Goal: Task Accomplishment & Management: Manage account settings

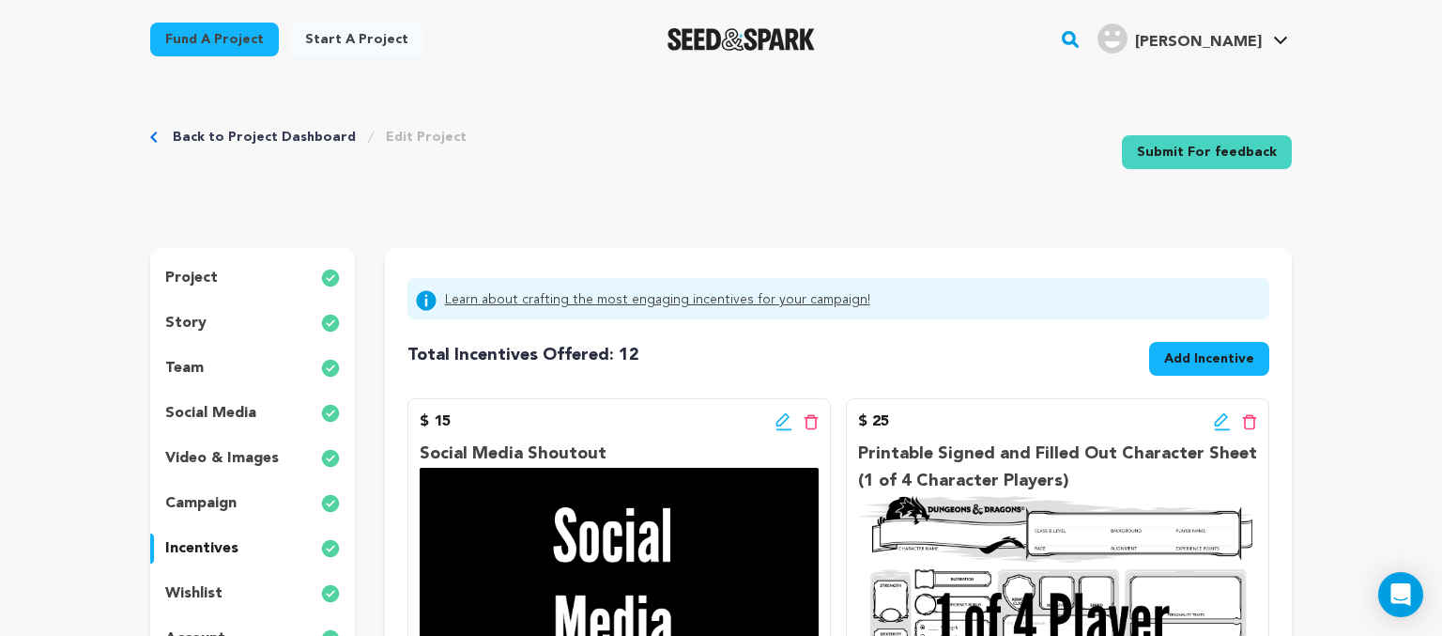
scroll to position [297, 0]
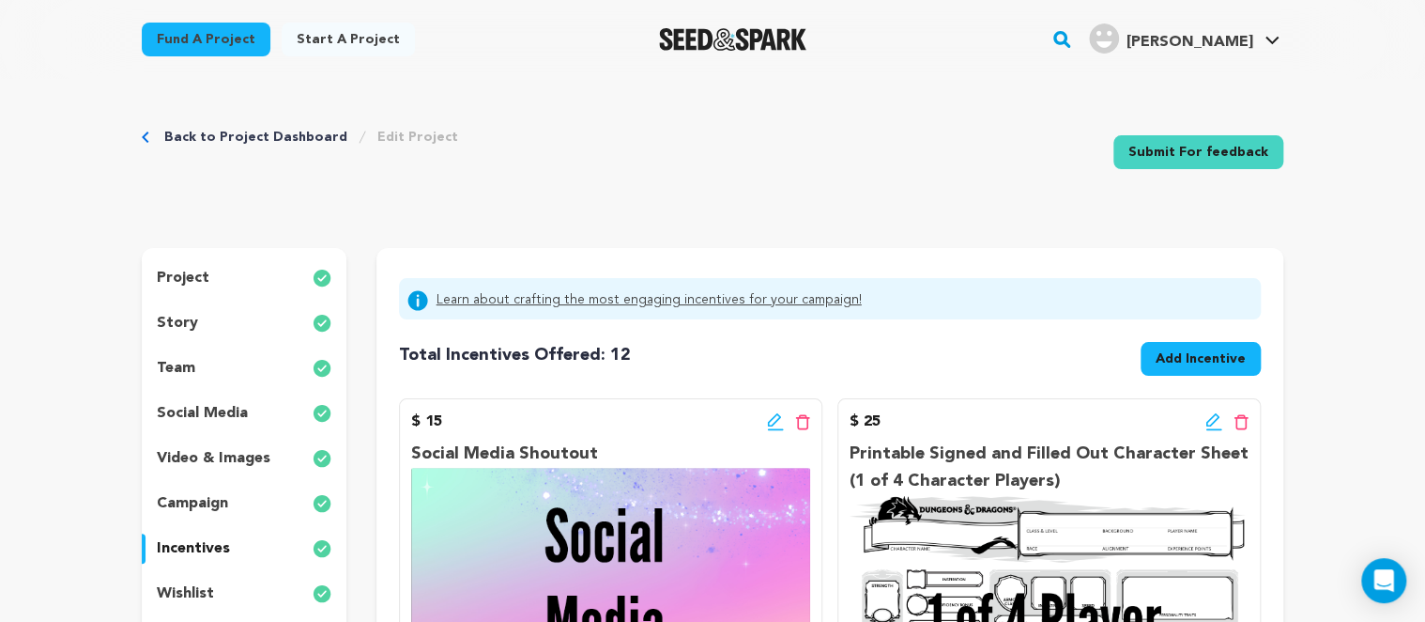
click at [304, 139] on link "Back to Project Dashboard" at bounding box center [255, 137] width 183 height 19
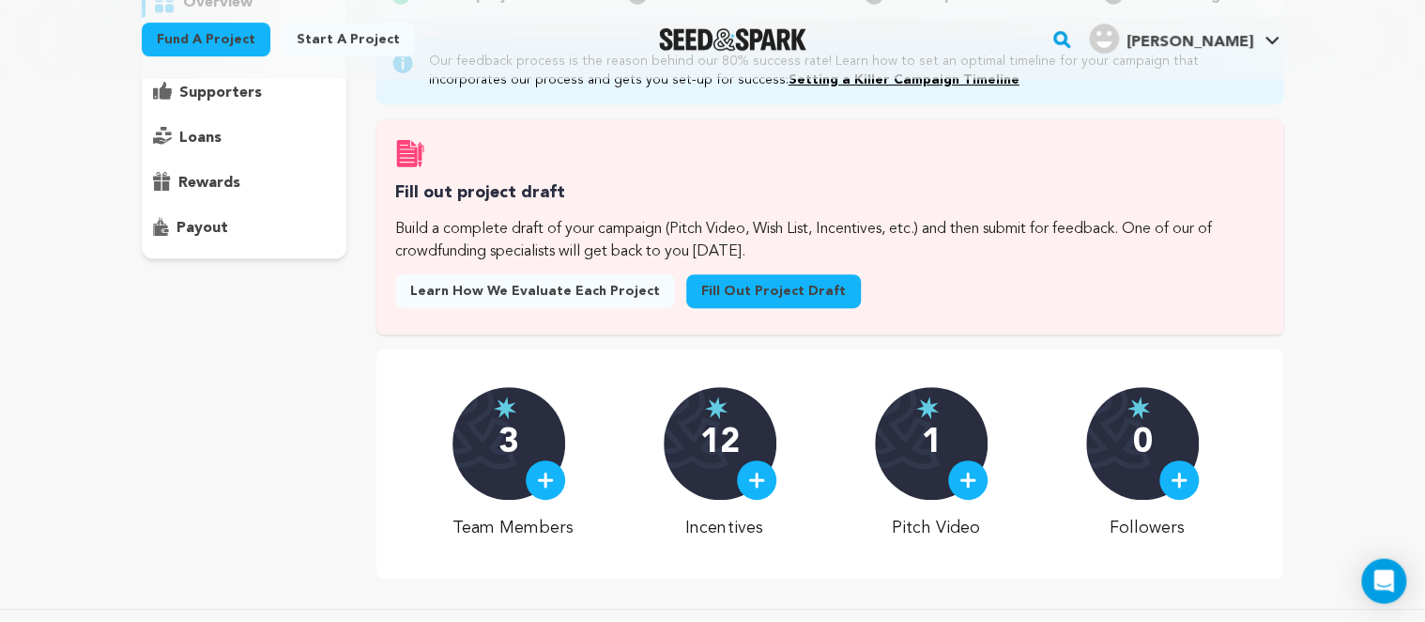
scroll to position [396, 0]
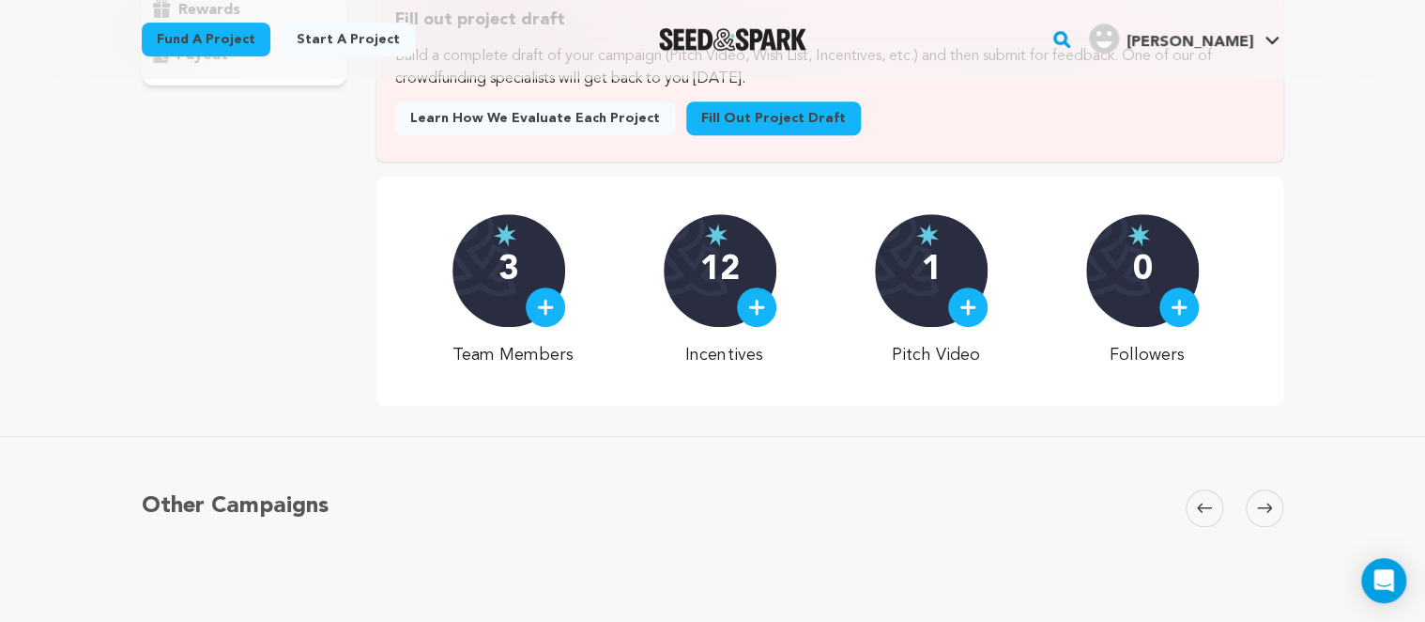
click at [516, 235] on div "3" at bounding box center [509, 270] width 113 height 113
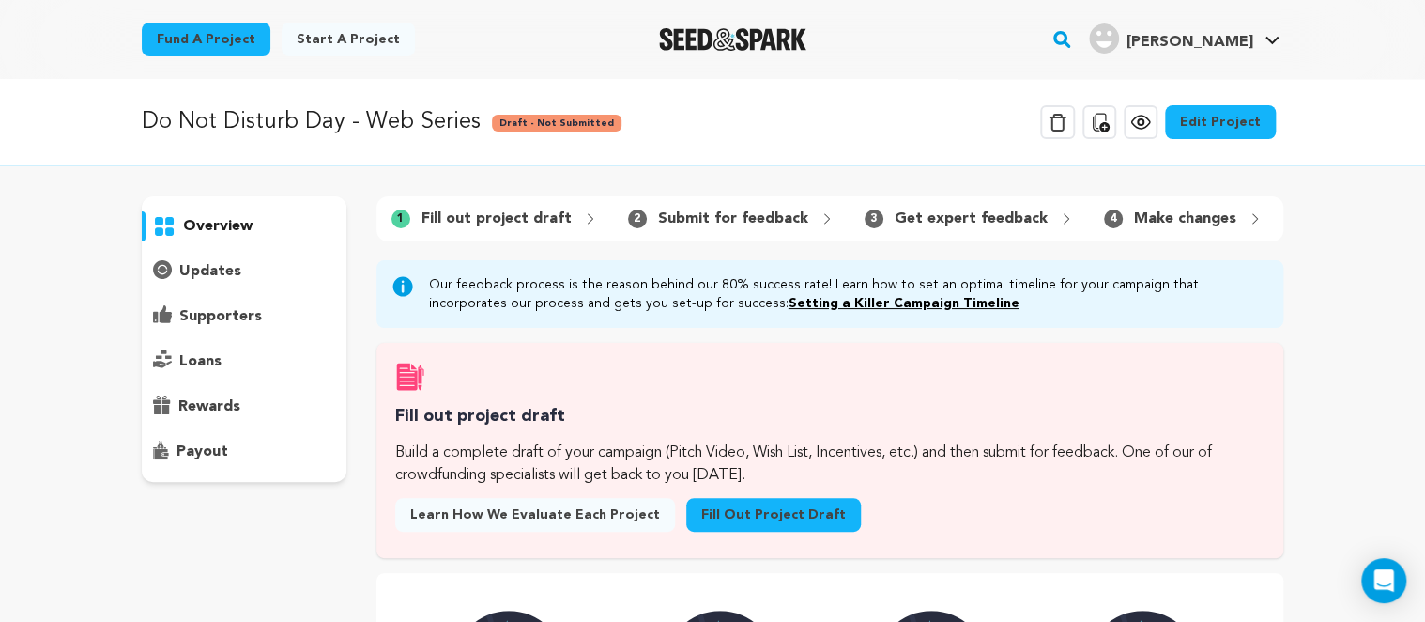
click at [221, 210] on div "overview" at bounding box center [244, 338] width 205 height 285
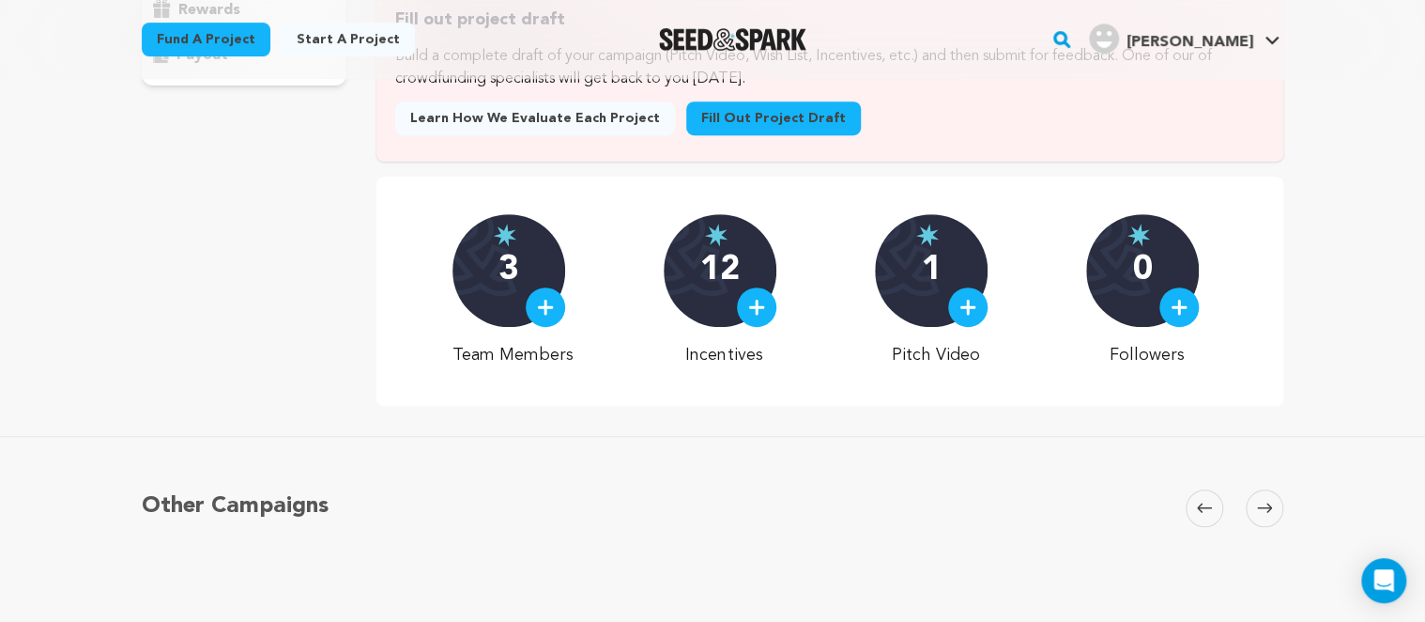
click at [518, 276] on p "3" at bounding box center [509, 271] width 20 height 38
click at [550, 314] on img at bounding box center [545, 307] width 17 height 17
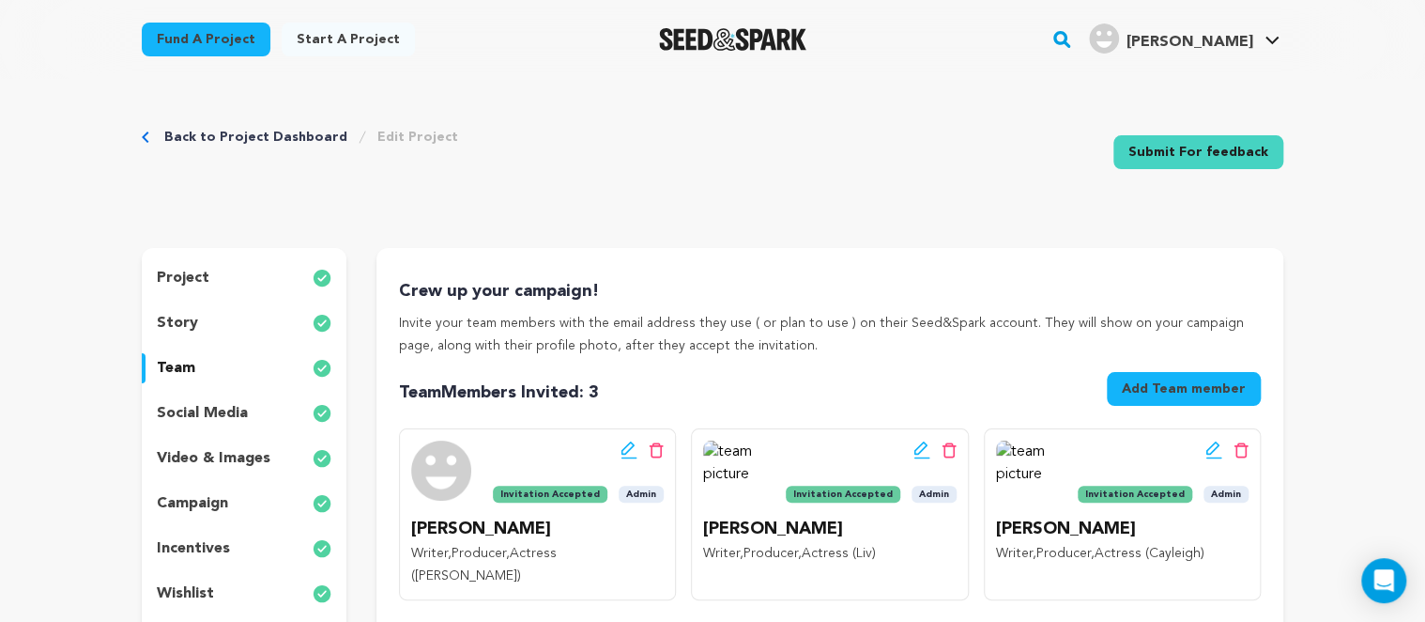
click at [185, 138] on link "Back to Project Dashboard" at bounding box center [255, 137] width 183 height 19
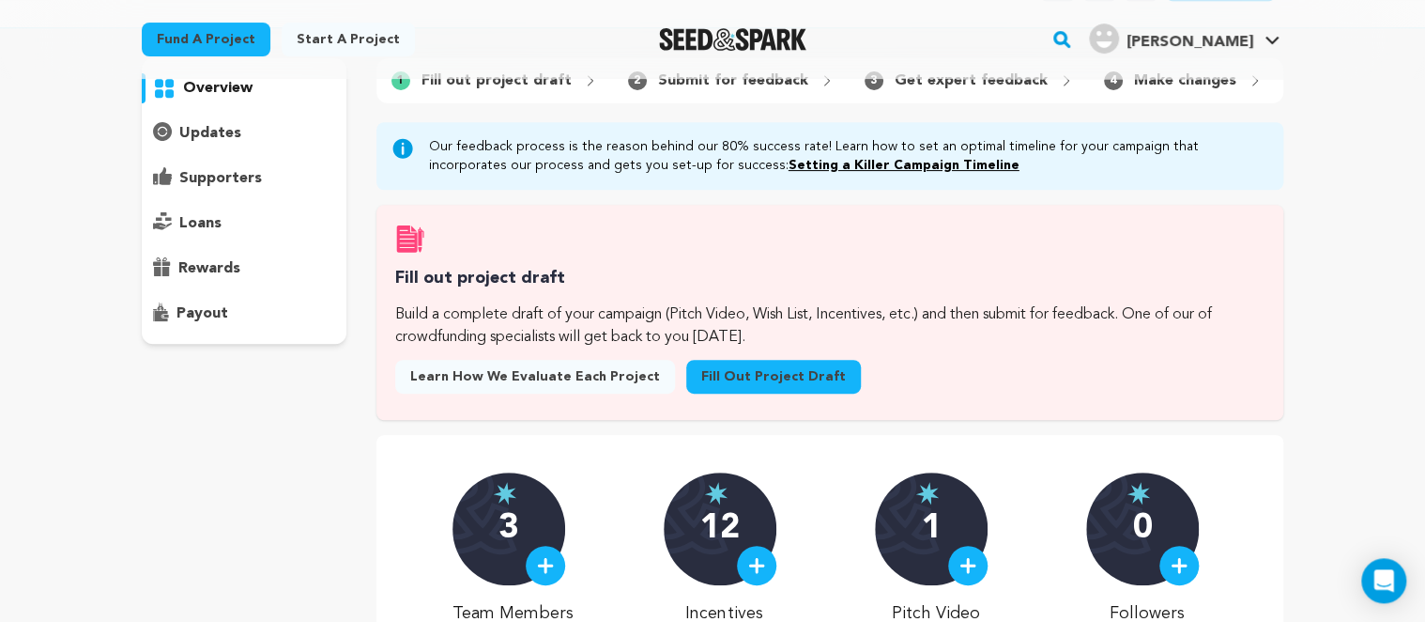
scroll to position [396, 0]
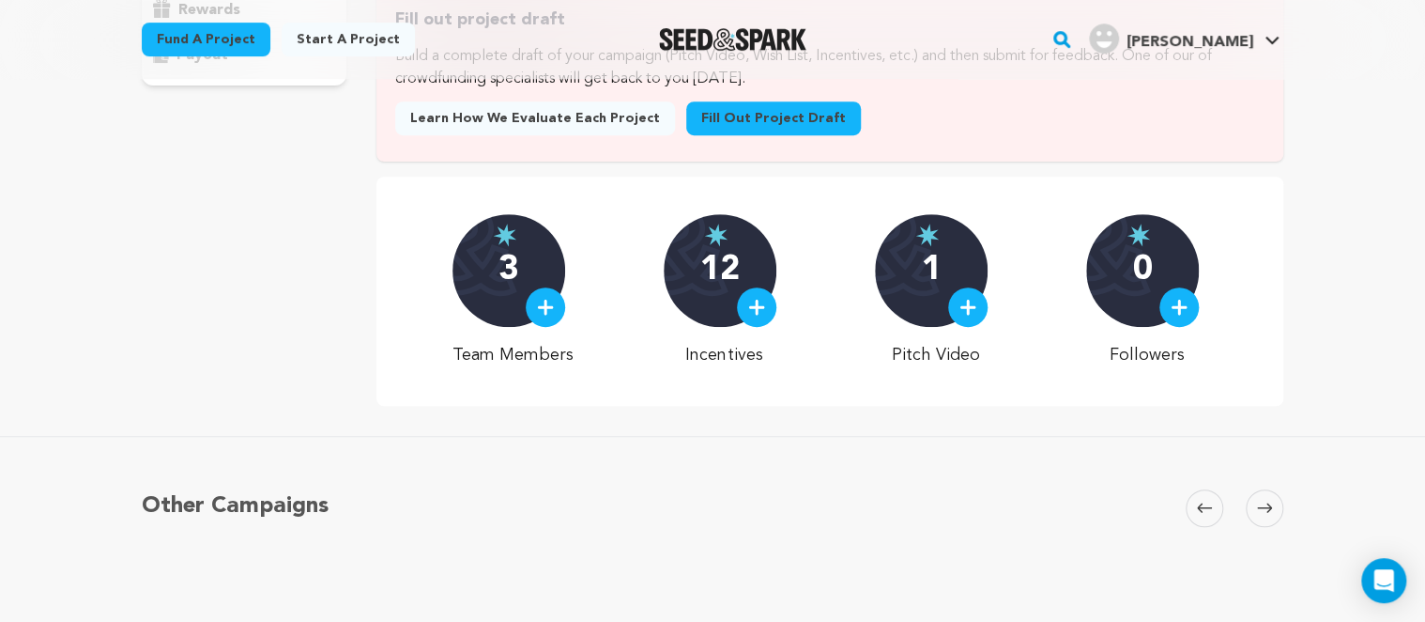
click at [734, 304] on div "12" at bounding box center [720, 270] width 113 height 113
click at [747, 306] on div at bounding box center [756, 306] width 39 height 39
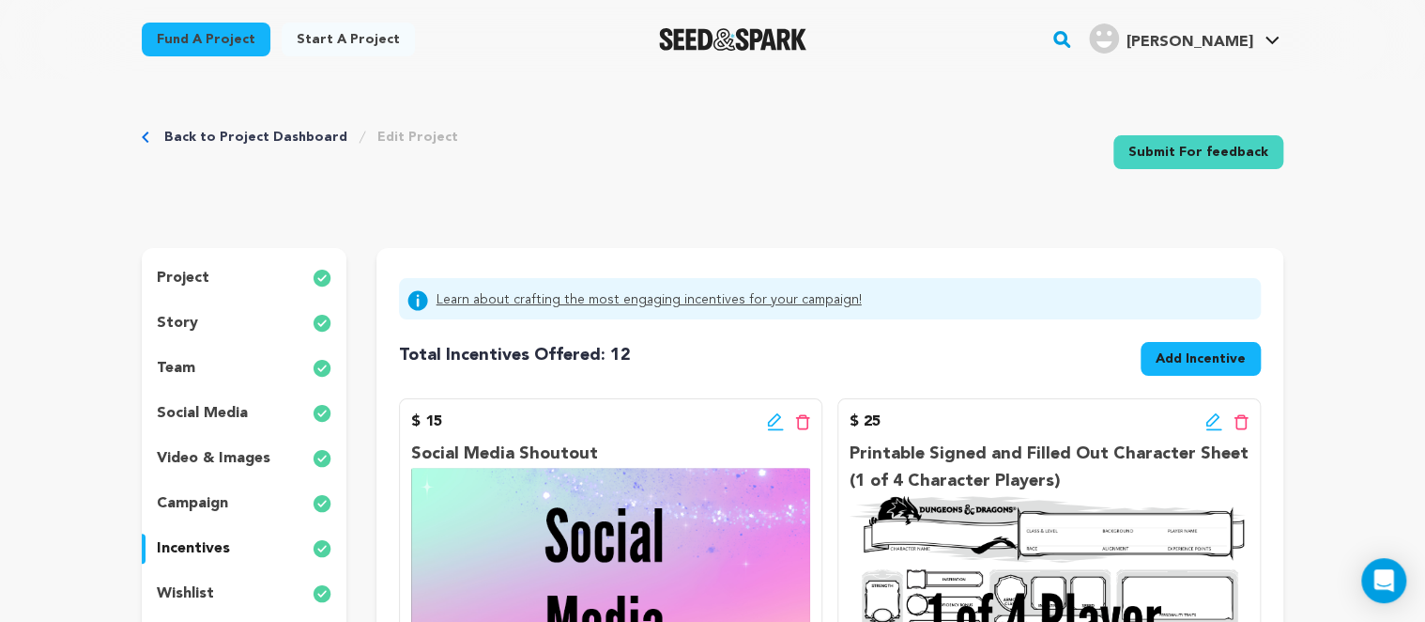
scroll to position [297, 0]
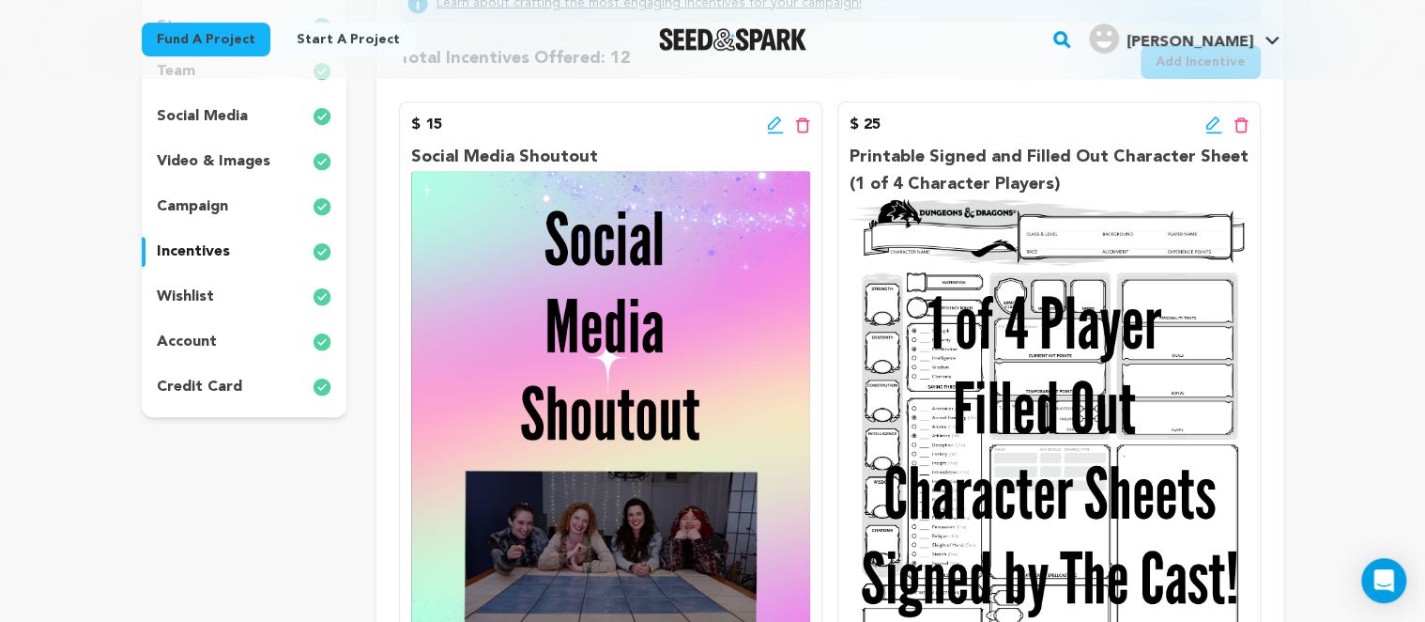
click at [209, 303] on p "wishlist" at bounding box center [185, 296] width 57 height 23
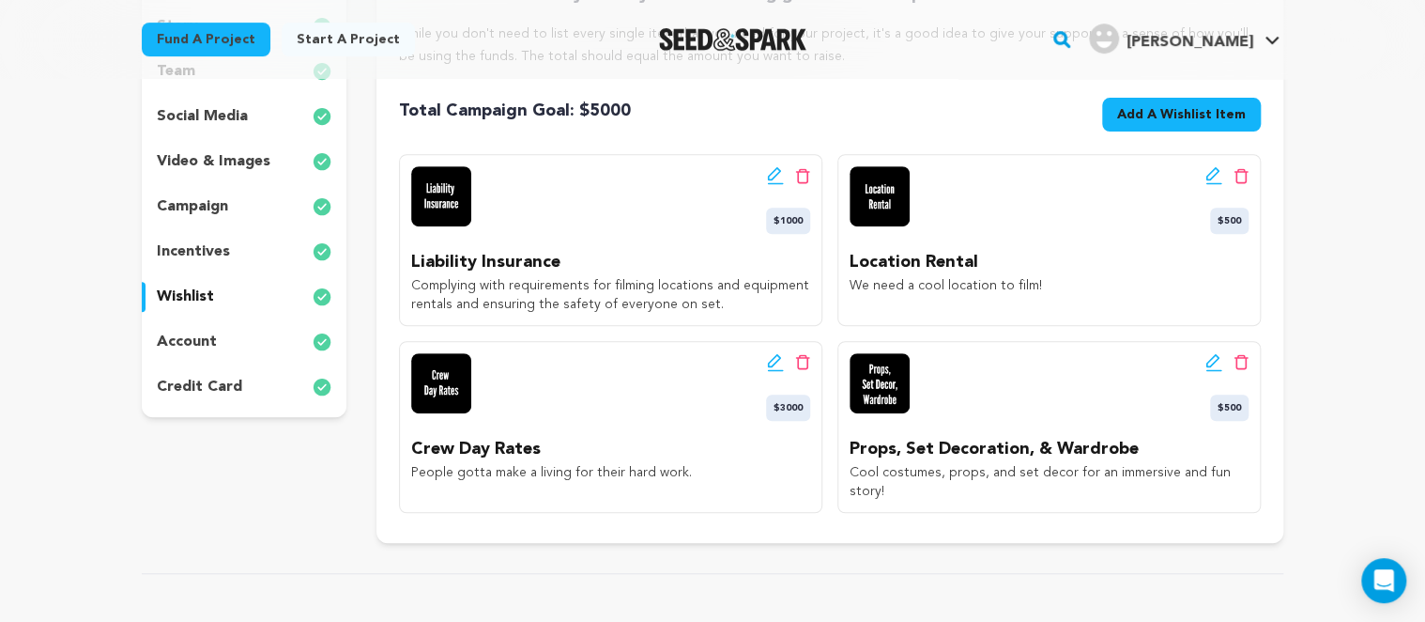
click at [332, 492] on div "project story team social media video & images campaign incentives wishlist" at bounding box center [244, 247] width 205 height 592
click at [267, 486] on div "project story team social media video & images campaign incentives wishlist" at bounding box center [244, 247] width 205 height 592
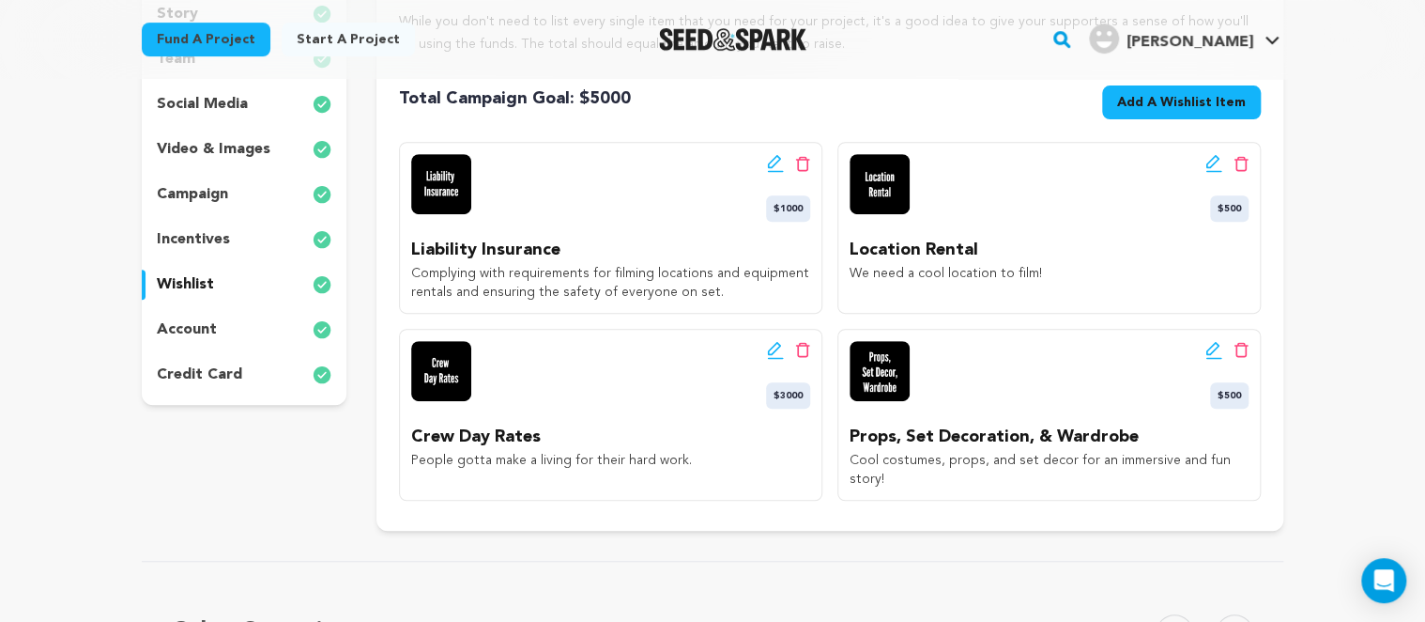
scroll to position [297, 0]
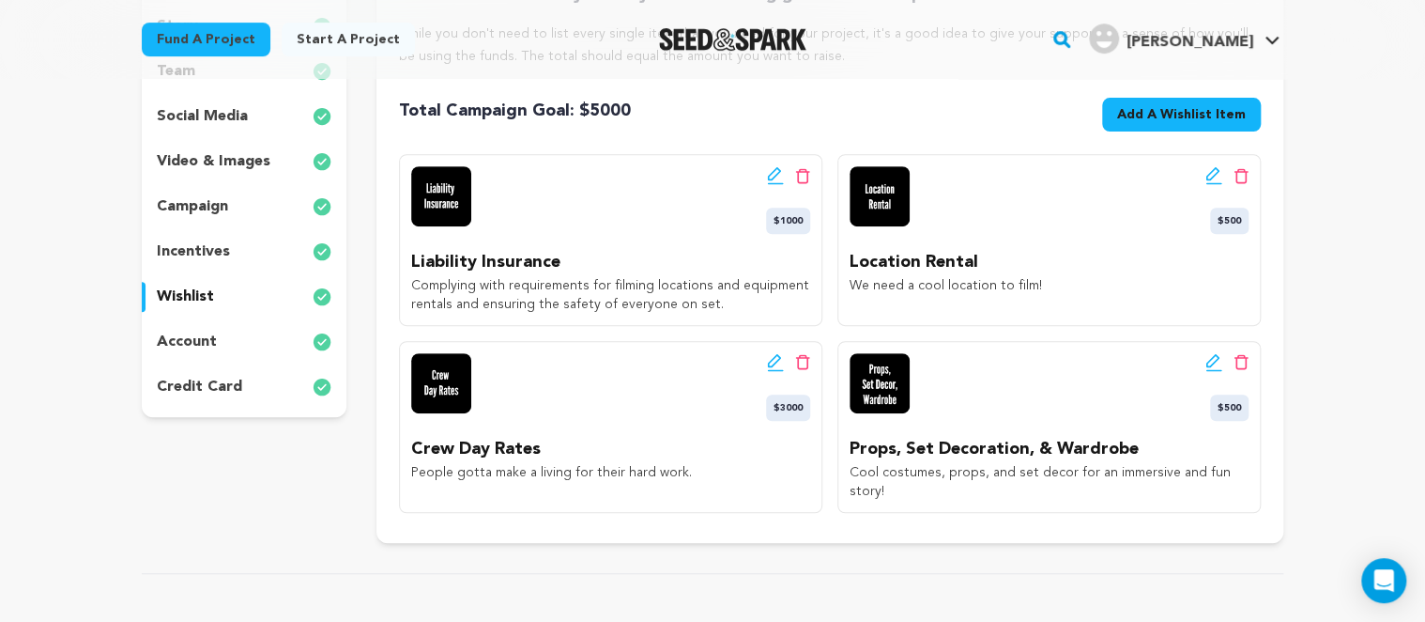
click at [275, 512] on div "project story team social media video & images campaign incentives wishlist" at bounding box center [244, 247] width 205 height 592
click at [1179, 110] on span "Add A Wishlist Item" at bounding box center [1181, 114] width 129 height 19
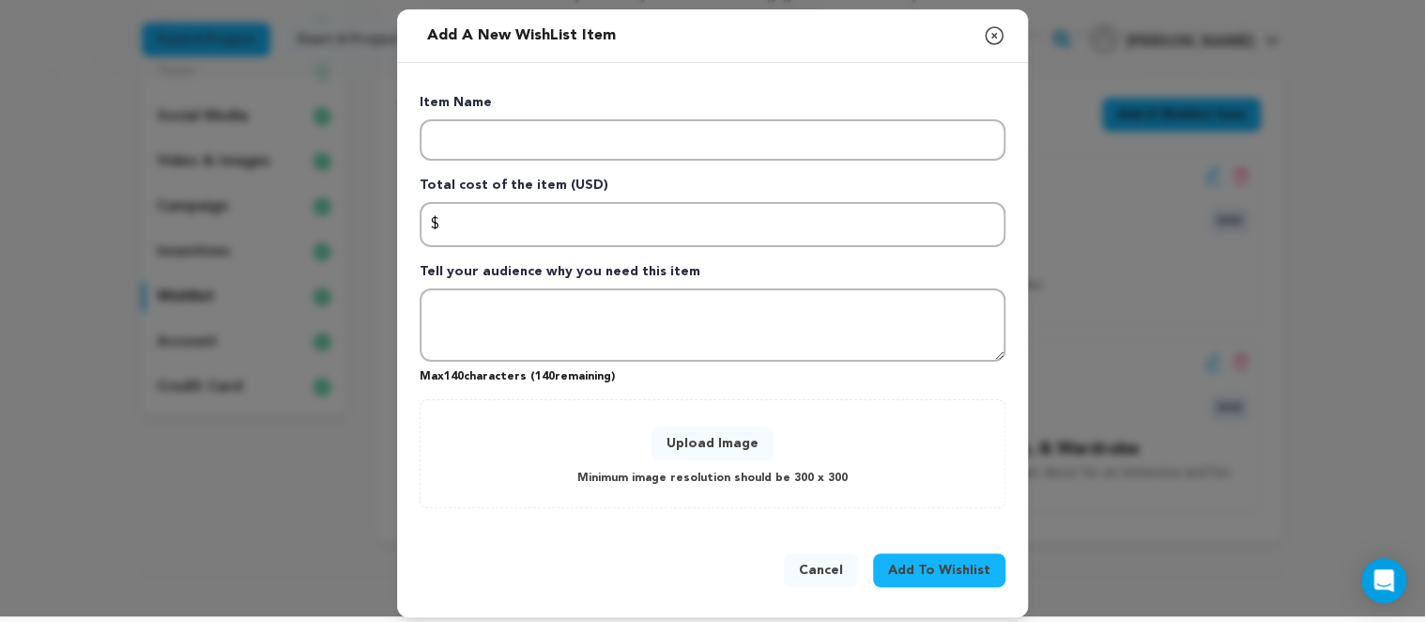
scroll to position [14, 0]
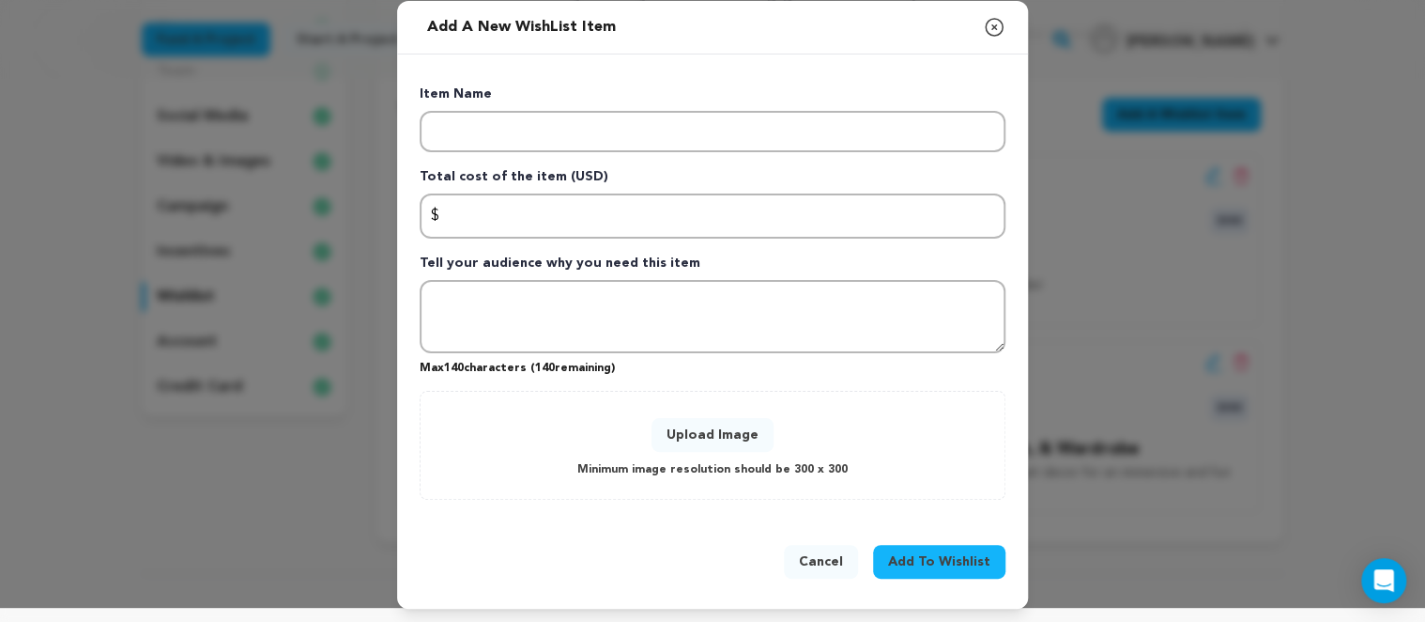
click at [840, 568] on button "Cancel" at bounding box center [821, 562] width 74 height 34
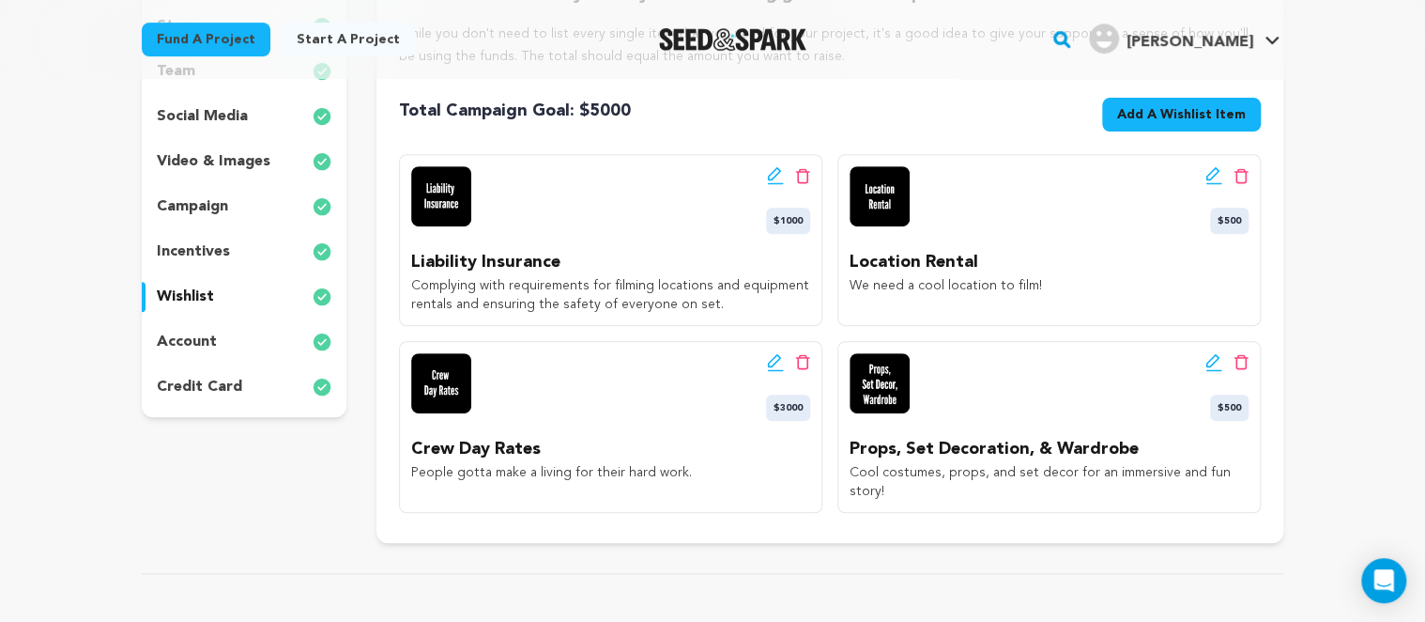
click at [203, 454] on div "project story team social media video & images campaign incentives wishlist" at bounding box center [244, 247] width 205 height 592
click at [201, 459] on div "project story team social media video & images campaign incentives wishlist" at bounding box center [244, 247] width 205 height 592
click at [155, 427] on div "project story team social media video & images campaign incentives wishlist" at bounding box center [244, 247] width 205 height 592
click at [257, 515] on div "project story team social media video & images campaign incentives wishlist" at bounding box center [244, 247] width 205 height 592
click at [175, 485] on div "project story team social media video & images campaign incentives wishlist" at bounding box center [244, 247] width 205 height 592
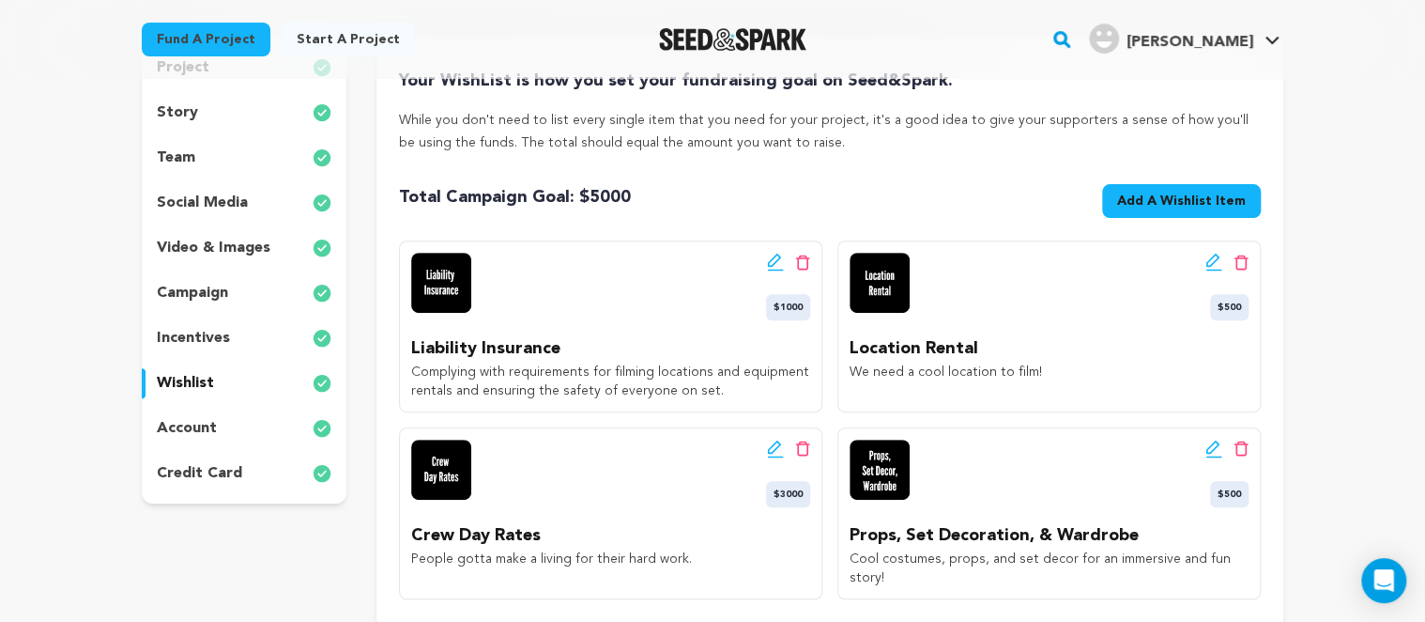
scroll to position [198, 0]
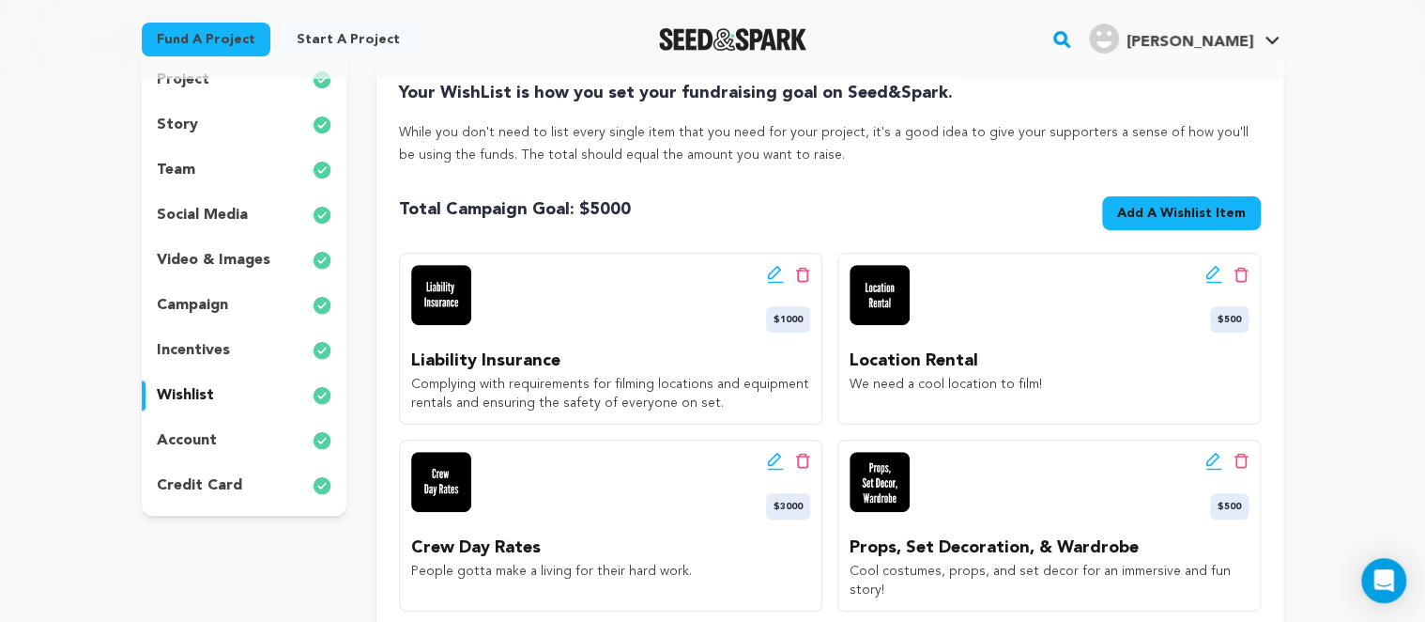
click at [69, 72] on div "Fund a project Start a project Search" at bounding box center [712, 39] width 1425 height 79
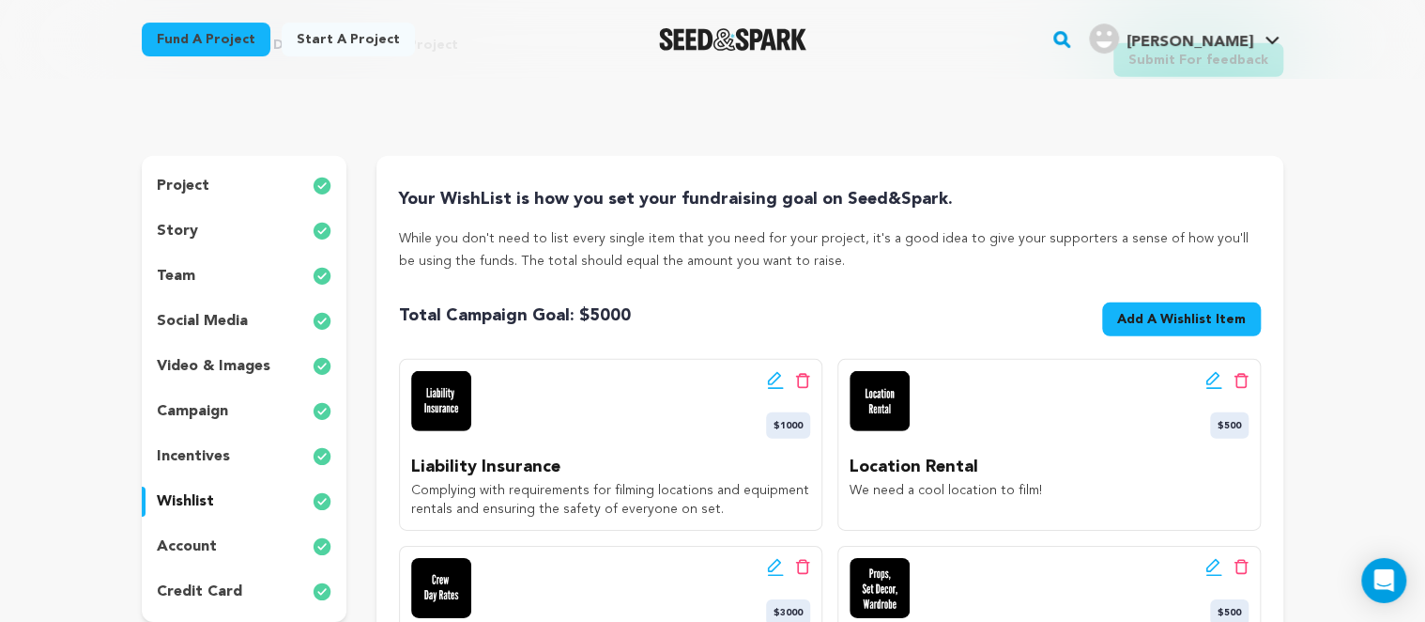
scroll to position [0, 0]
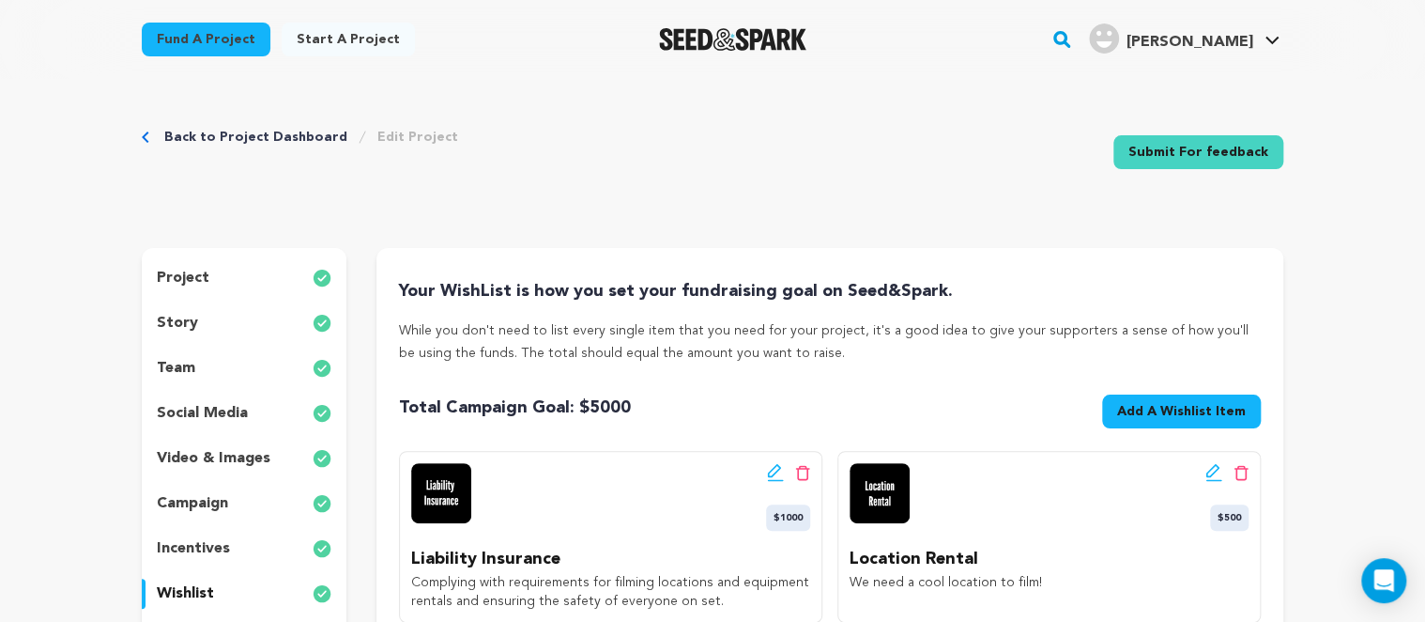
click at [223, 140] on link "Back to Project Dashboard" at bounding box center [255, 137] width 183 height 19
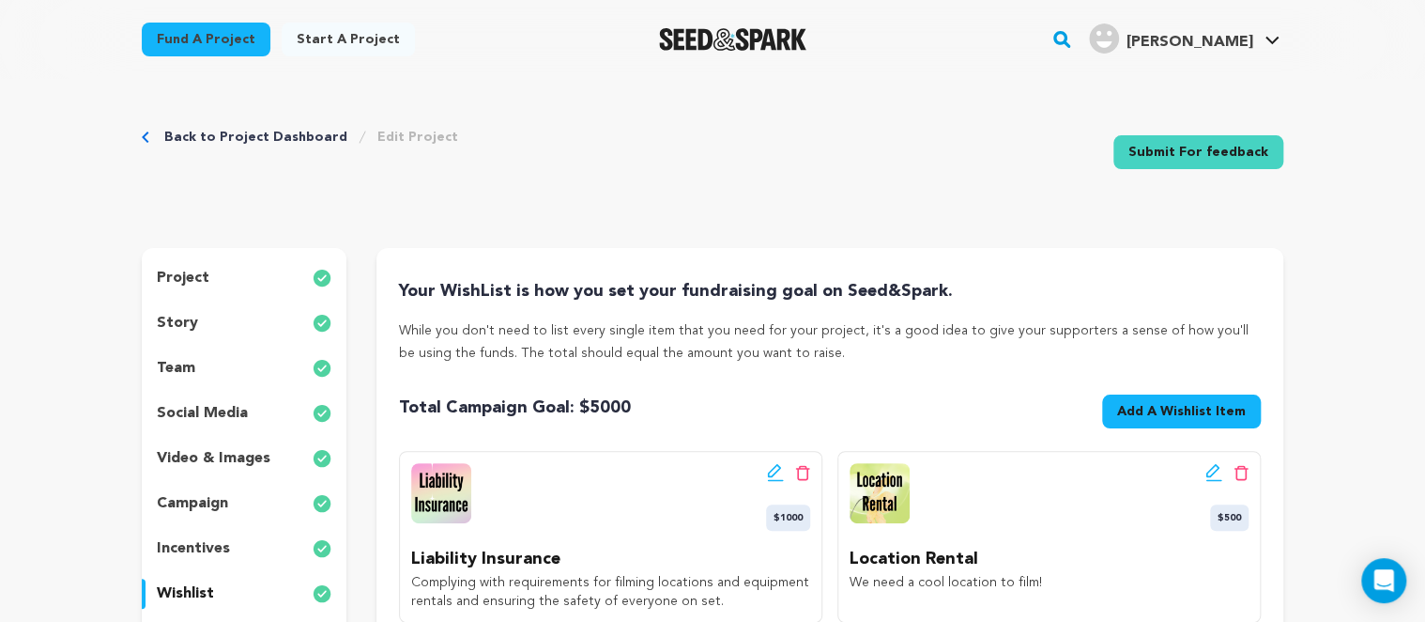
click at [198, 554] on p "incentives" at bounding box center [193, 548] width 73 height 23
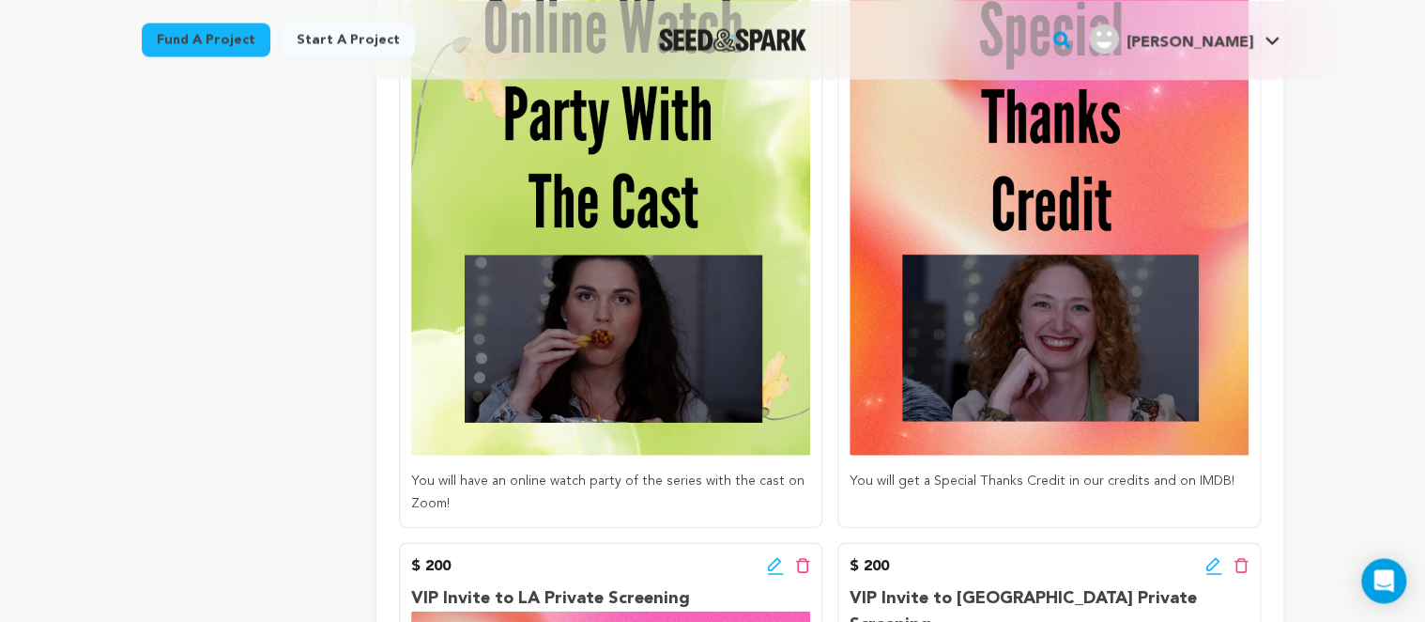
scroll to position [1983, 0]
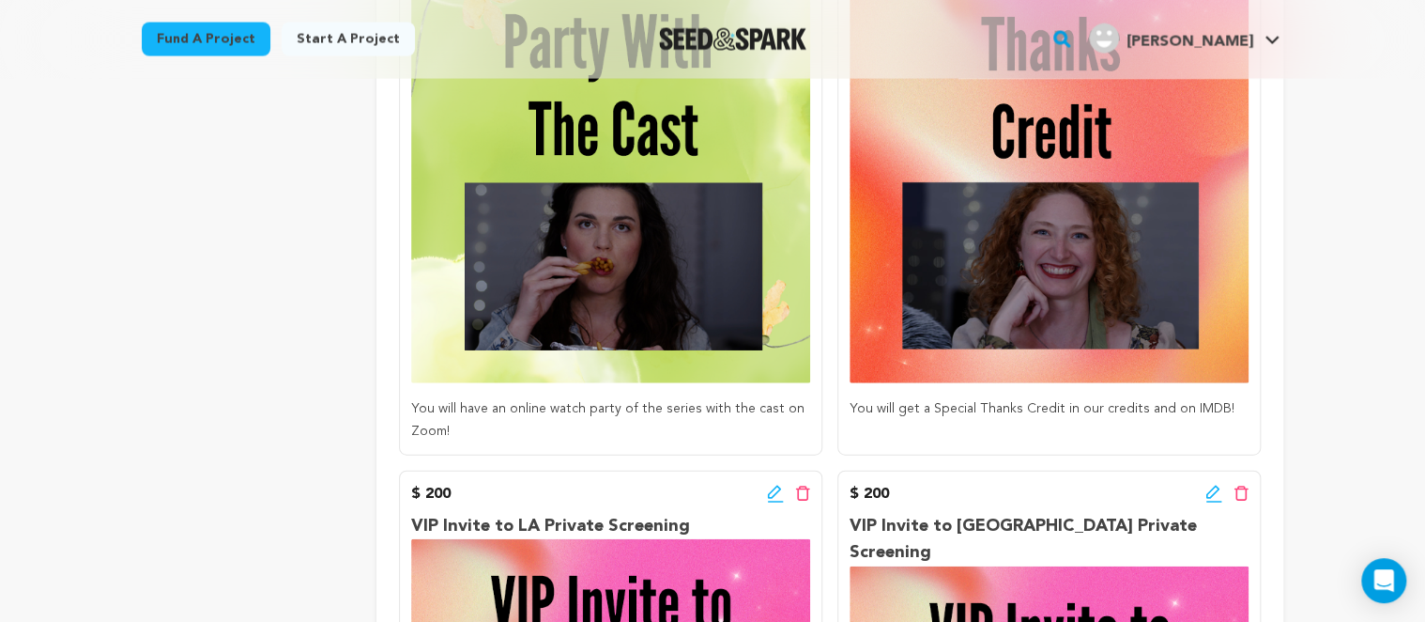
click at [184, 402] on div "project story team social media video & images campaign incentives wishlist" at bounding box center [244, 416] width 205 height 4303
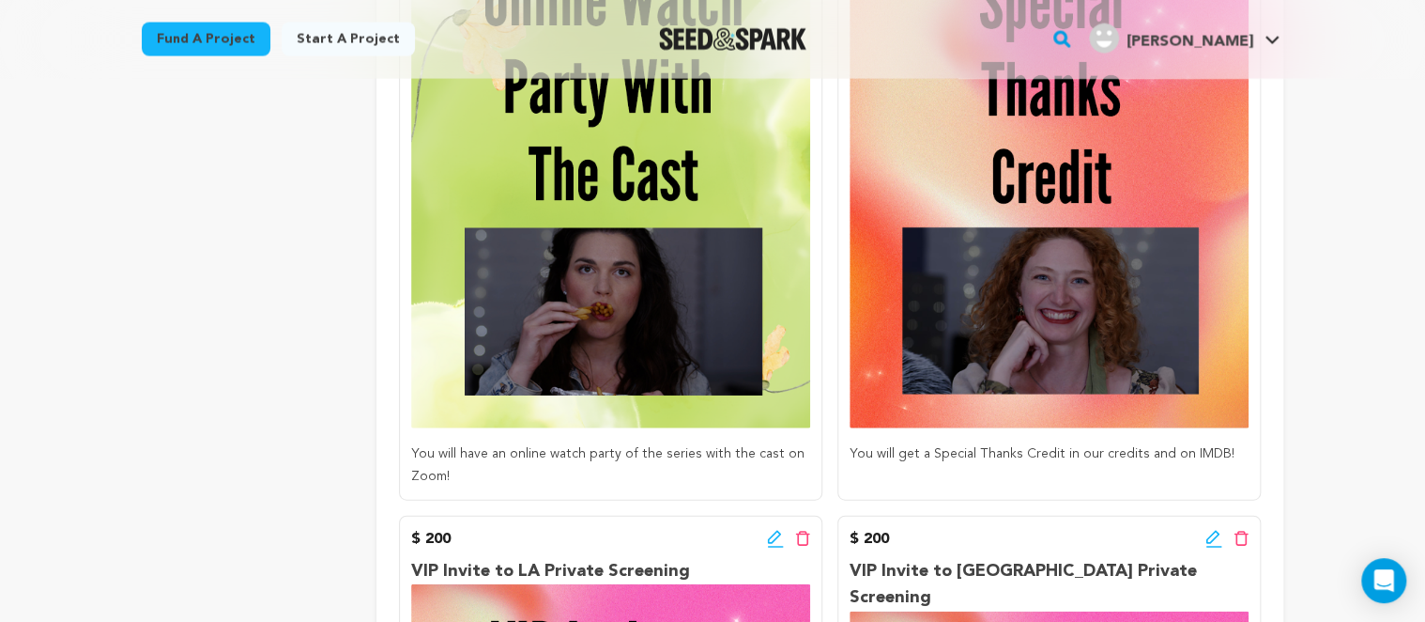
scroll to position [2082, 0]
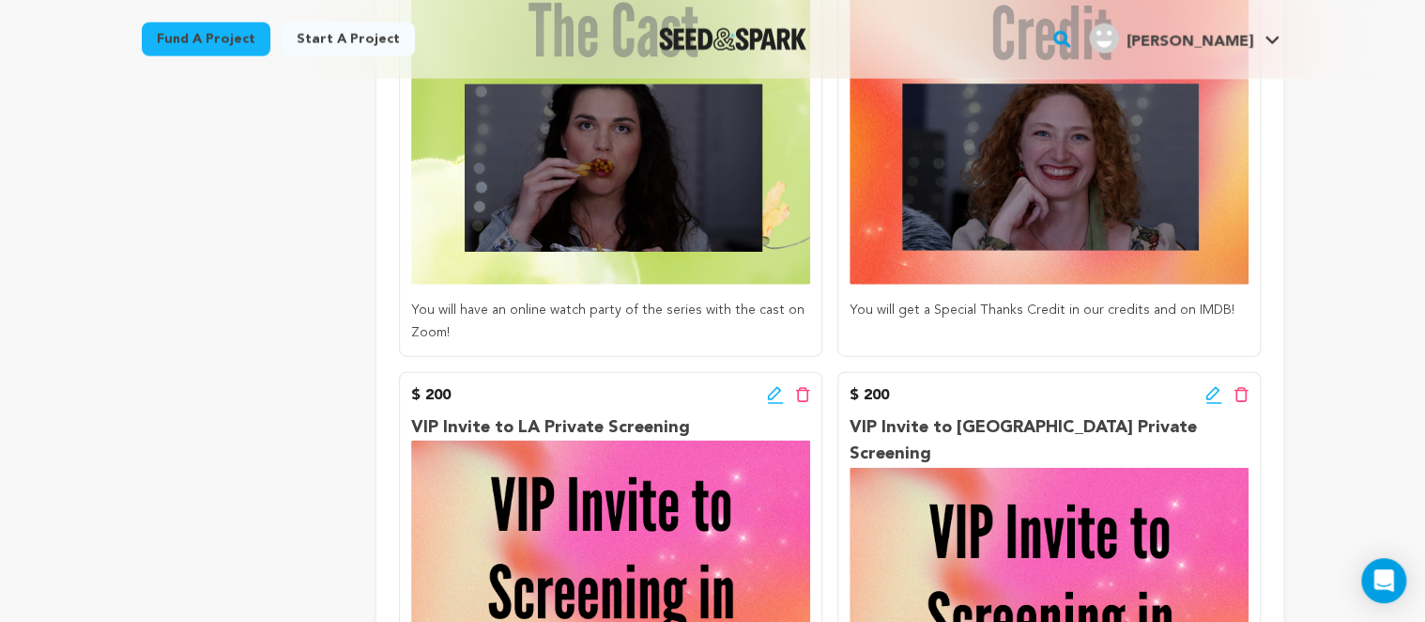
click at [175, 348] on div "project story team social media video & images campaign incentives wishlist" at bounding box center [244, 317] width 205 height 4303
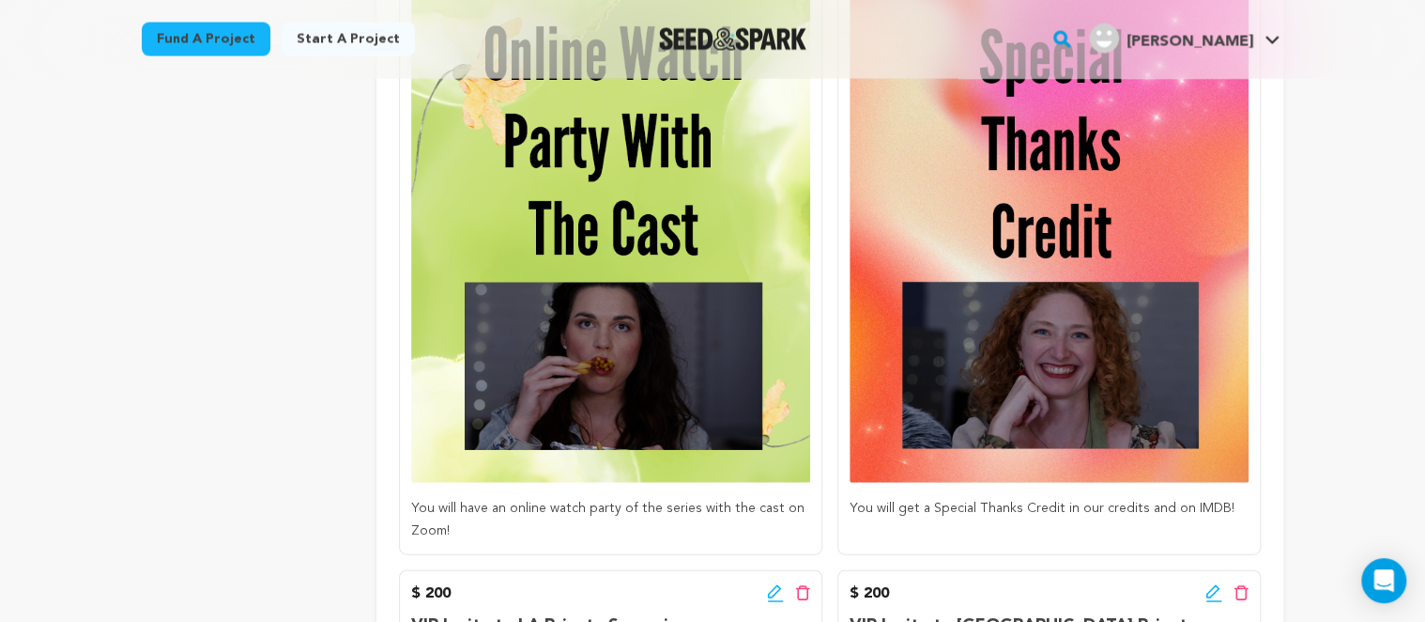
scroll to position [1586, 0]
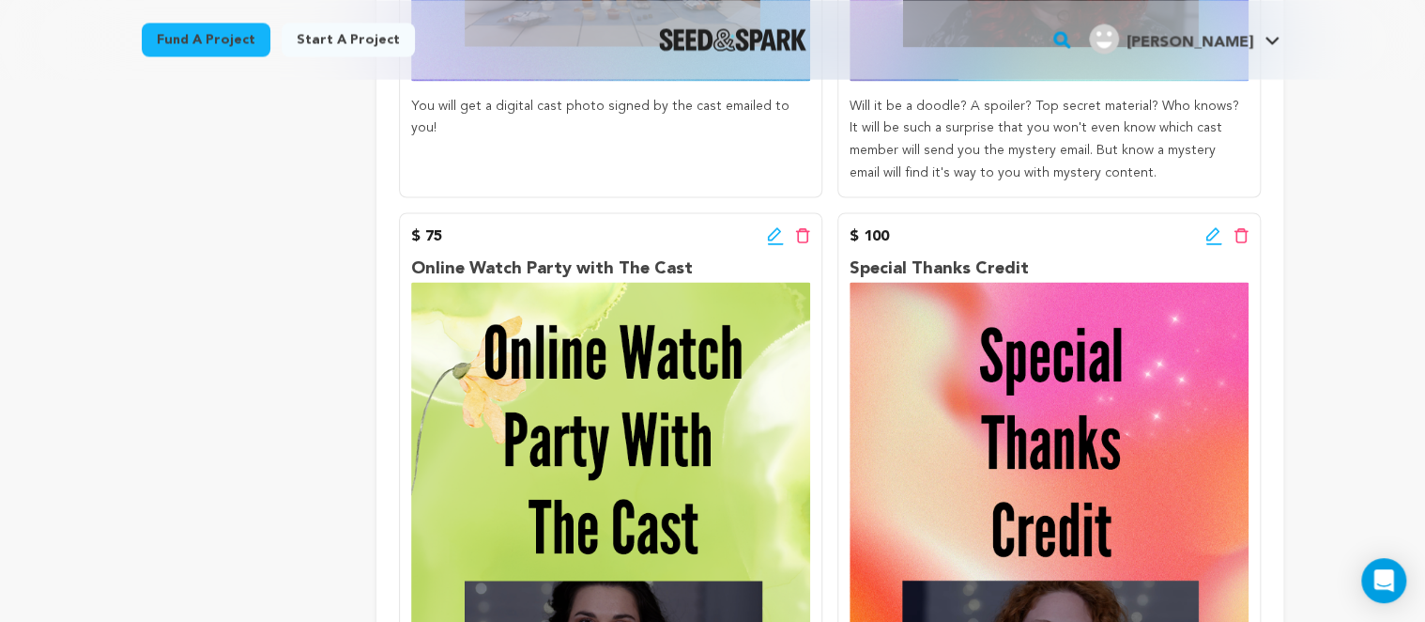
click at [1210, 230] on icon at bounding box center [1214, 235] width 17 height 19
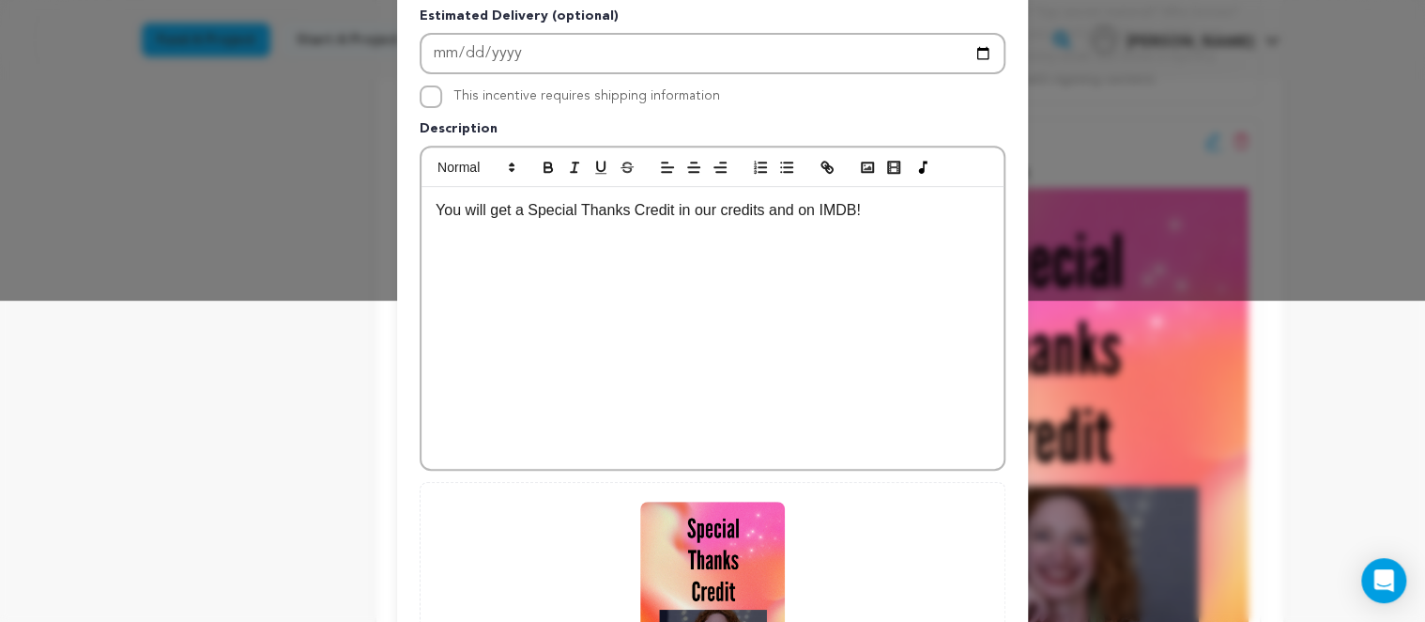
scroll to position [324, 0]
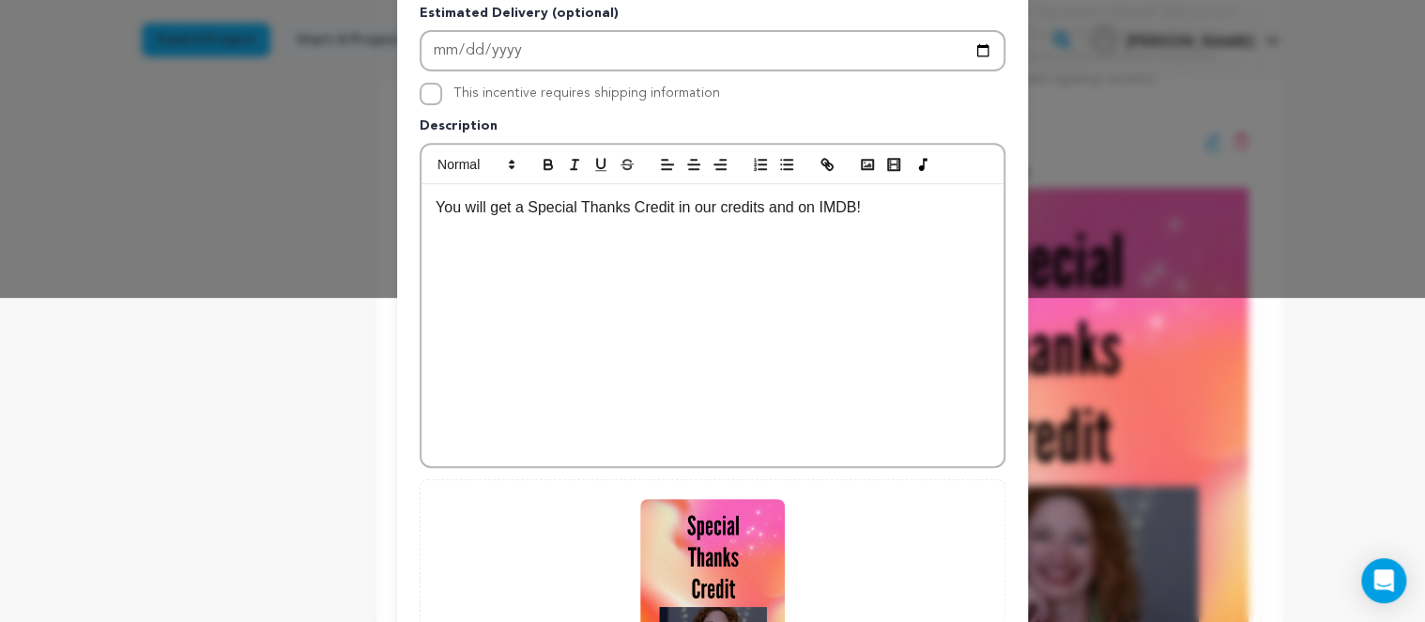
click at [846, 209] on p "You will get a Special Thanks Credit in our credits and on IMDB!" at bounding box center [713, 207] width 554 height 24
click at [847, 212] on p "You will get a Special Thanks Credit in our credits and on IMDB!" at bounding box center [713, 207] width 554 height 24
click at [849, 211] on p "You will get a Special Thanks Credit in our credits and on IMDB!" at bounding box center [713, 207] width 554 height 24
drag, startPoint x: 849, startPoint y: 211, endPoint x: 764, endPoint y: 208, distance: 84.6
click at [764, 208] on p "You will get a Special Thanks Credit in our credits and on IMDB!" at bounding box center [713, 207] width 554 height 24
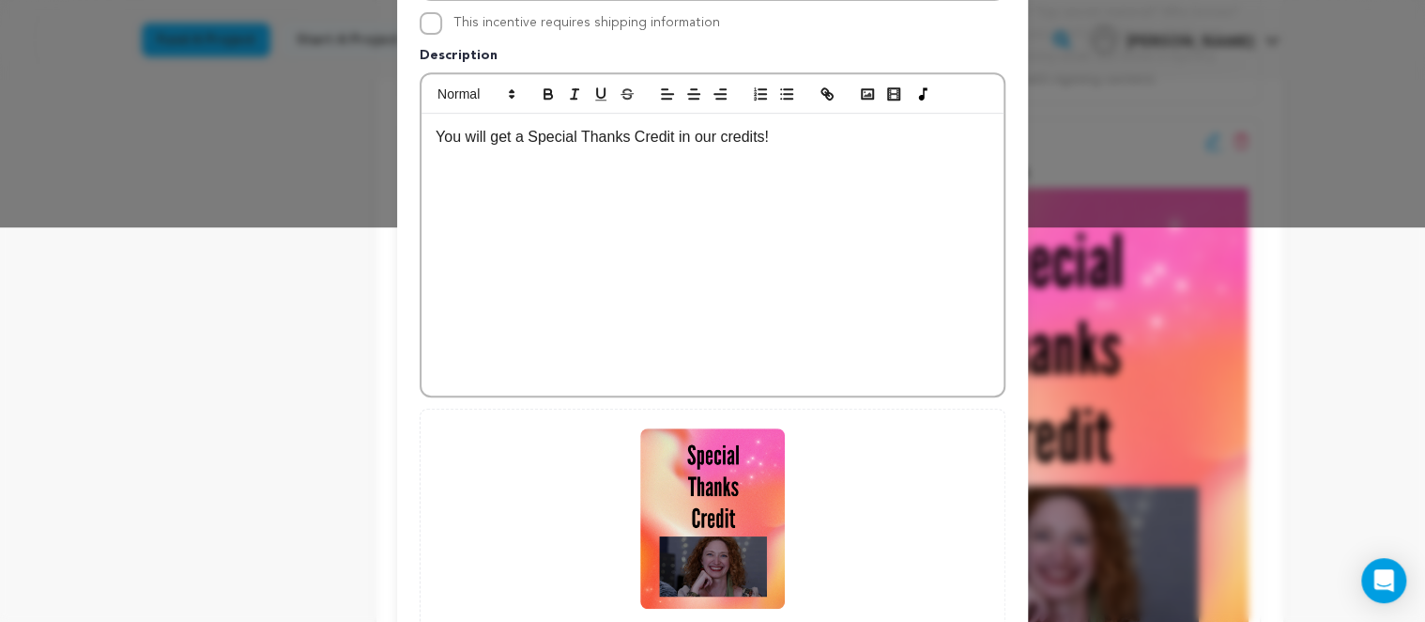
scroll to position [574, 0]
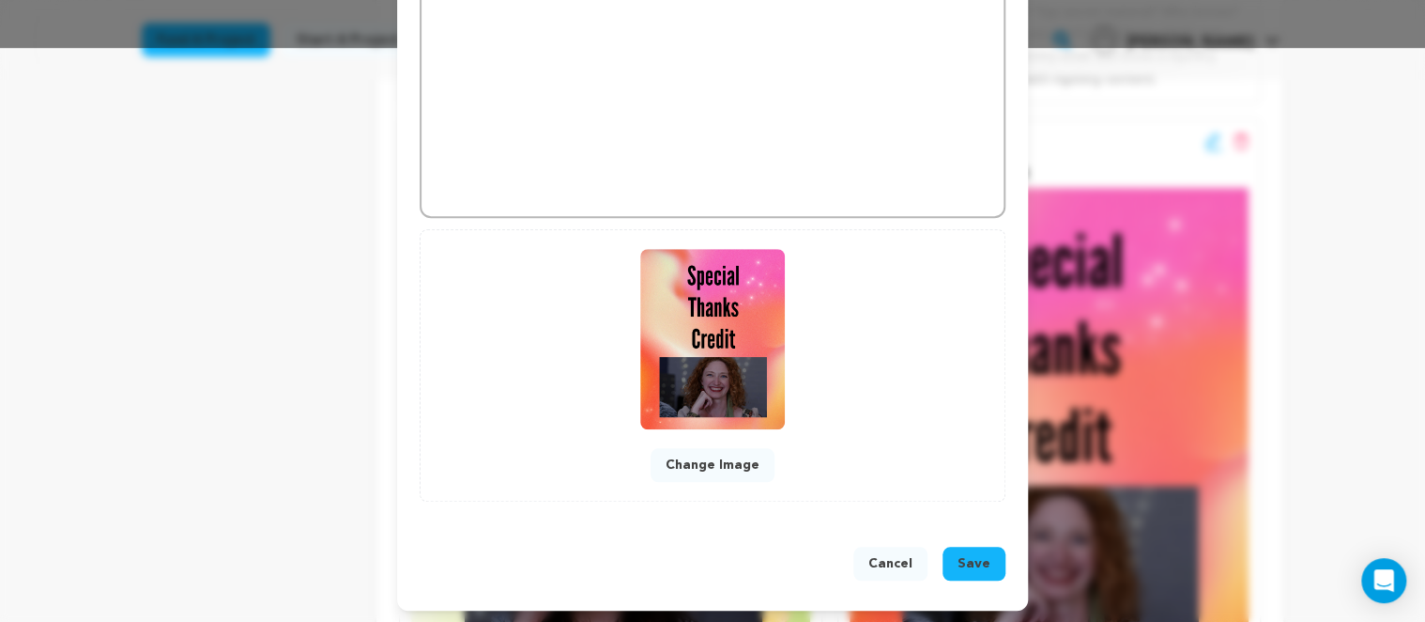
click at [993, 562] on button "Save" at bounding box center [974, 564] width 63 height 34
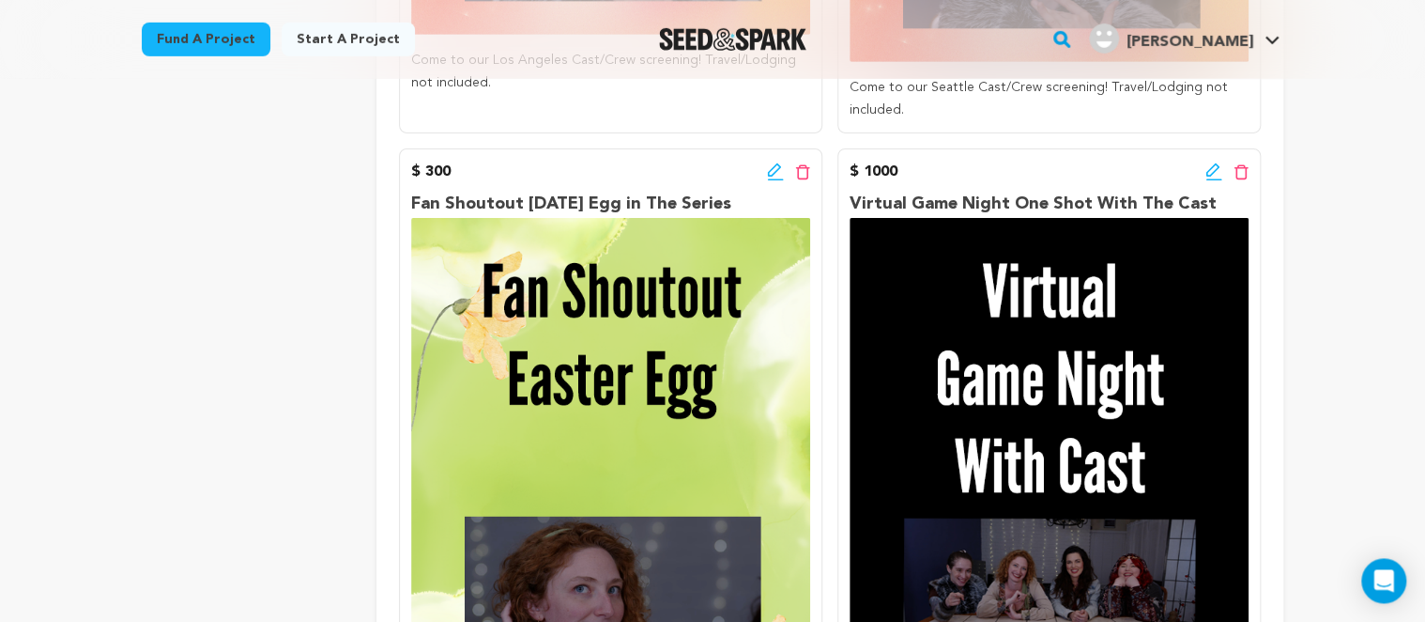
scroll to position [2975, 0]
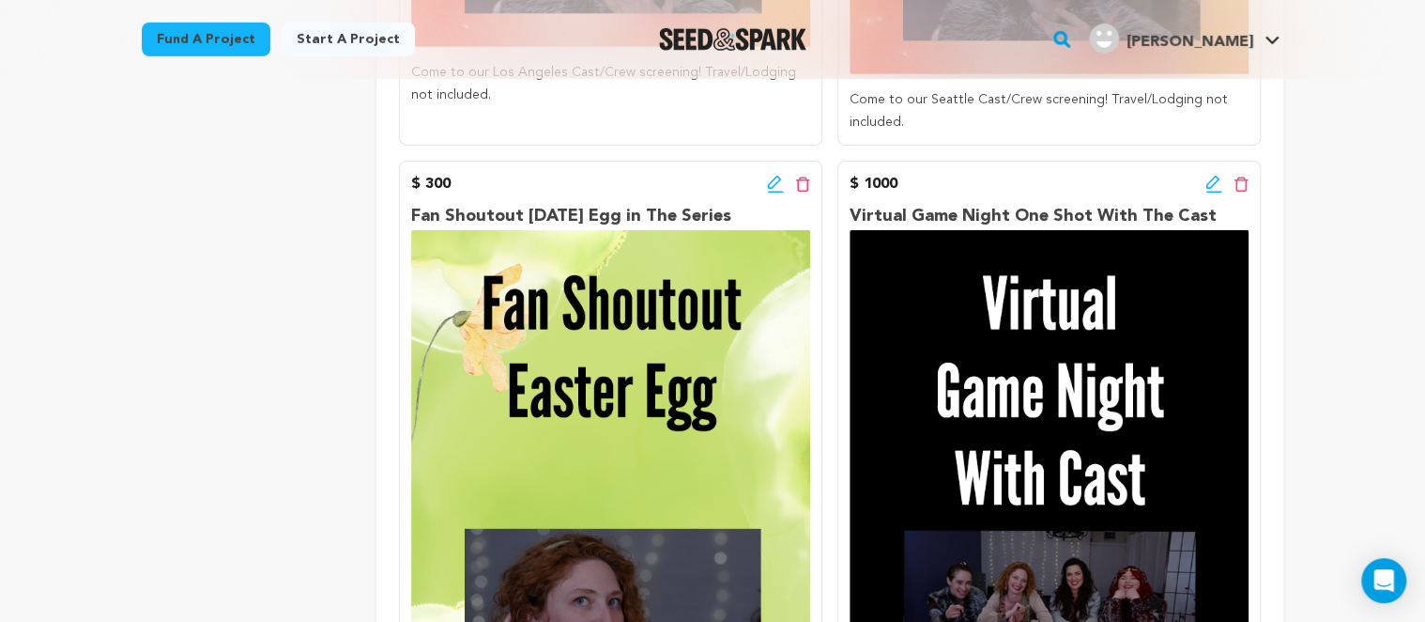
click at [896, 306] on img at bounding box center [1049, 480] width 399 height 500
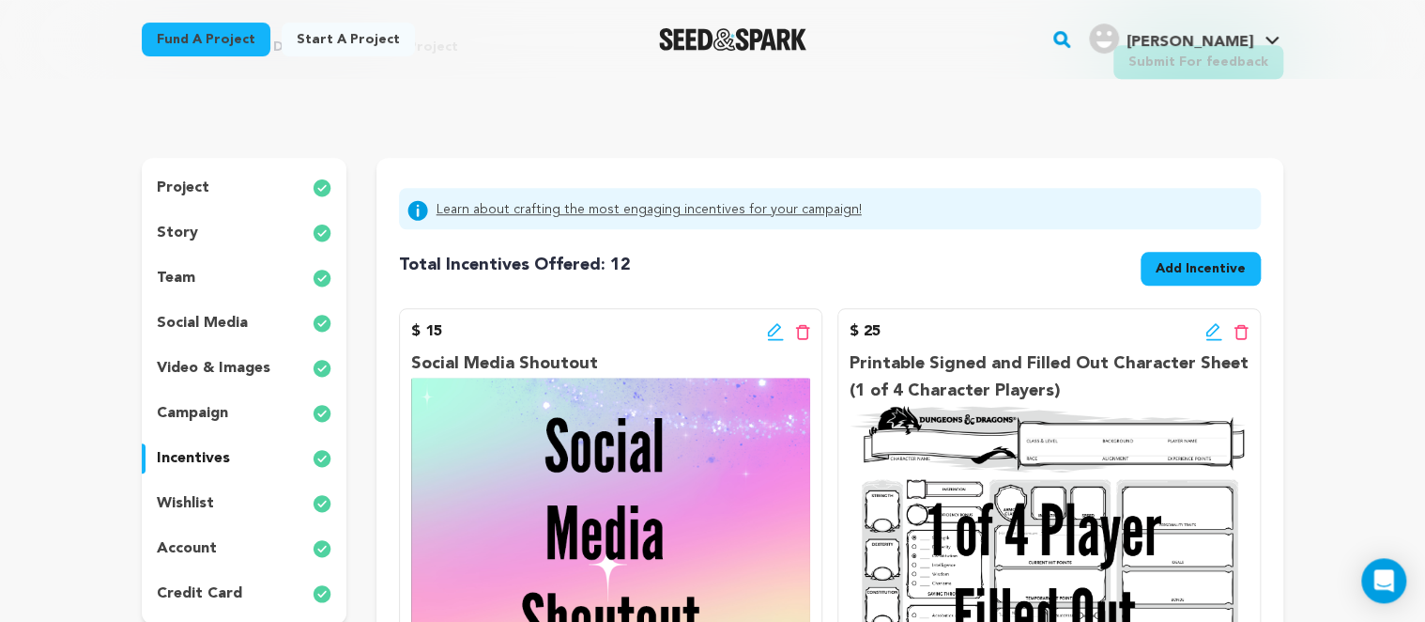
scroll to position [0, 0]
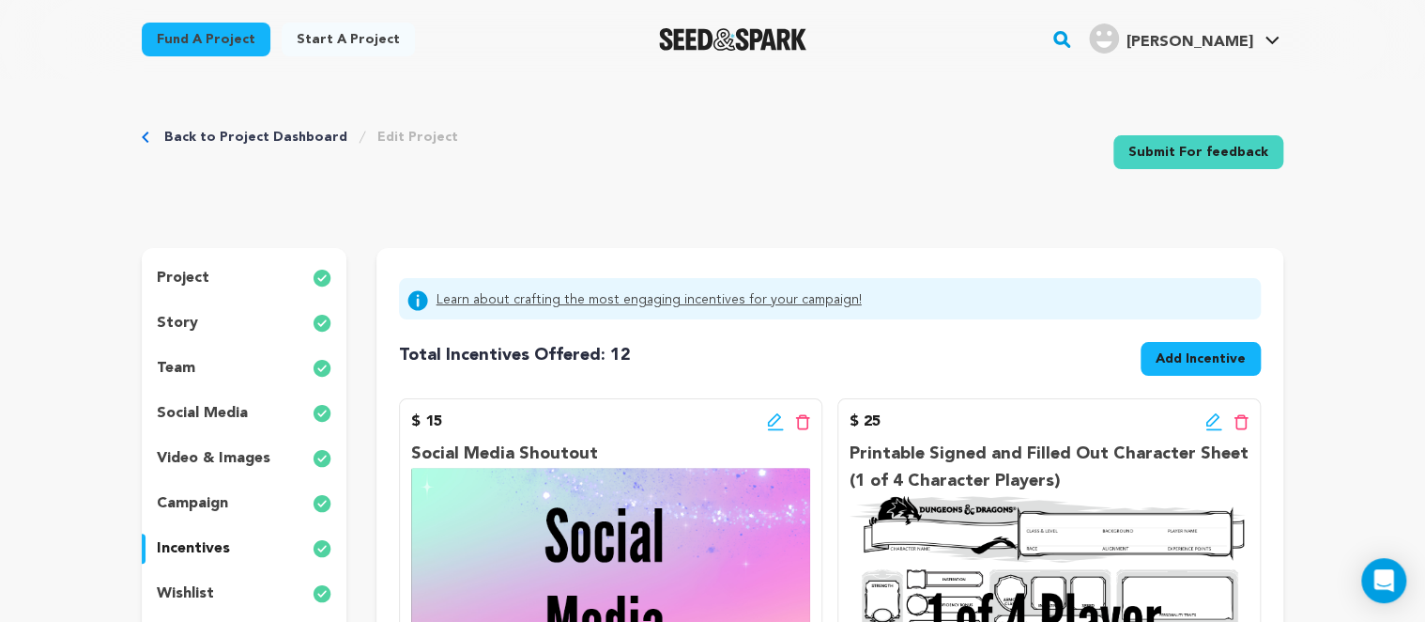
drag, startPoint x: 51, startPoint y: 331, endPoint x: 468, endPoint y: 270, distance: 421.5
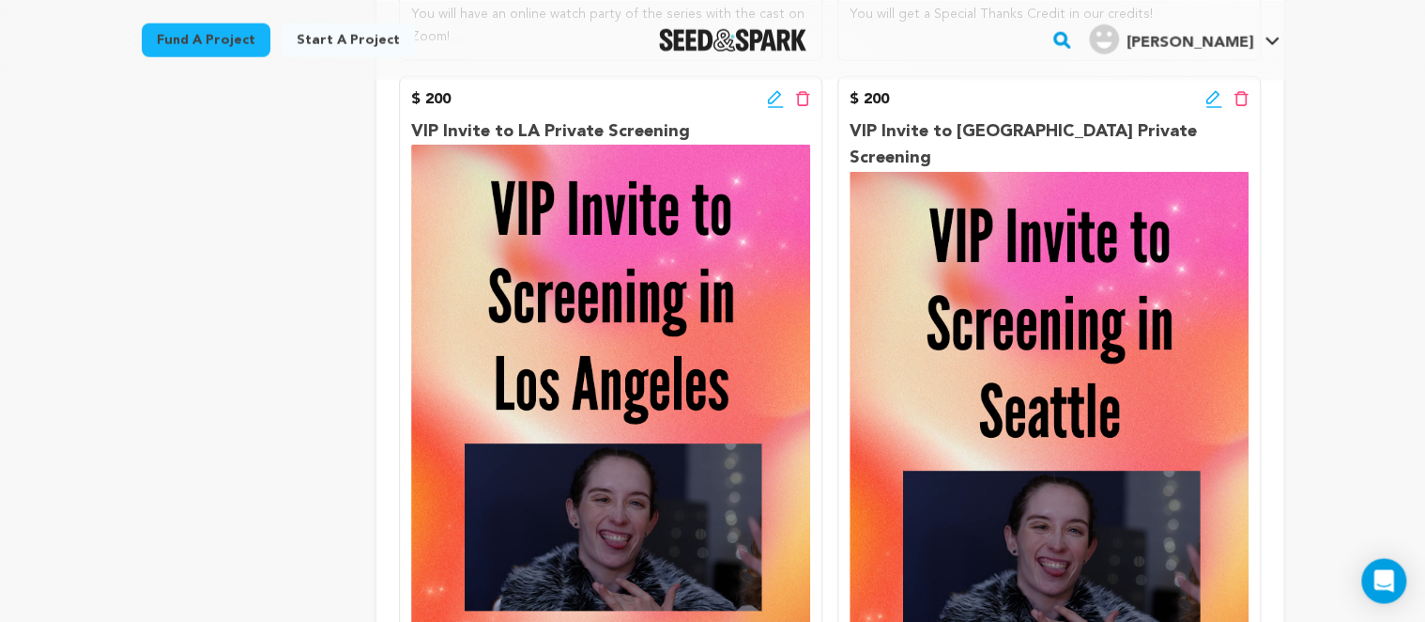
scroll to position [2379, 0]
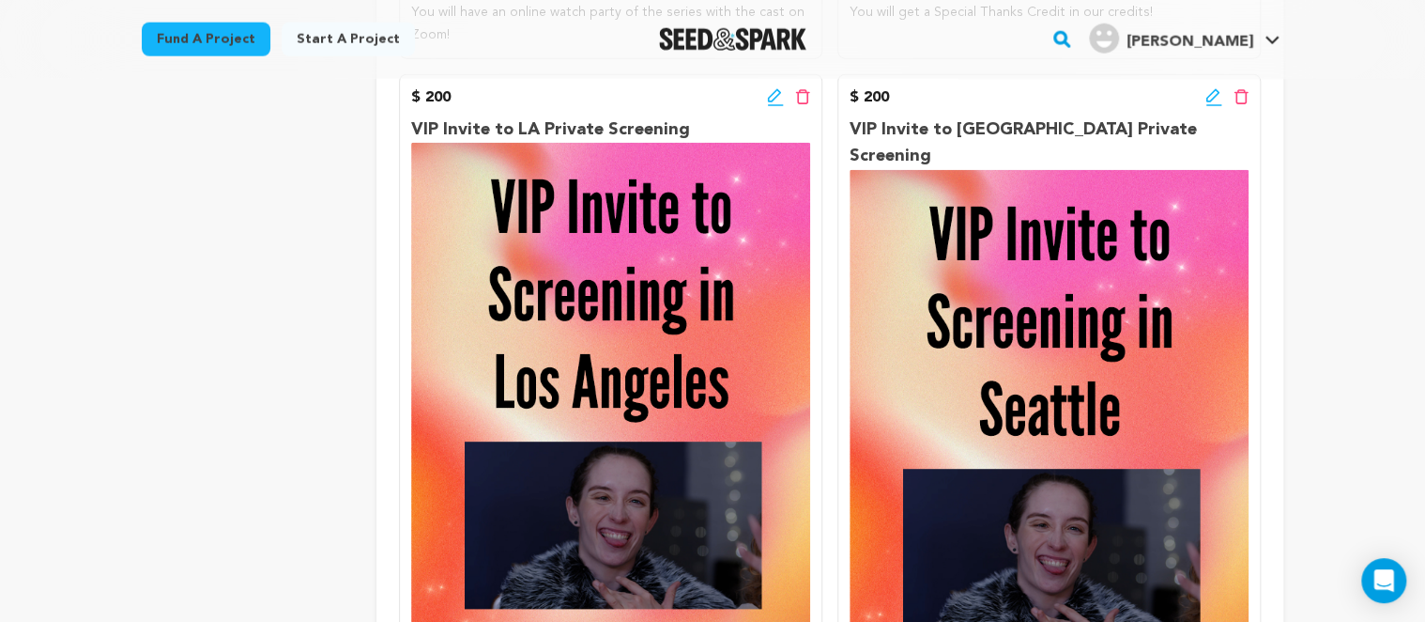
click at [209, 363] on div "project story team social media video & images campaign incentives wishlist" at bounding box center [244, 19] width 205 height 4303
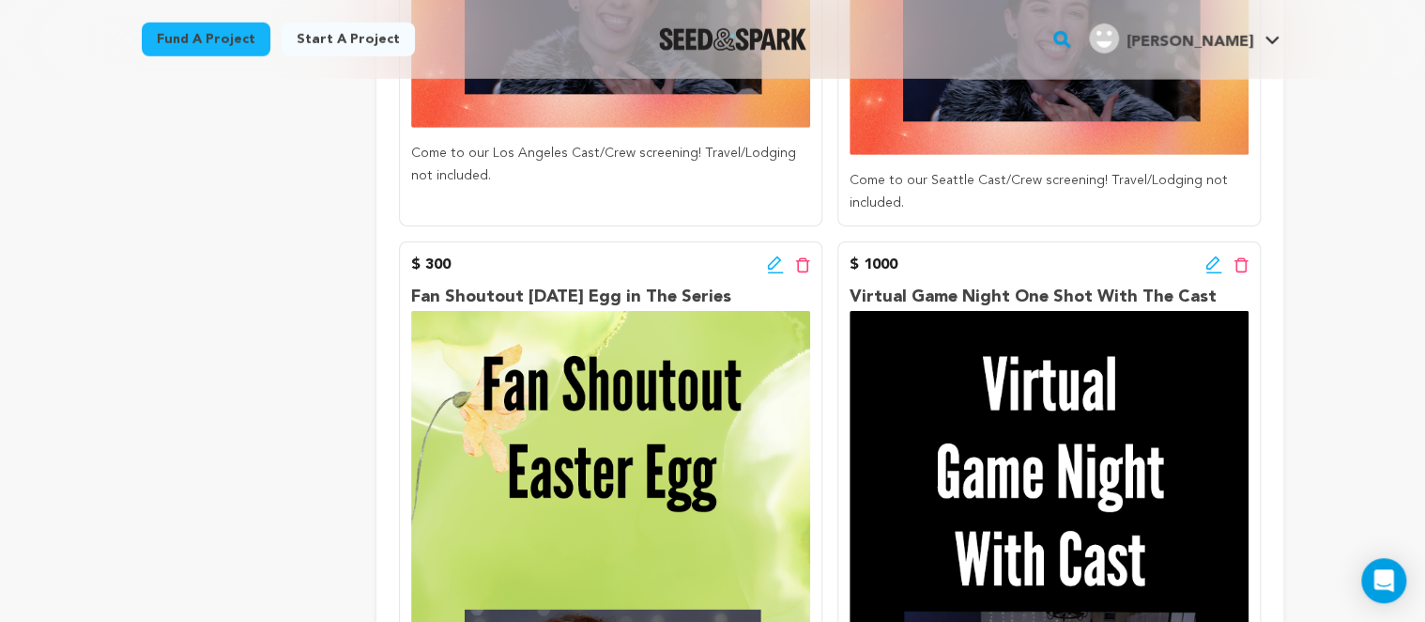
scroll to position [3173, 0]
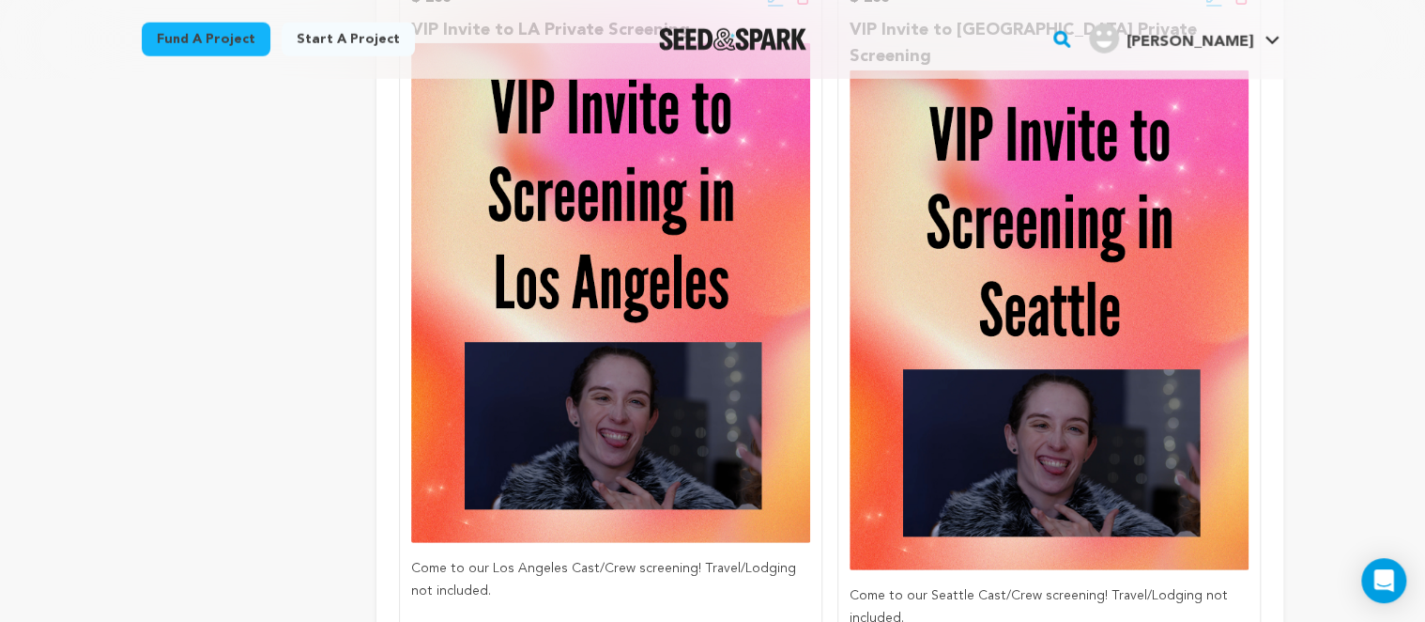
scroll to position [2875, 0]
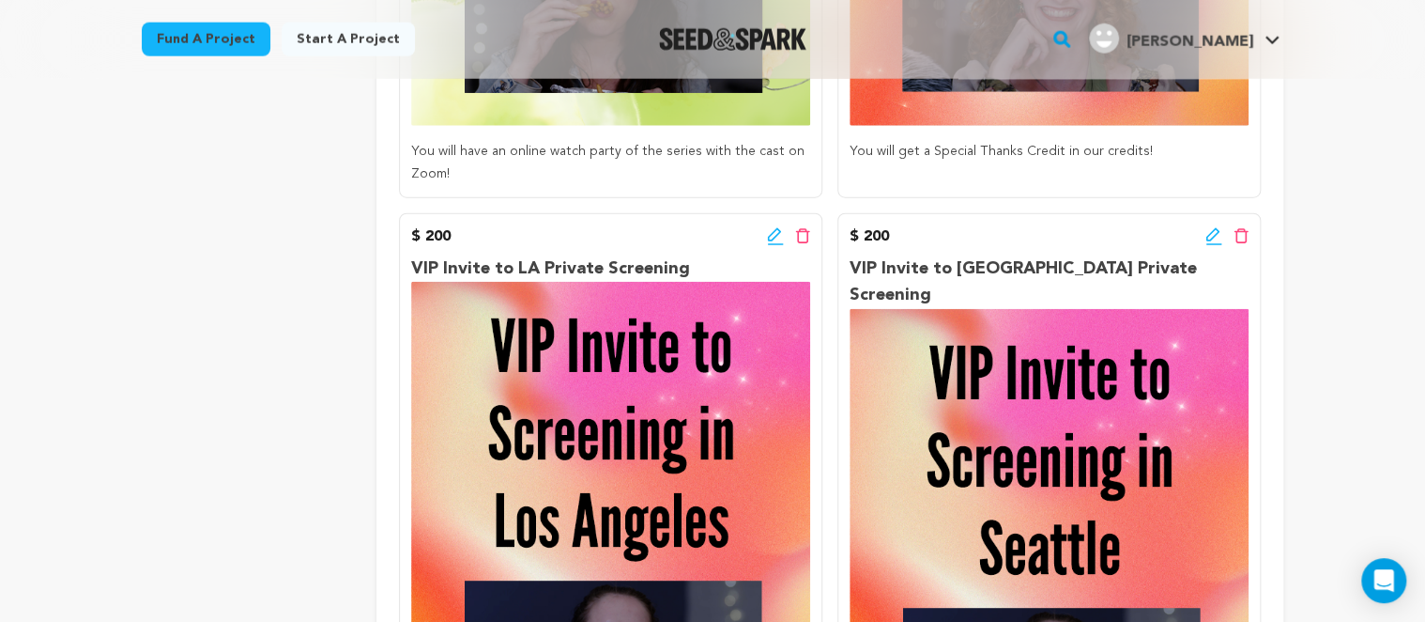
scroll to position [2479, 0]
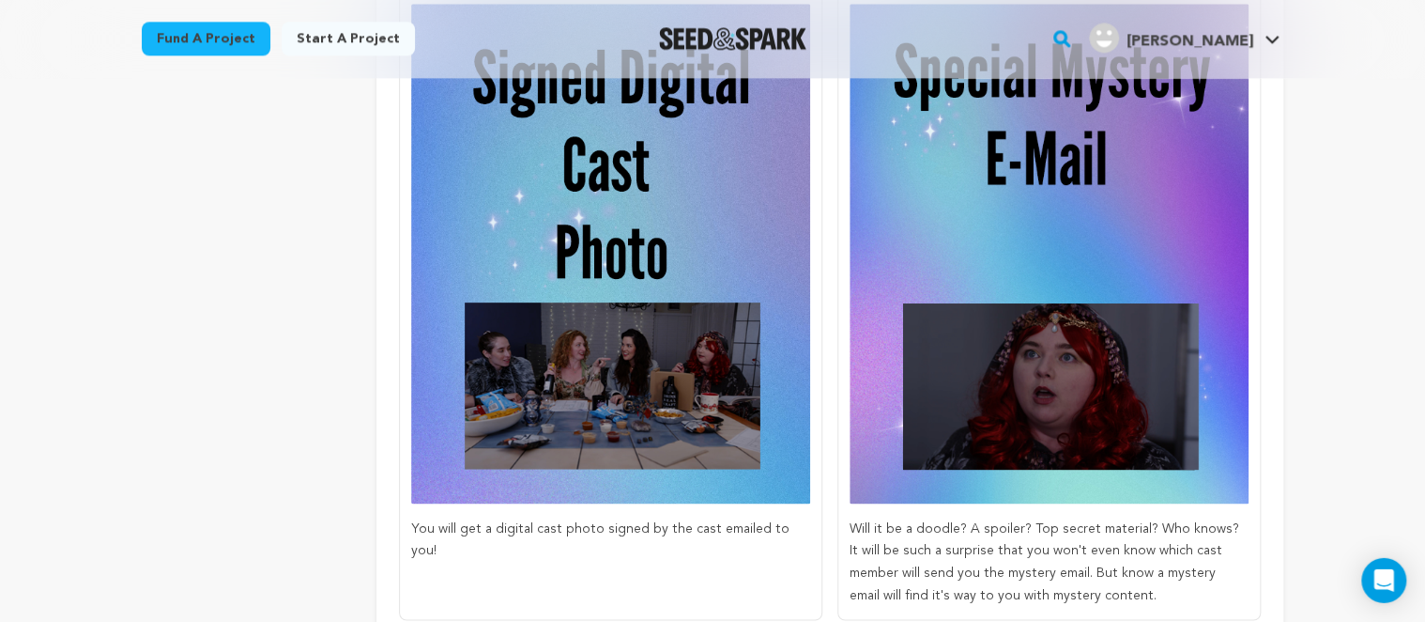
scroll to position [992, 0]
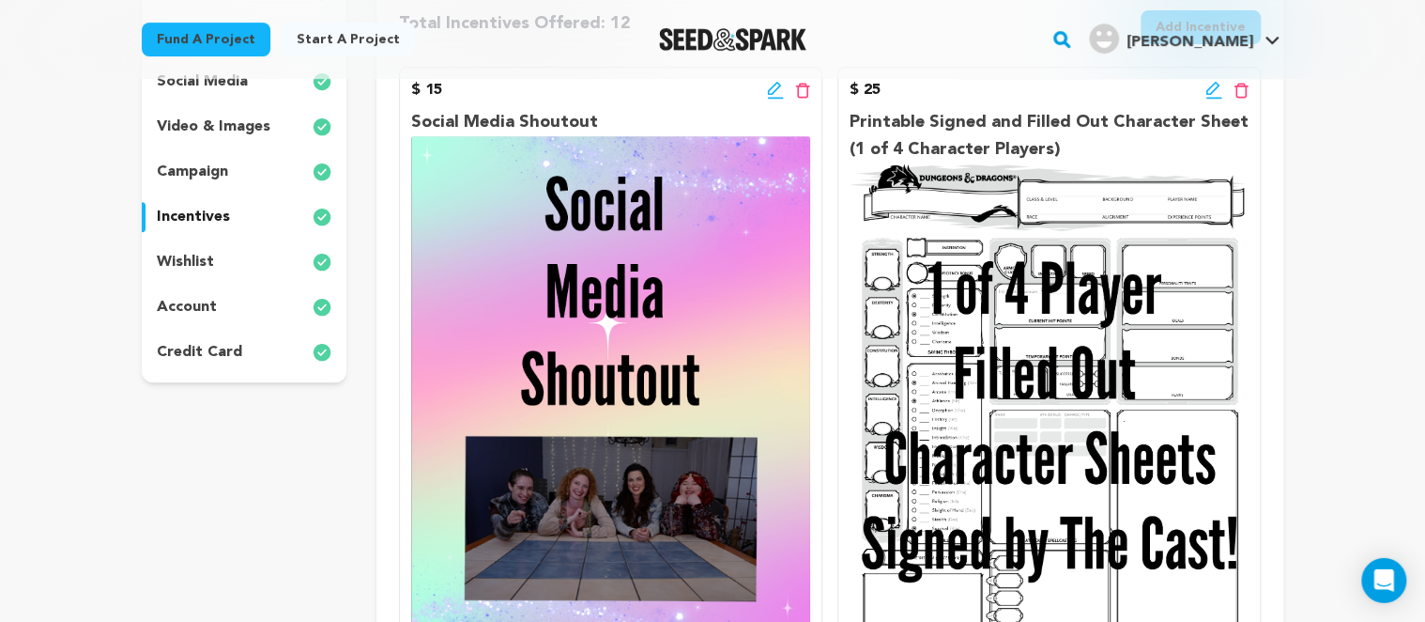
scroll to position [99, 0]
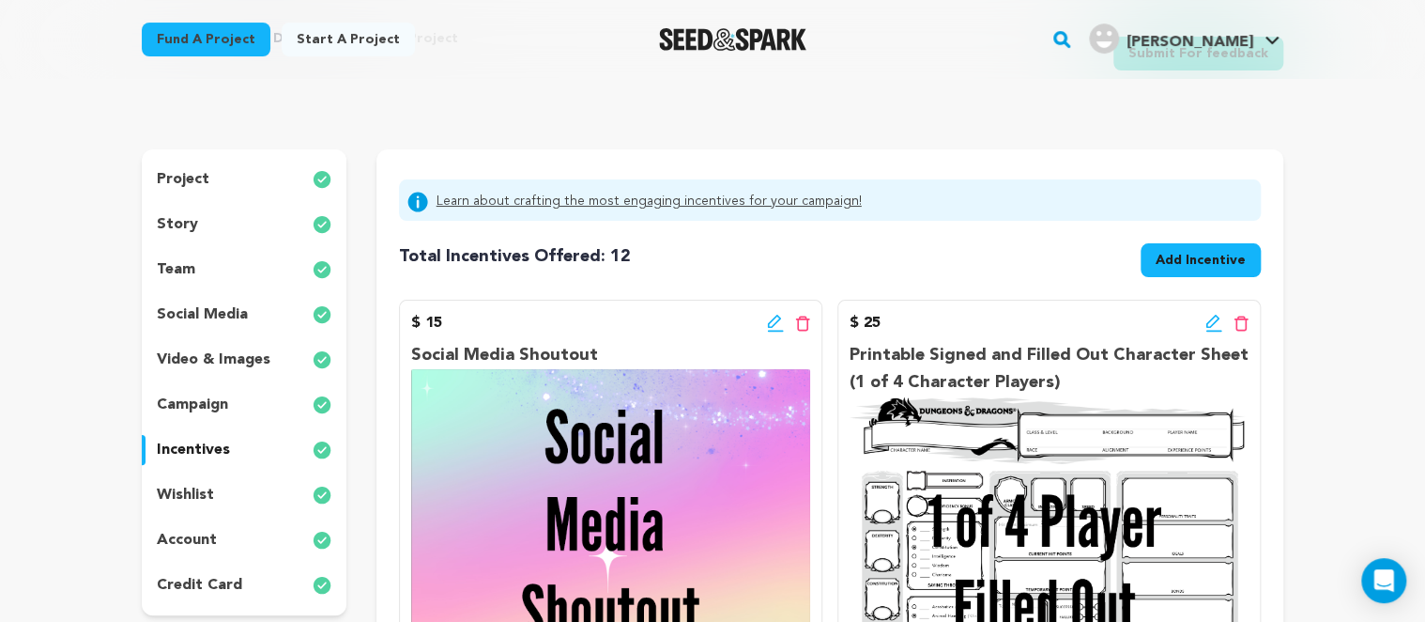
click at [211, 186] on div "project" at bounding box center [244, 179] width 205 height 30
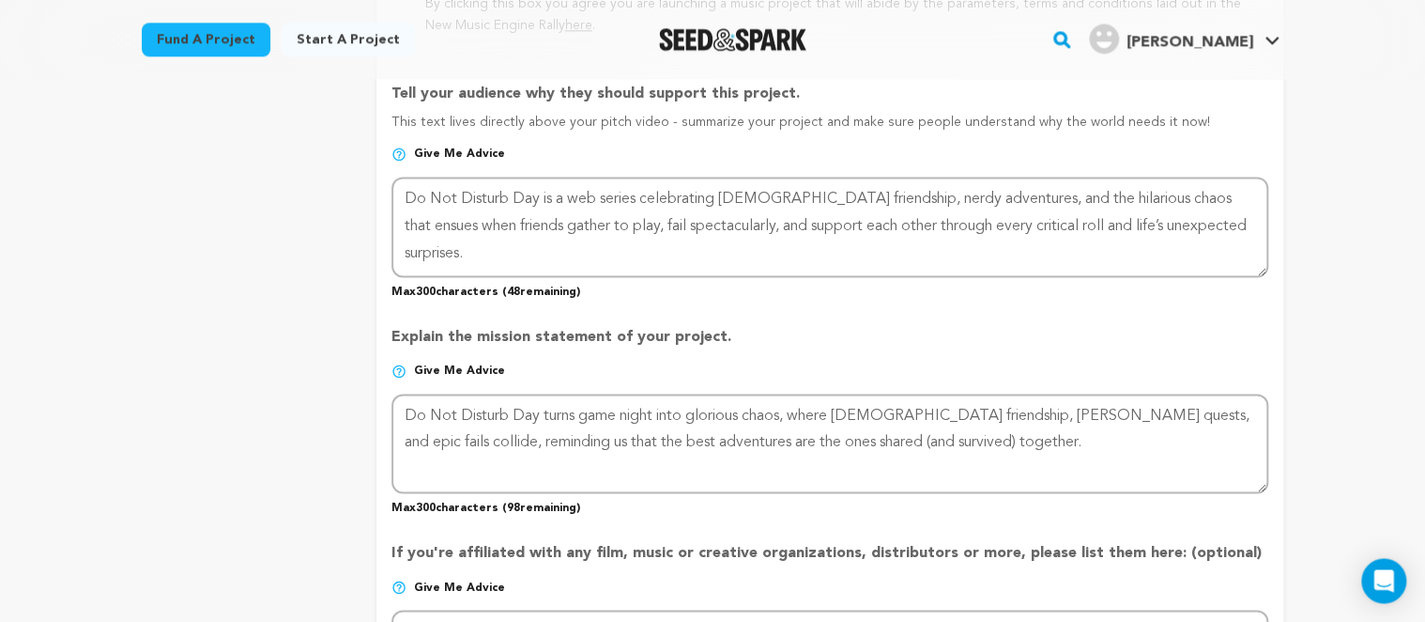
scroll to position [1288, 0]
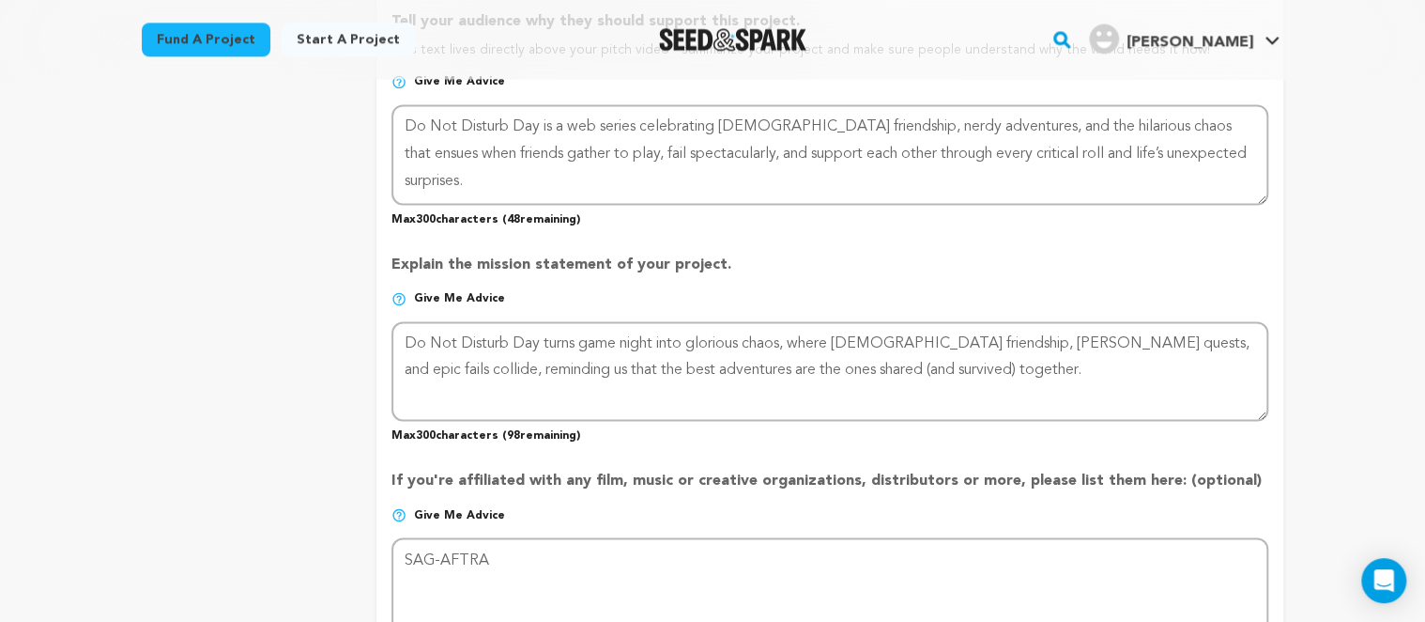
click at [400, 293] on img at bounding box center [399, 298] width 15 height 15
click at [398, 292] on img at bounding box center [399, 298] width 15 height 15
click at [439, 291] on span "Give me advice" at bounding box center [459, 298] width 91 height 15
click at [394, 295] on img at bounding box center [399, 298] width 15 height 15
click at [394, 291] on img at bounding box center [399, 298] width 15 height 15
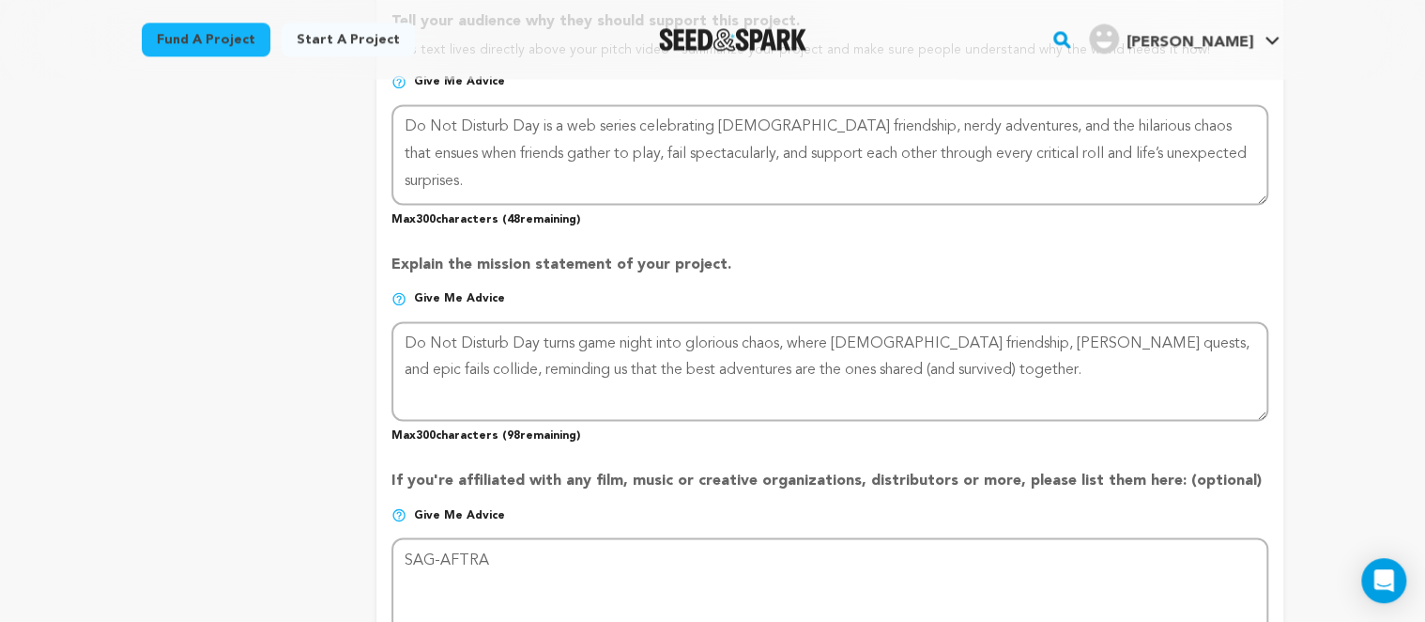
click at [439, 291] on span "Give me advice" at bounding box center [459, 298] width 91 height 15
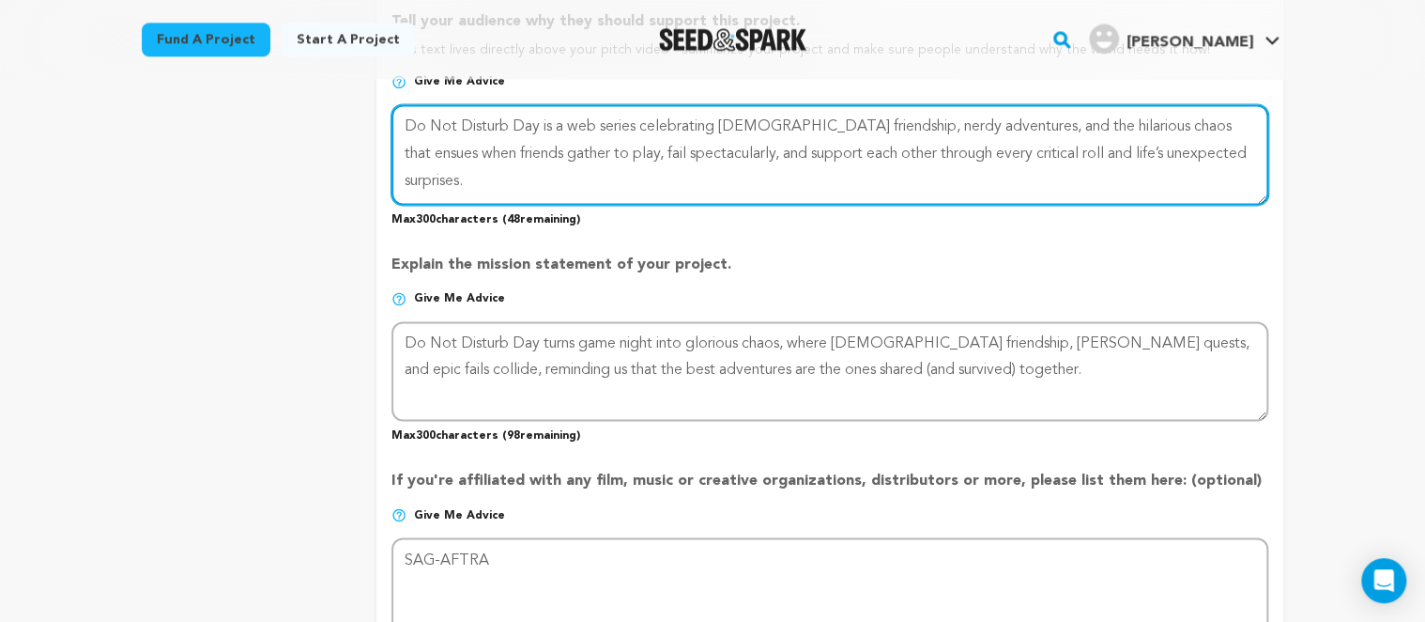
click at [685, 139] on textarea at bounding box center [830, 154] width 877 height 100
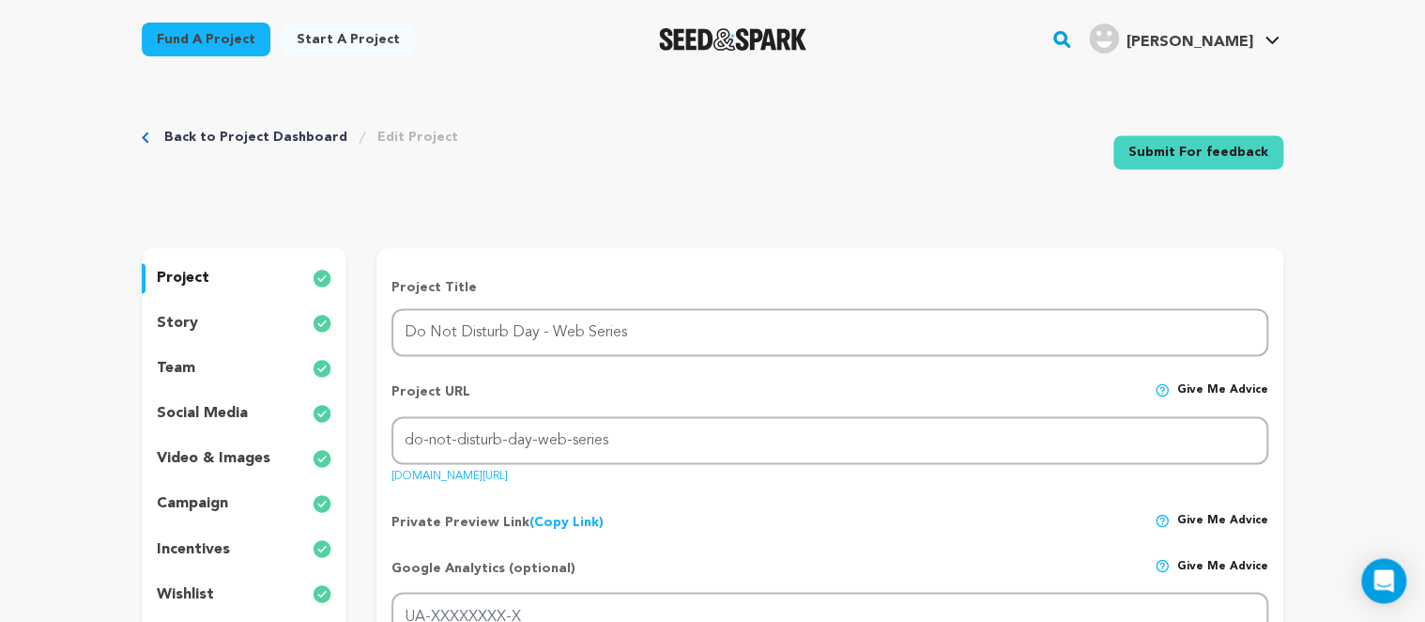
scroll to position [0, 0]
click at [317, 321] on img at bounding box center [322, 323] width 19 height 23
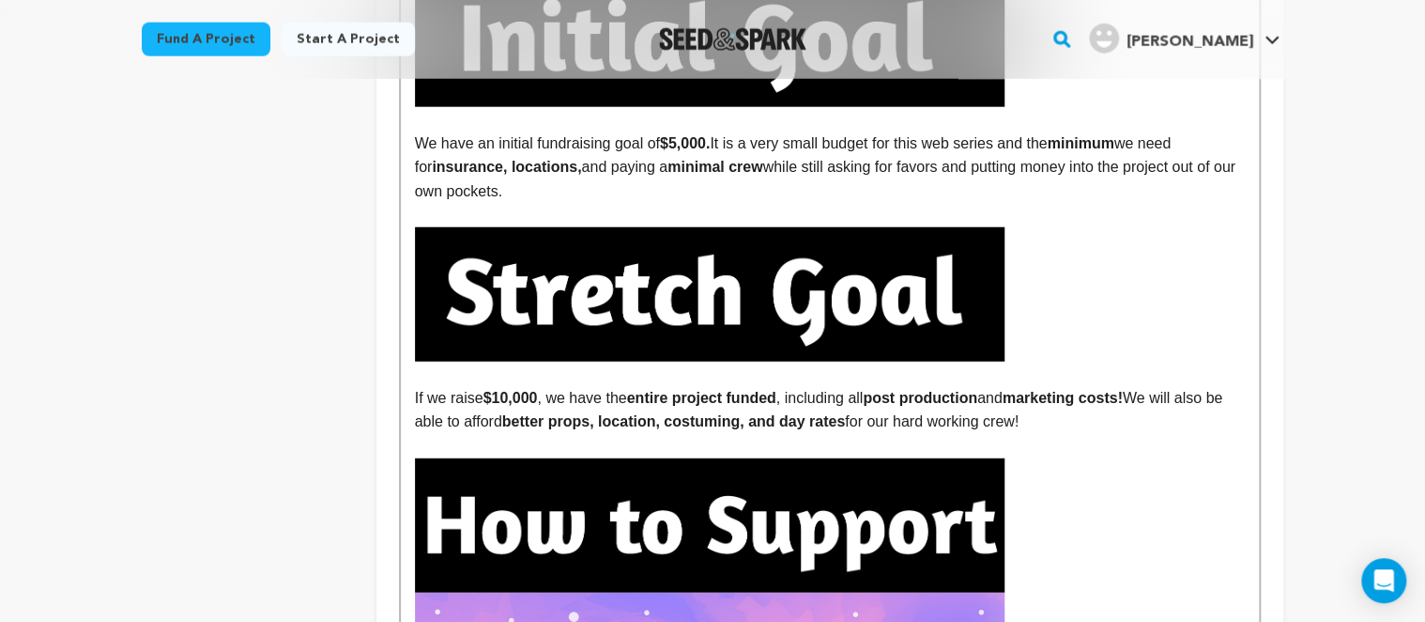
scroll to position [1784, 0]
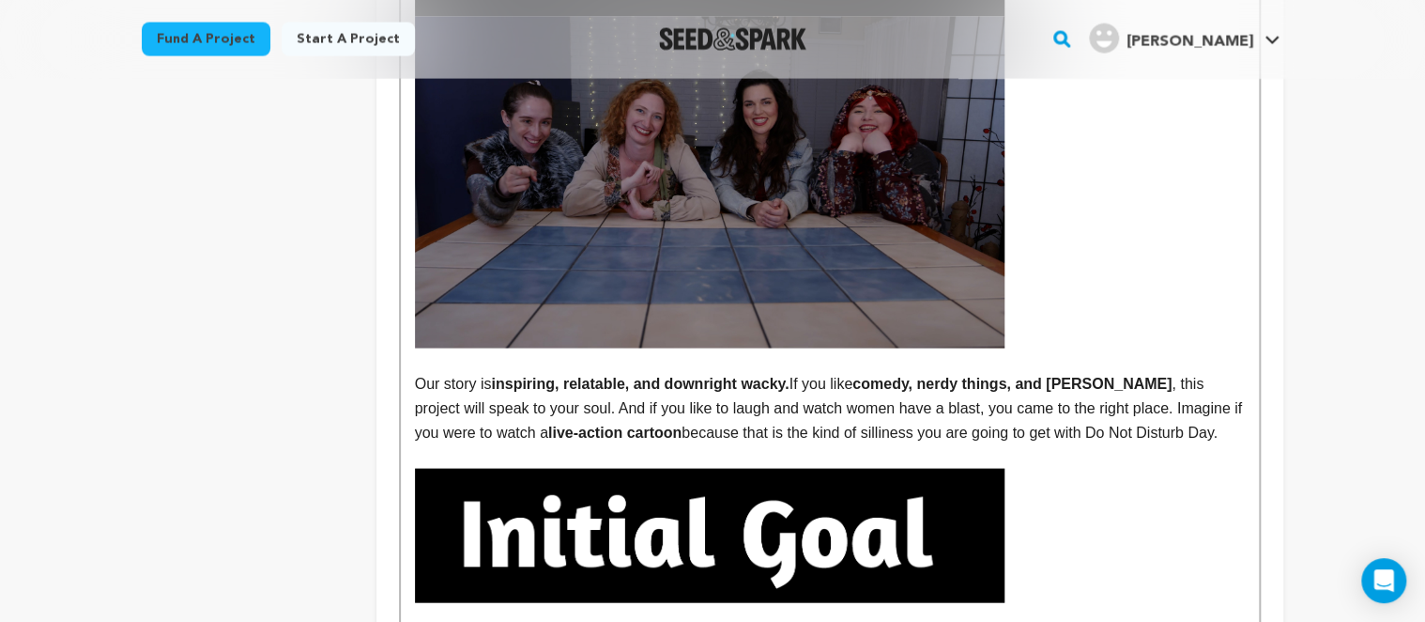
click at [1147, 372] on p "Our story is inspiring, relatable, and downright wacky. If you like comedy, ner…" at bounding box center [830, 408] width 830 height 72
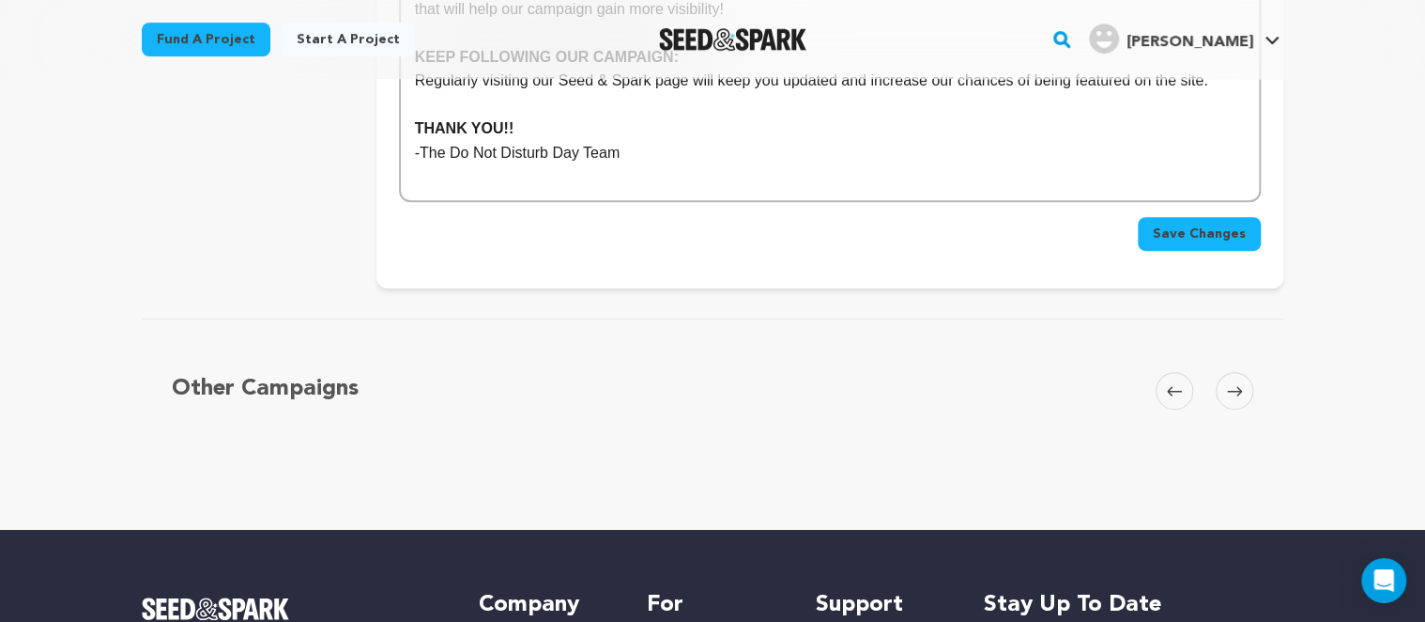
scroll to position [3966, 0]
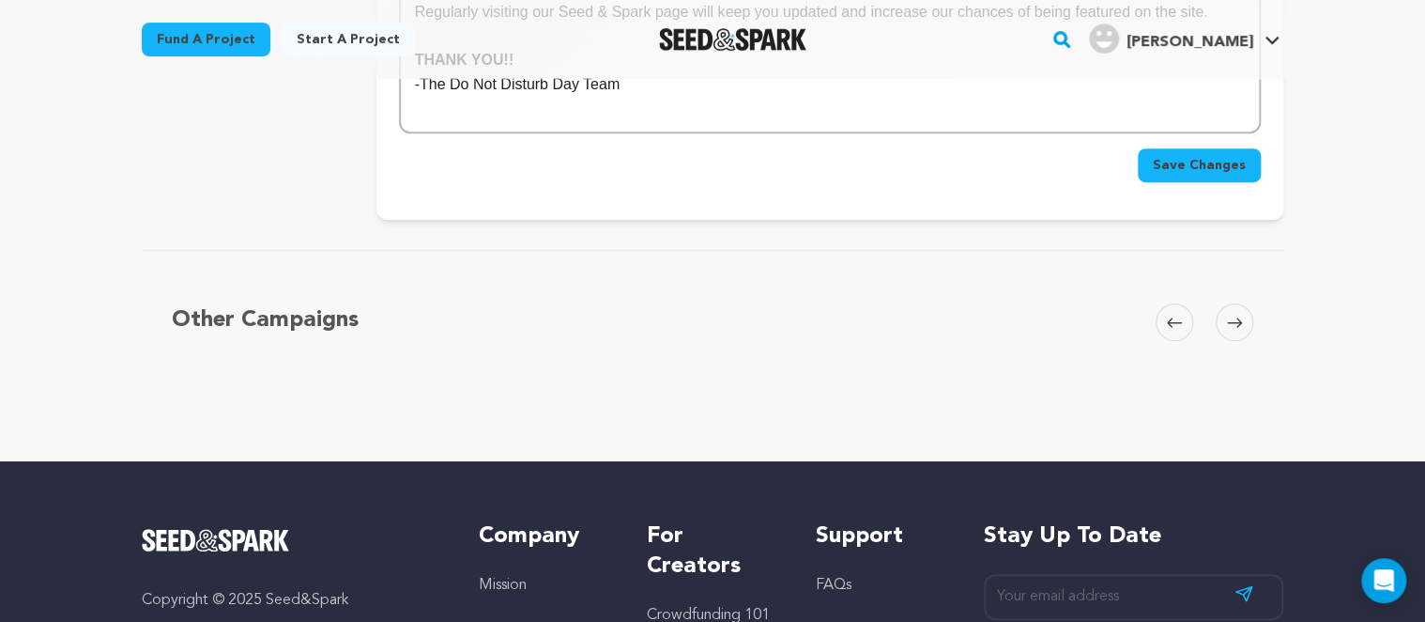
click at [1174, 156] on span "Save Changes" at bounding box center [1199, 165] width 93 height 19
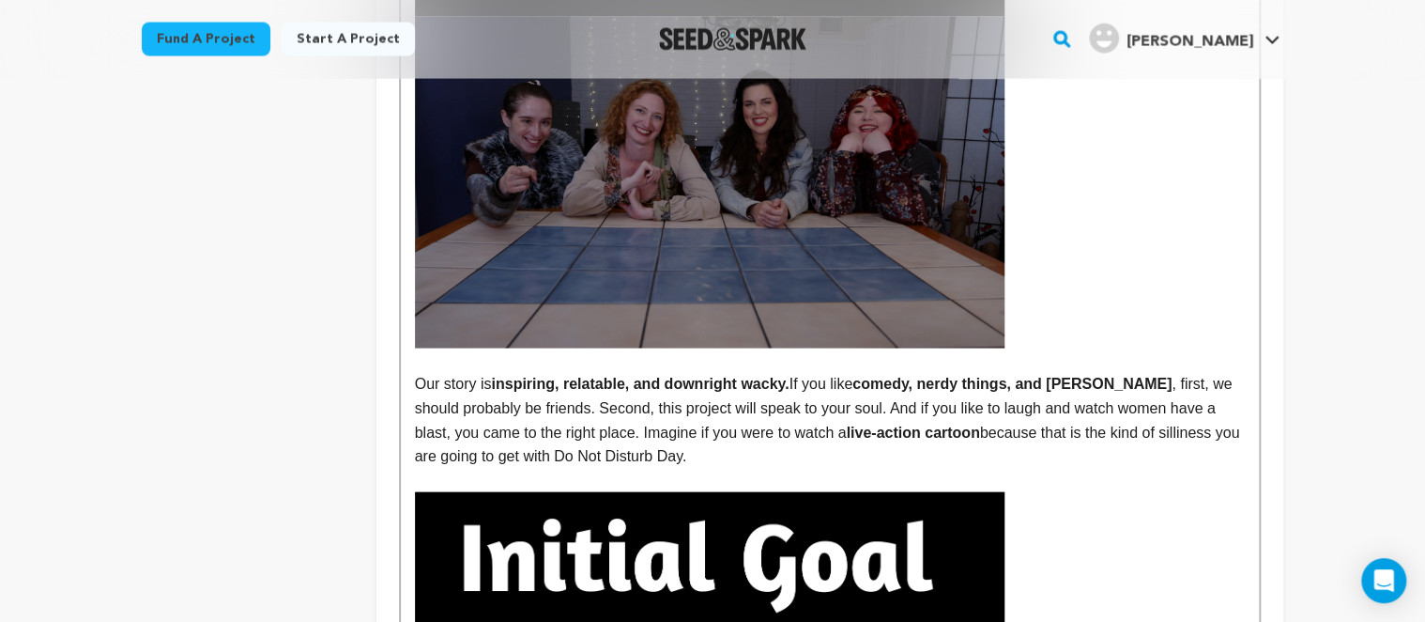
scroll to position [2379, 0]
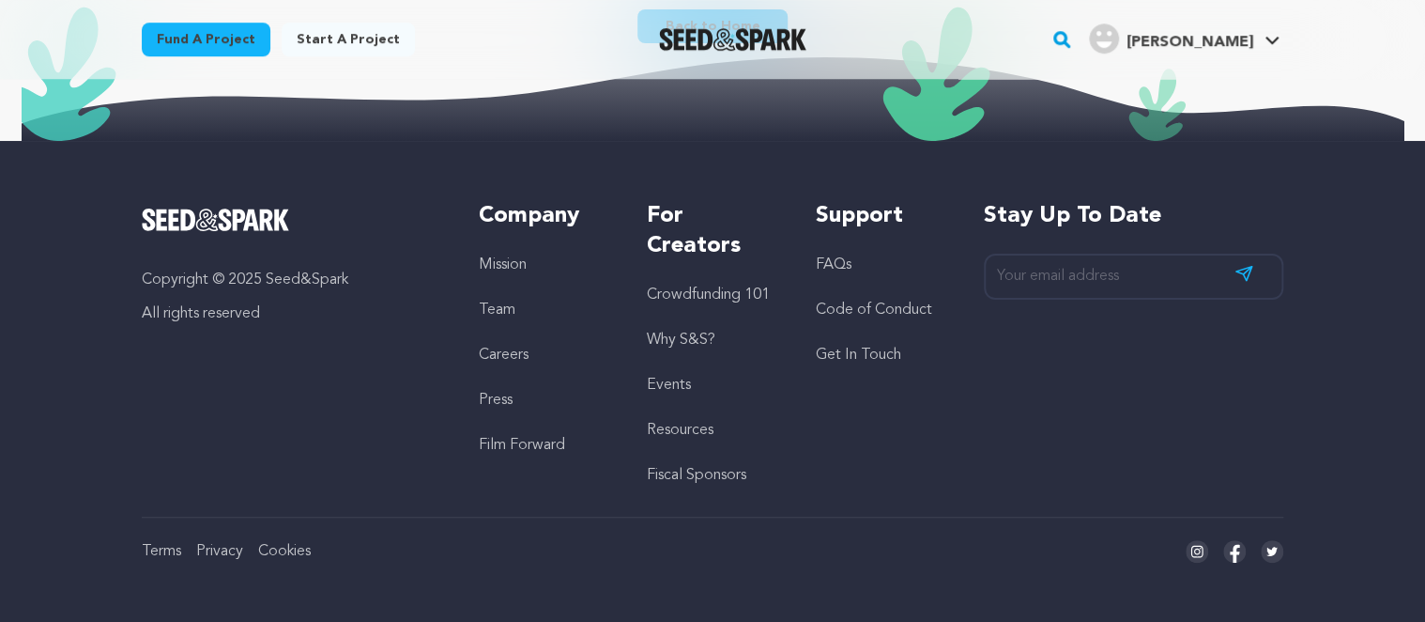
scroll to position [73, 0]
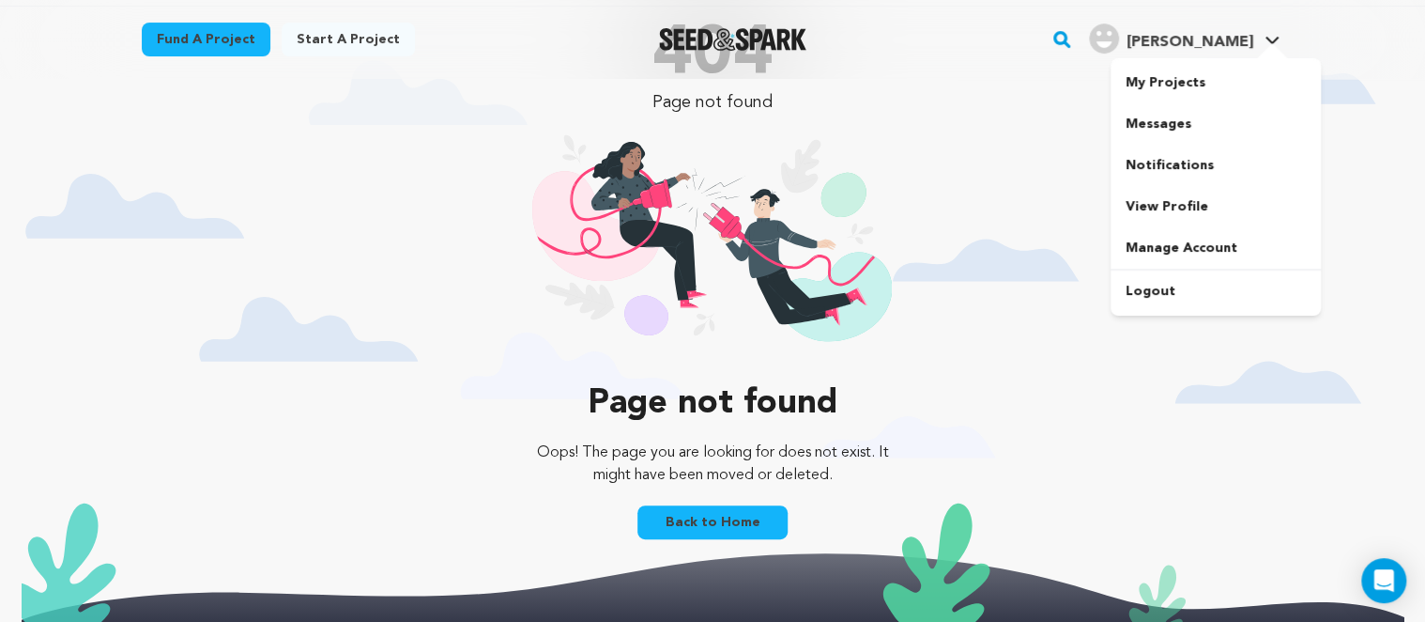
click at [1187, 29] on div "[PERSON_NAME]" at bounding box center [1171, 38] width 164 height 30
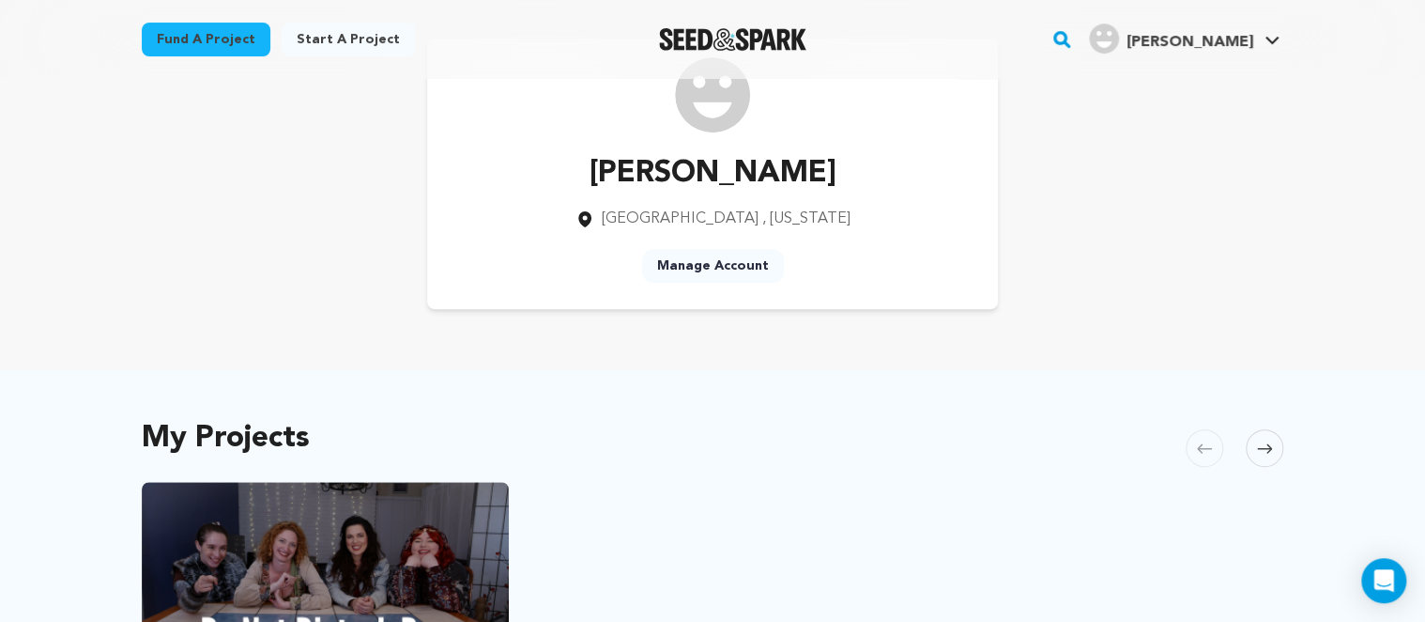
scroll to position [396, 0]
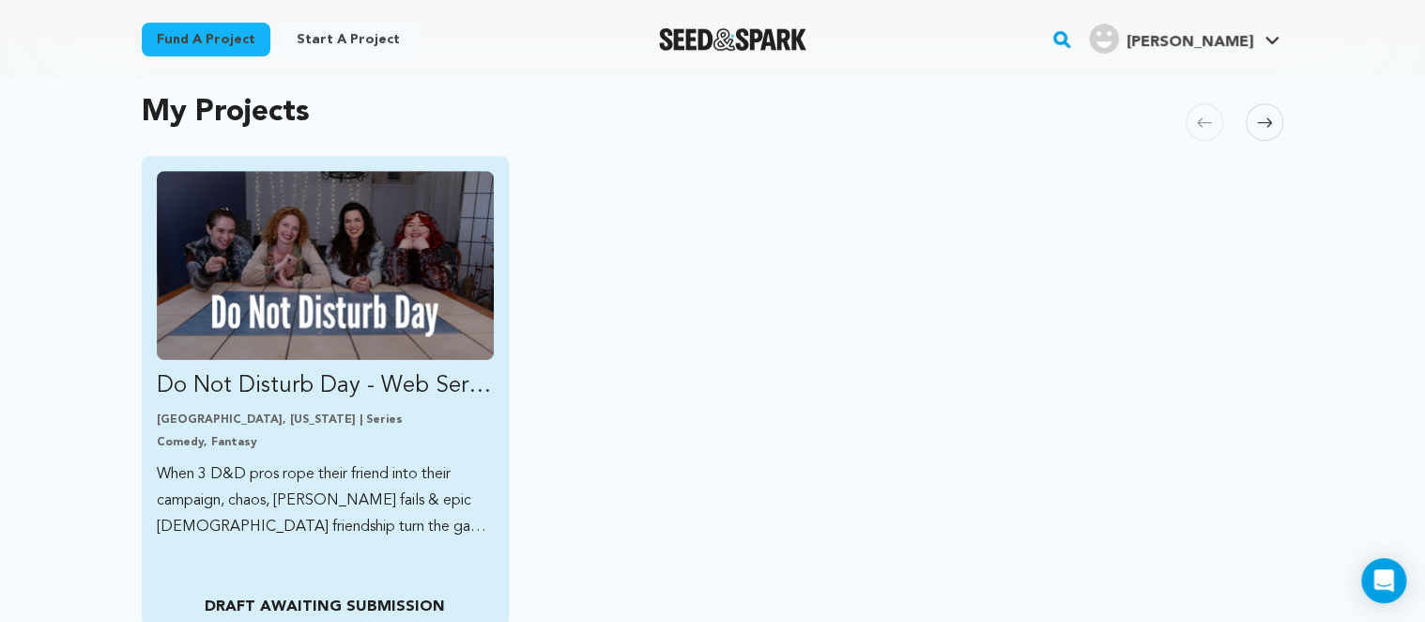
click at [356, 424] on p "Los Angeles, California | Series" at bounding box center [325, 419] width 337 height 15
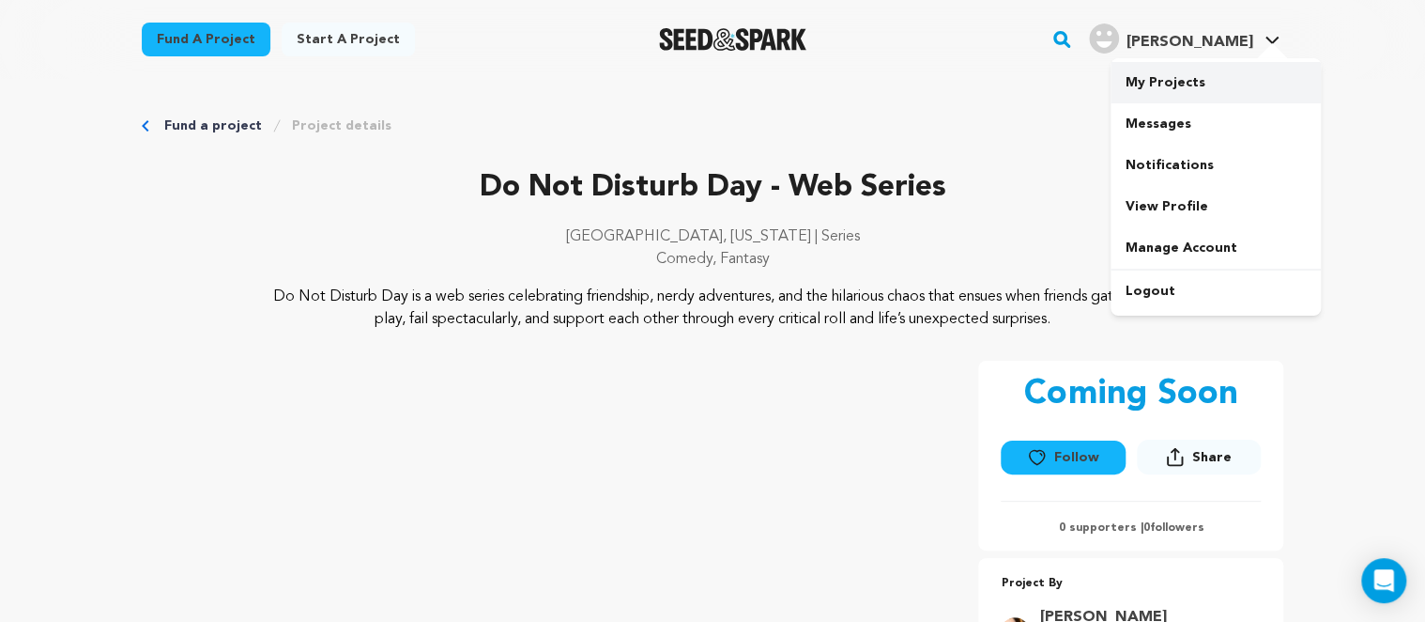
click at [1199, 69] on link "My Projects" at bounding box center [1216, 82] width 210 height 41
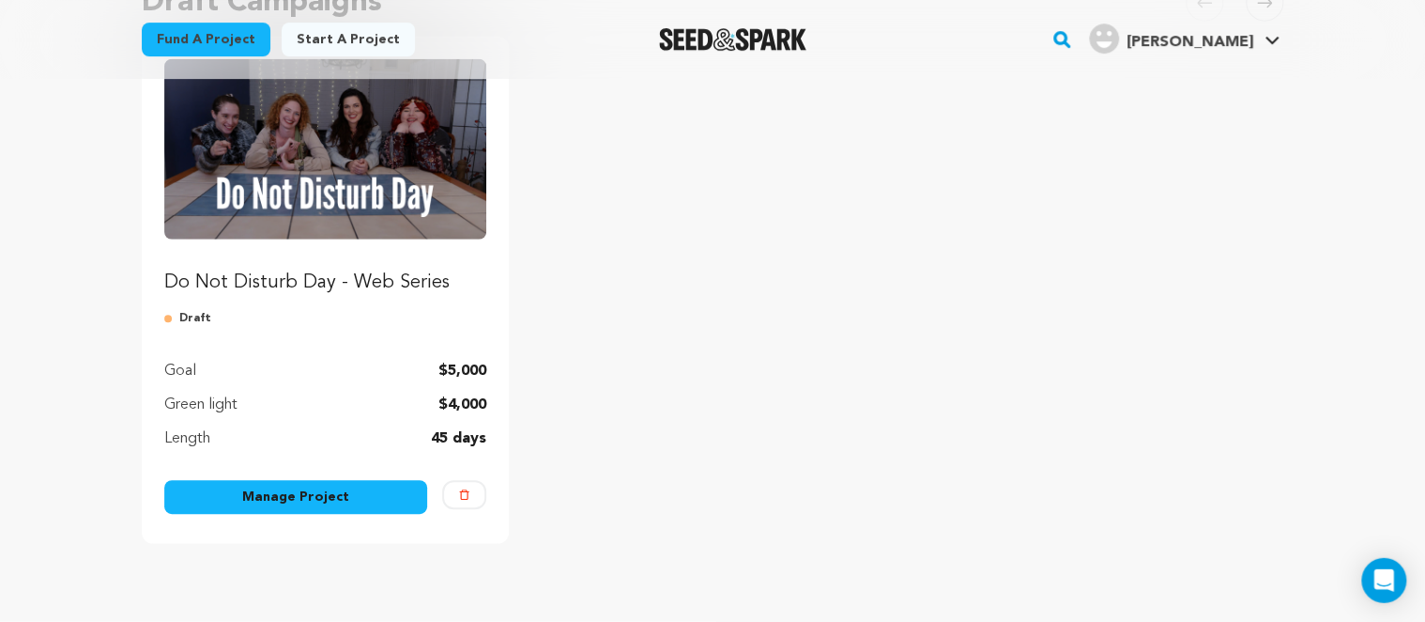
scroll to position [297, 0]
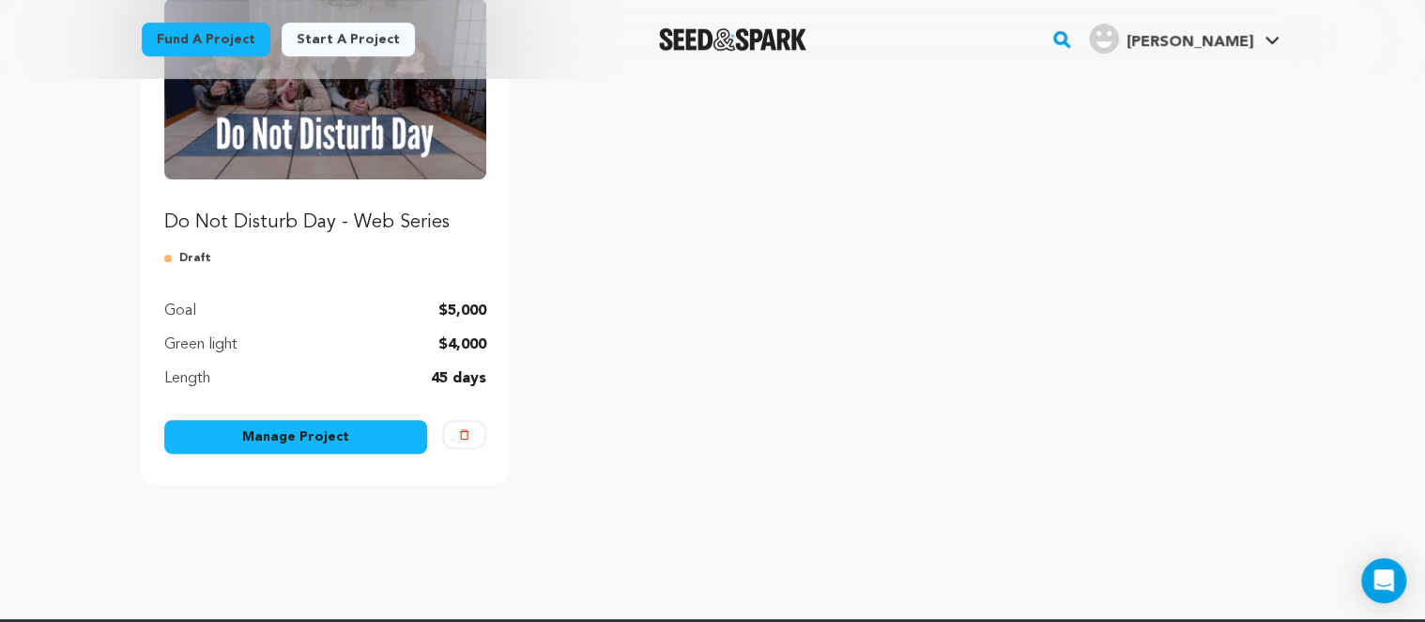
click at [381, 429] on link "Manage Project" at bounding box center [295, 437] width 263 height 34
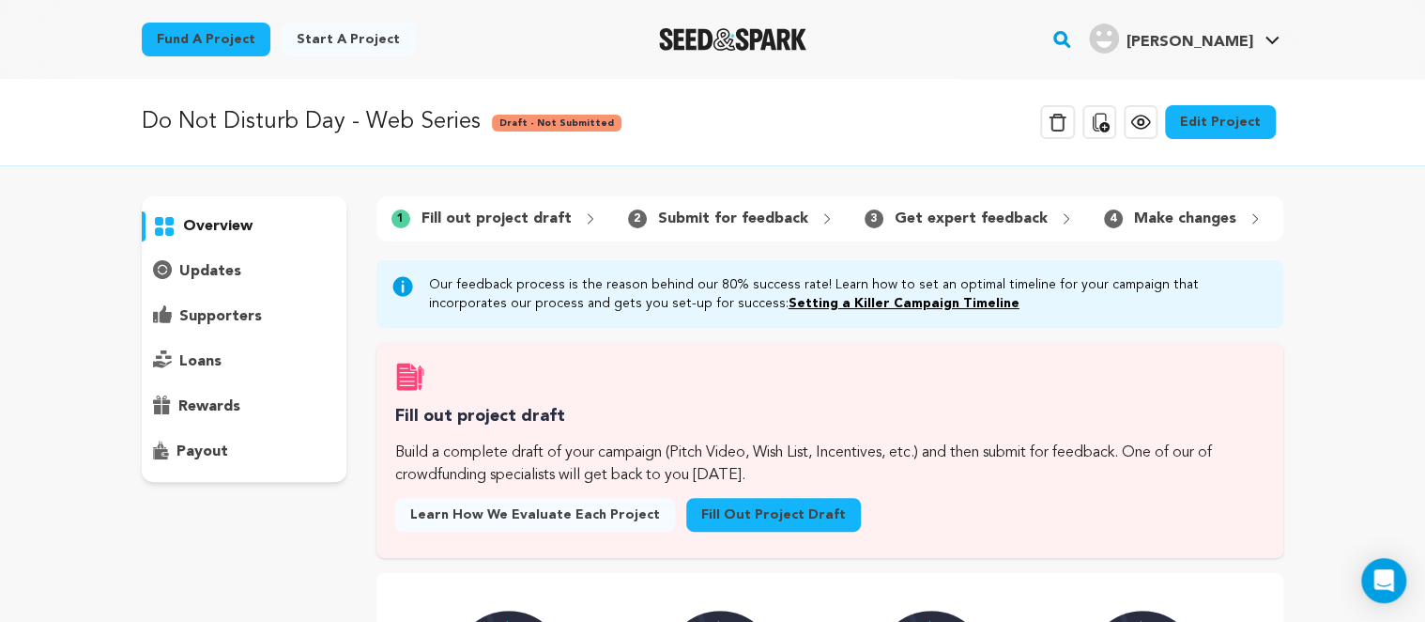
click at [224, 224] on p "overview" at bounding box center [217, 226] width 69 height 23
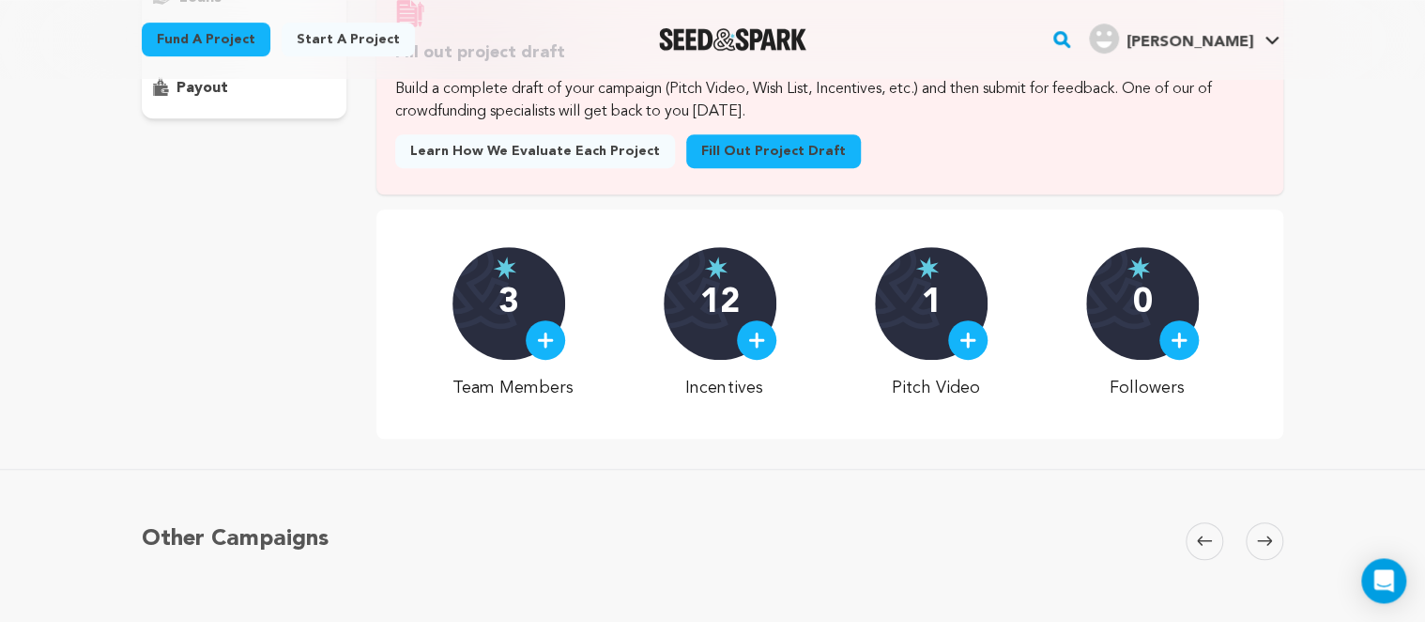
scroll to position [396, 0]
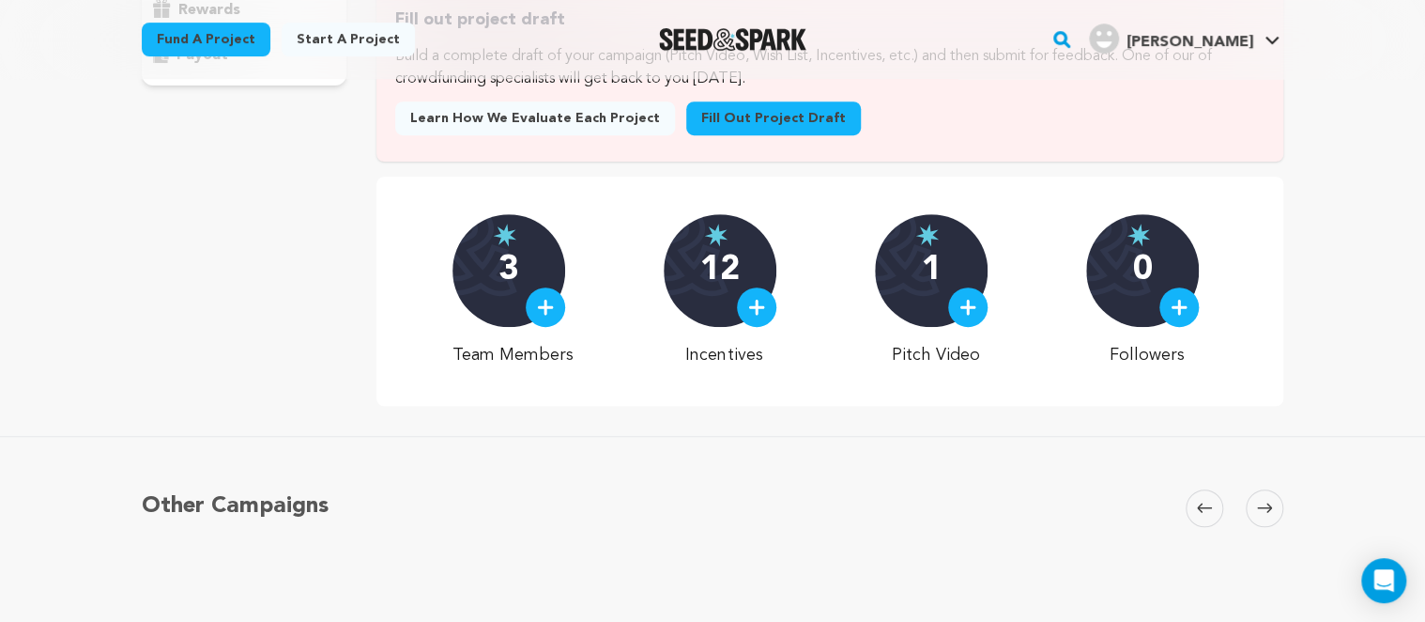
click at [766, 320] on div at bounding box center [756, 306] width 39 height 39
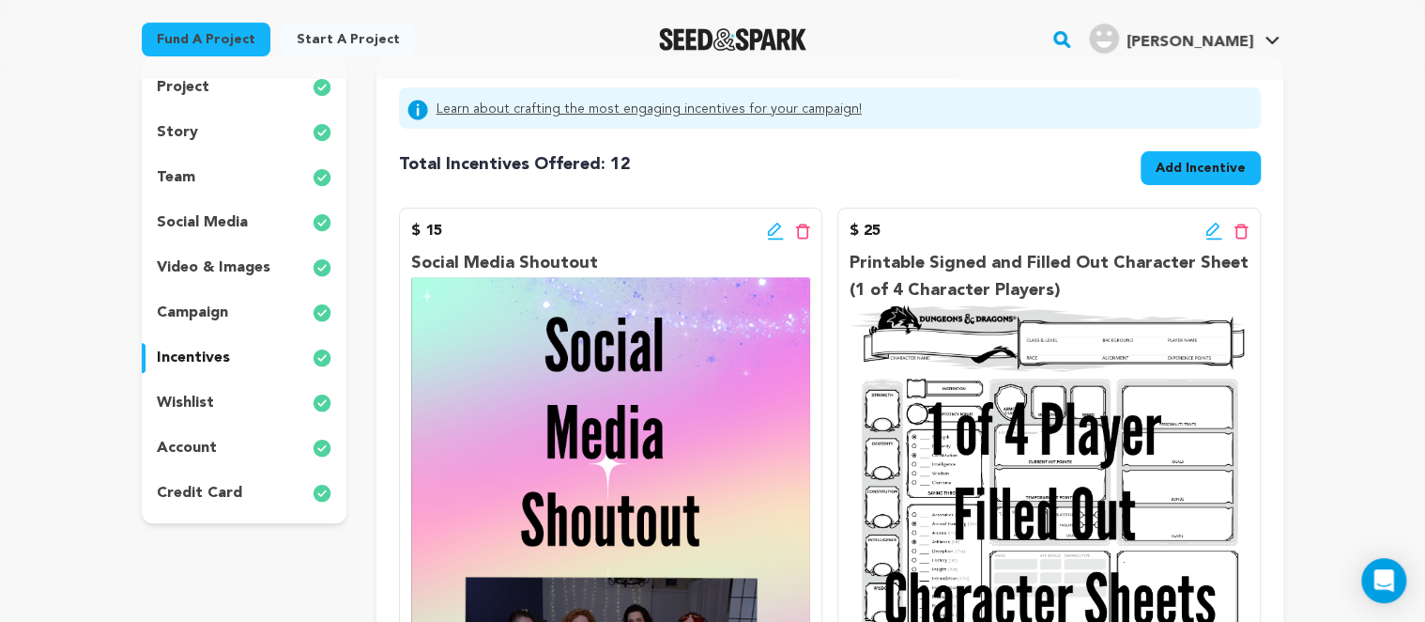
scroll to position [198, 0]
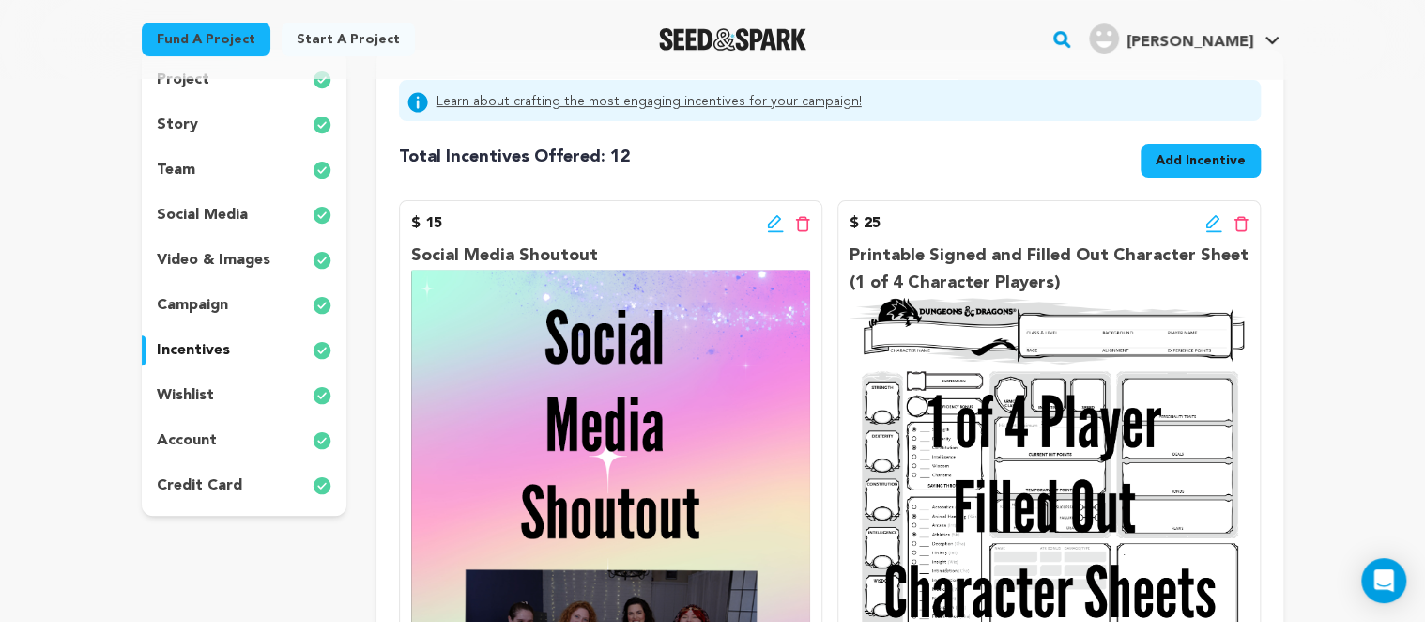
click at [317, 128] on img at bounding box center [322, 125] width 19 height 23
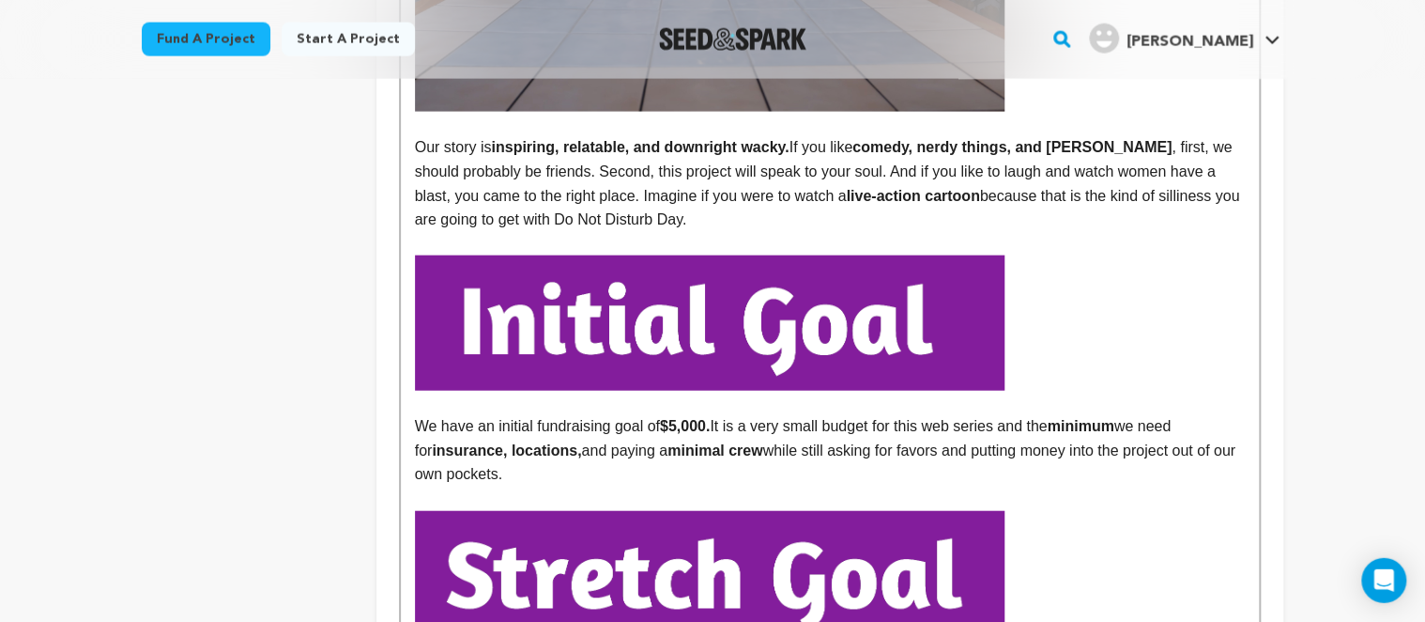
scroll to position [2082, 0]
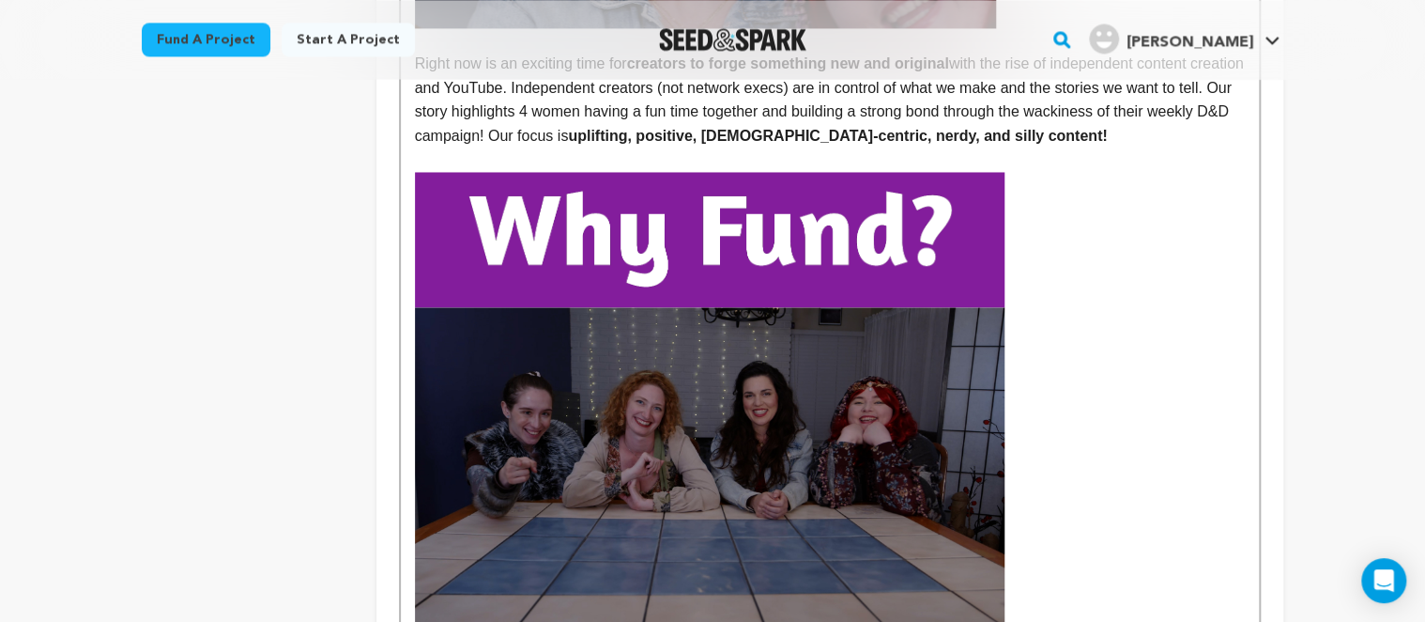
scroll to position [793, 0]
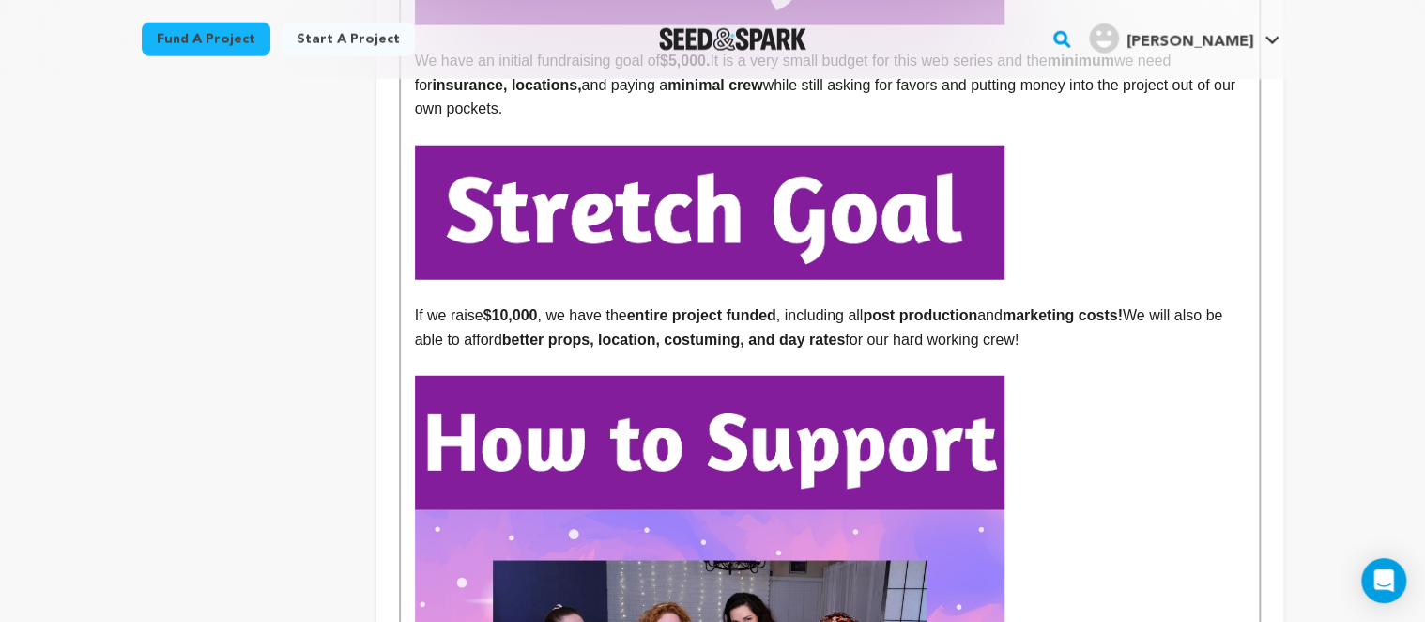
scroll to position [1686, 0]
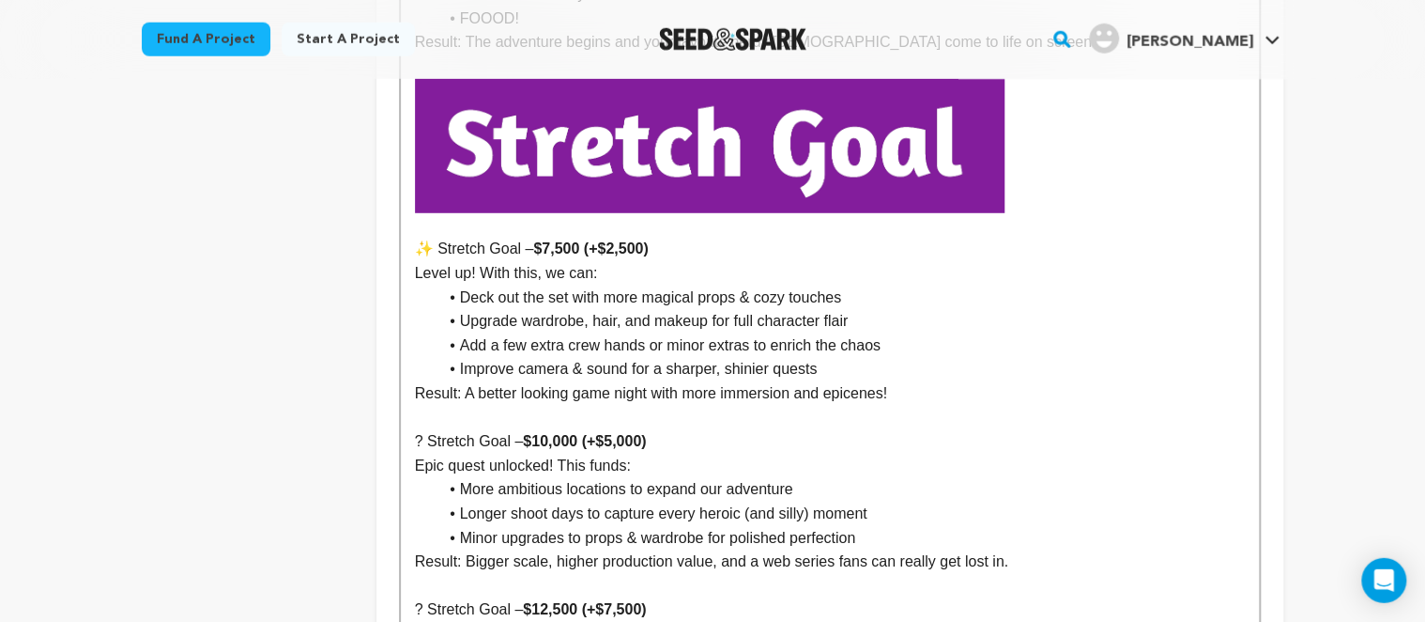
scroll to position [2578, 0]
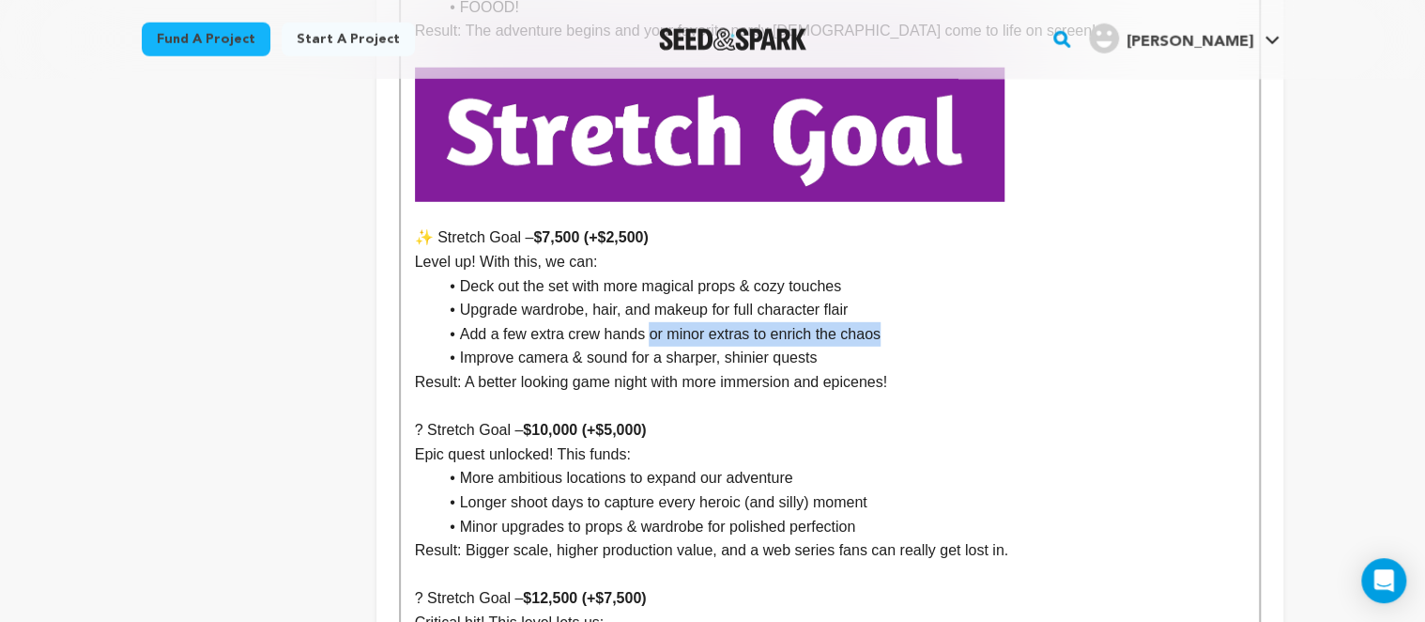
drag, startPoint x: 886, startPoint y: 318, endPoint x: 648, endPoint y: 323, distance: 238.6
click at [648, 323] on li "Add a few extra crew hands or minor extras to enrich the chaos" at bounding box center [842, 334] width 808 height 24
copy li "or minor extras to enrich the chaos"
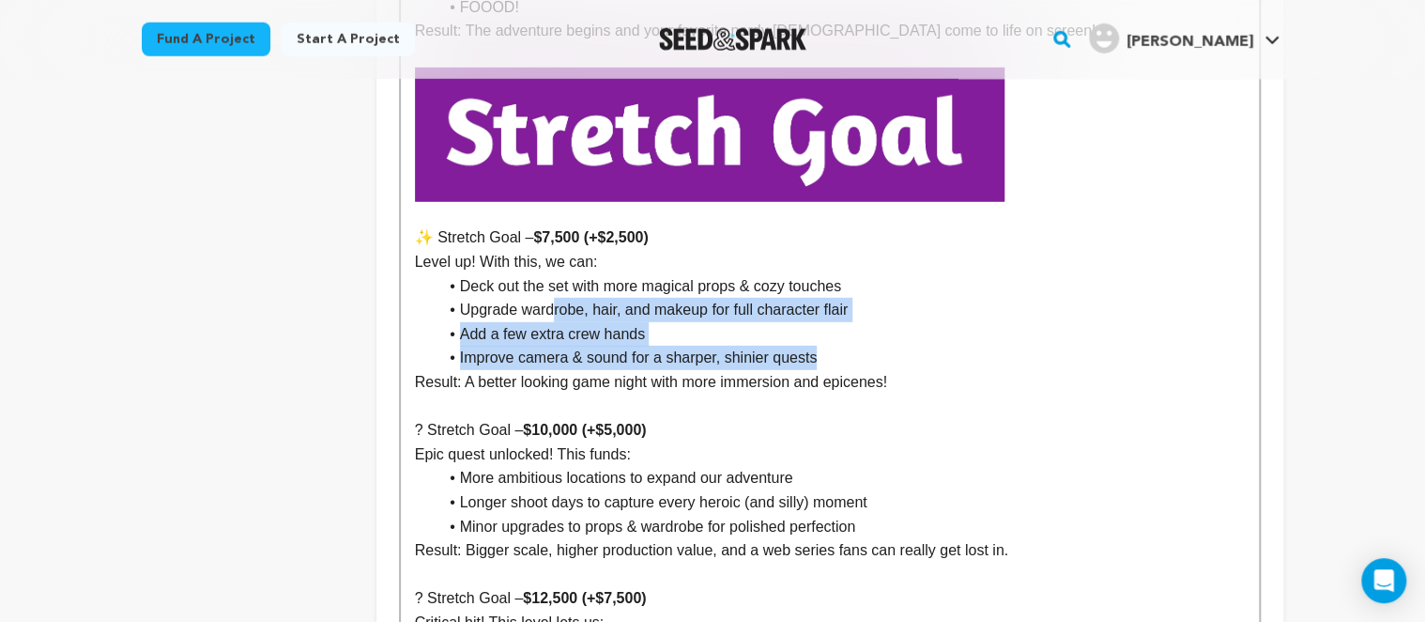
drag, startPoint x: 659, startPoint y: 339, endPoint x: 550, endPoint y: 298, distance: 116.5
click at [550, 298] on ul "Deck out the set with more magical props & cozy touches Upgrade wardrobe, hair,…" at bounding box center [830, 322] width 830 height 96
click at [705, 322] on li "Add a few extra crew hands" at bounding box center [842, 334] width 808 height 24
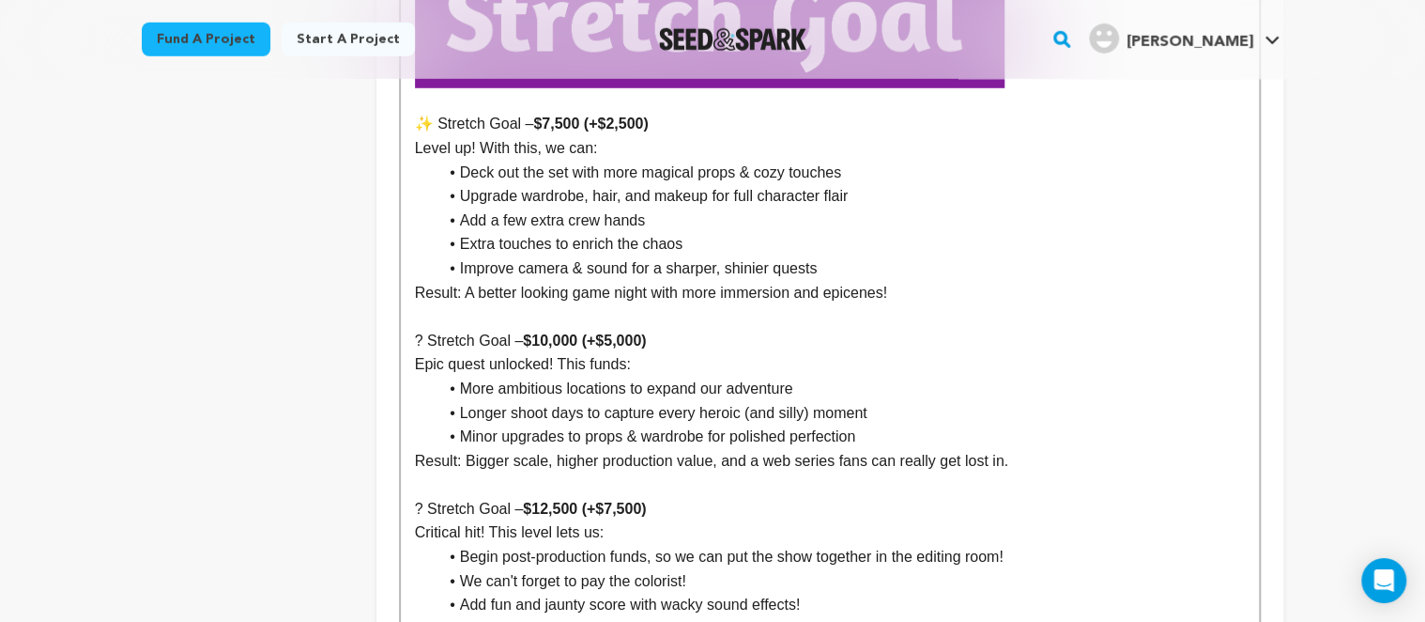
scroll to position [2677, 0]
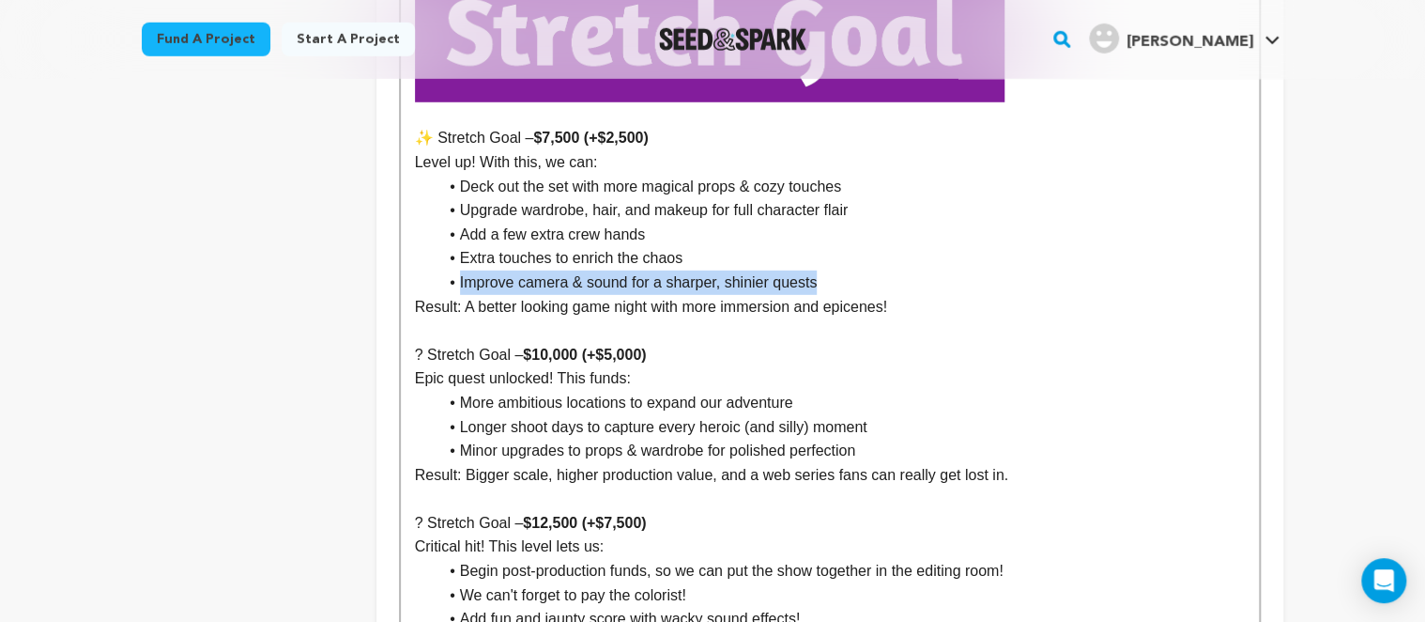
drag, startPoint x: 818, startPoint y: 265, endPoint x: 460, endPoint y: 272, distance: 357.8
click at [460, 272] on li "Improve camera & sound for a sharper, shinier quests" at bounding box center [842, 282] width 808 height 24
copy li "Improve camera & sound for a sharper, shinier quests"
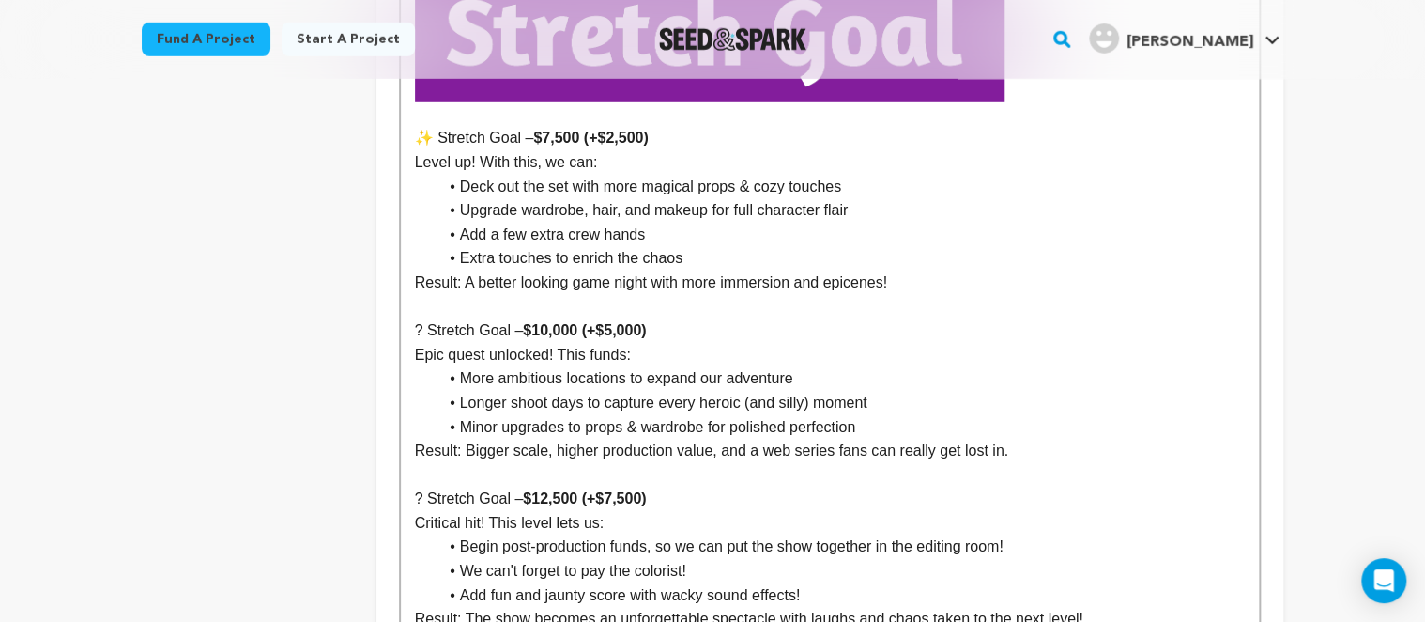
click at [886, 415] on li "Minor upgrades to props & wardrobe for polished perfection" at bounding box center [842, 427] width 808 height 24
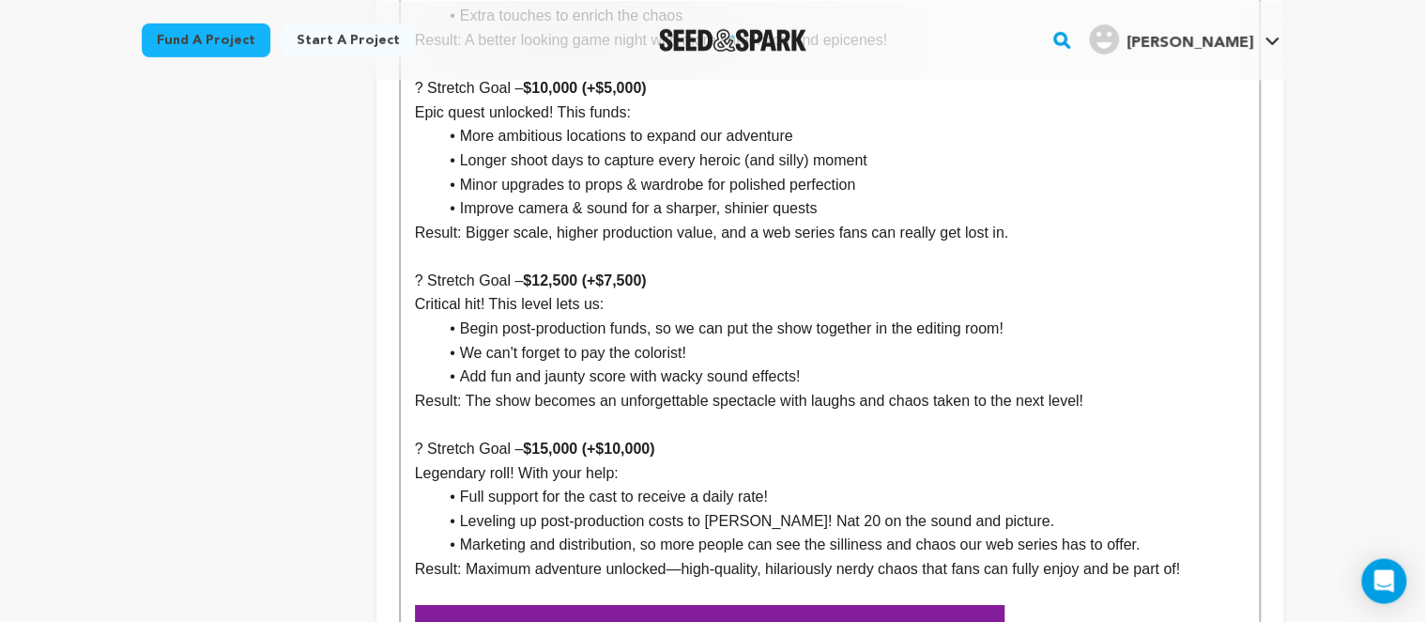
scroll to position [2927, 0]
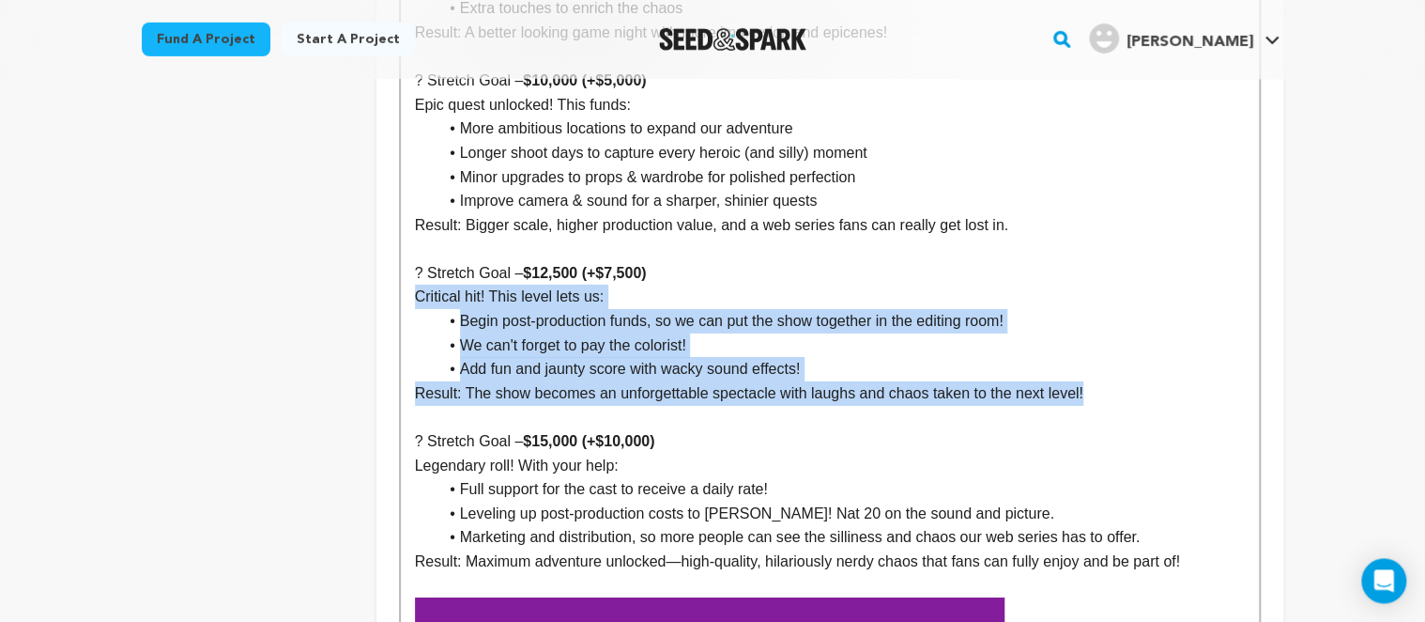
drag, startPoint x: 1117, startPoint y: 377, endPoint x: 411, endPoint y: 279, distance: 712.9
copy div "Critical hit! This level lets us: Begin post-production funds, so we can put th…"
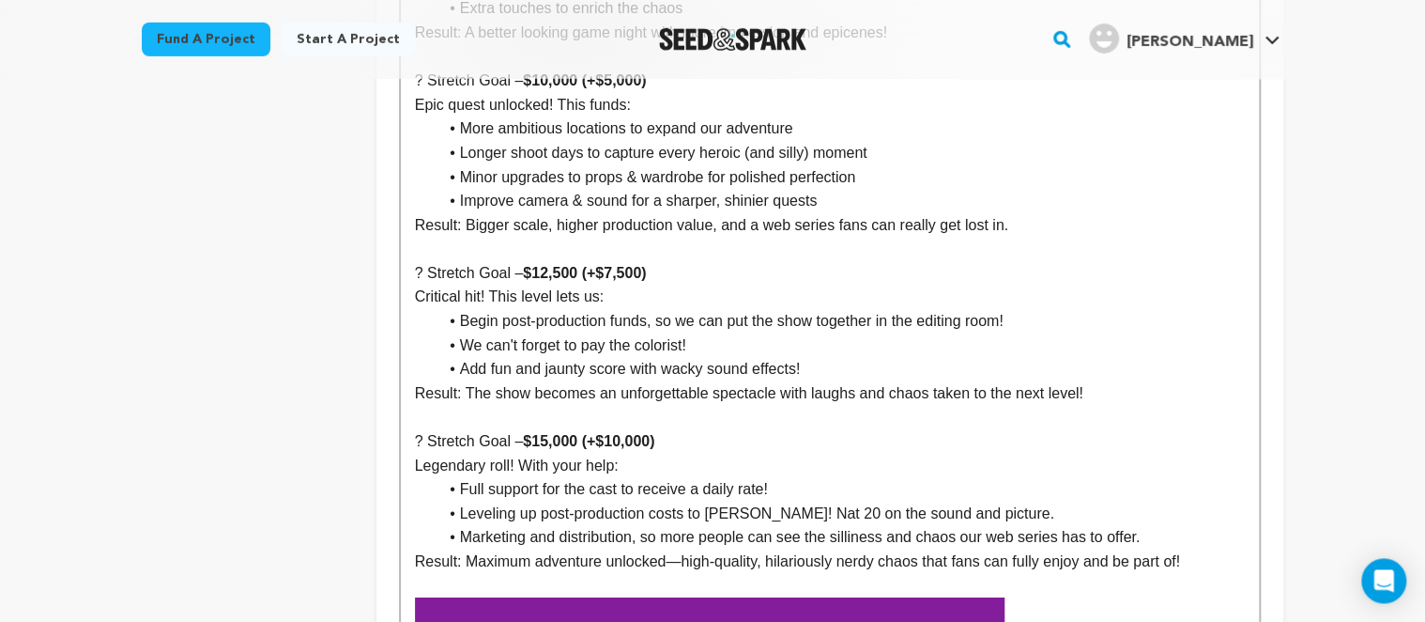
click at [932, 477] on li "Full support for the cast to receive a daily rate!" at bounding box center [842, 489] width 808 height 24
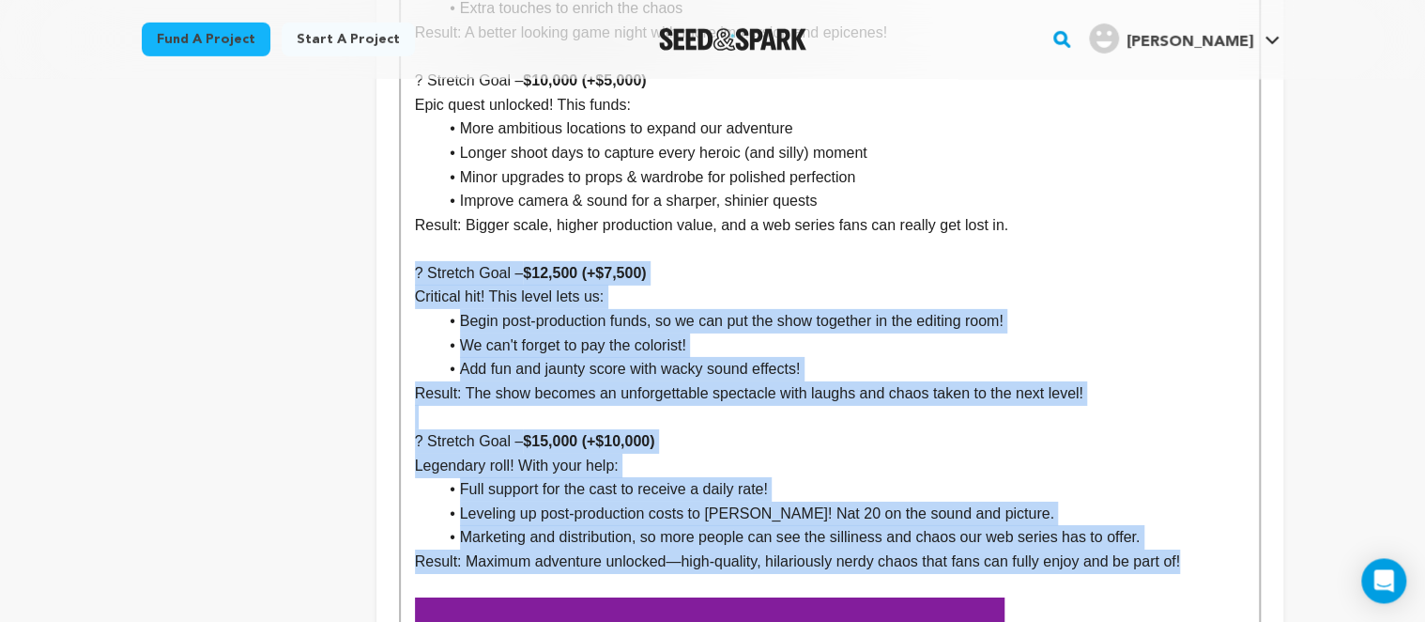
drag, startPoint x: 1209, startPoint y: 538, endPoint x: 411, endPoint y: 260, distance: 844.3
copy div "? Stretch Goal – $12,500 (+$7,500) Critical hit! This level lets us: Begin post…"
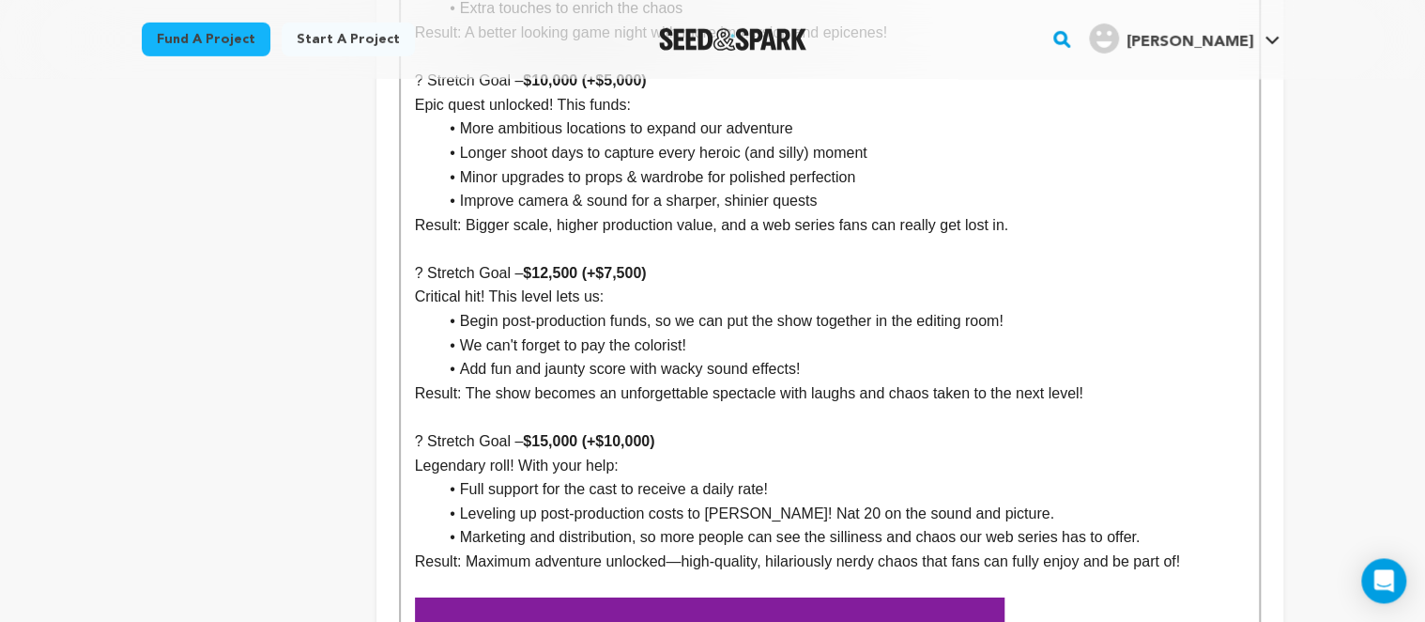
click at [813, 237] on p at bounding box center [830, 249] width 830 height 24
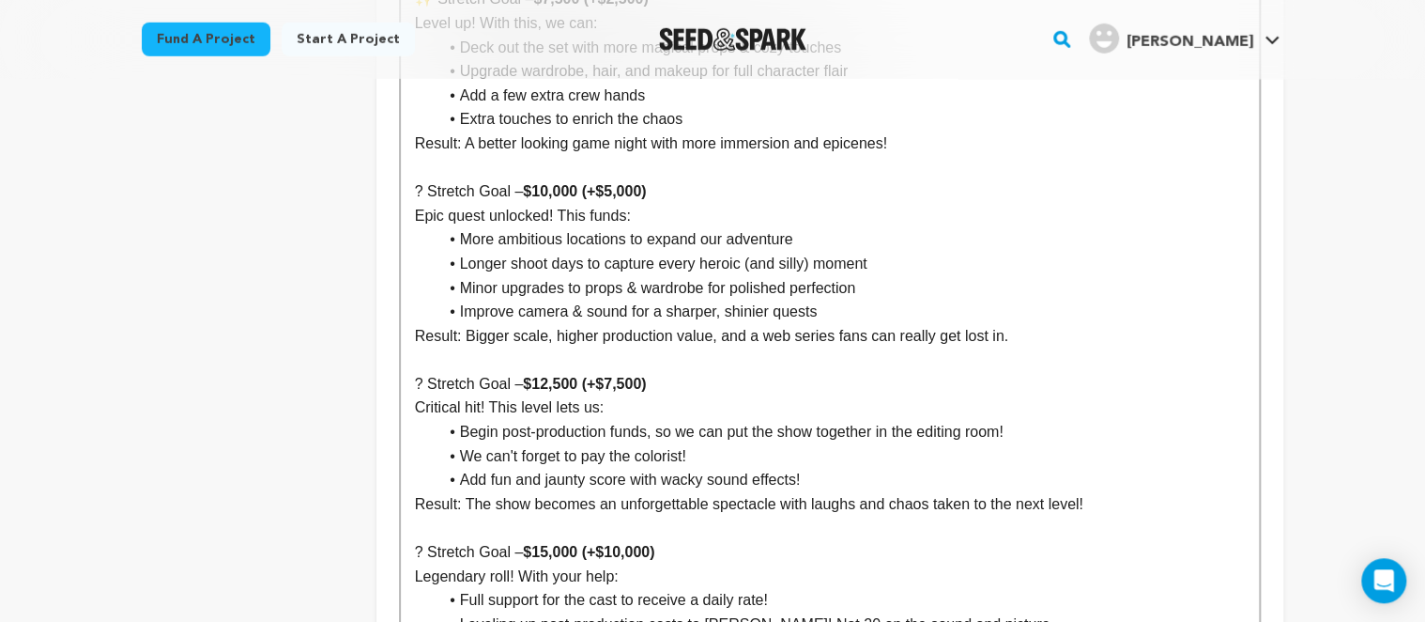
scroll to position [2828, 0]
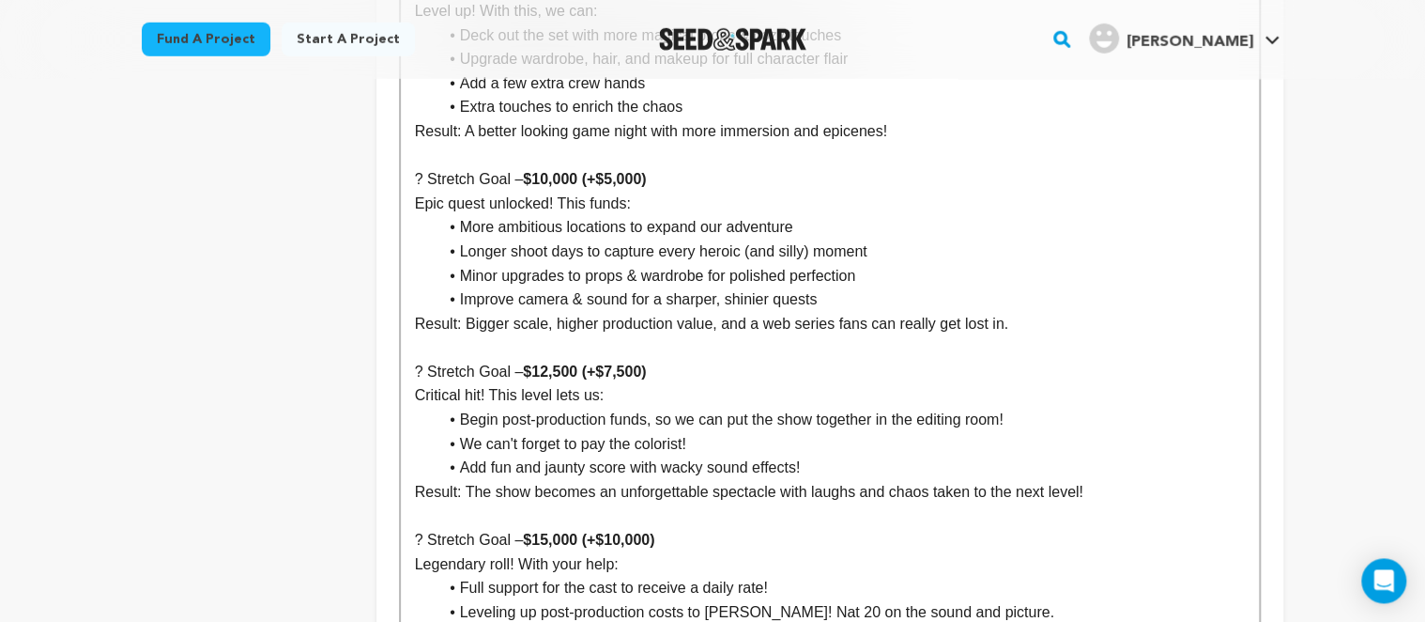
click at [775, 455] on li "Add fun and jaunty score with wacky sound effects!" at bounding box center [842, 467] width 808 height 24
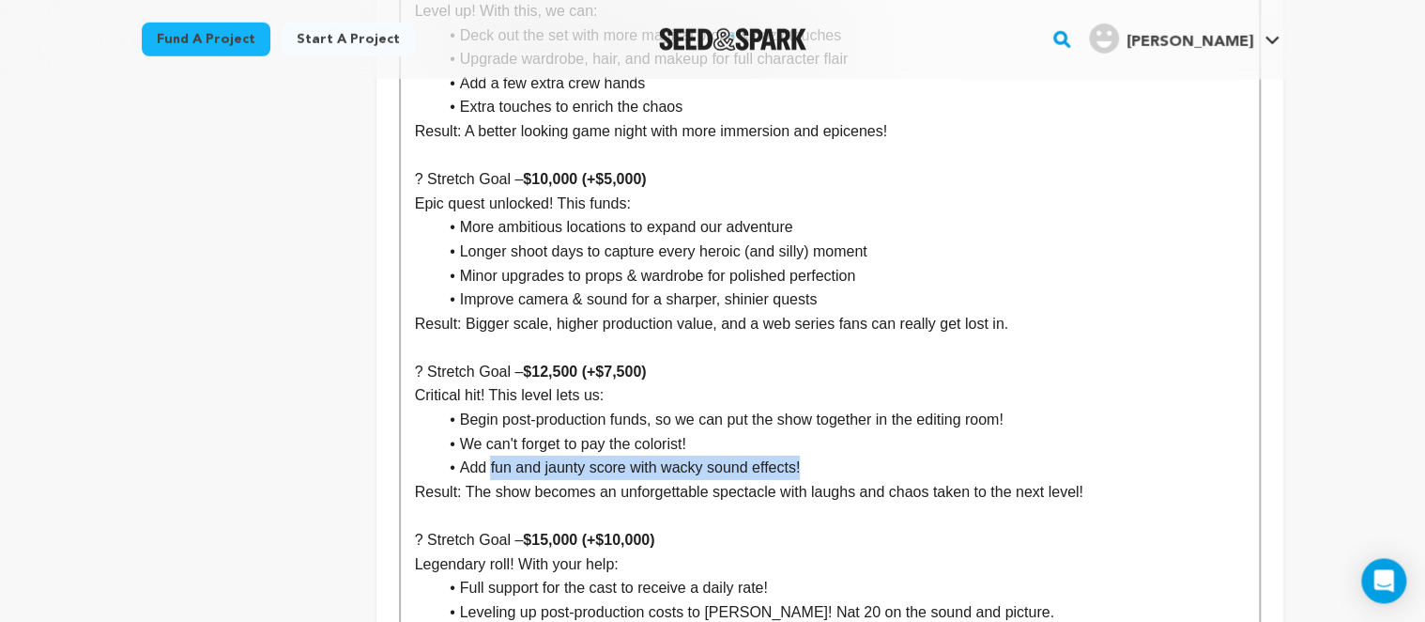
drag, startPoint x: 817, startPoint y: 447, endPoint x: 493, endPoint y: 457, distance: 324.1
click at [493, 457] on li "Add fun and jaunty score with wacky sound effects!" at bounding box center [842, 467] width 808 height 24
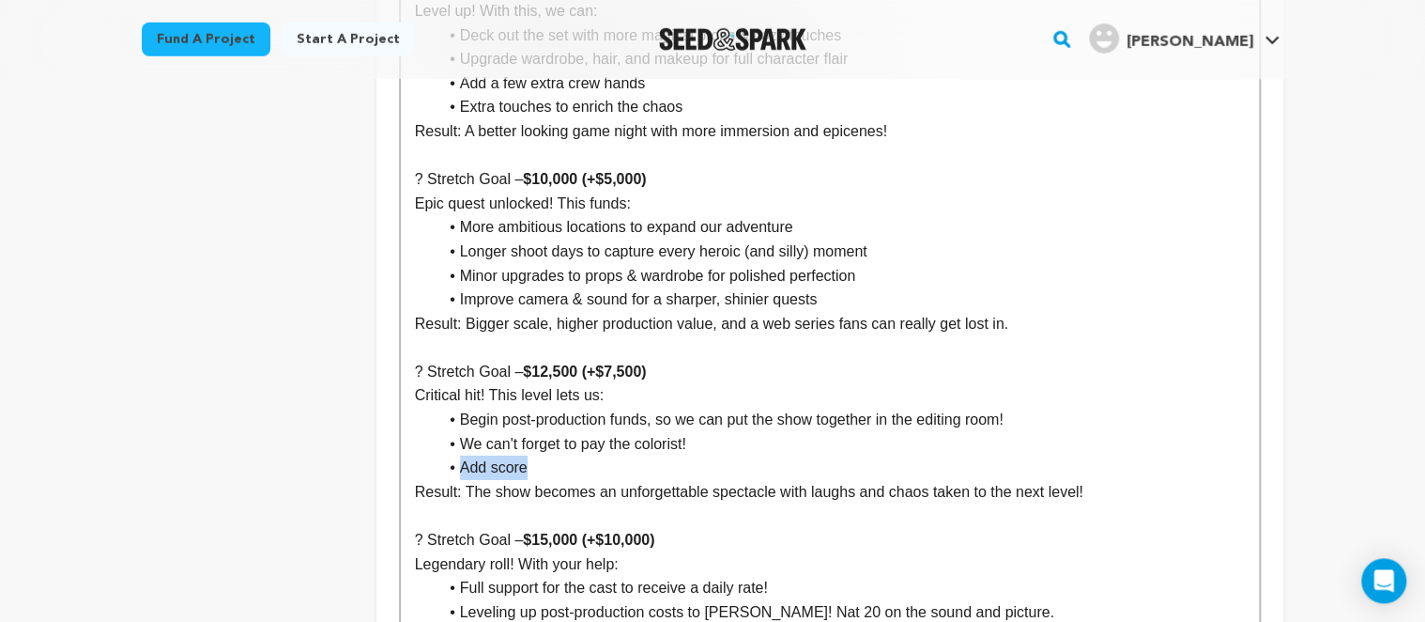
drag, startPoint x: 535, startPoint y: 453, endPoint x: 460, endPoint y: 437, distance: 76.8
click at [460, 455] on li "Add score" at bounding box center [842, 467] width 808 height 24
copy li "Add score"
click at [577, 455] on li "Add score" at bounding box center [842, 467] width 808 height 24
click at [487, 455] on li "Add score" at bounding box center [842, 467] width 808 height 24
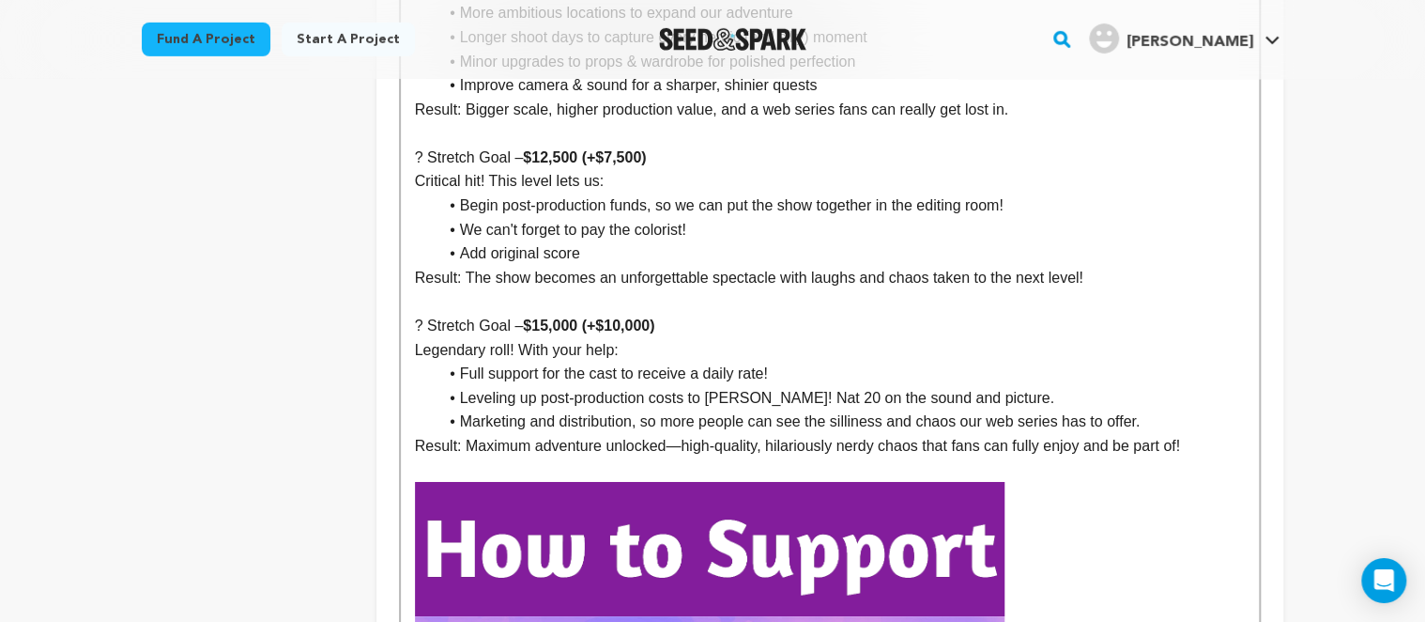
scroll to position [3026, 0]
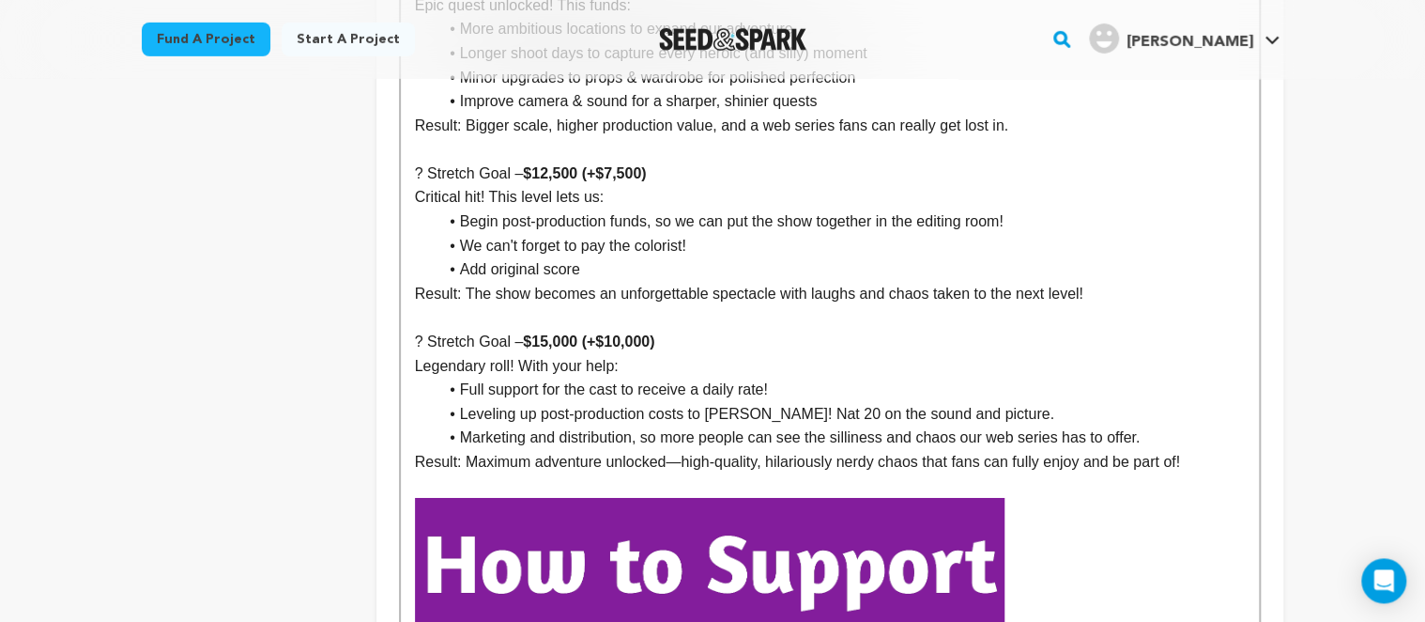
click at [738, 257] on li "Add original score" at bounding box center [842, 269] width 808 height 24
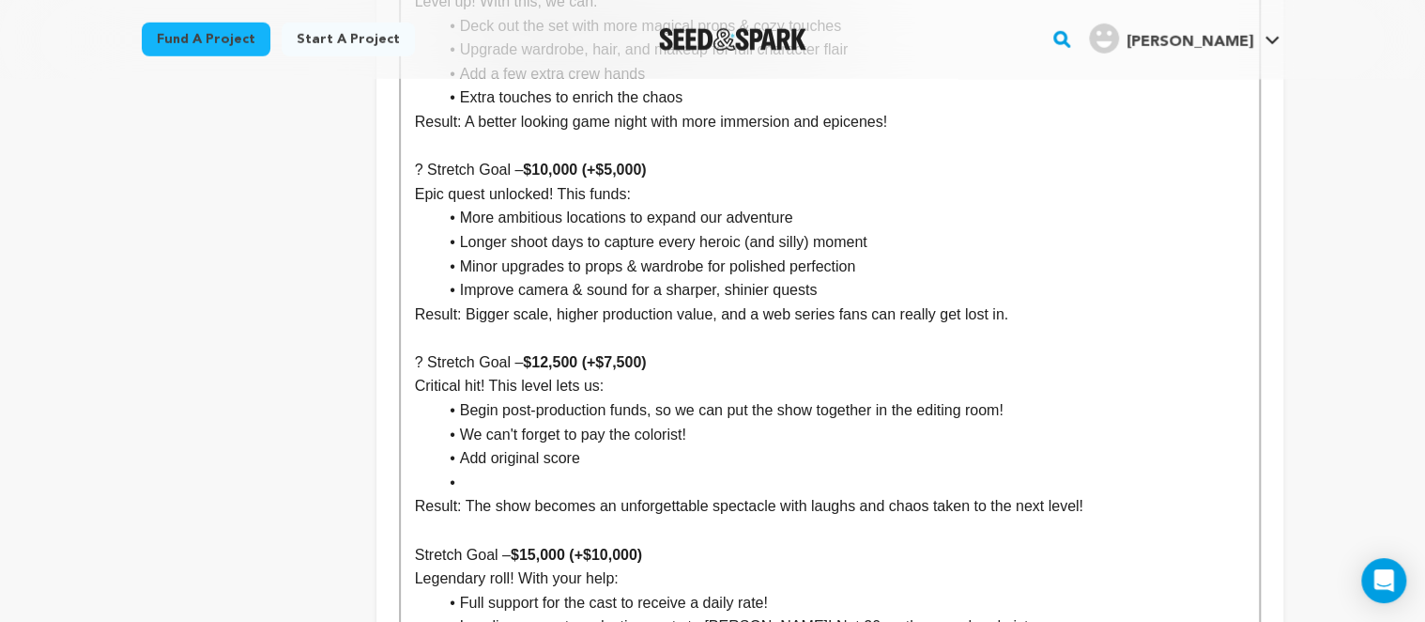
scroll to position [2828, 0]
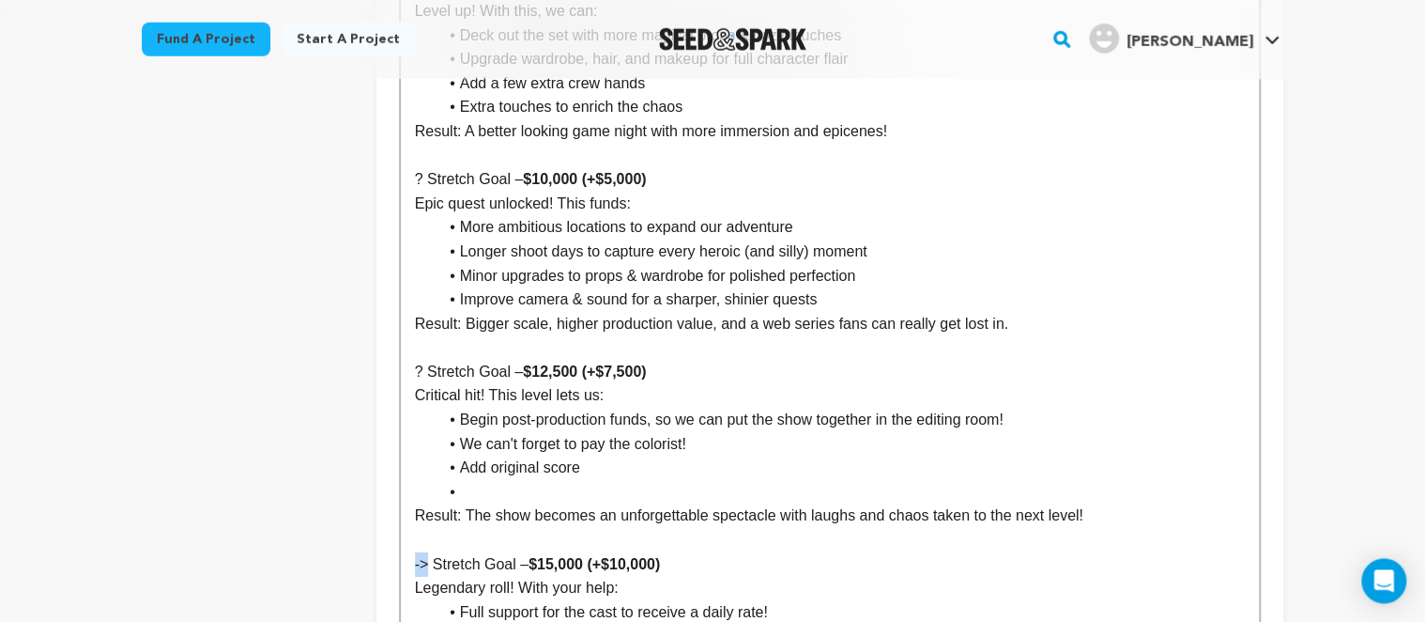
copy p "->"
click at [415, 360] on p "? Stretch Goal – $12,500 (+$7,500)" at bounding box center [830, 372] width 830 height 24
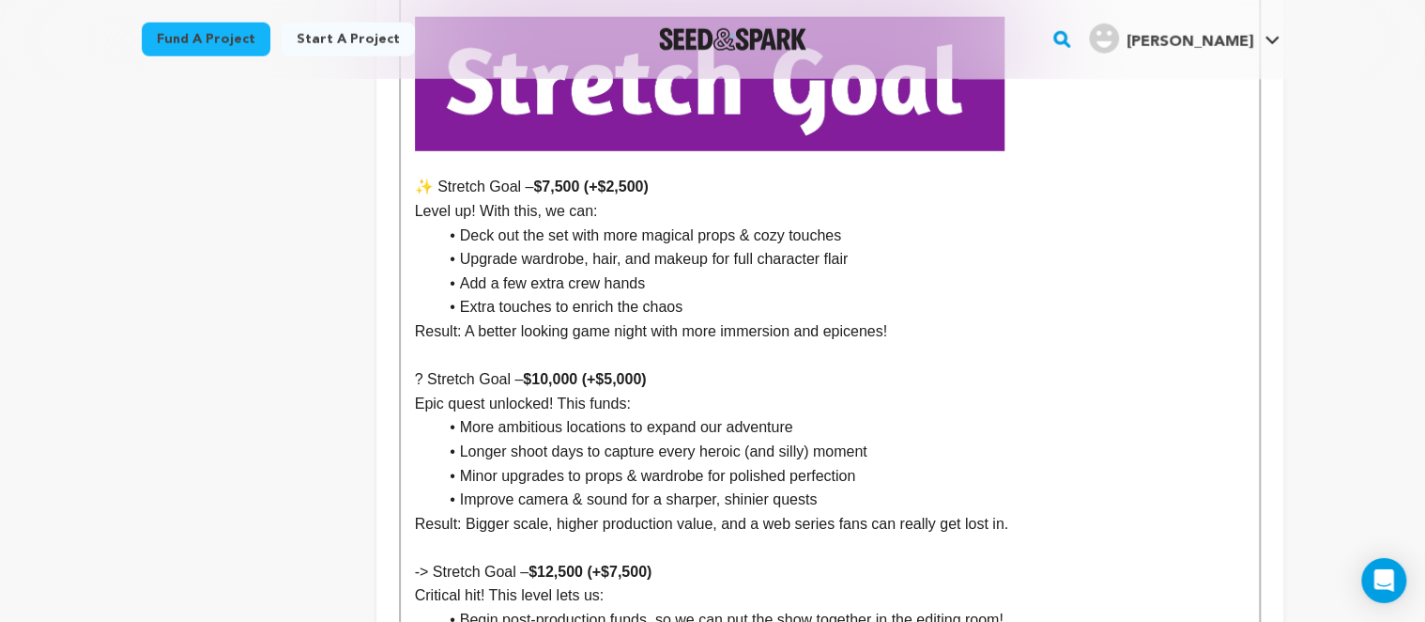
scroll to position [2641, 0]
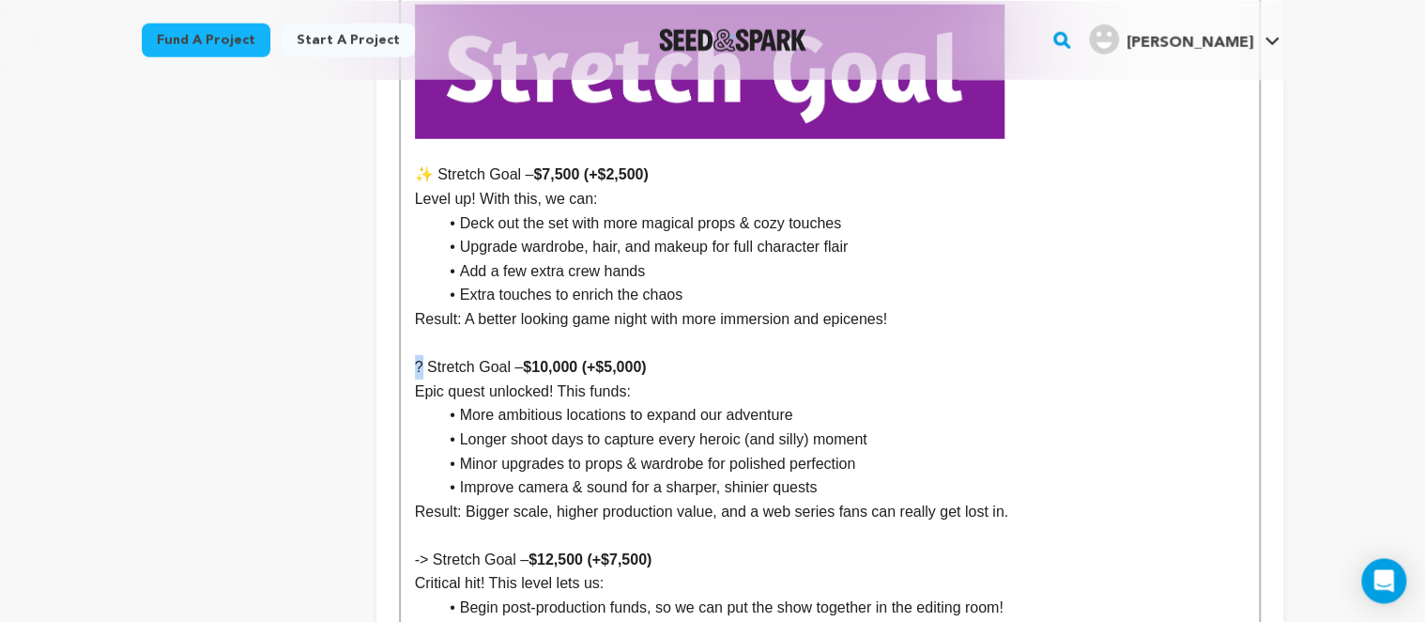
click at [412, 340] on div "Do Not Disturb Day is an absurd, funny, and entertaining romp that champions [D…" at bounding box center [830, 24] width 858 height 4438
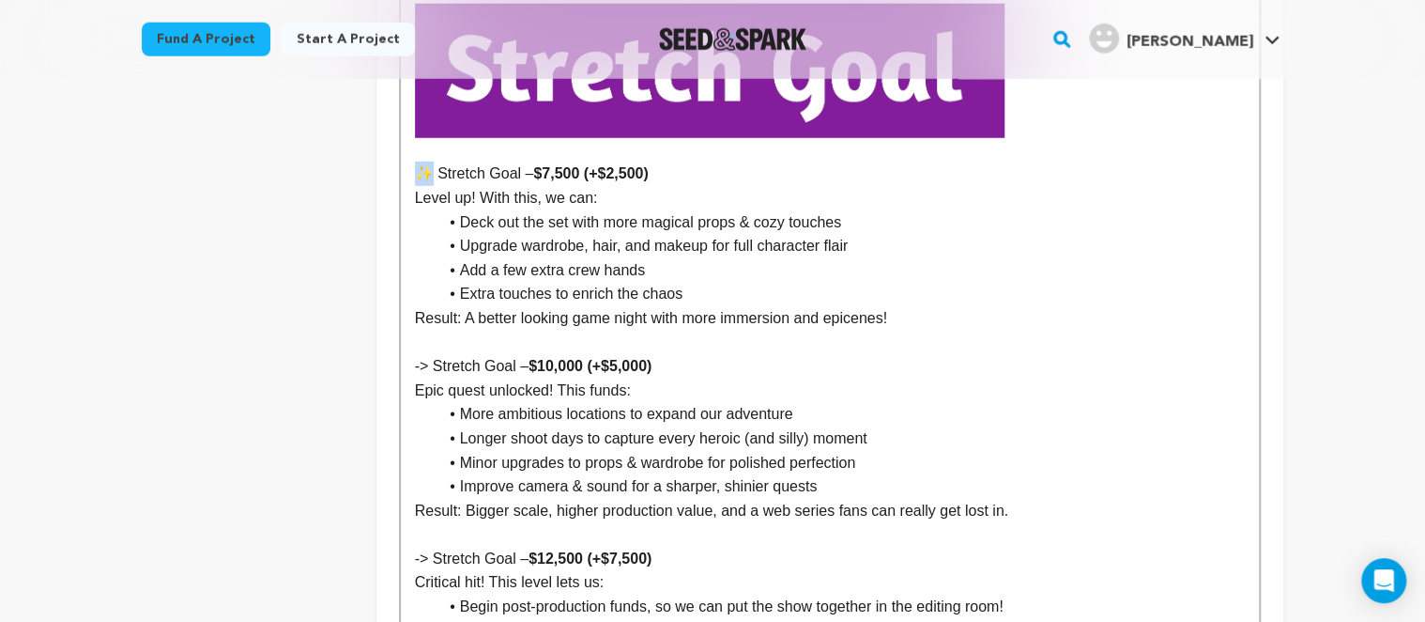
drag, startPoint x: 429, startPoint y: 158, endPoint x: 418, endPoint y: 156, distance: 11.4
click at [418, 162] on p "✨ Stretch Goal – $7,500 (+$2,500)" at bounding box center [830, 174] width 830 height 24
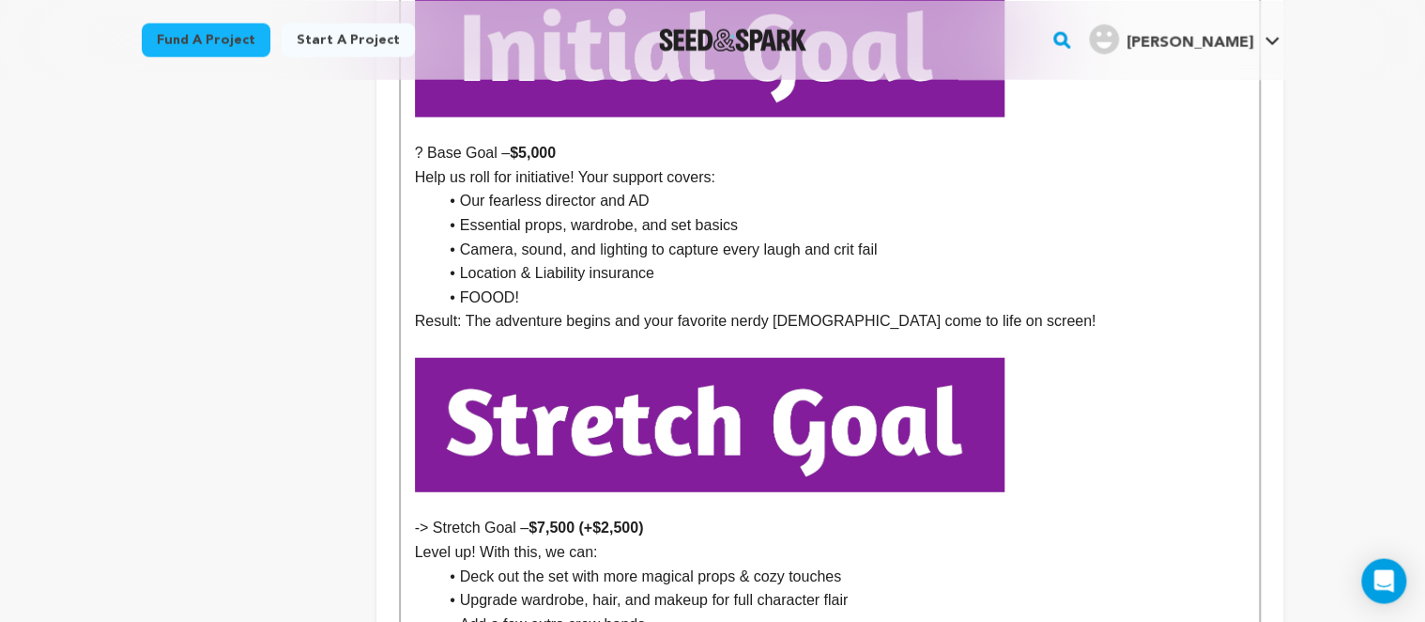
scroll to position [2244, 0]
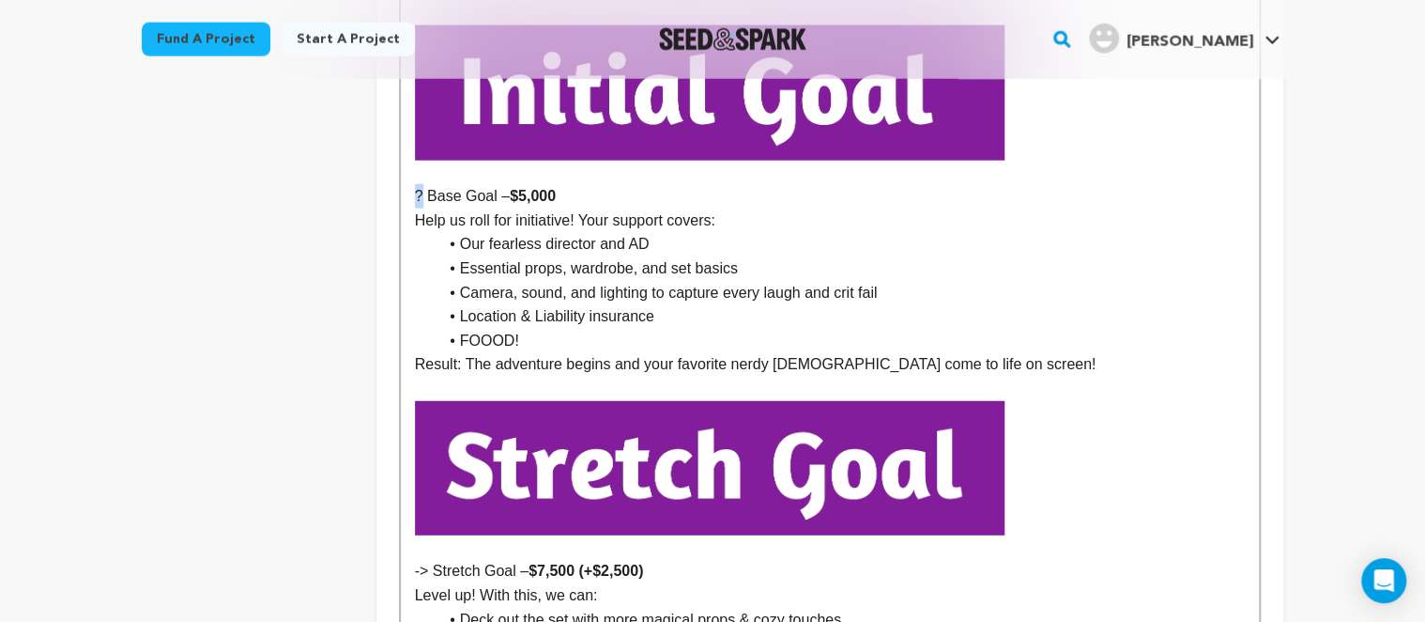
drag, startPoint x: 419, startPoint y: 170, endPoint x: 405, endPoint y: 172, distance: 14.2
click at [406, 172] on div "Do Not Disturb Day is an absurd, funny, and entertaining romp that champions [D…" at bounding box center [830, 422] width 858 height 4438
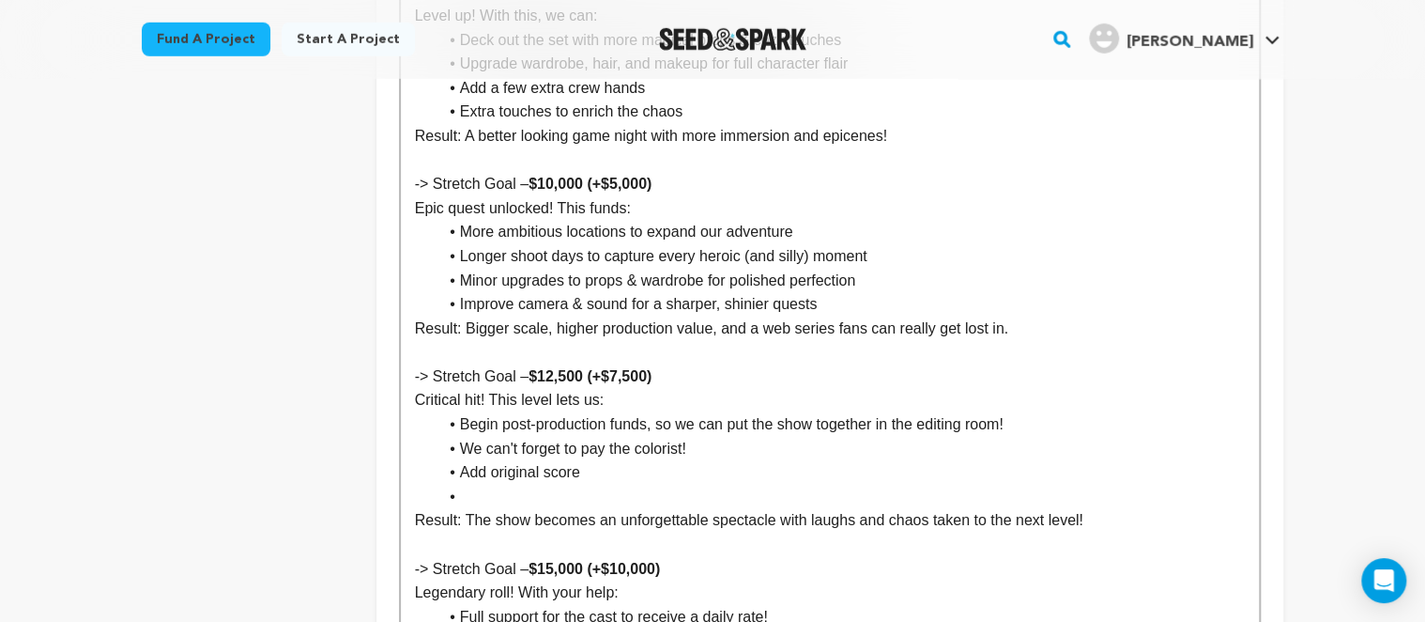
scroll to position [2840, 0]
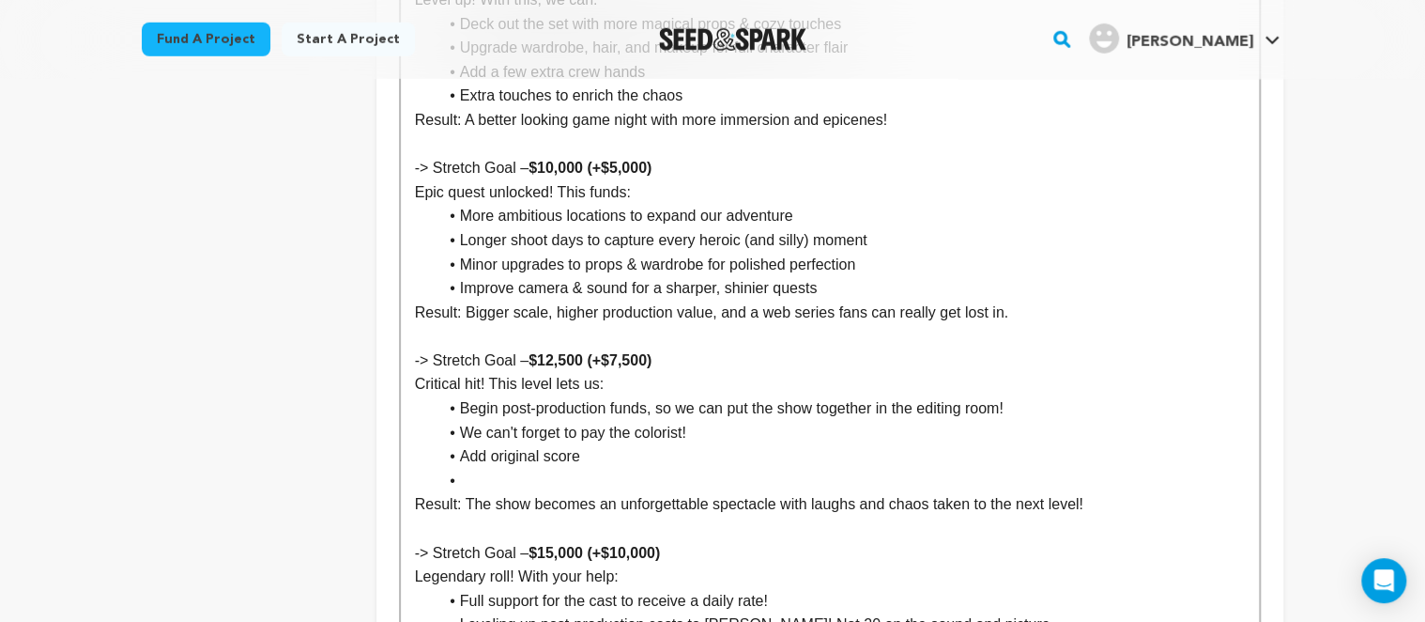
click at [540, 469] on li at bounding box center [842, 481] width 808 height 24
drag, startPoint x: 595, startPoint y: 455, endPoint x: 462, endPoint y: 467, distance: 133.8
click at [462, 469] on li "Opening Sequence" at bounding box center [842, 481] width 808 height 24
copy li "Opening Sequence"
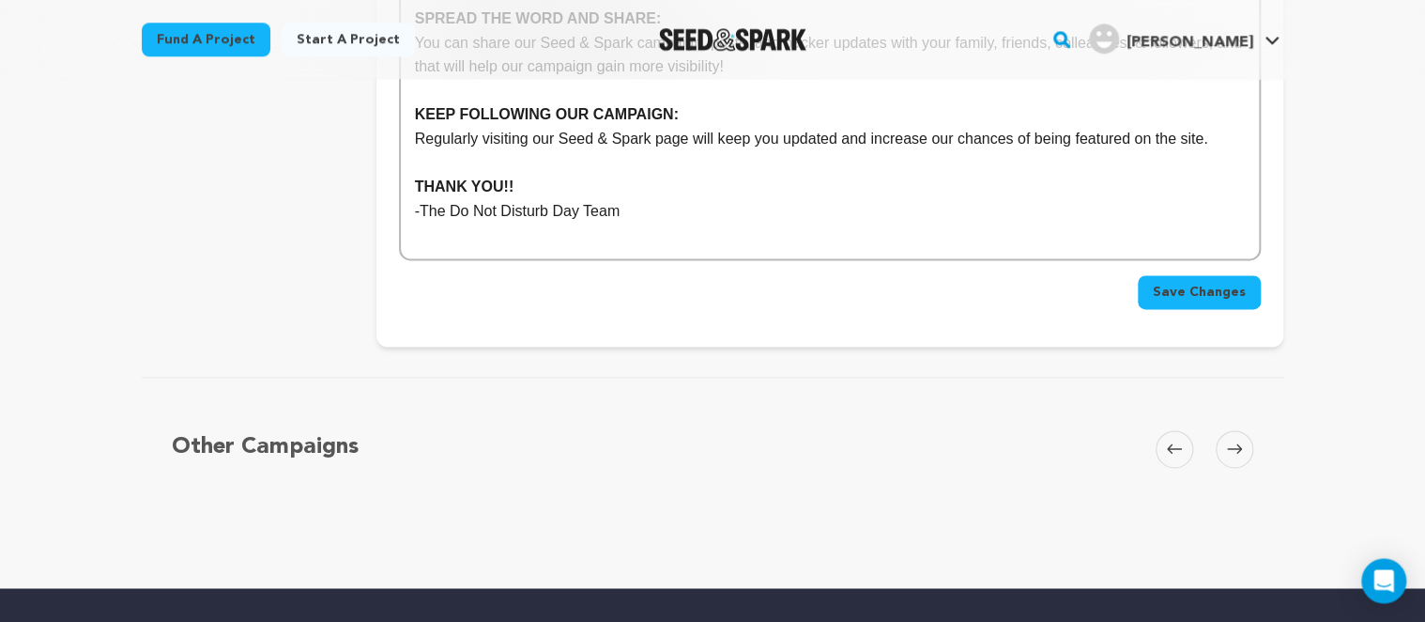
scroll to position [4387, 0]
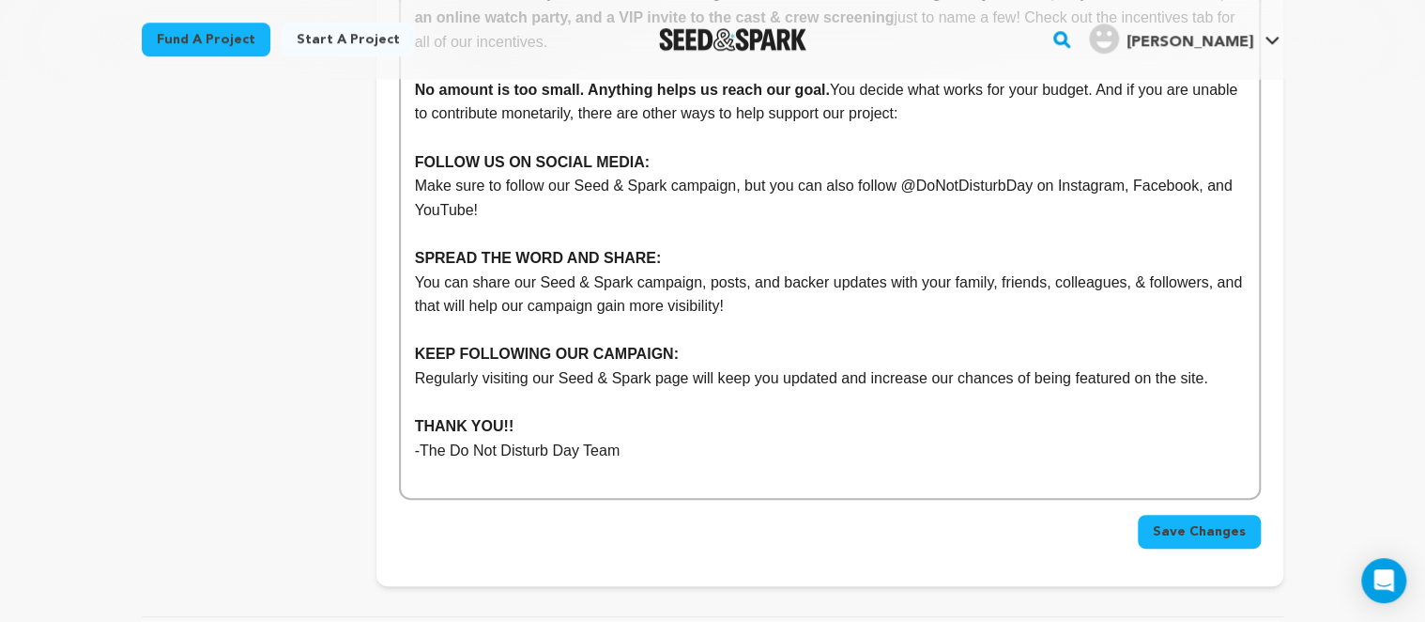
click at [1236, 522] on span "Save Changes" at bounding box center [1199, 531] width 93 height 19
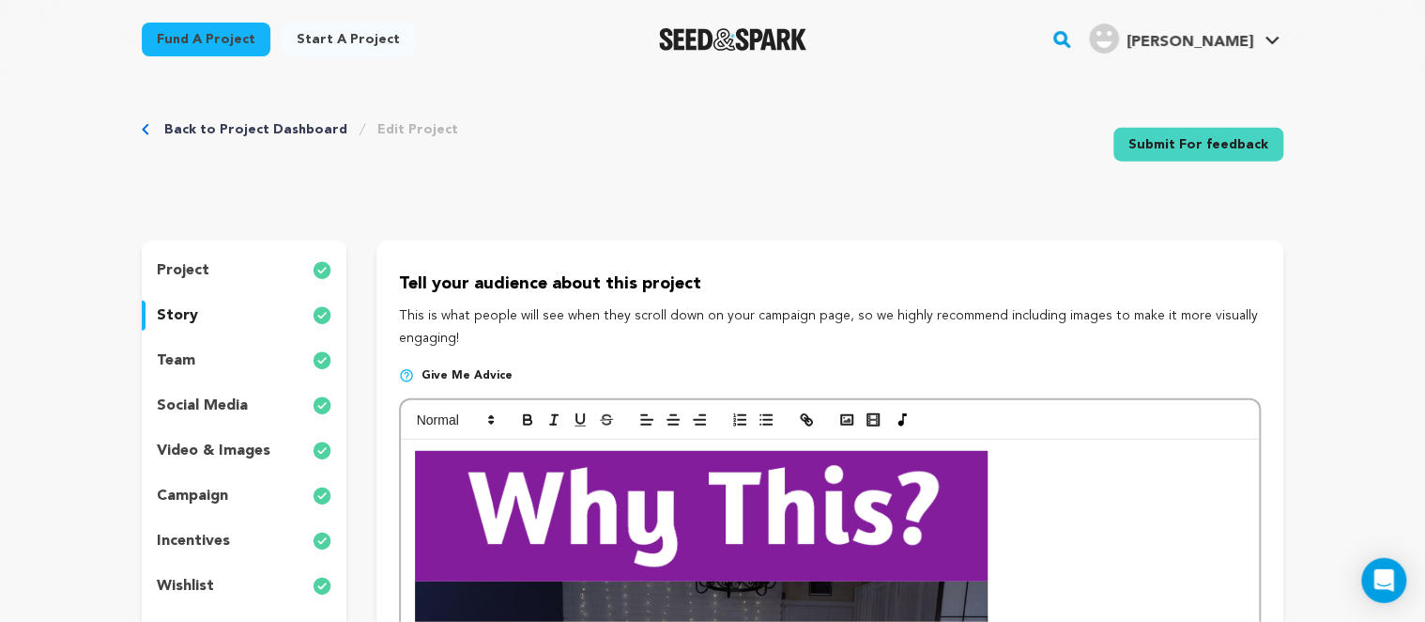
scroll to position [0, 0]
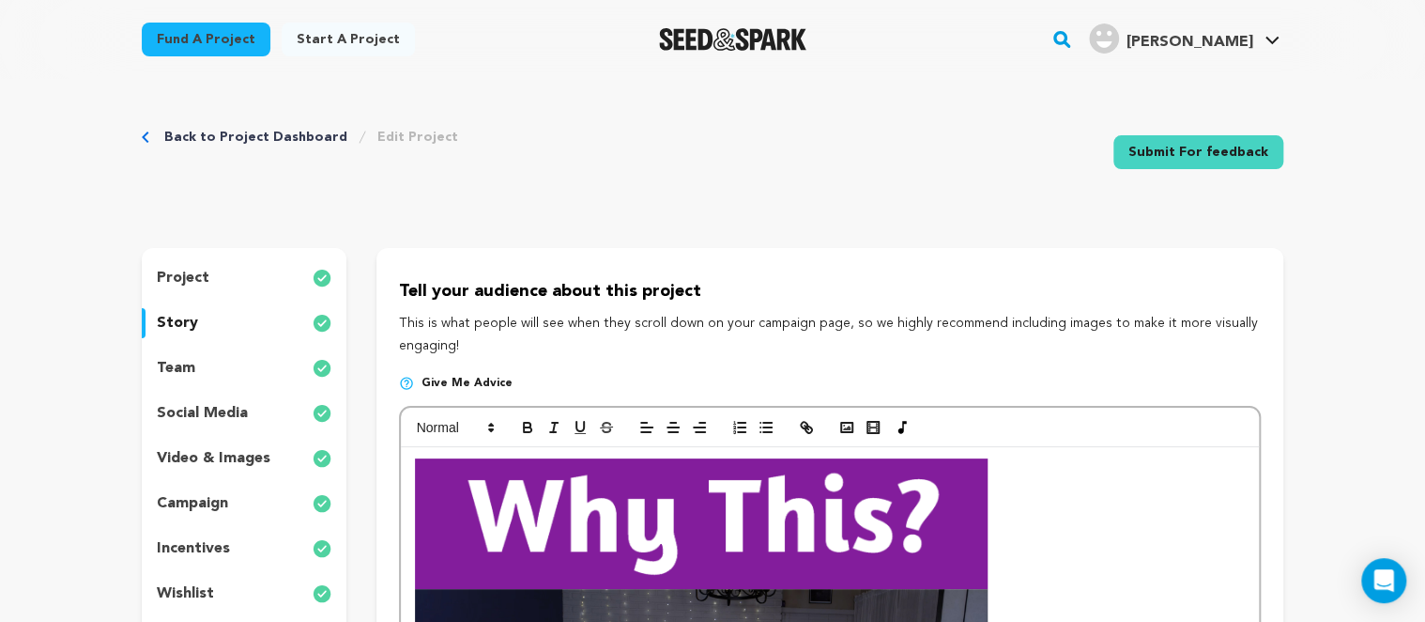
click at [317, 270] on img at bounding box center [322, 278] width 19 height 23
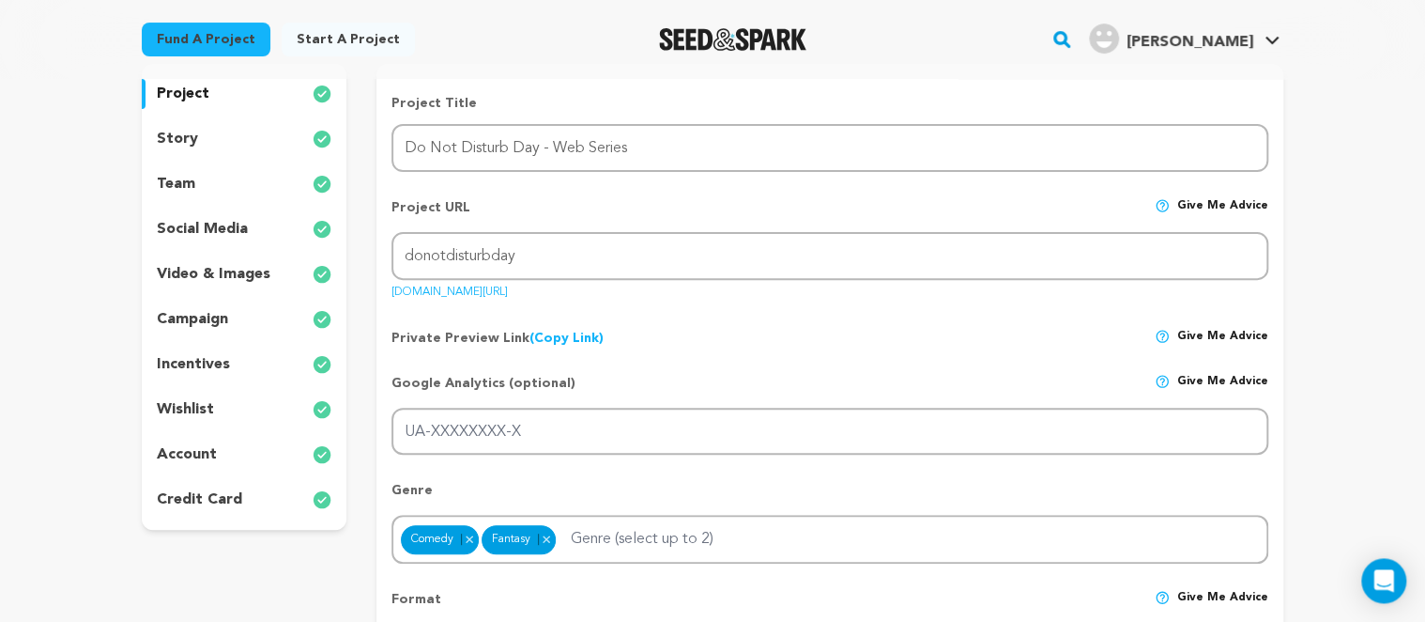
scroll to position [198, 0]
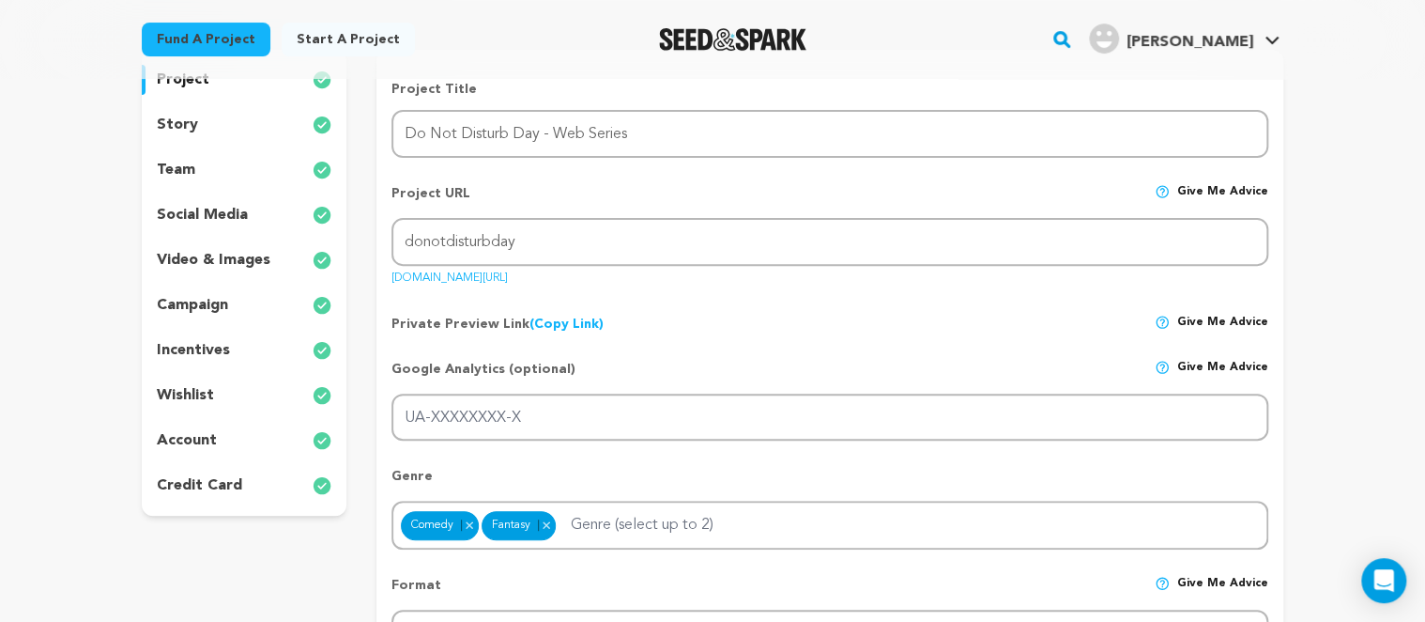
click at [318, 356] on img at bounding box center [322, 350] width 19 height 23
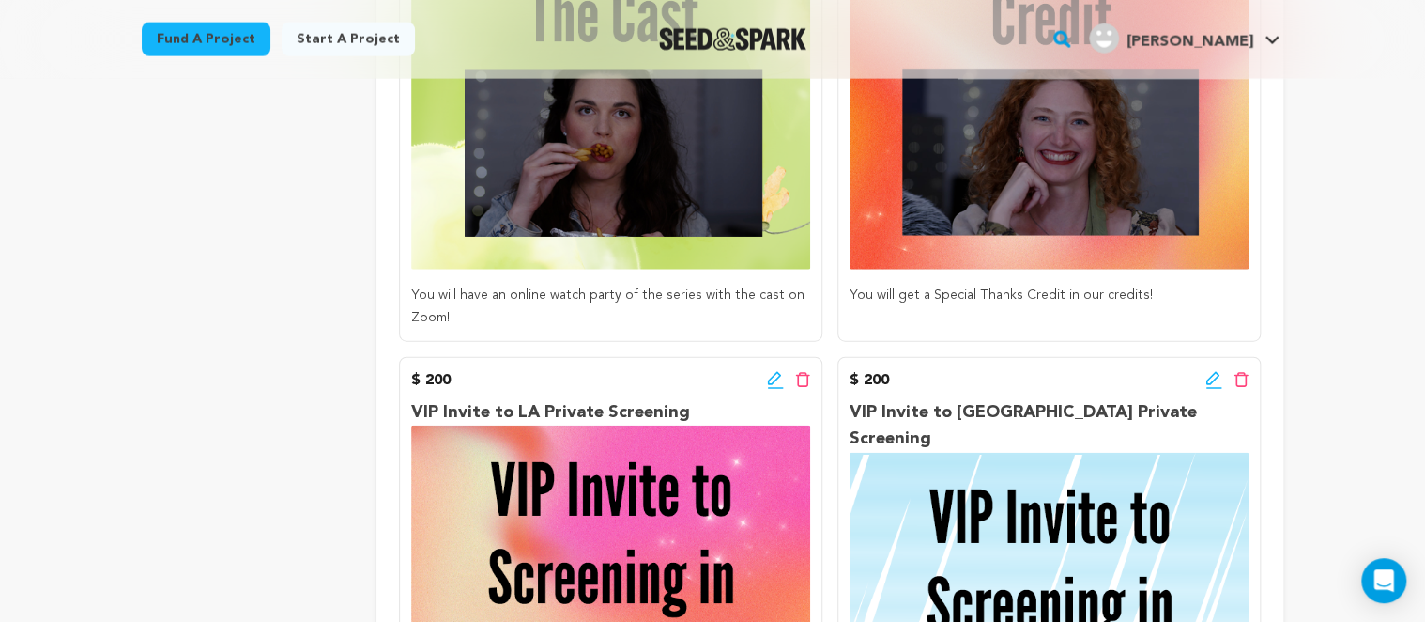
scroll to position [2181, 0]
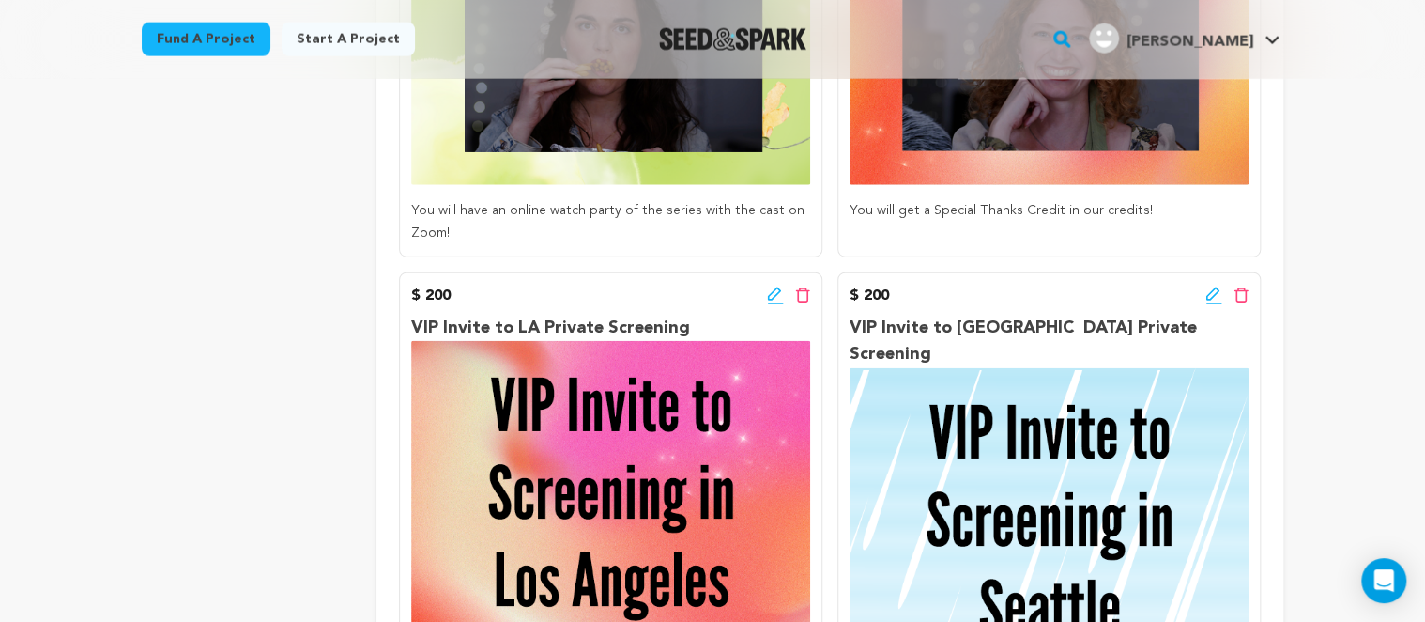
click at [645, 223] on p "You will have an online watch party of the series with the cast on Zoom!" at bounding box center [610, 222] width 399 height 45
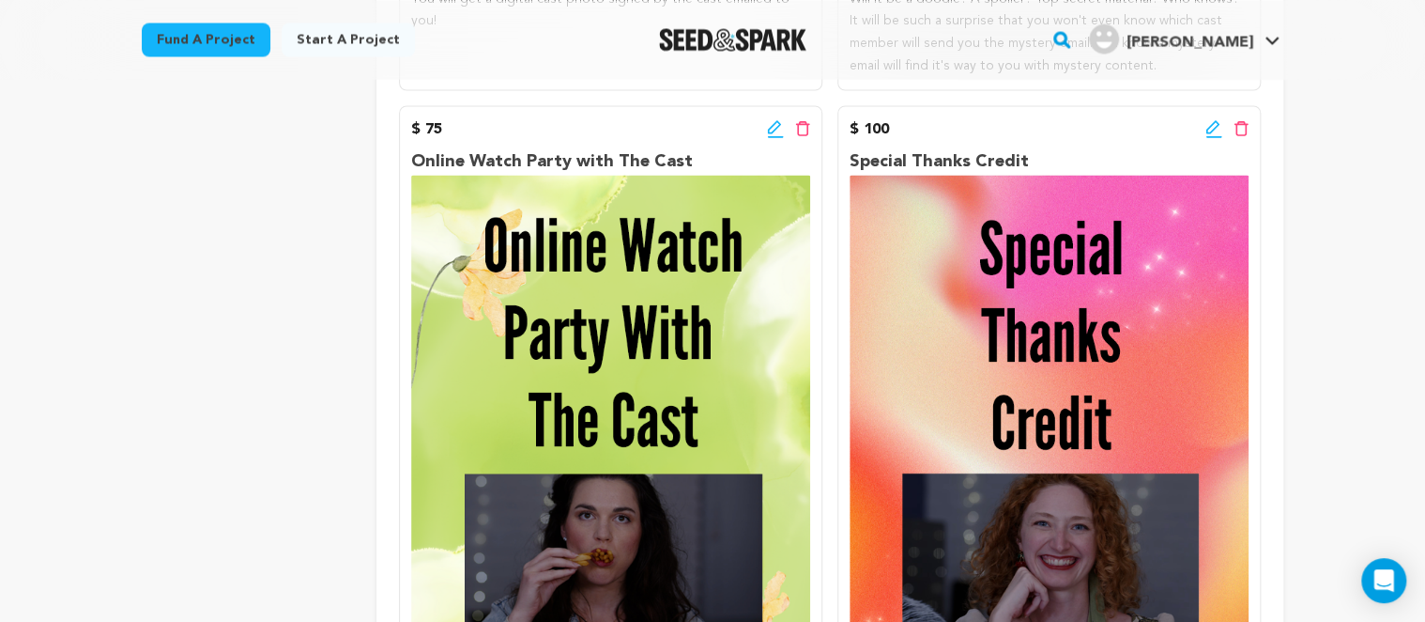
scroll to position [1686, 0]
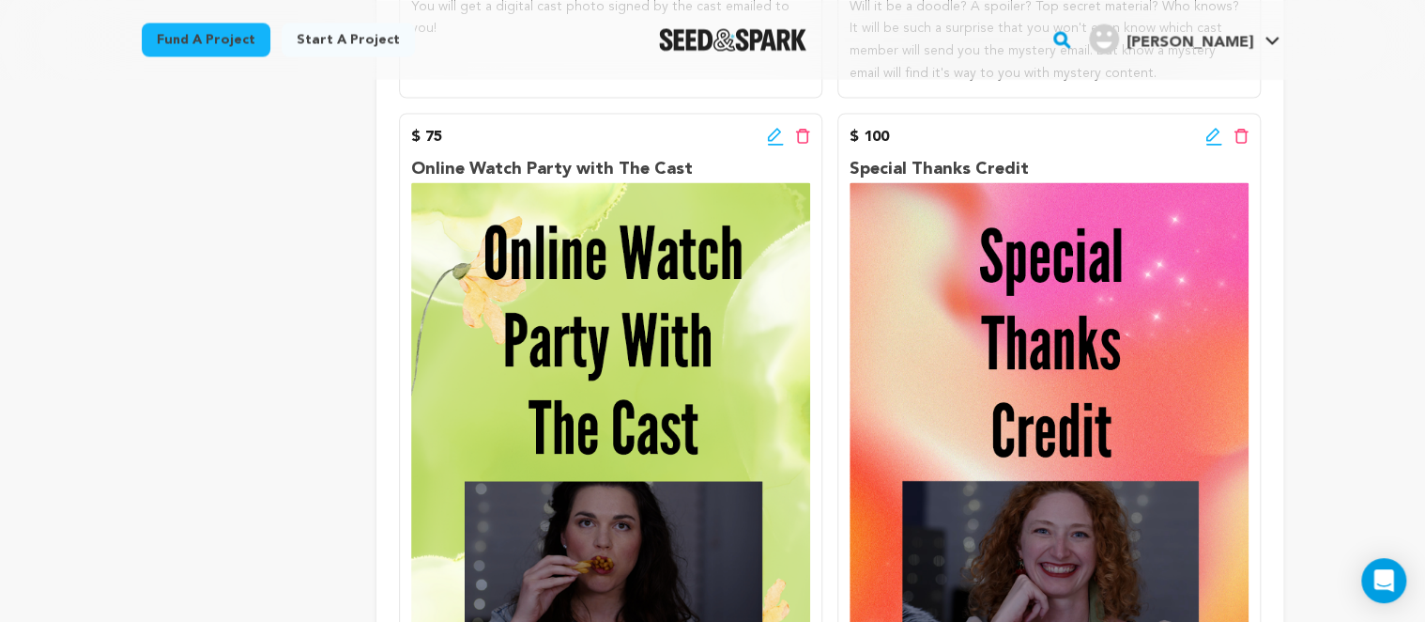
click at [777, 143] on icon at bounding box center [775, 136] width 17 height 19
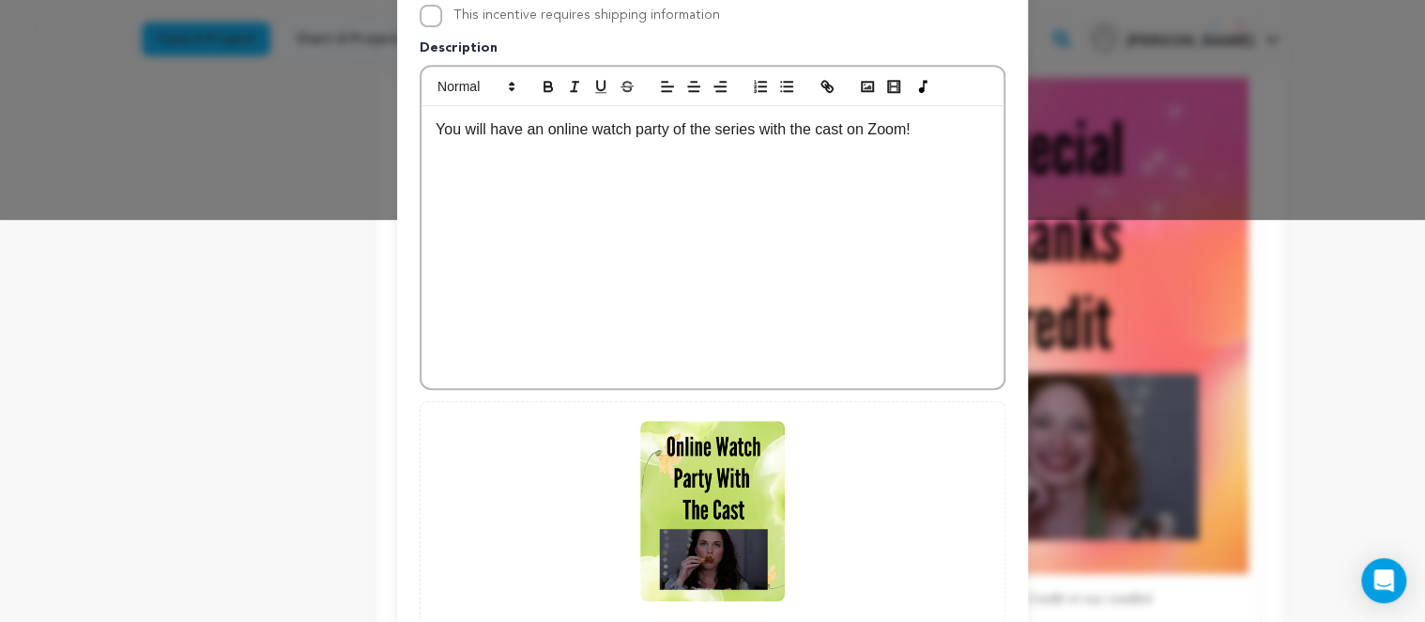
scroll to position [432, 0]
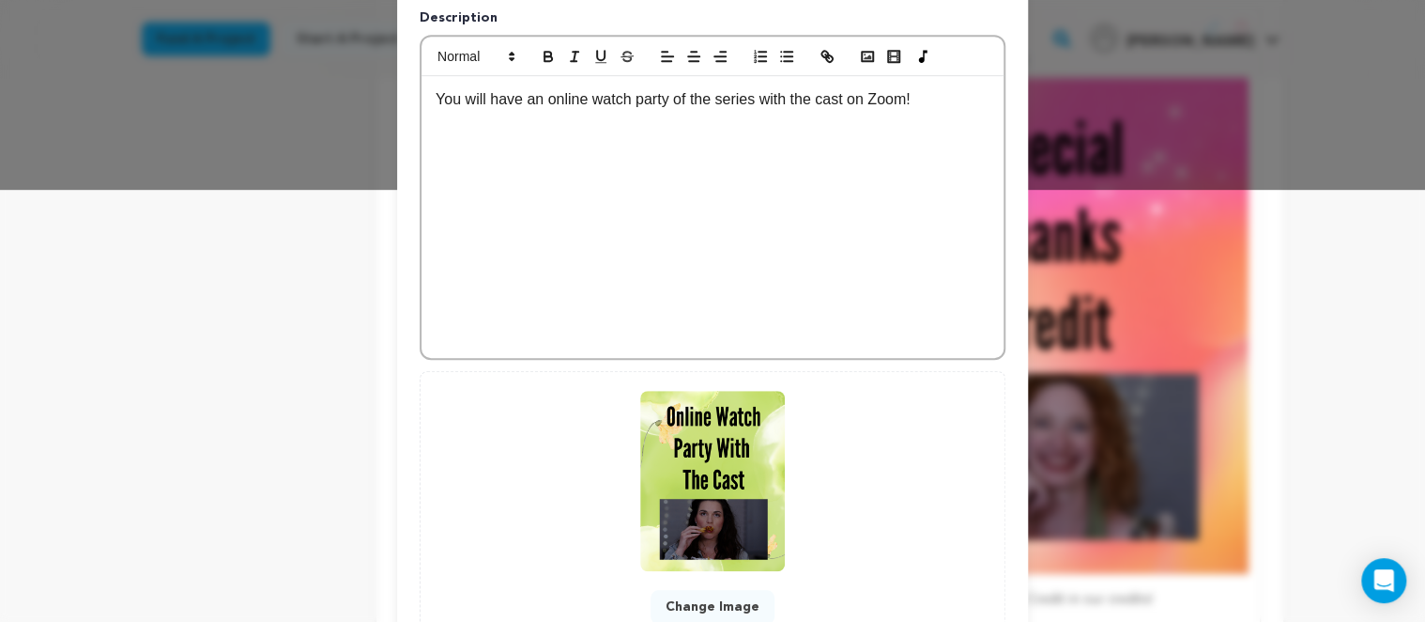
click at [928, 118] on div "You will have an online watch party of the series with the cast on Zoom!" at bounding box center [713, 217] width 582 height 282
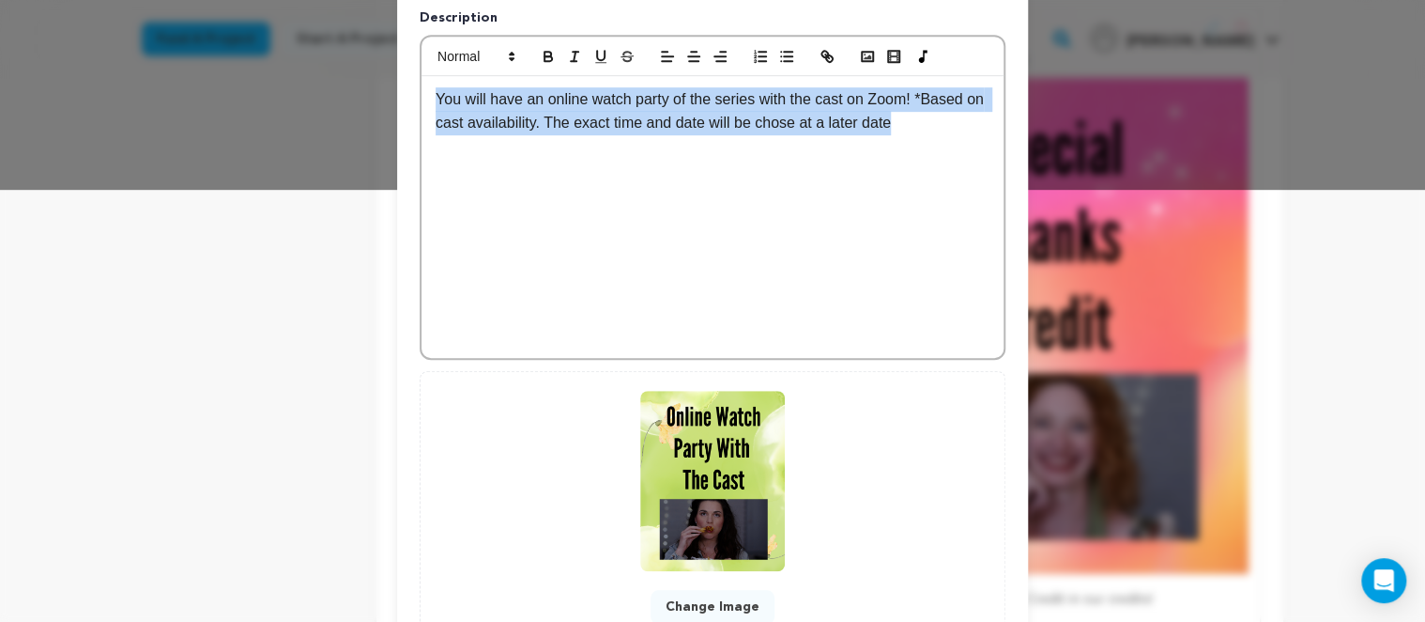
copy p "You will have an online watch party of the series with the cast on Zoom! *Based…"
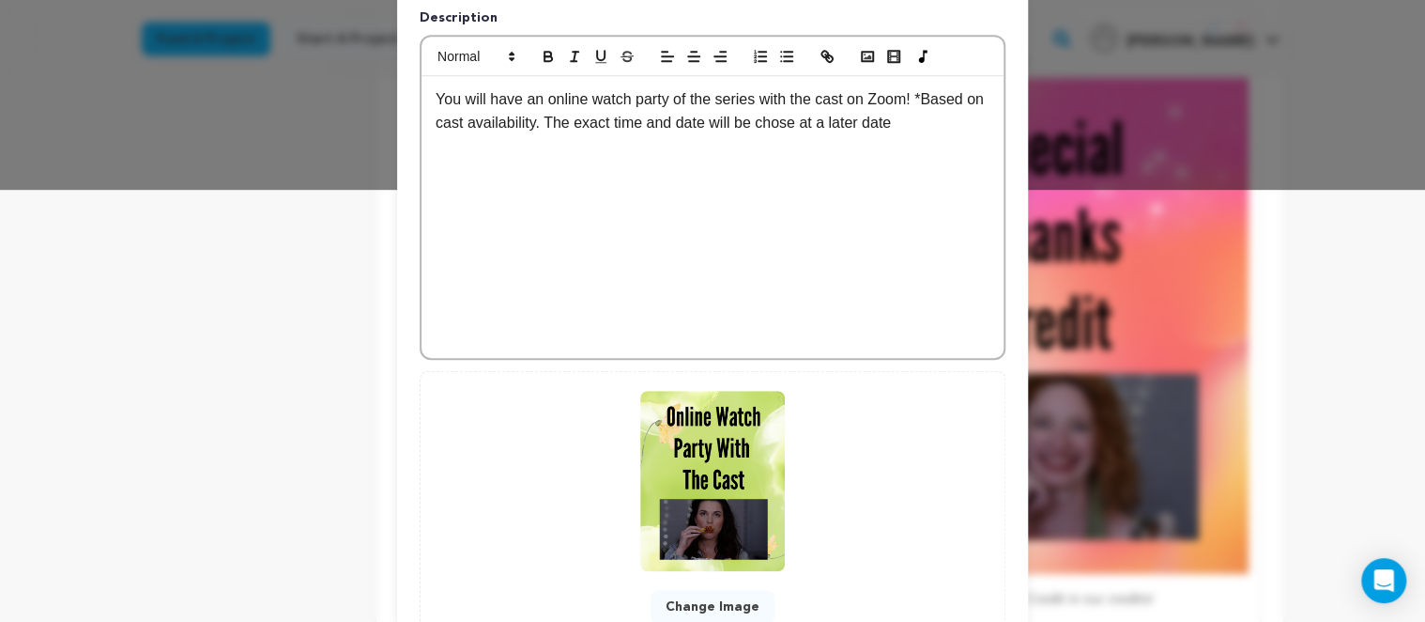
click at [862, 130] on p "You will have an online watch party of the series with the cast on Zoom! *Based…" at bounding box center [713, 111] width 554 height 48
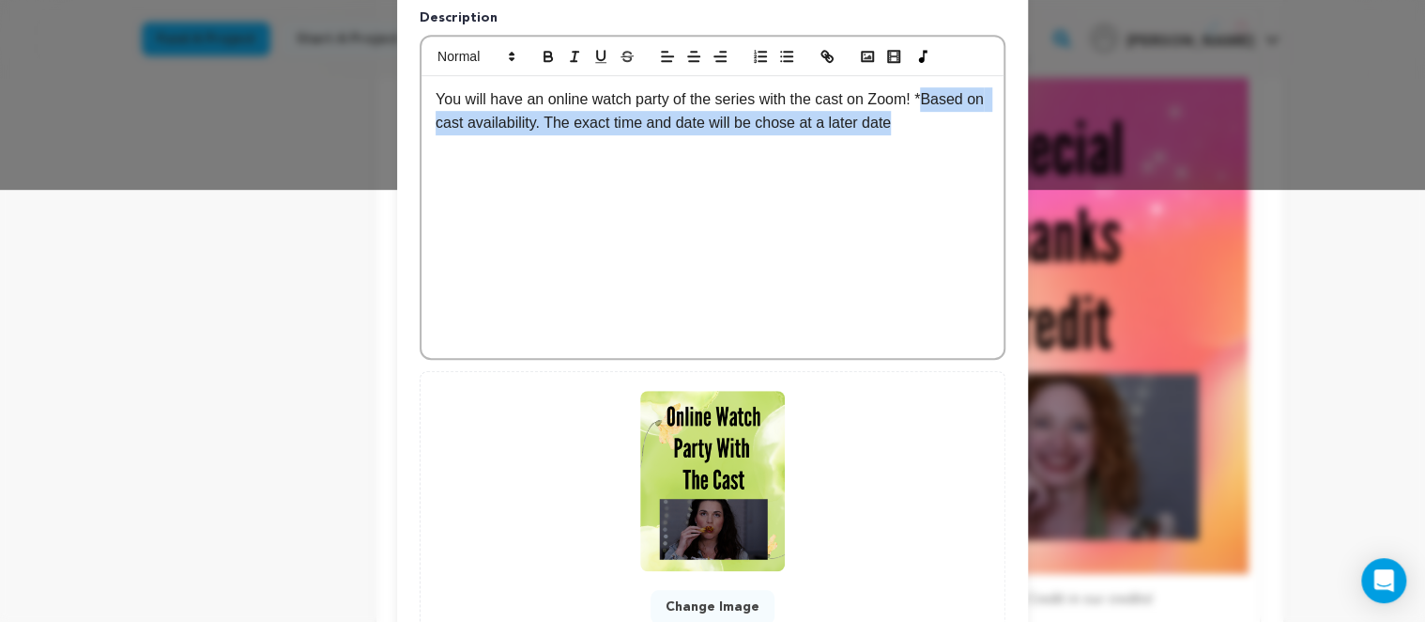
drag, startPoint x: 947, startPoint y: 137, endPoint x: 922, endPoint y: 100, distance: 44.5
click at [922, 100] on div "You will have an online watch party of the series with the cast on Zoom! *Based…" at bounding box center [713, 217] width 582 height 282
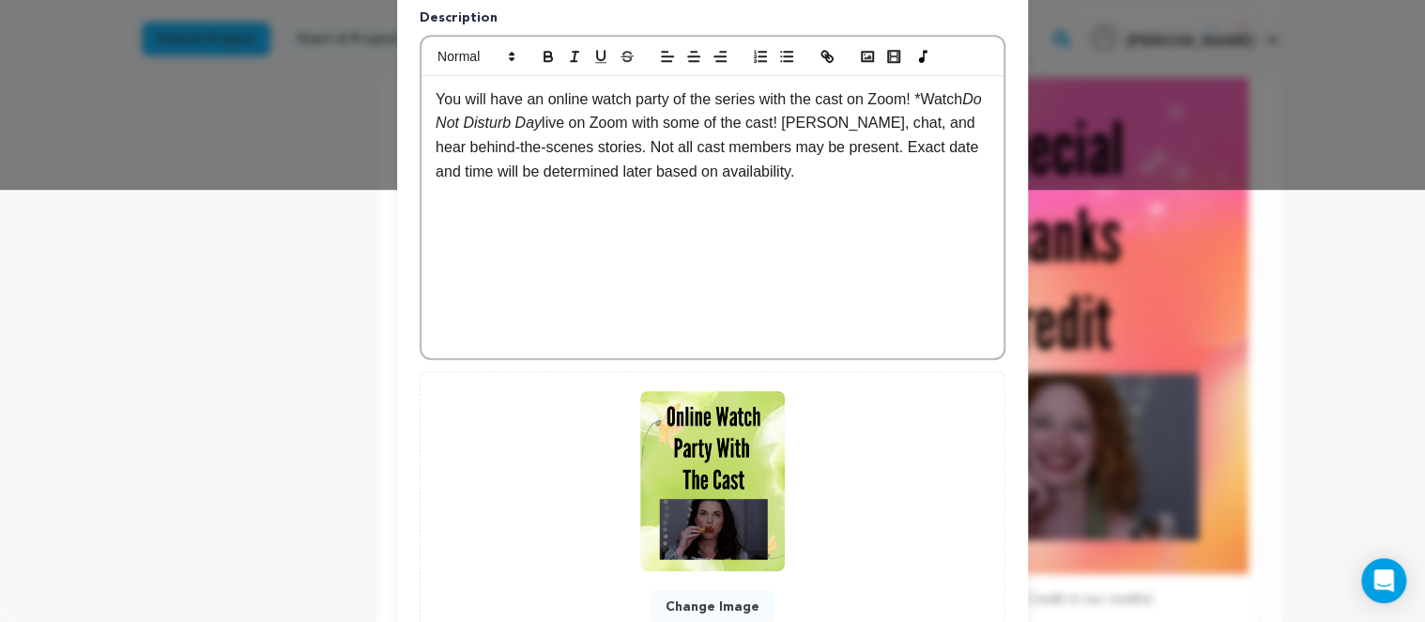
scroll to position [0, 0]
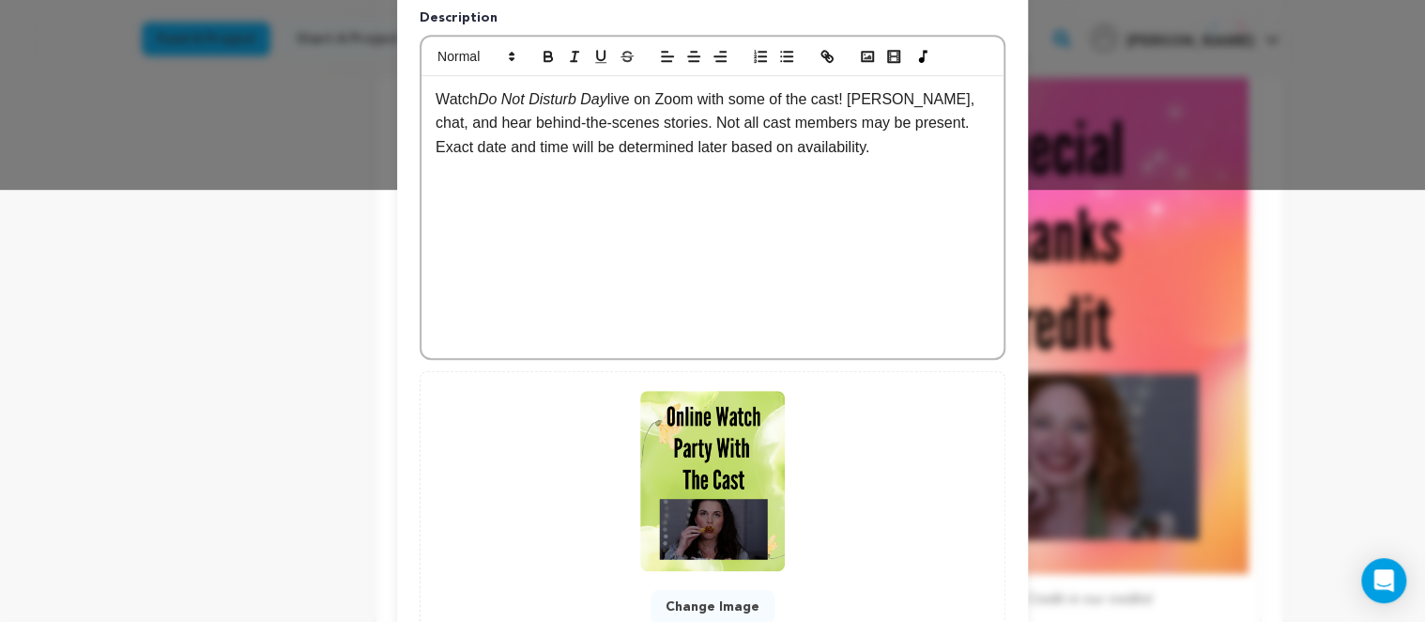
click at [615, 99] on p "Watch Do Not Disturb Day live on Zoom with some of the cast! [PERSON_NAME], cha…" at bounding box center [713, 123] width 554 height 72
drag, startPoint x: 873, startPoint y: 145, endPoint x: 700, endPoint y: 150, distance: 173.8
click at [700, 150] on p "Watch Do Not Disturb Day on Zoom with the cast! [PERSON_NAME], chat, and hear b…" at bounding box center [713, 123] width 554 height 72
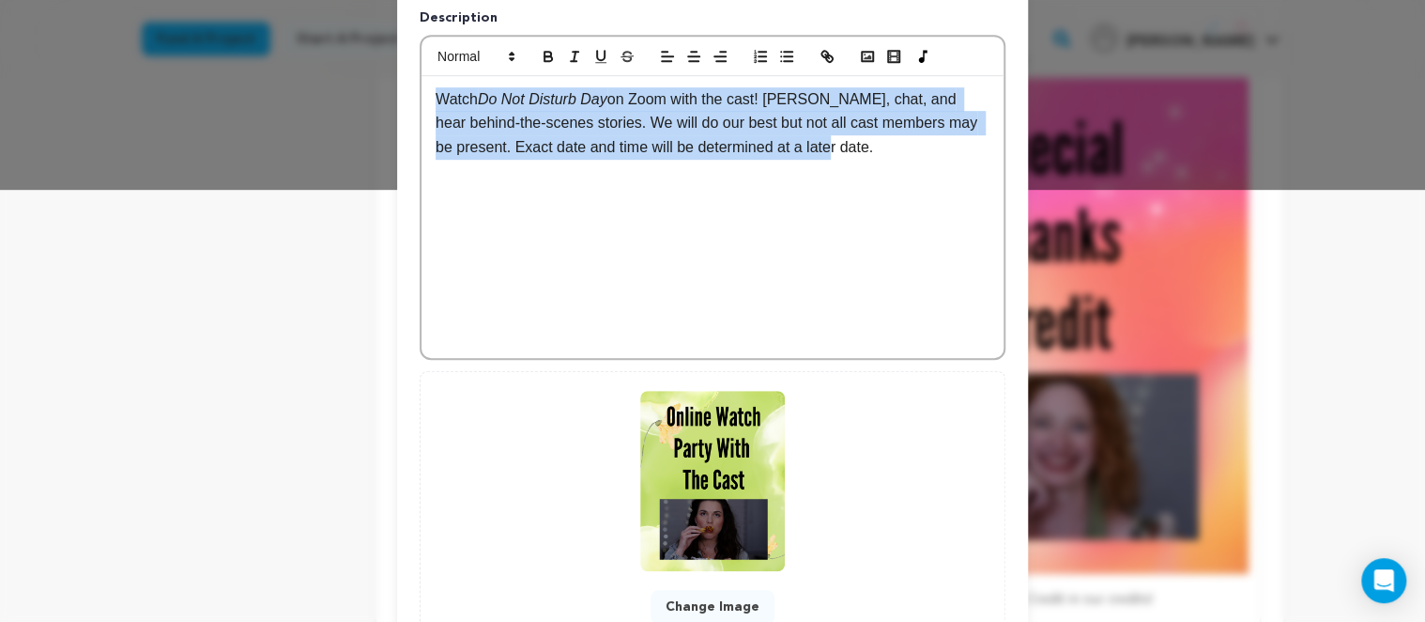
drag, startPoint x: 812, startPoint y: 158, endPoint x: 424, endPoint y: 69, distance: 397.7
click at [424, 76] on div "Watch Do Not Disturb Day on Zoom with the cast! [PERSON_NAME], chat, and hear b…" at bounding box center [713, 217] width 582 height 282
copy p "Watch Do Not Disturb Day on Zoom with the cast! [PERSON_NAME], chat, and hear b…"
click at [837, 131] on p "Watch Do Not Disturb Day on Zoom with the cast! [PERSON_NAME], chat, and hear b…" at bounding box center [713, 123] width 554 height 72
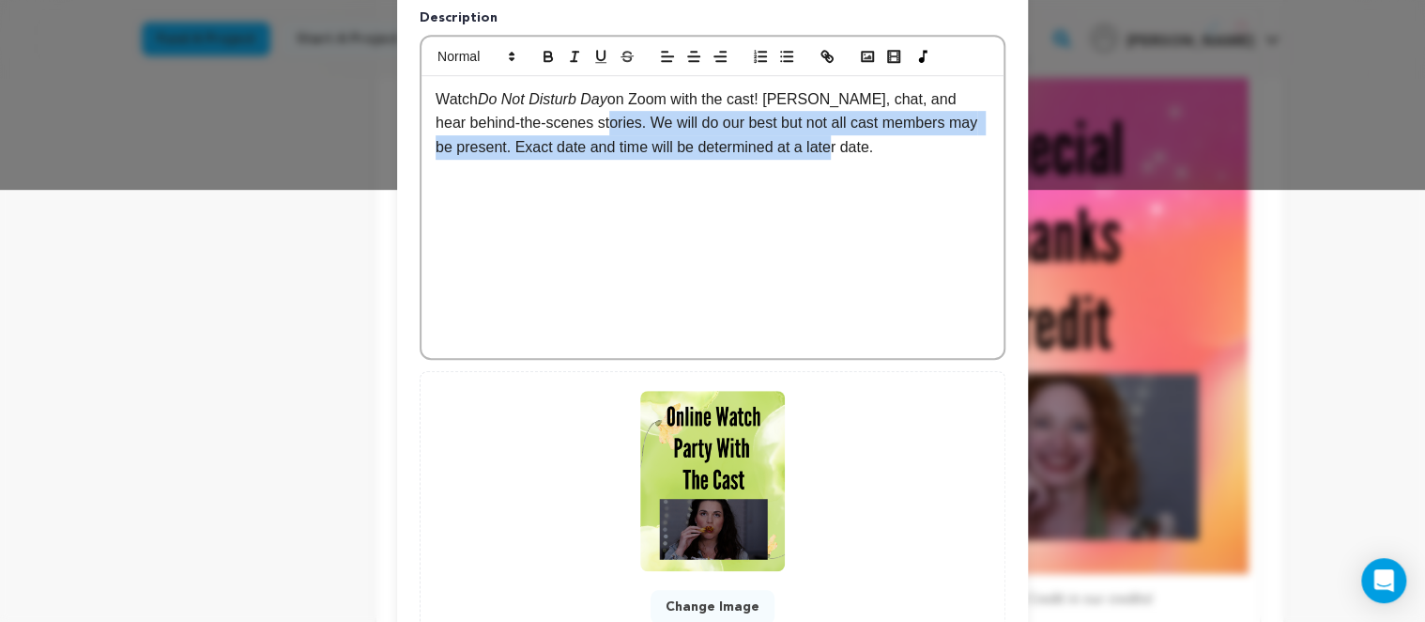
drag, startPoint x: 791, startPoint y: 149, endPoint x: 566, endPoint y: 122, distance: 226.1
click at [566, 122] on div "Watch Do Not Disturb Day on Zoom with the cast! [PERSON_NAME], chat, and hear b…" at bounding box center [713, 217] width 582 height 282
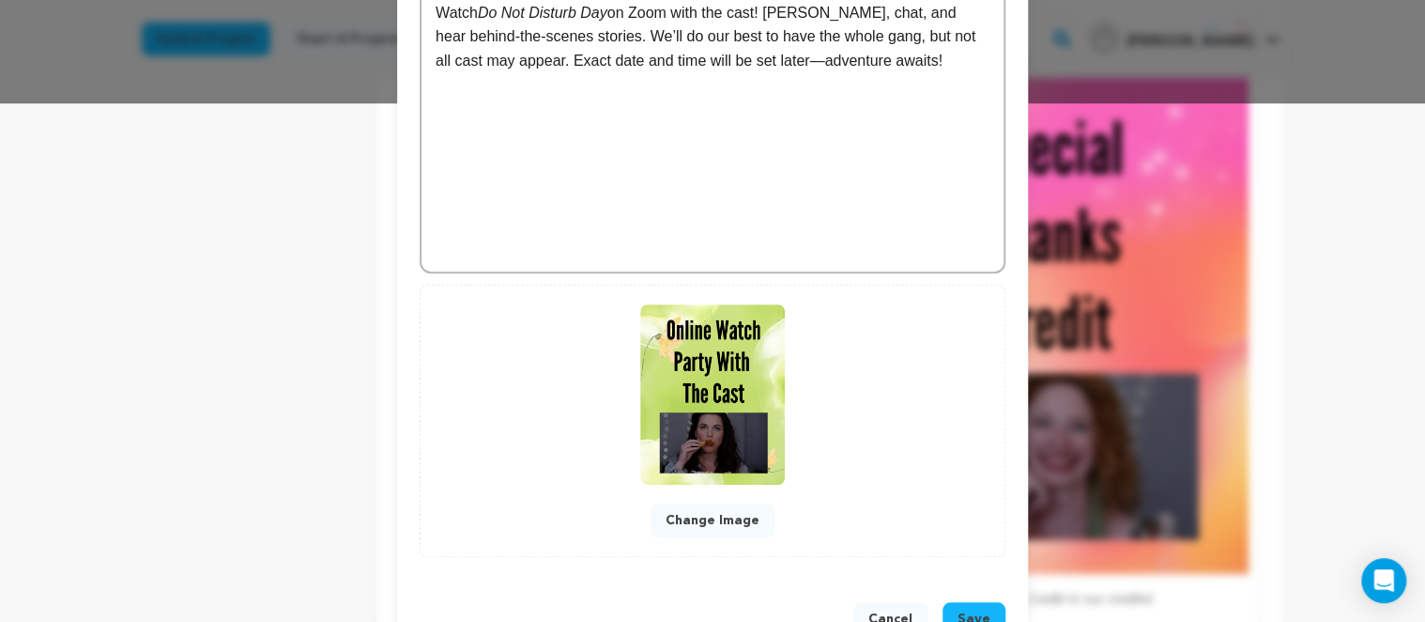
scroll to position [573, 0]
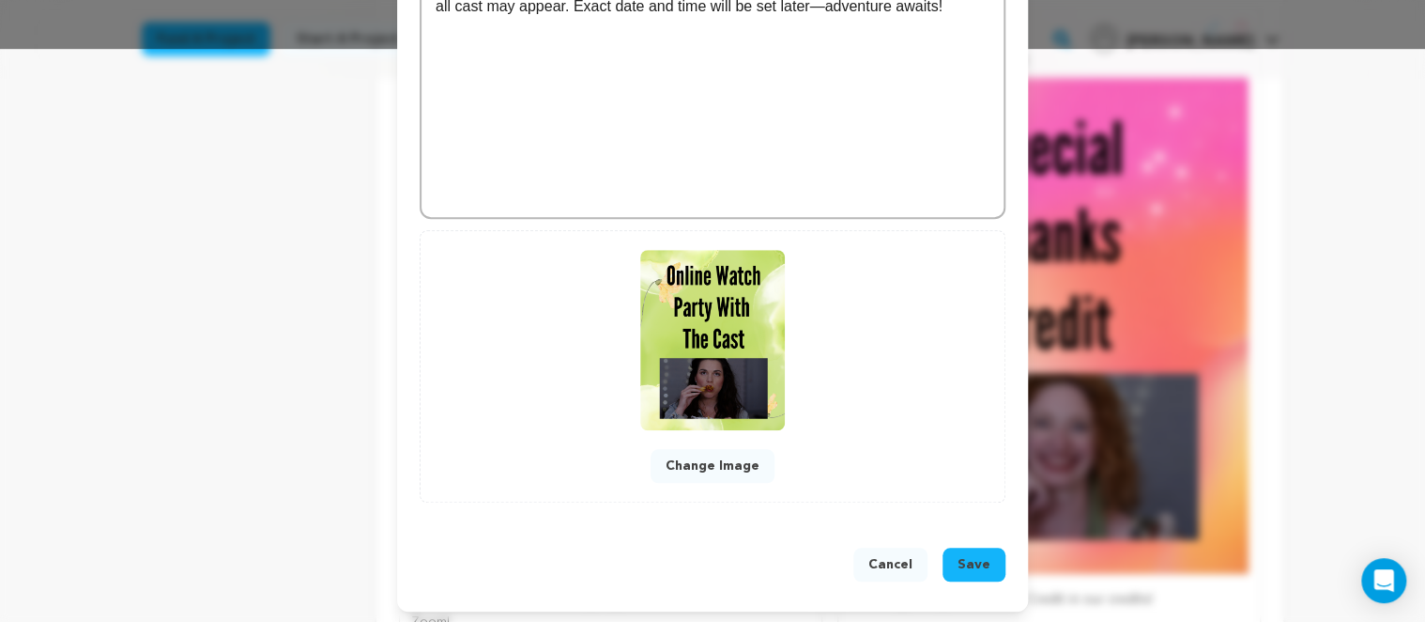
click at [972, 565] on span "Save" at bounding box center [974, 564] width 33 height 19
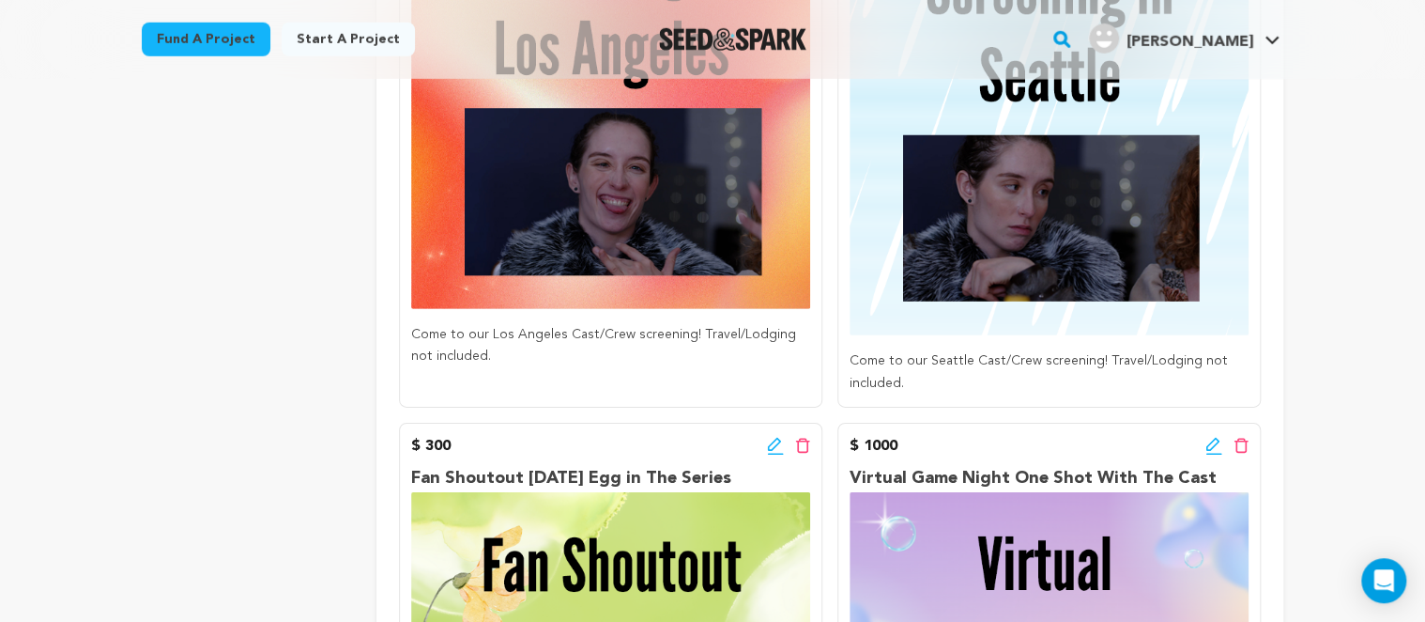
scroll to position [2776, 0]
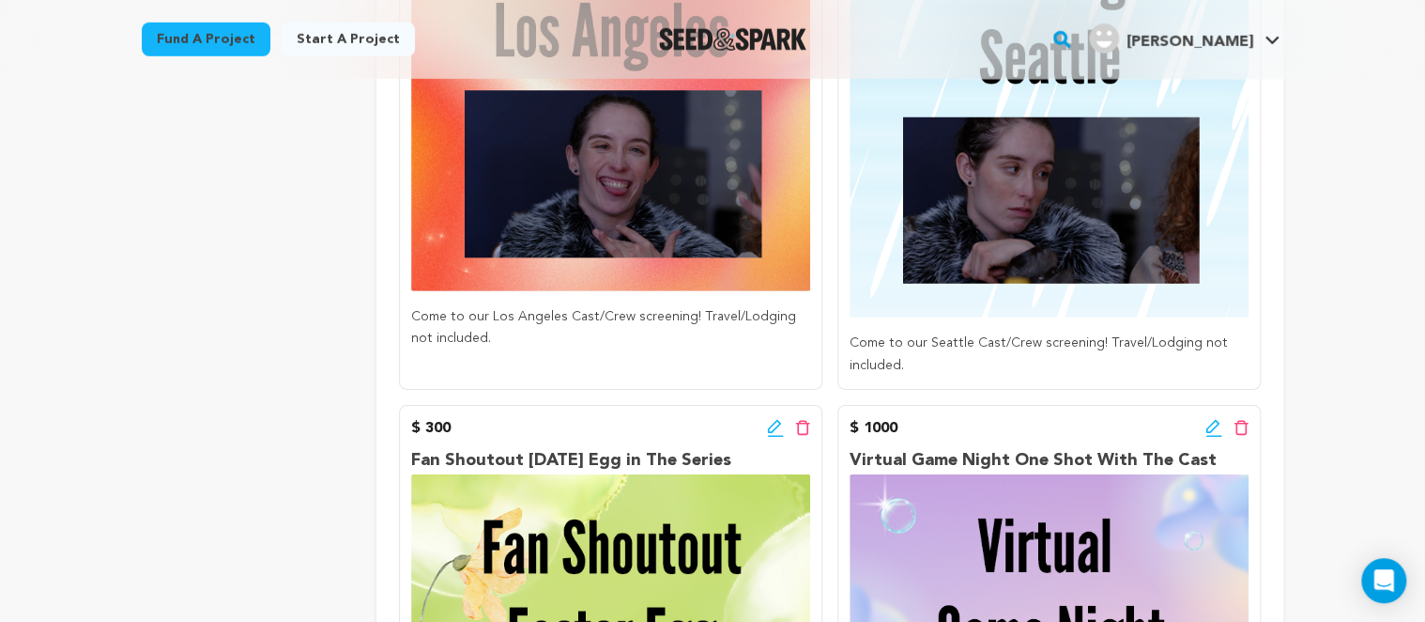
click at [670, 340] on p "Come to our Los Angeles Cast/Crew screening! Travel/Lodging not included." at bounding box center [610, 328] width 399 height 45
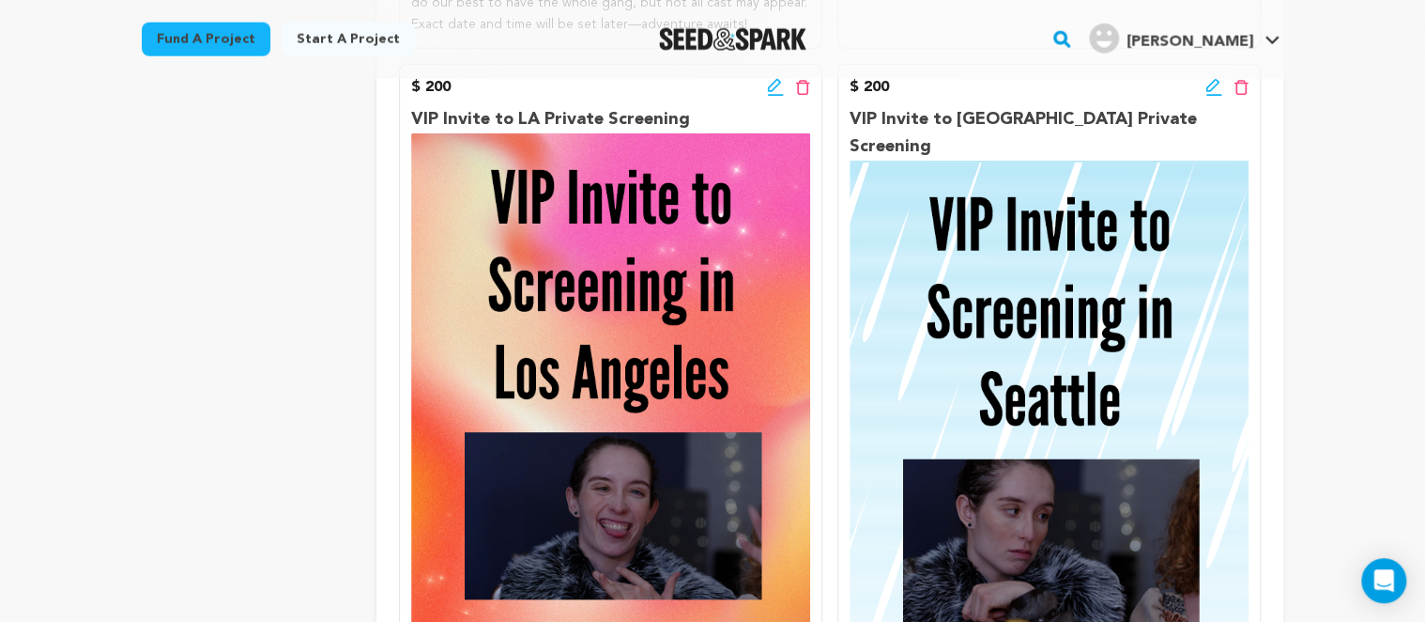
scroll to position [2379, 0]
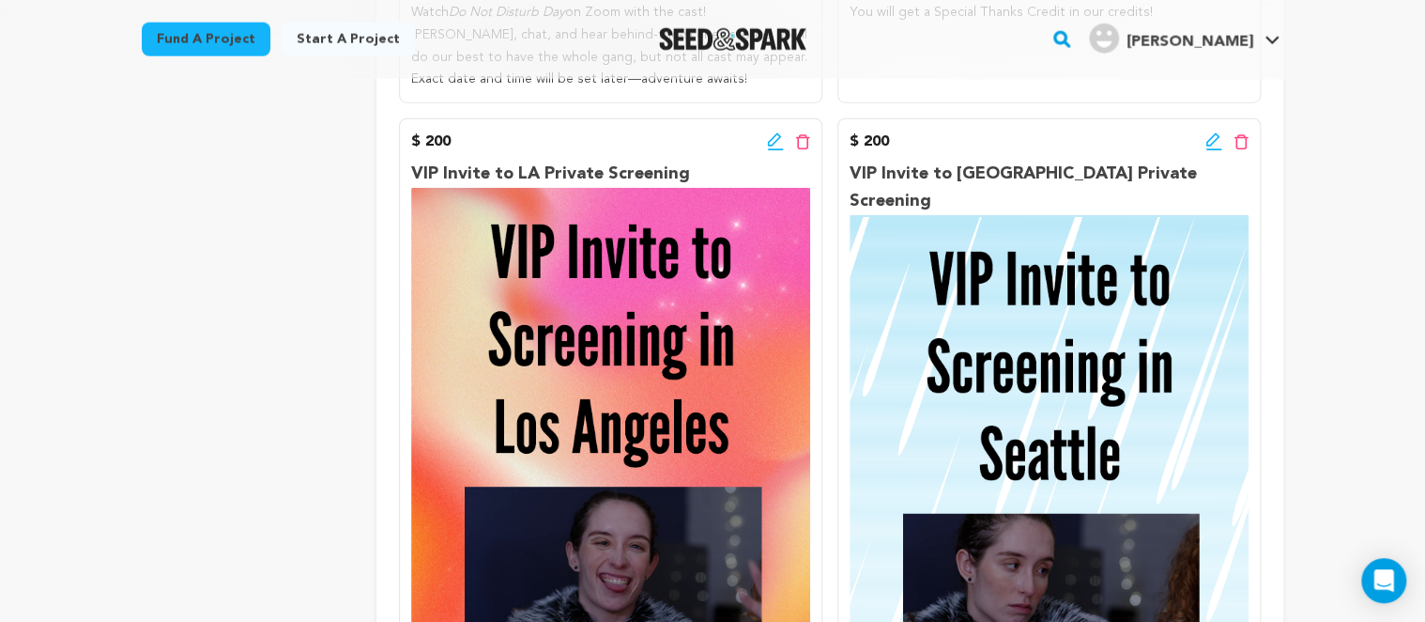
click at [775, 150] on icon at bounding box center [775, 141] width 17 height 19
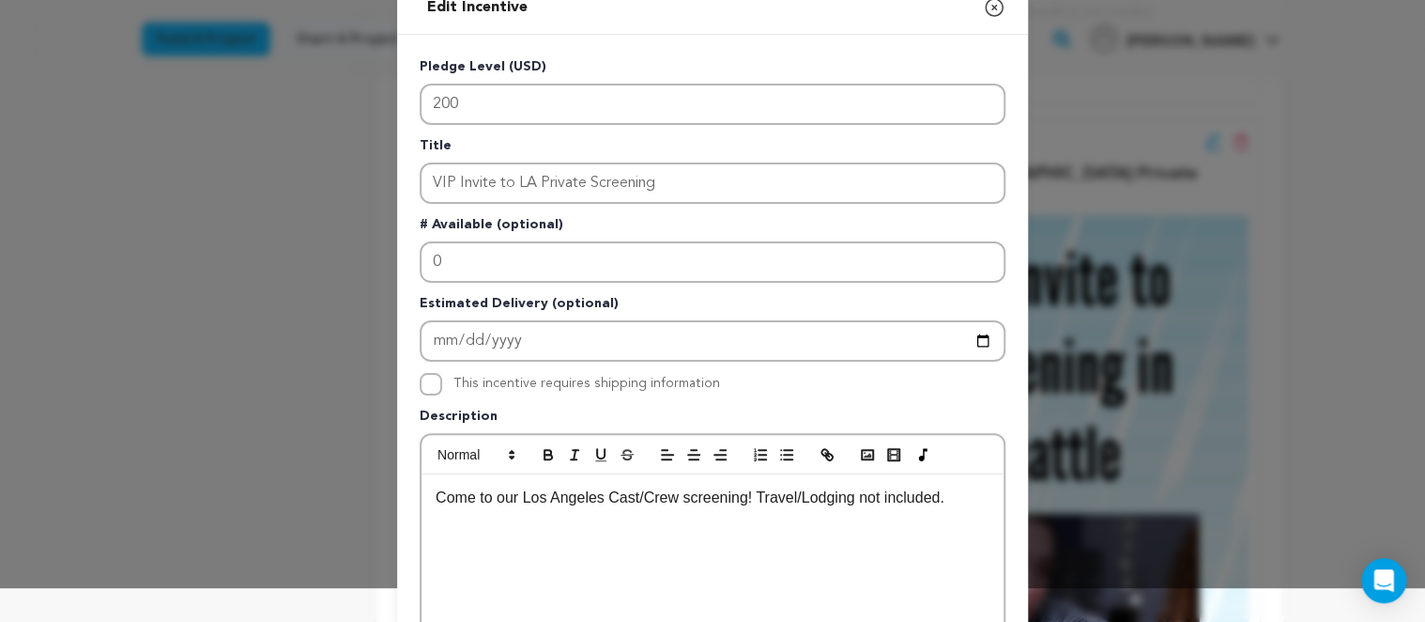
scroll to position [108, 0]
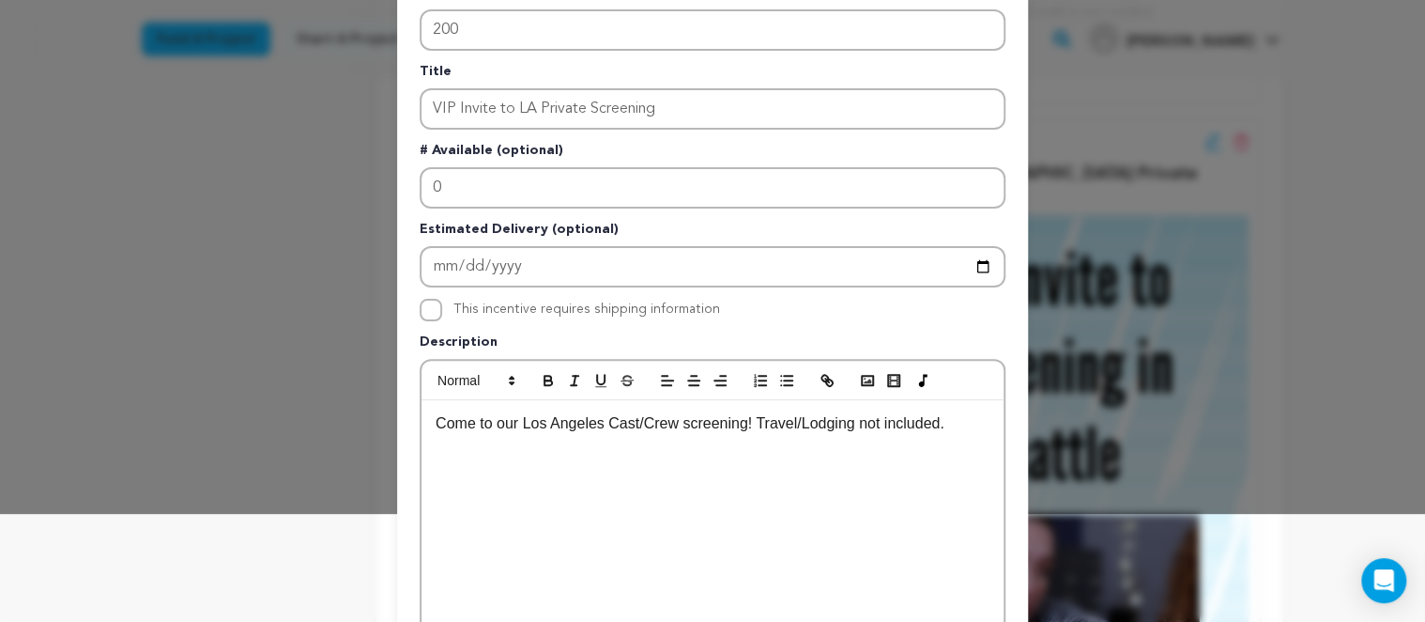
click at [770, 455] on div "Come to our Los Angeles Cast/Crew screening! Travel/Lodging not included." at bounding box center [713, 541] width 582 height 282
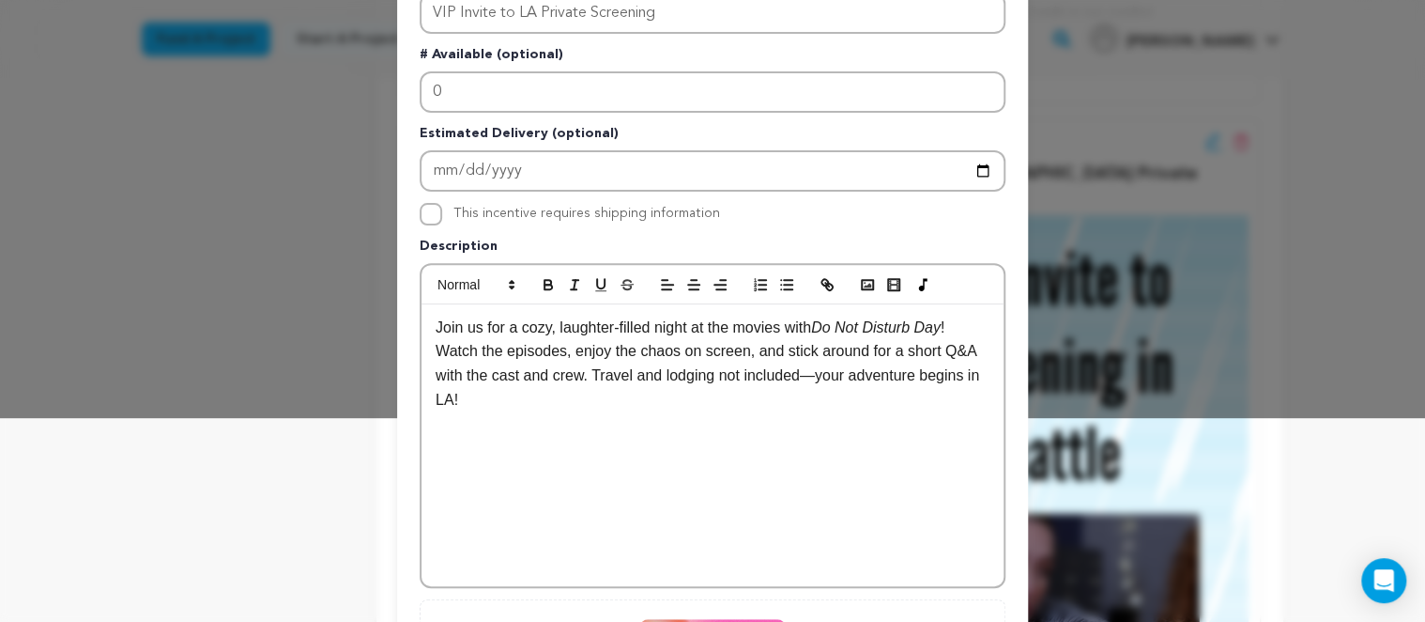
scroll to position [216, 0]
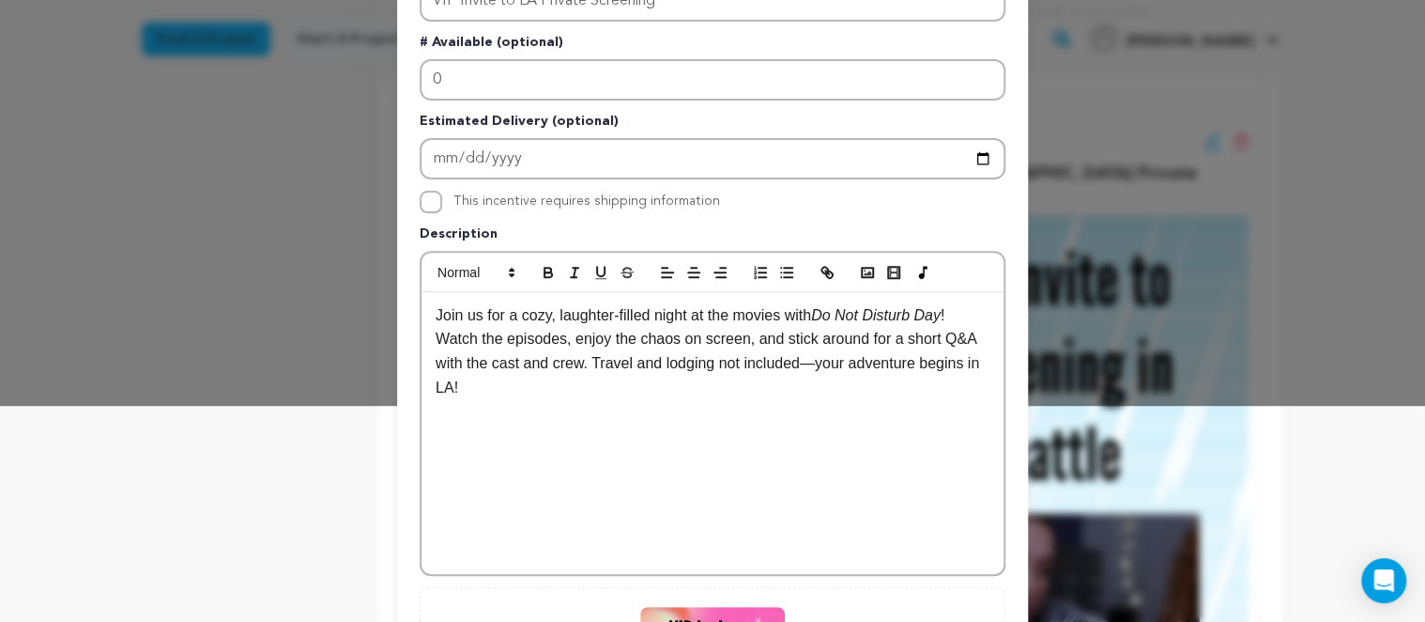
click at [588, 368] on p "Join us for a cozy, laughter-filled night at the movies with Do Not Disturb Day…" at bounding box center [713, 351] width 554 height 96
click at [828, 407] on div "Join us for a cozy, laughter-filled night at the movies with Do Not Disturb Day…" at bounding box center [713, 433] width 582 height 282
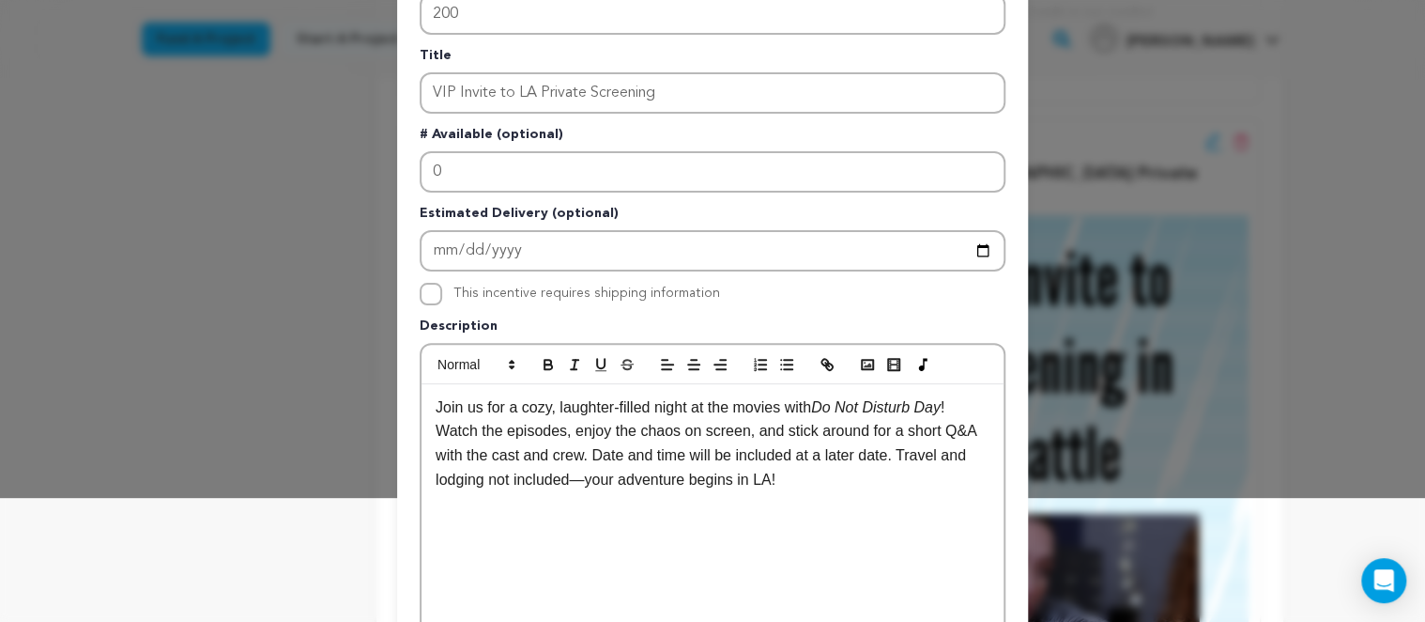
scroll to position [108, 0]
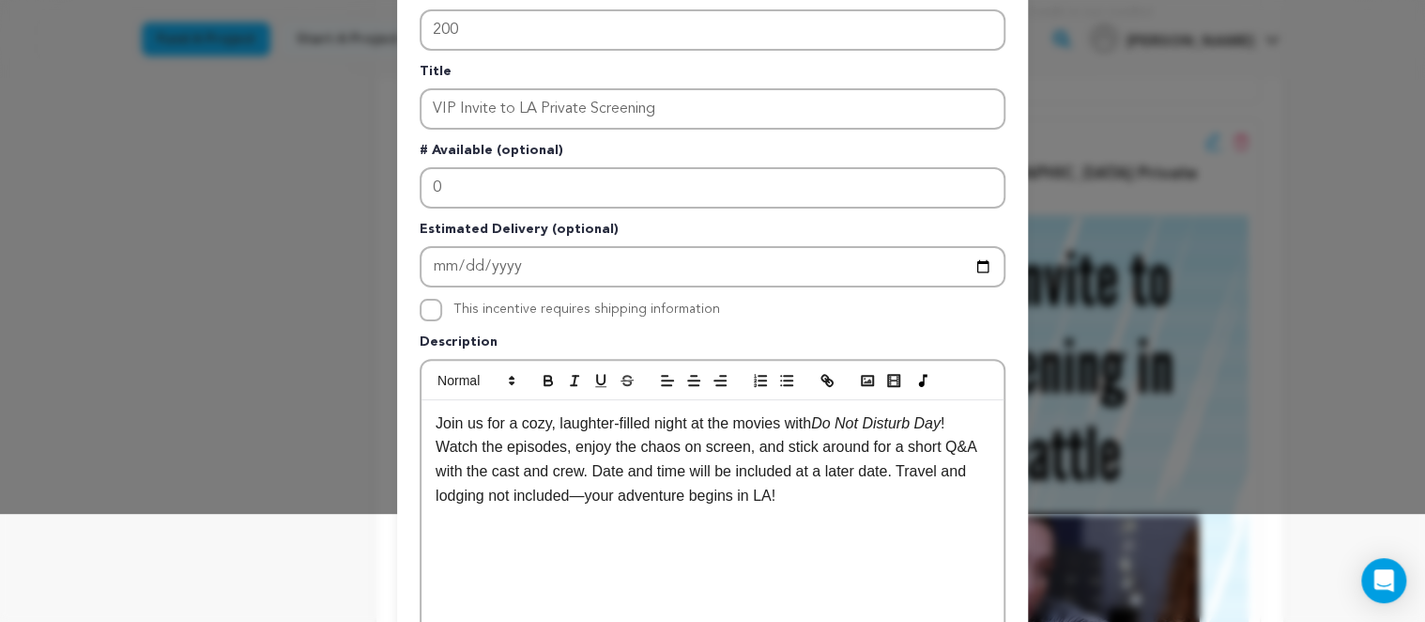
click at [784, 497] on p "Join us for a cozy, laughter-filled night at the movies with Do Not Disturb Day…" at bounding box center [713, 459] width 554 height 96
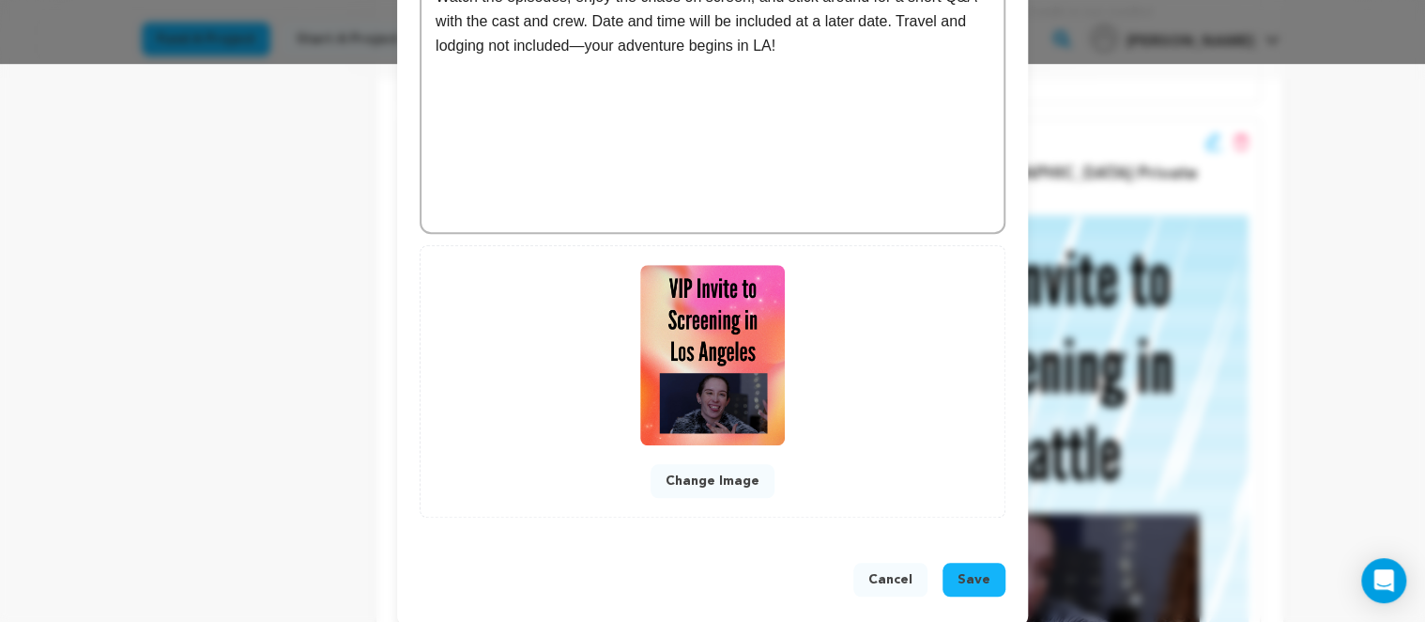
scroll to position [573, 0]
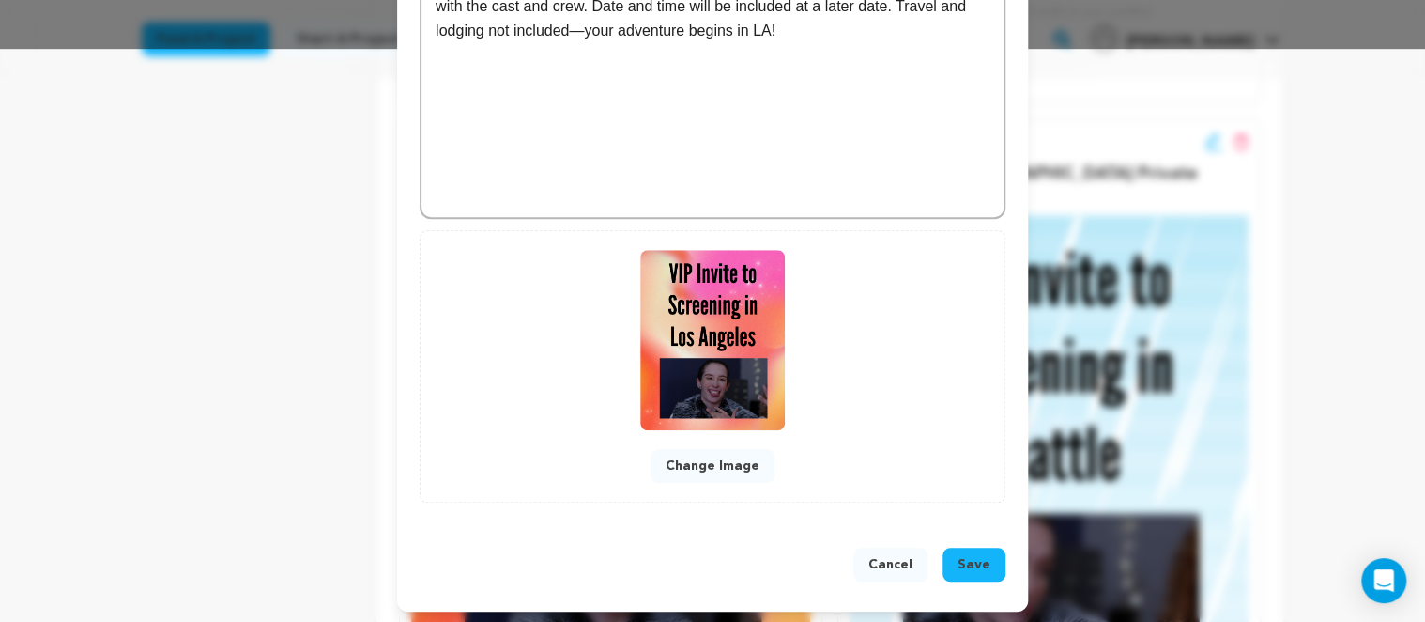
click at [999, 550] on button "Save" at bounding box center [974, 564] width 63 height 34
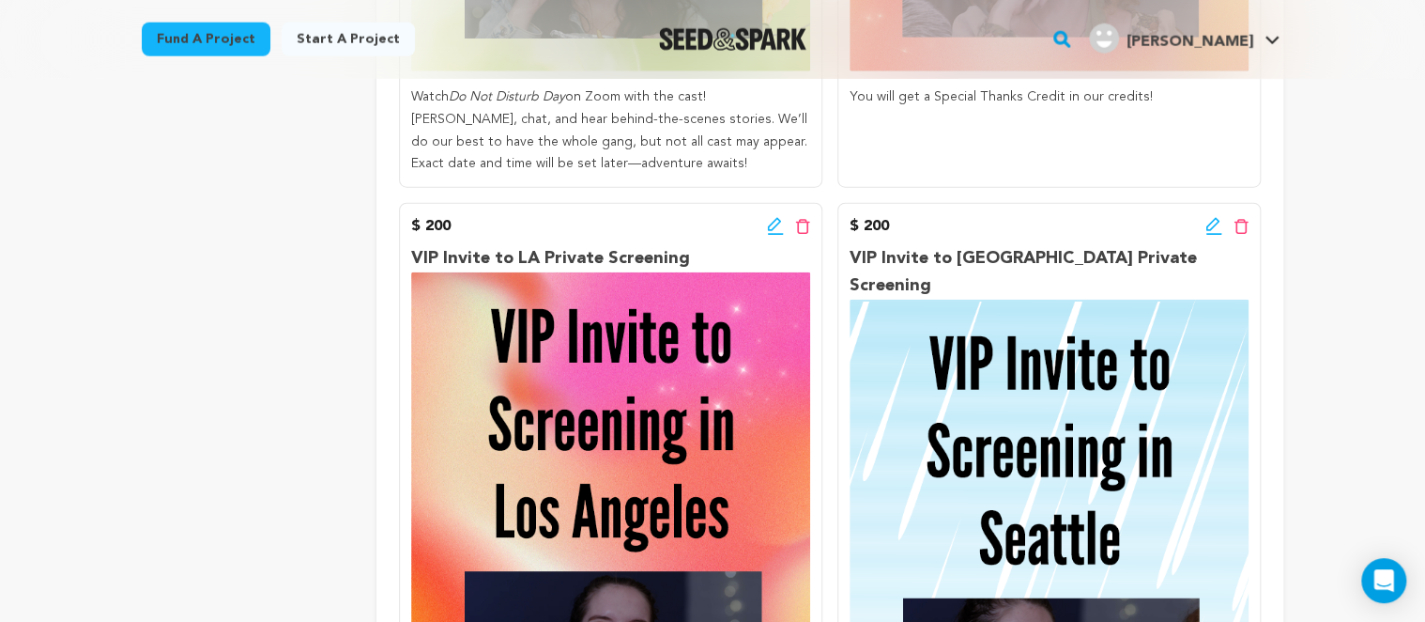
scroll to position [2280, 0]
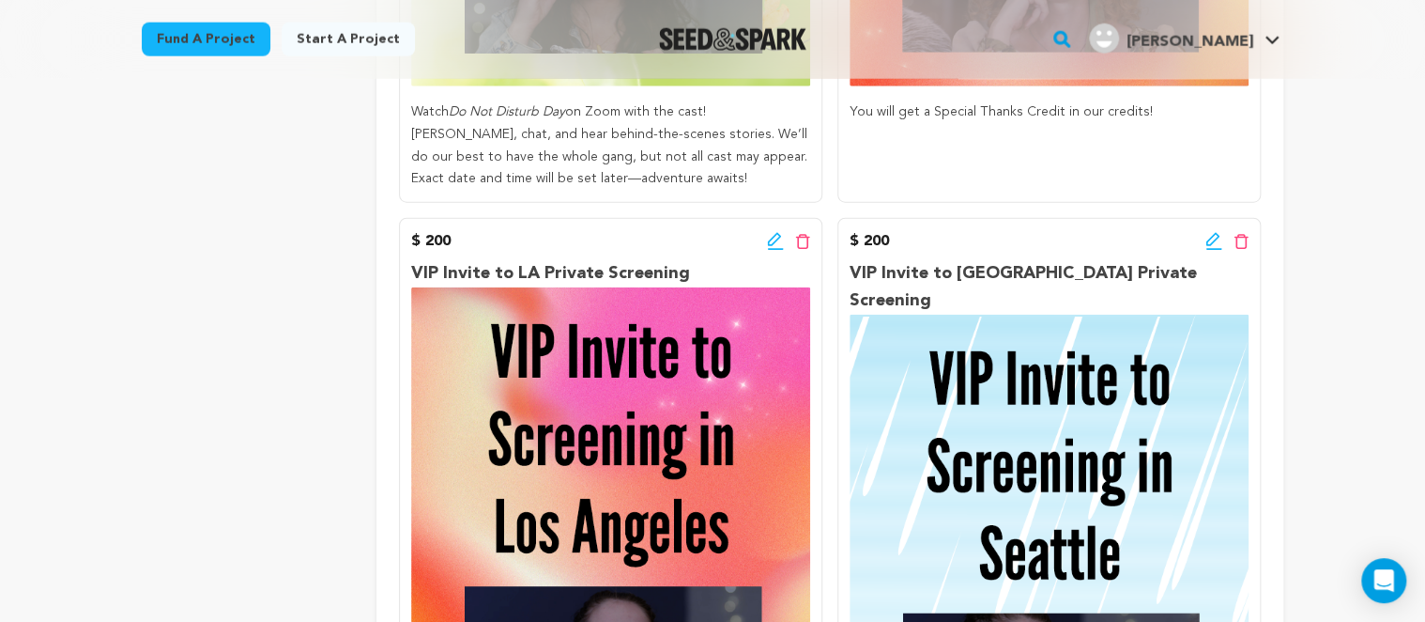
click at [1211, 234] on icon at bounding box center [1214, 241] width 17 height 19
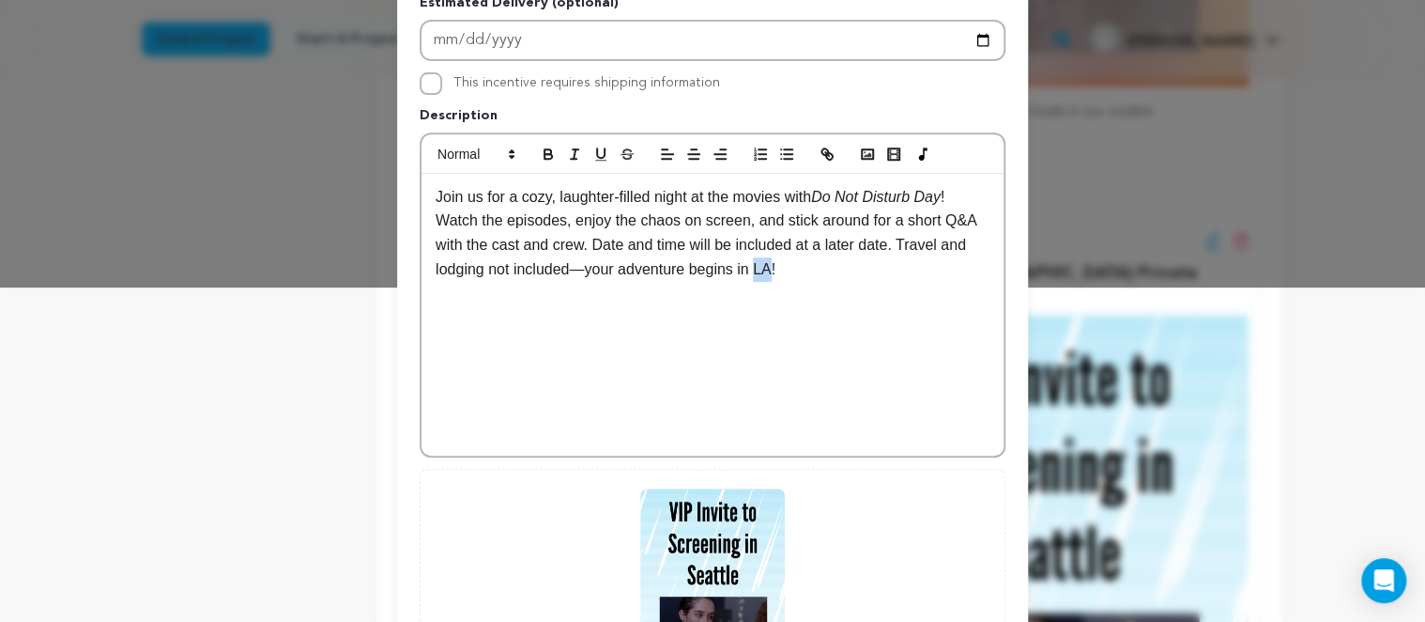
drag, startPoint x: 772, startPoint y: 272, endPoint x: 757, endPoint y: 272, distance: 15.0
click at [757, 272] on p "Join us for a cozy, laughter-filled night at the movies with Do Not Disturb Day…" at bounding box center [713, 233] width 554 height 96
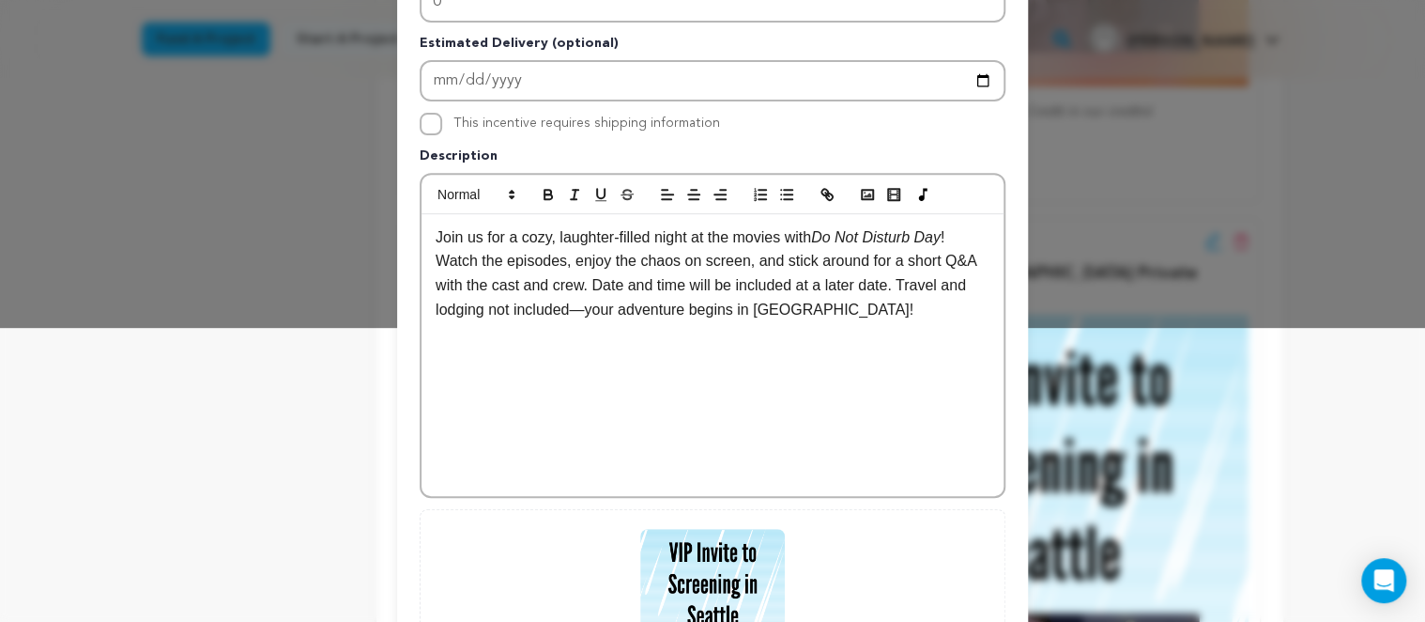
scroll to position [573, 0]
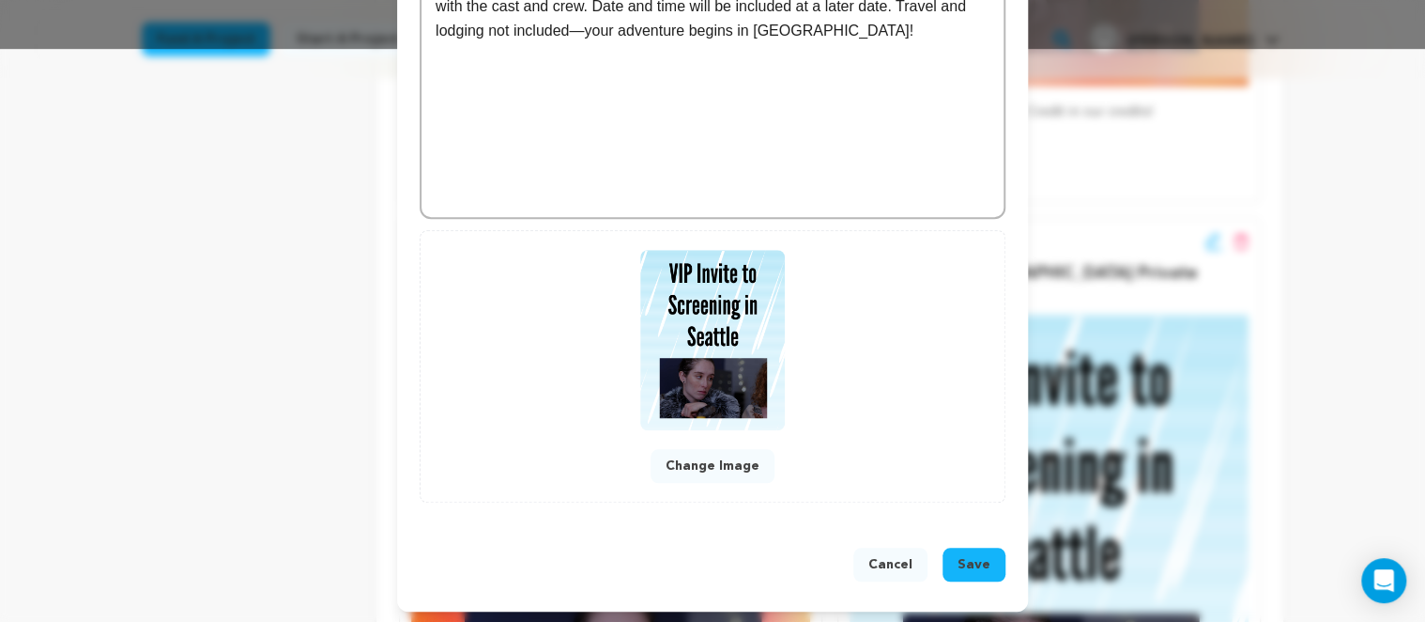
click at [971, 555] on span "Save" at bounding box center [974, 564] width 33 height 19
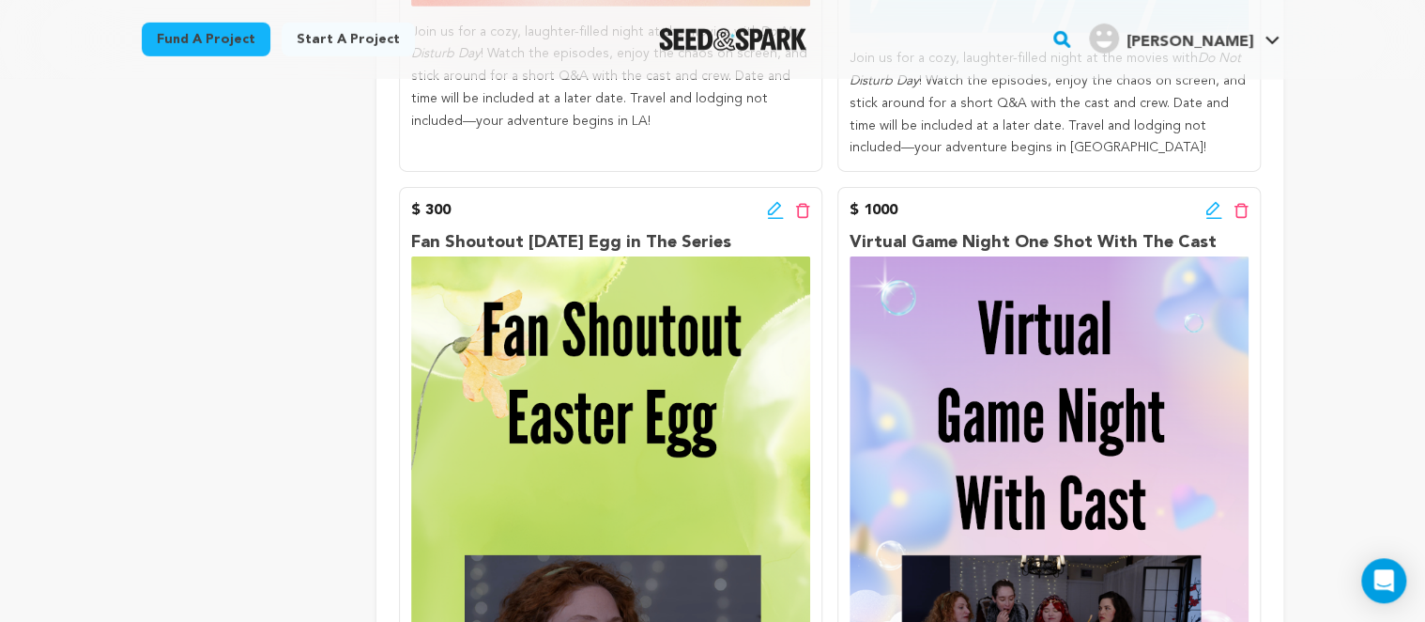
scroll to position [2975, 0]
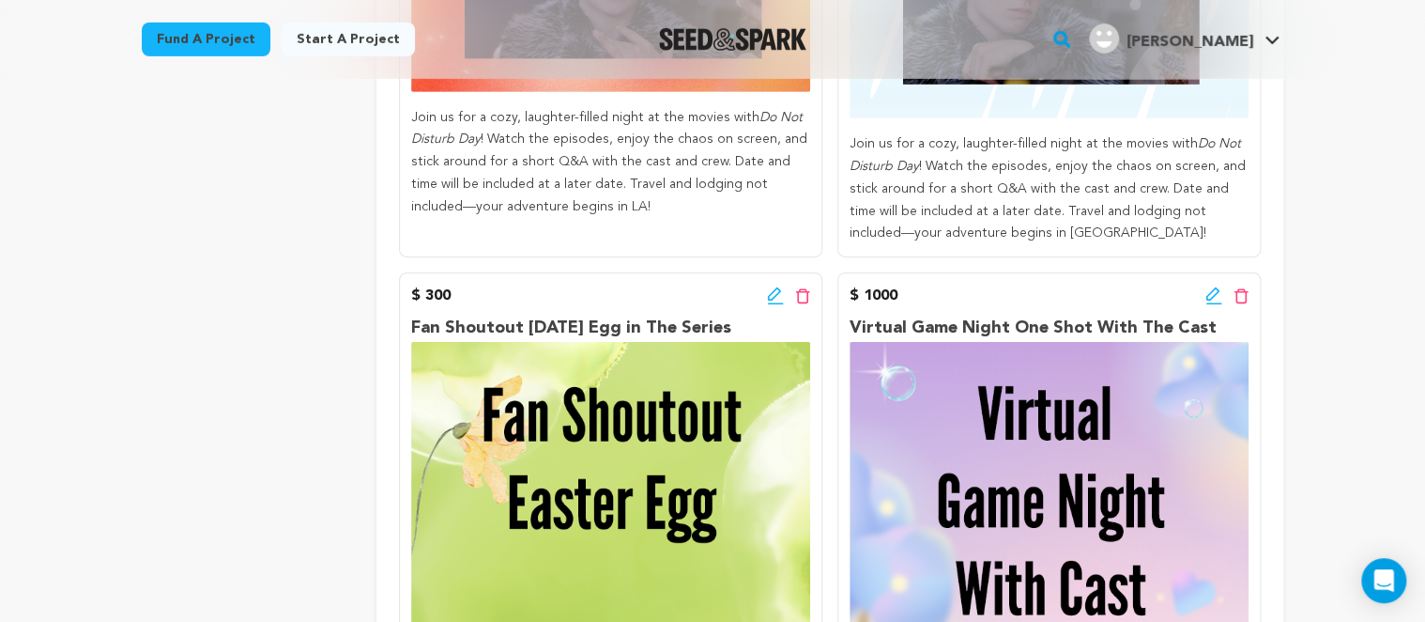
click at [774, 286] on icon at bounding box center [775, 295] width 17 height 19
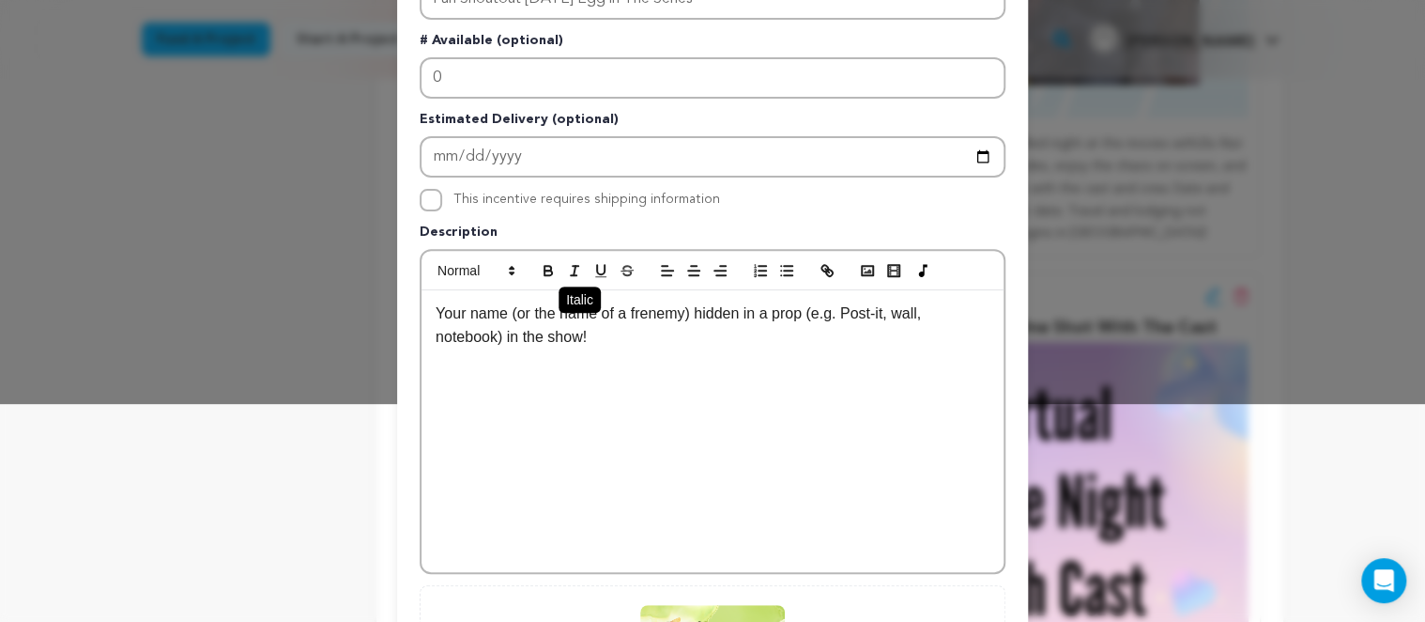
scroll to position [216, 0]
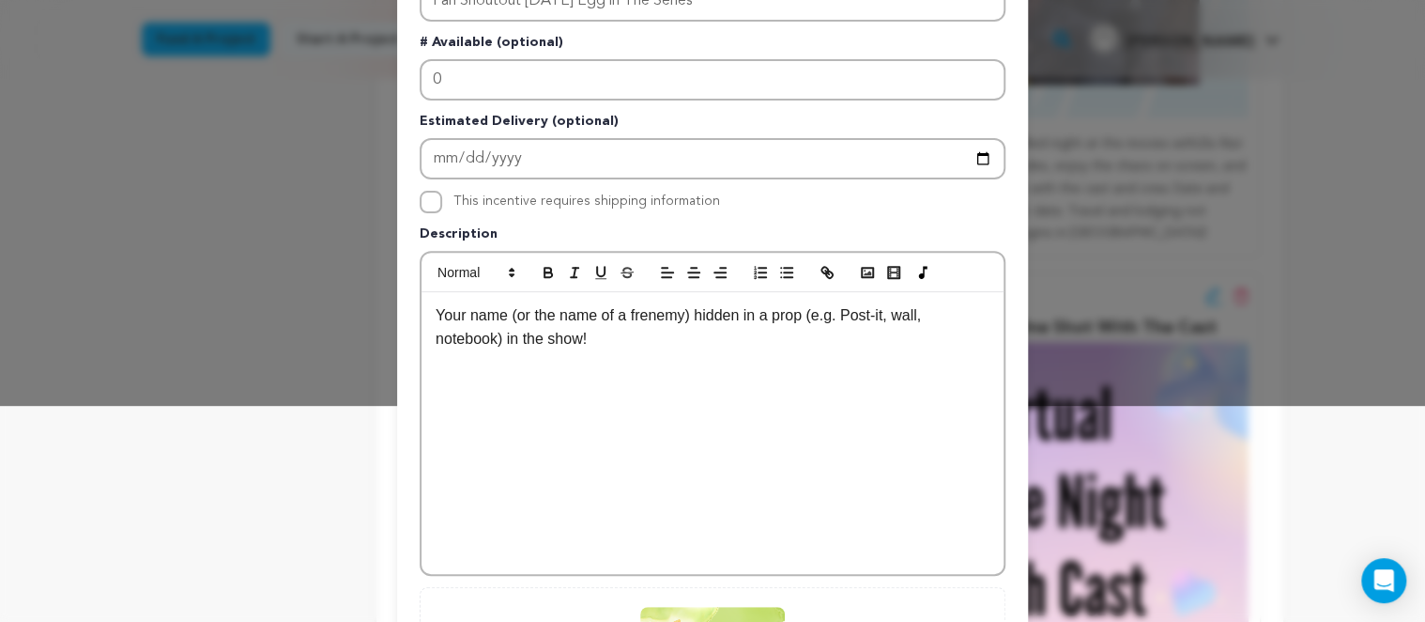
click at [584, 347] on p "Your name (or the name of a frenemy) hidden in a prop (e.g. Post-it, wall, note…" at bounding box center [713, 327] width 554 height 48
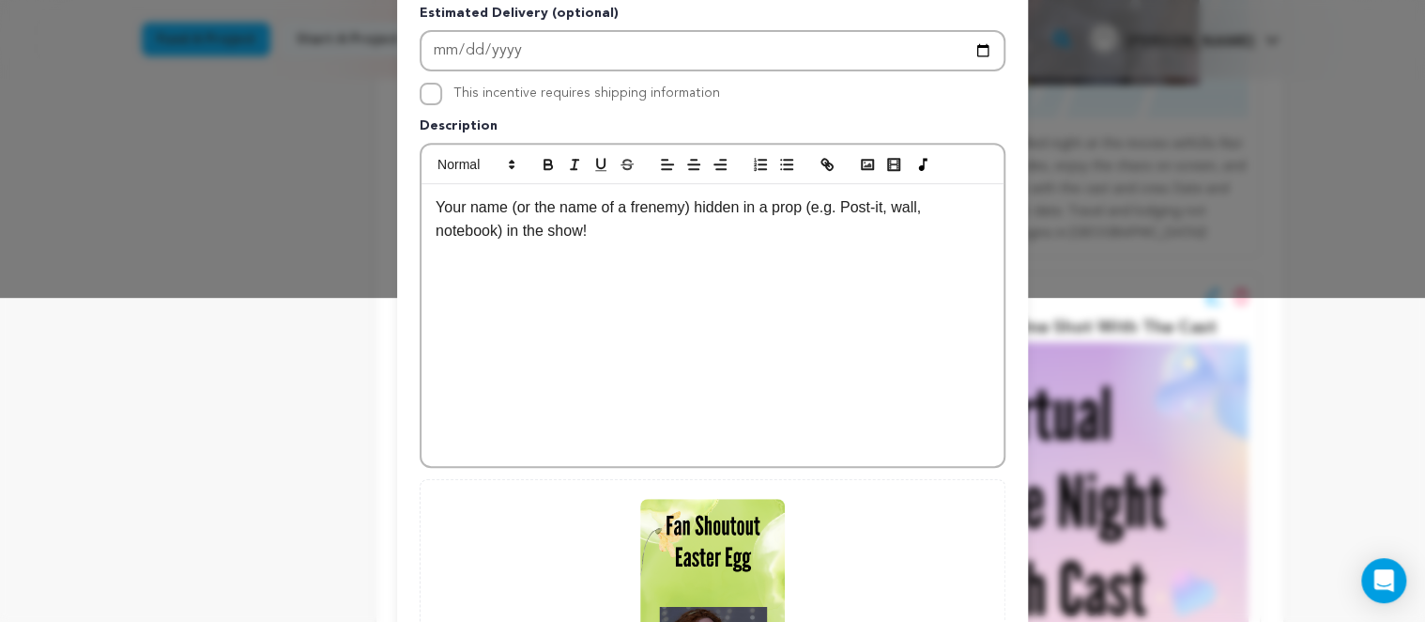
scroll to position [0, 0]
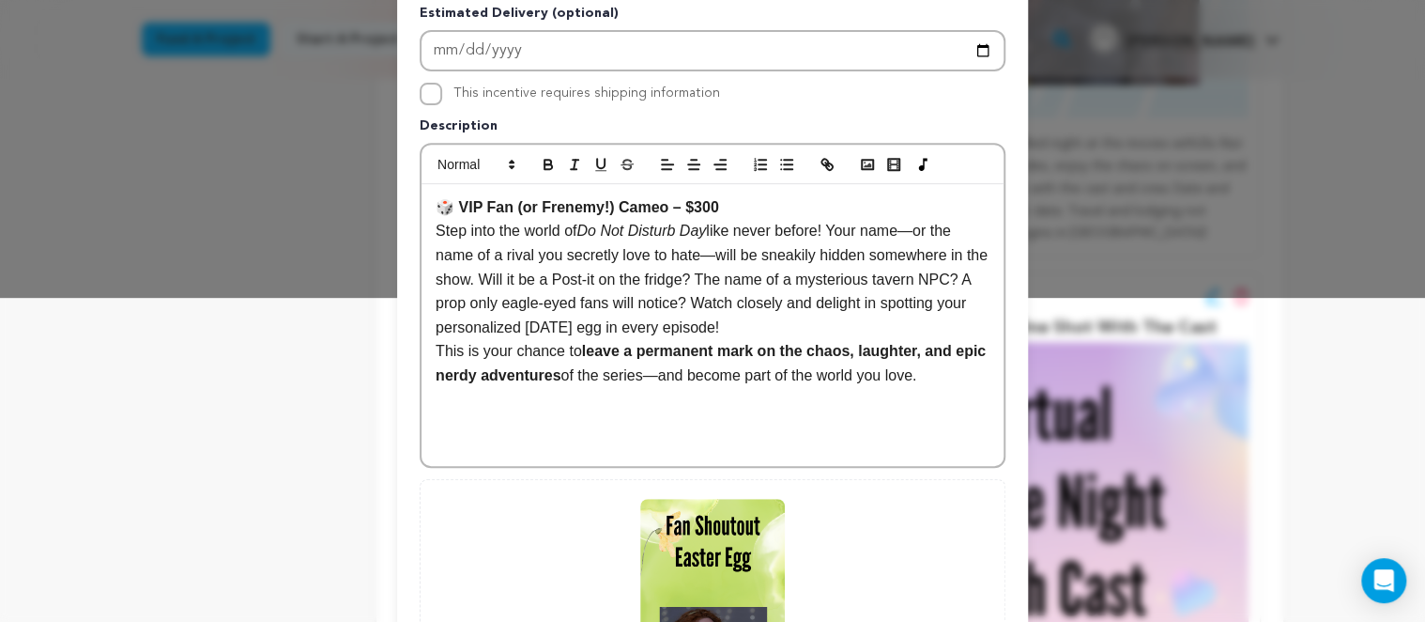
click at [640, 324] on p "Step into the world of Do Not Disturb Day like never before! Your name—or the n…" at bounding box center [713, 279] width 554 height 120
click at [495, 257] on p "Step into the world of Do Not Disturb Day like never before! Your name—or the n…" at bounding box center [713, 279] width 554 height 120
click at [436, 272] on p "Step into the world of Do Not Disturb Day like never before! Your name—or the n…" at bounding box center [713, 279] width 554 height 120
click at [693, 339] on p "This is your chance to leave a permanent mark on the chaos, laughter, and epic …" at bounding box center [713, 363] width 554 height 48
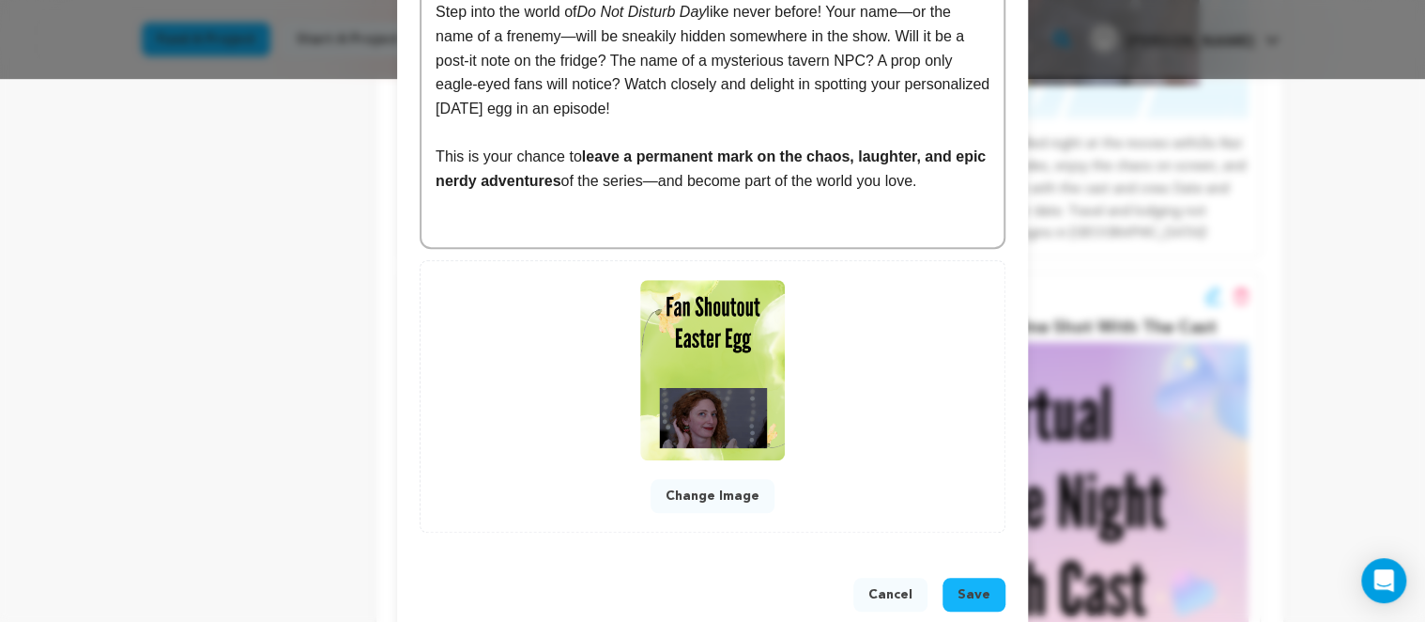
scroll to position [573, 0]
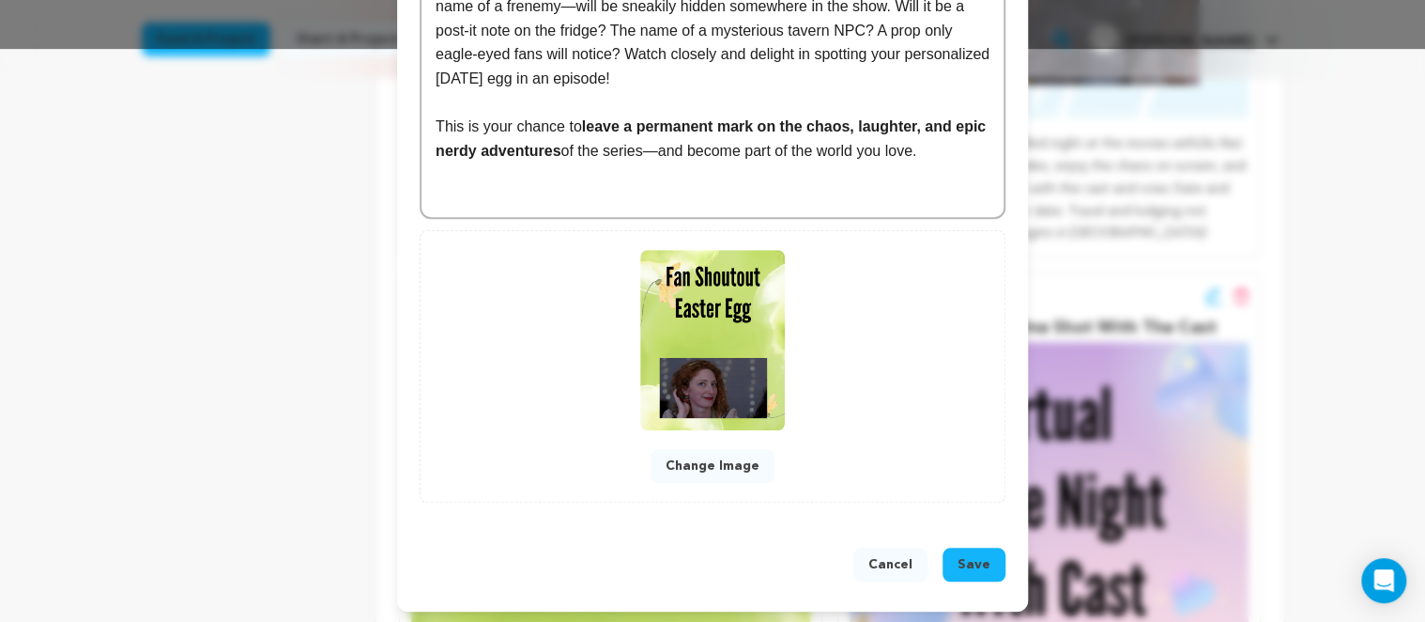
click at [976, 557] on span "Save" at bounding box center [974, 564] width 33 height 19
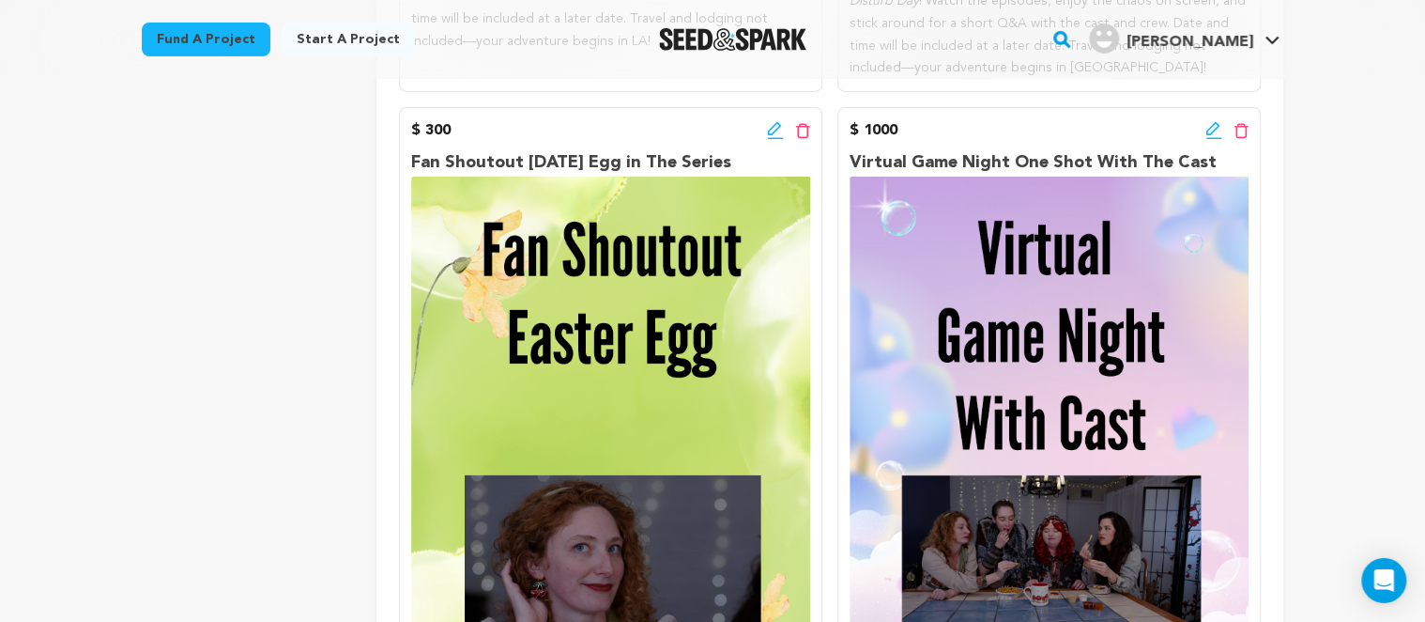
scroll to position [3073, 0]
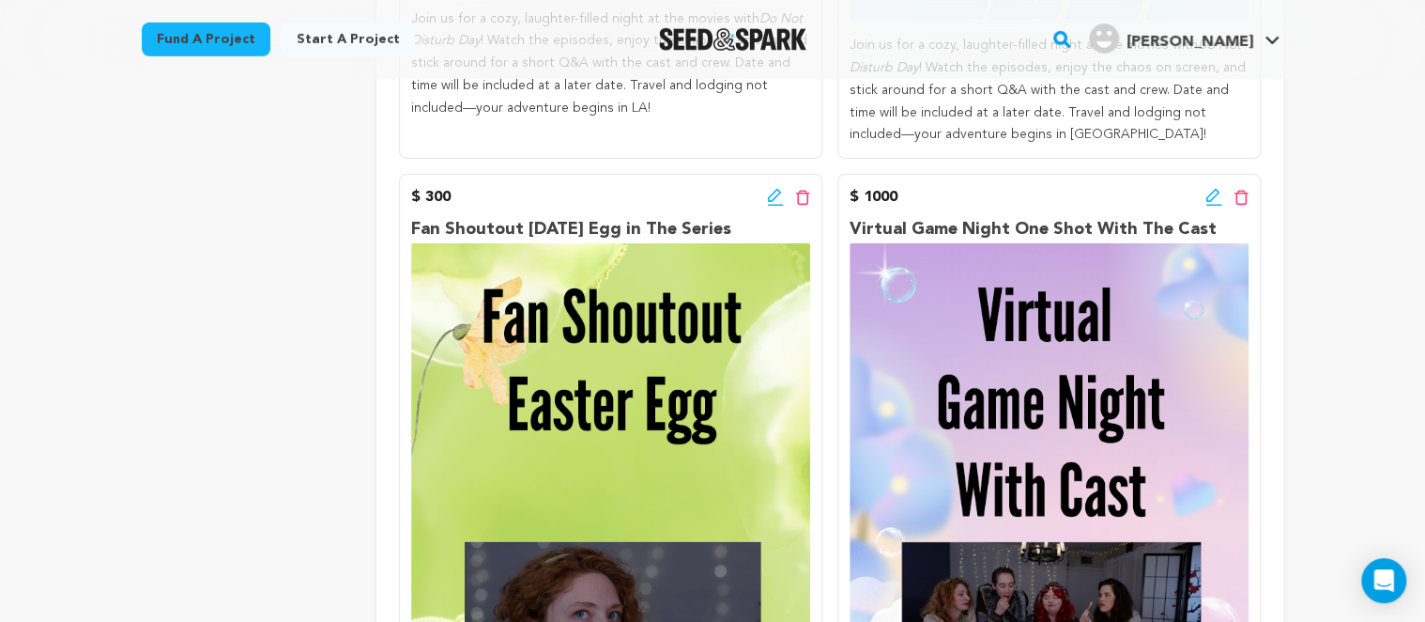
click at [772, 205] on icon at bounding box center [775, 206] width 16 height 2
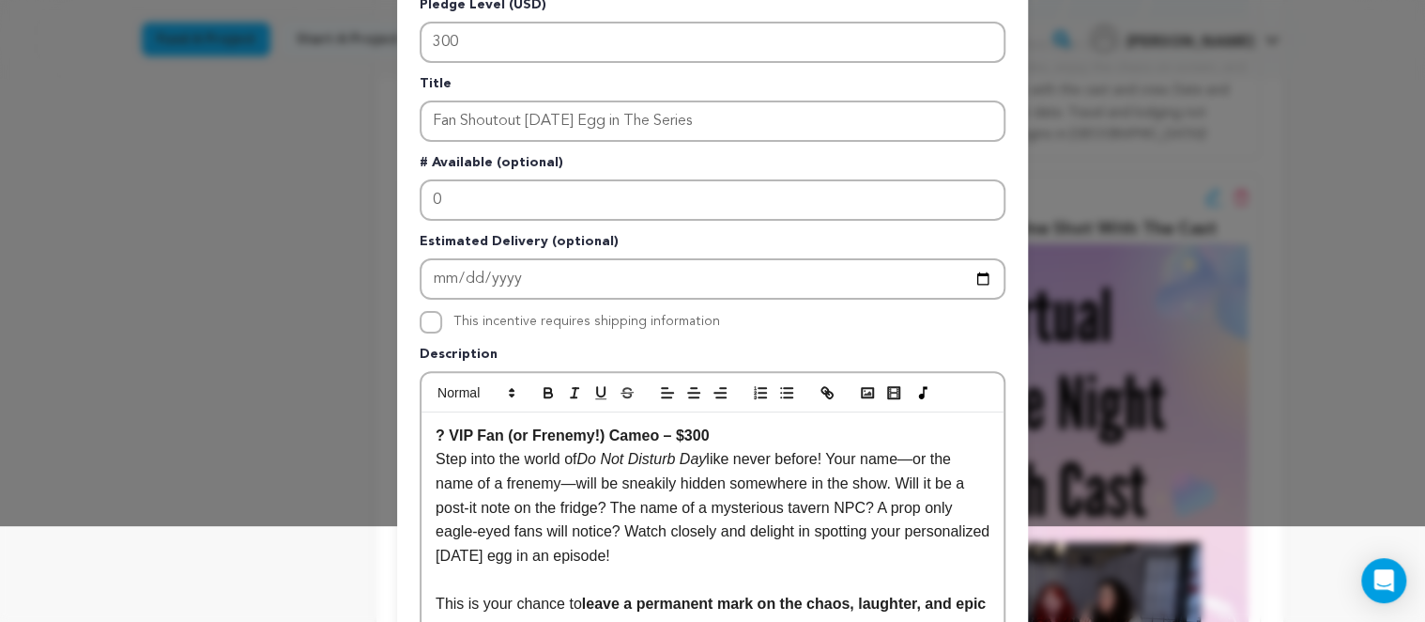
scroll to position [432, 0]
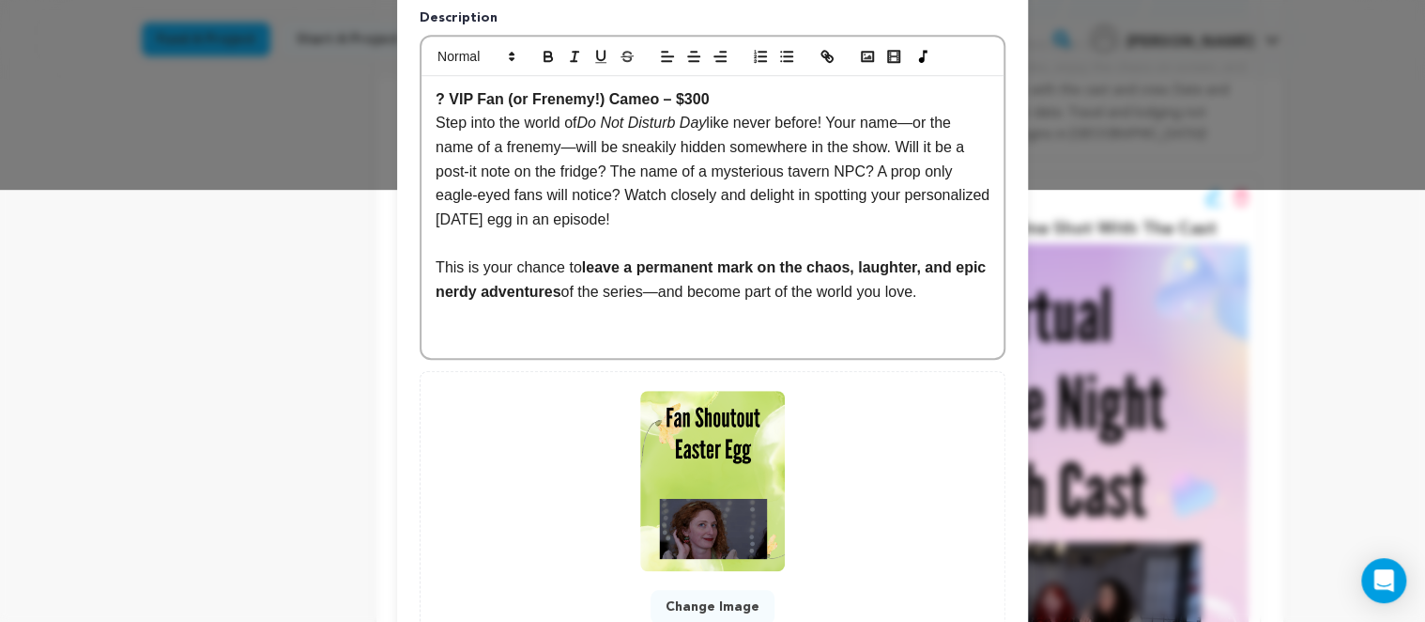
click at [924, 295] on p "This is your chance to leave a permanent mark on the chaos, laughter, and epic …" at bounding box center [713, 279] width 554 height 48
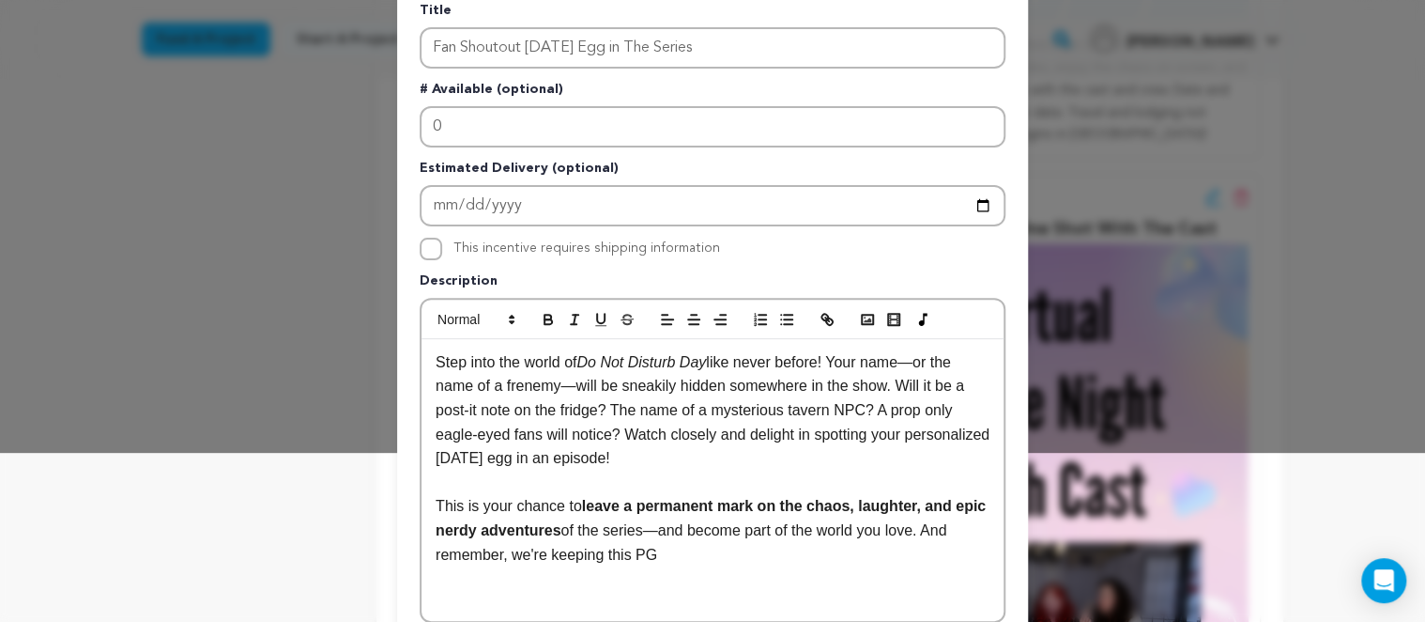
scroll to position [573, 0]
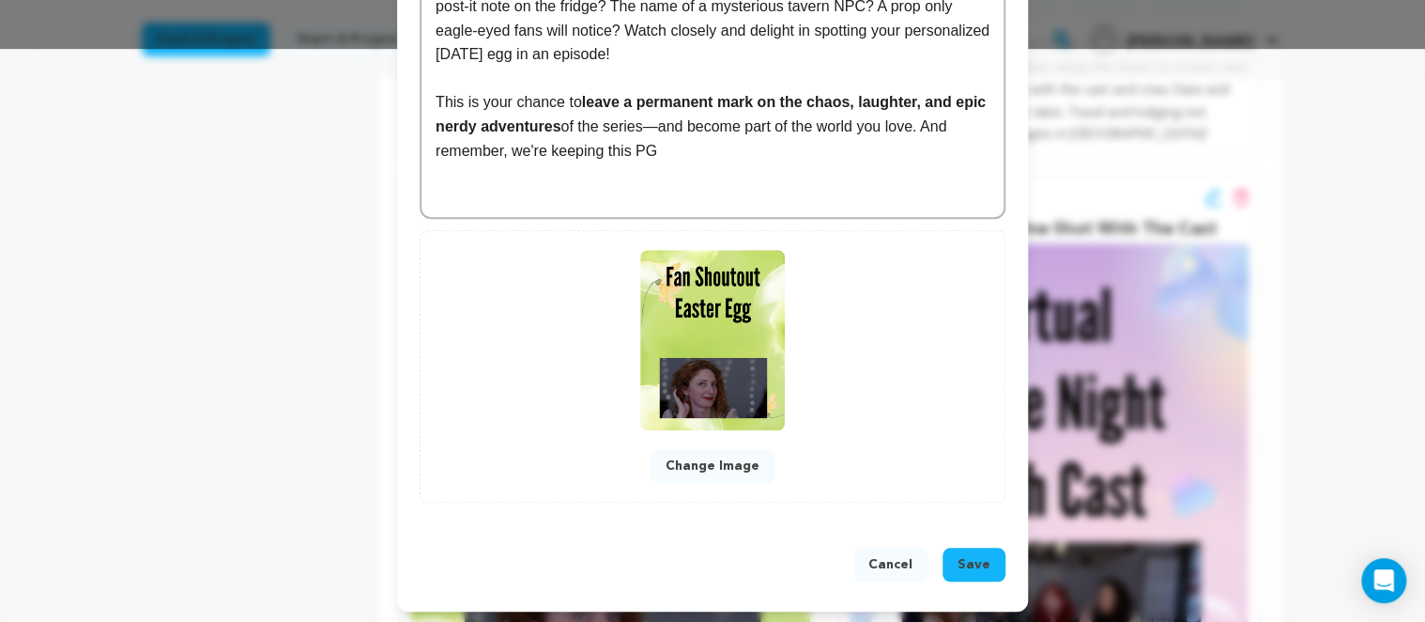
click at [978, 565] on span "Save" at bounding box center [974, 564] width 33 height 19
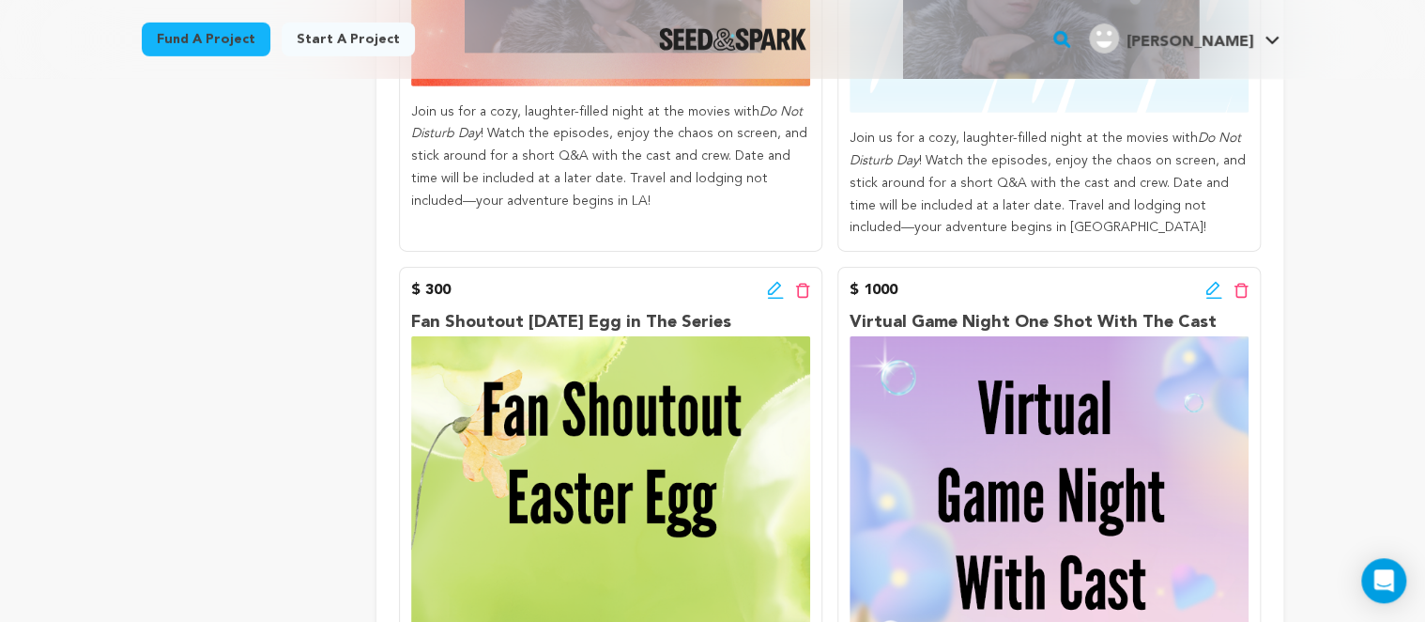
scroll to position [2975, 0]
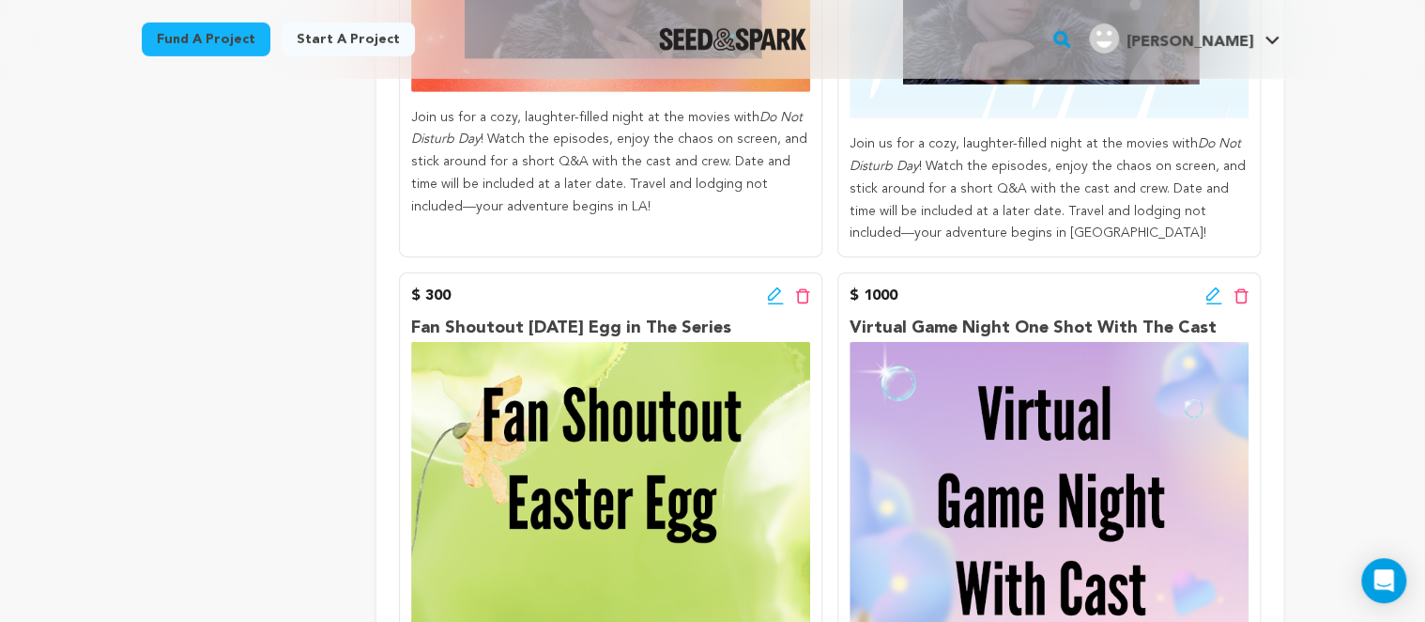
click at [1213, 286] on icon at bounding box center [1214, 295] width 17 height 19
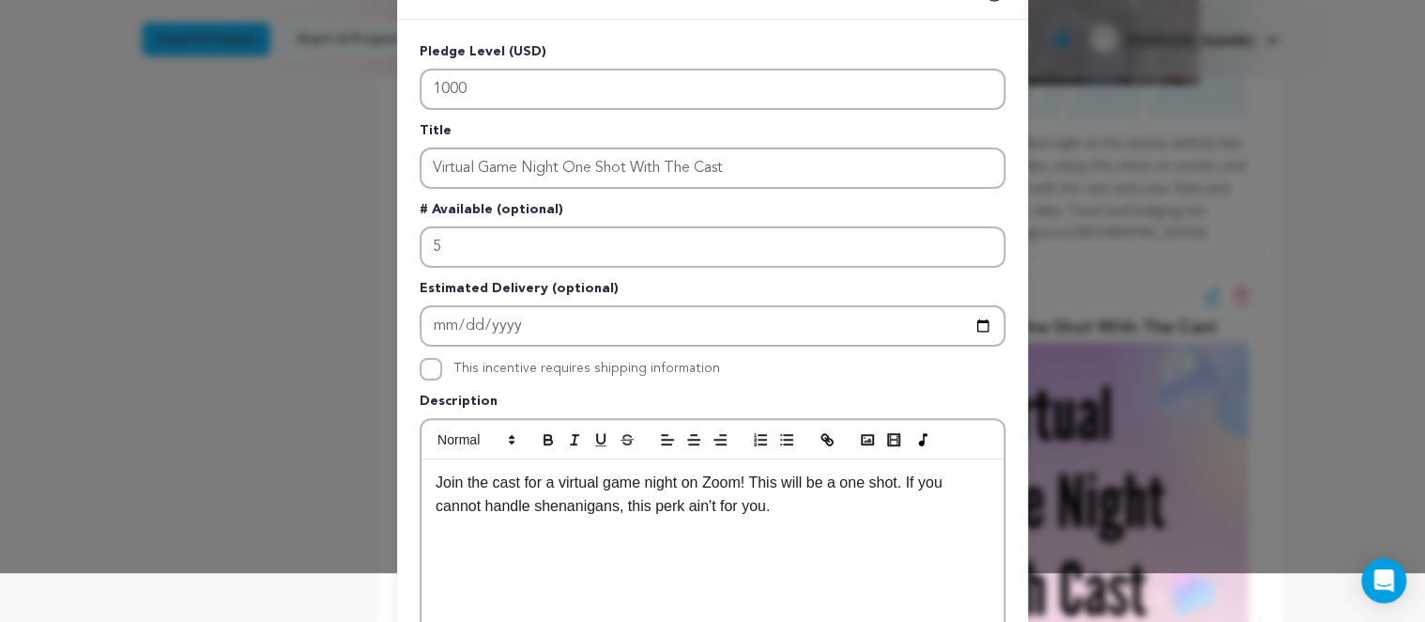
scroll to position [432, 0]
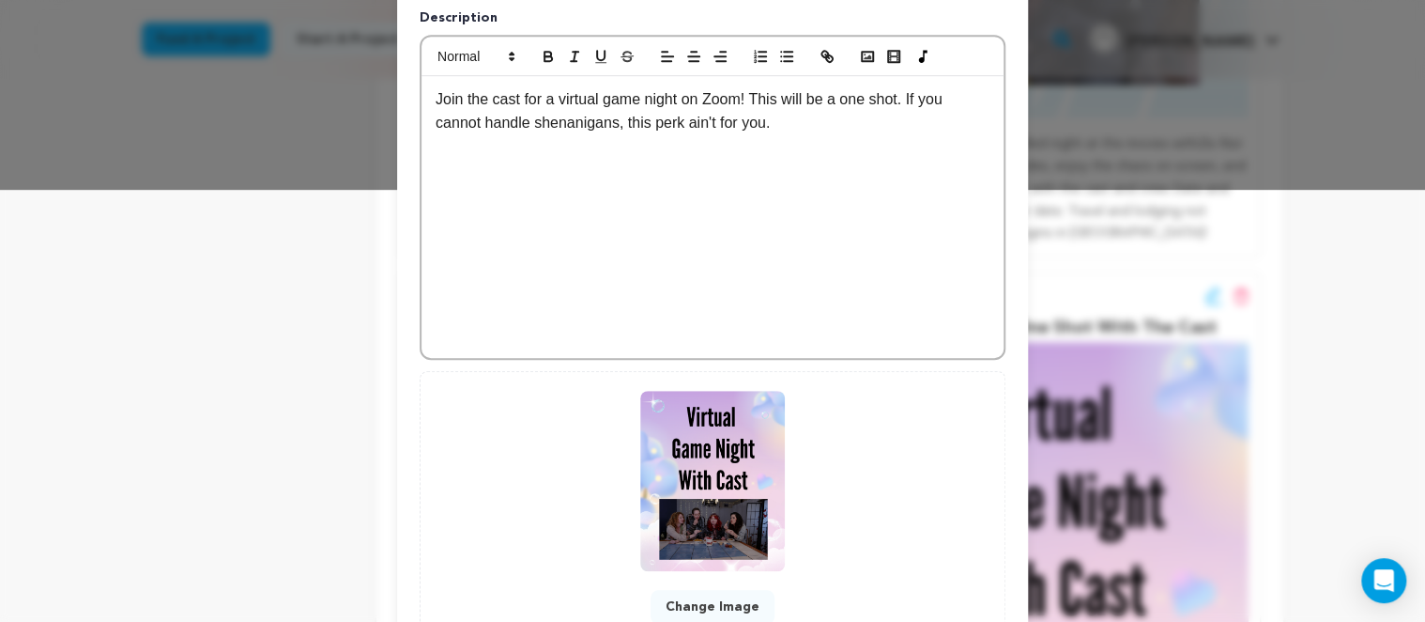
click at [761, 208] on div "Join the cast for a virtual game night on Zoom! This will be a one shot. If you…" at bounding box center [713, 217] width 582 height 282
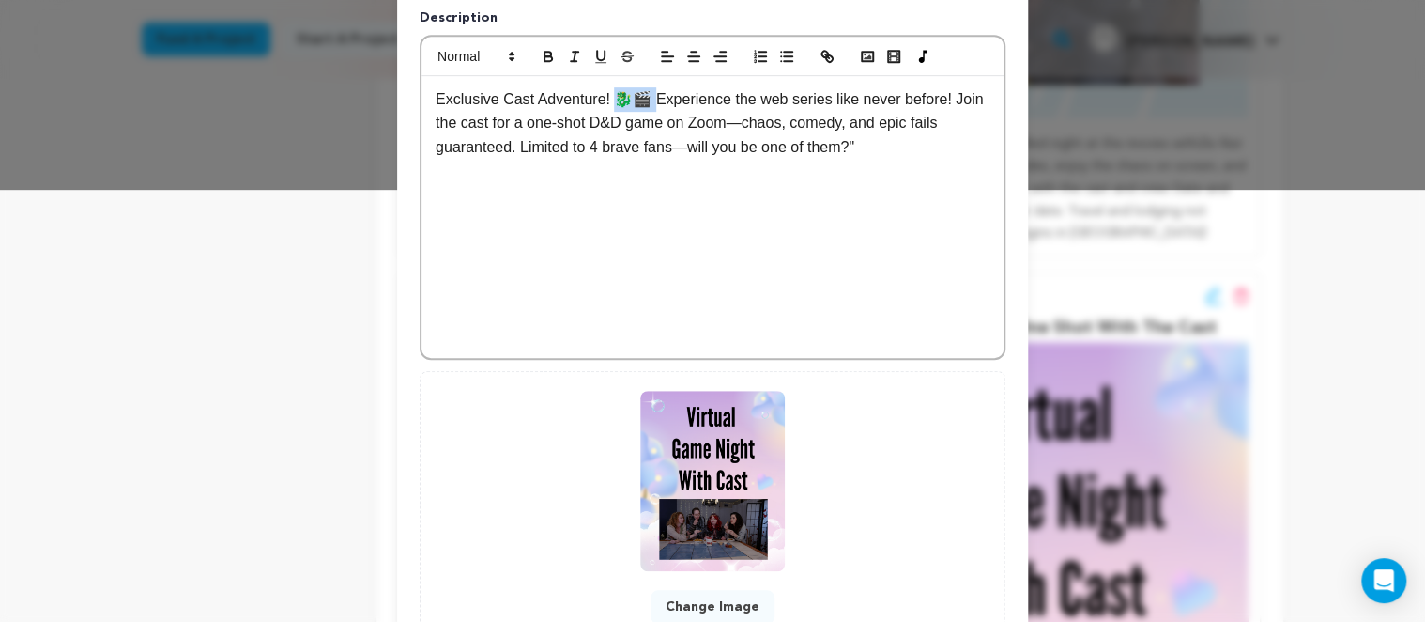
drag, startPoint x: 652, startPoint y: 97, endPoint x: 614, endPoint y: 96, distance: 37.6
click at [614, 96] on p "Exclusive Cast Adventure! 🐉🎬 Experience the web series like never before! Join …" at bounding box center [713, 123] width 554 height 72
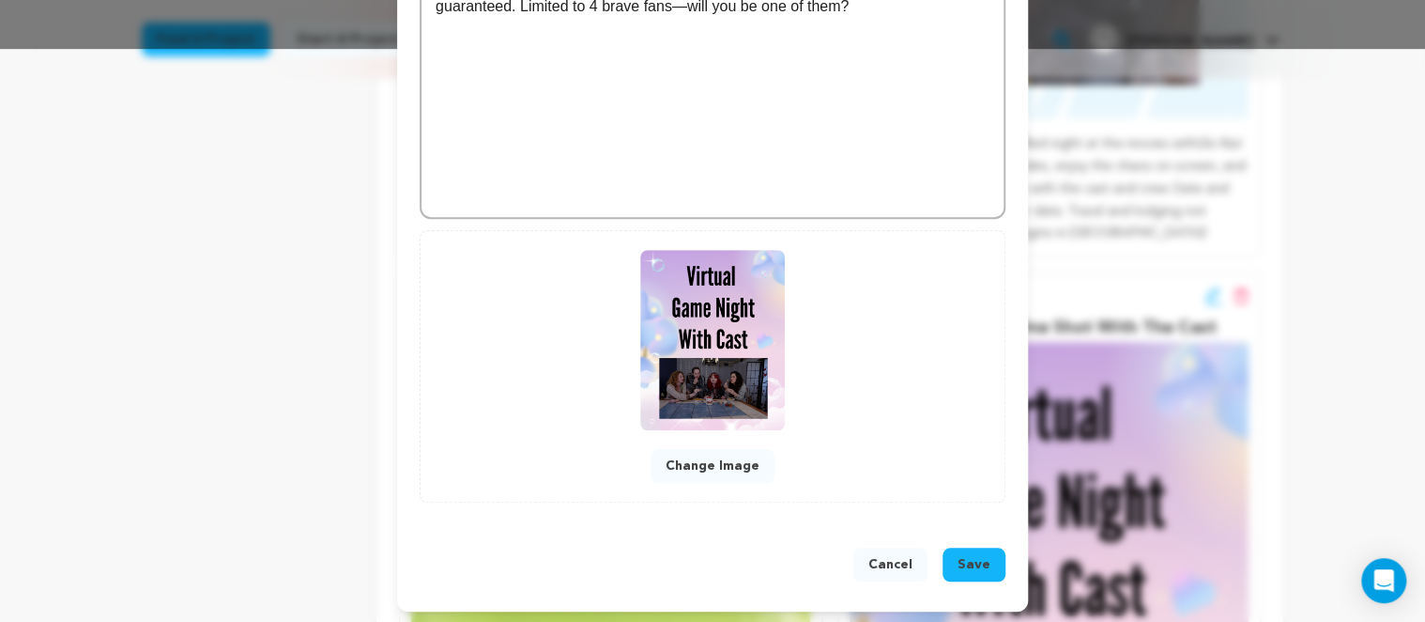
click at [987, 566] on span "Save" at bounding box center [974, 564] width 33 height 19
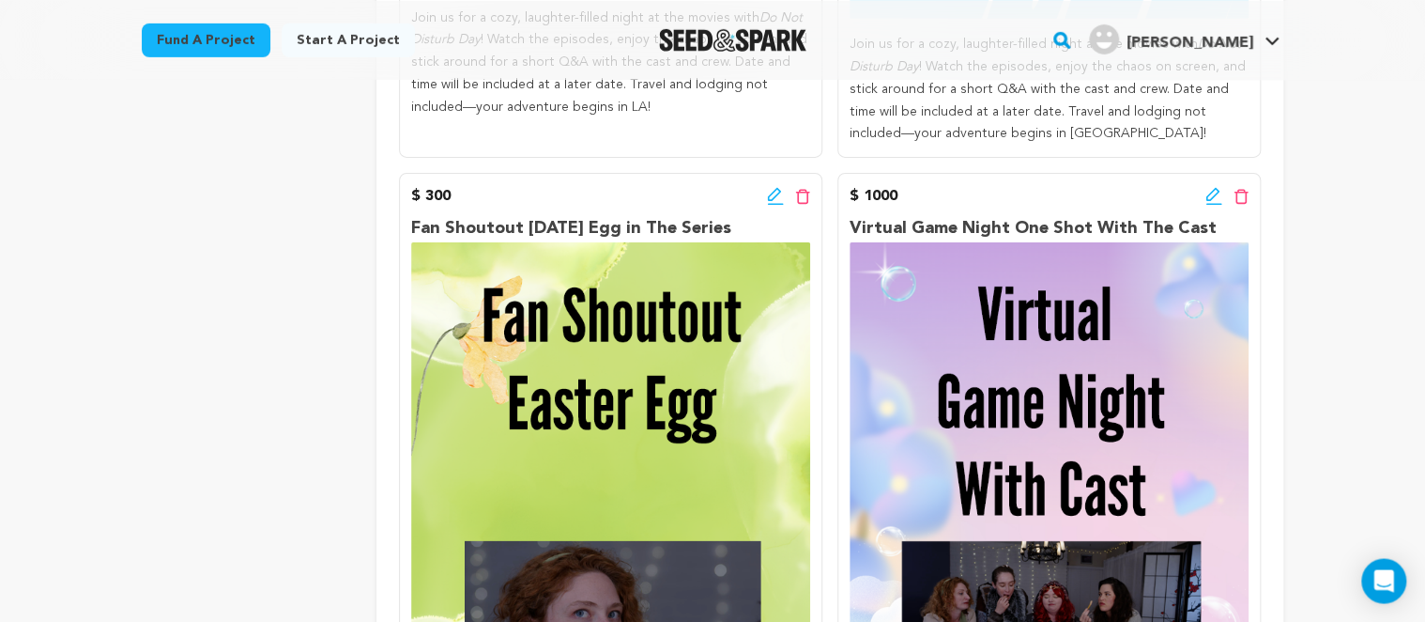
scroll to position [3073, 0]
click at [1218, 189] on icon at bounding box center [1213, 195] width 13 height 13
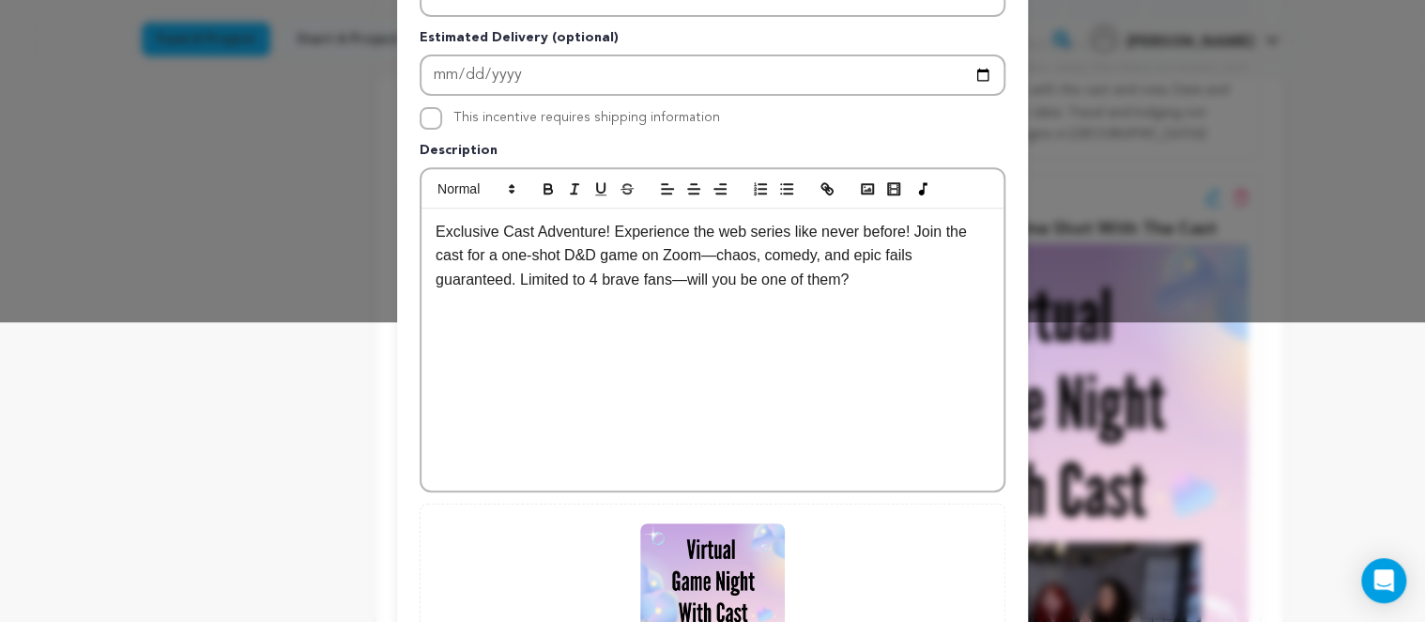
scroll to position [324, 0]
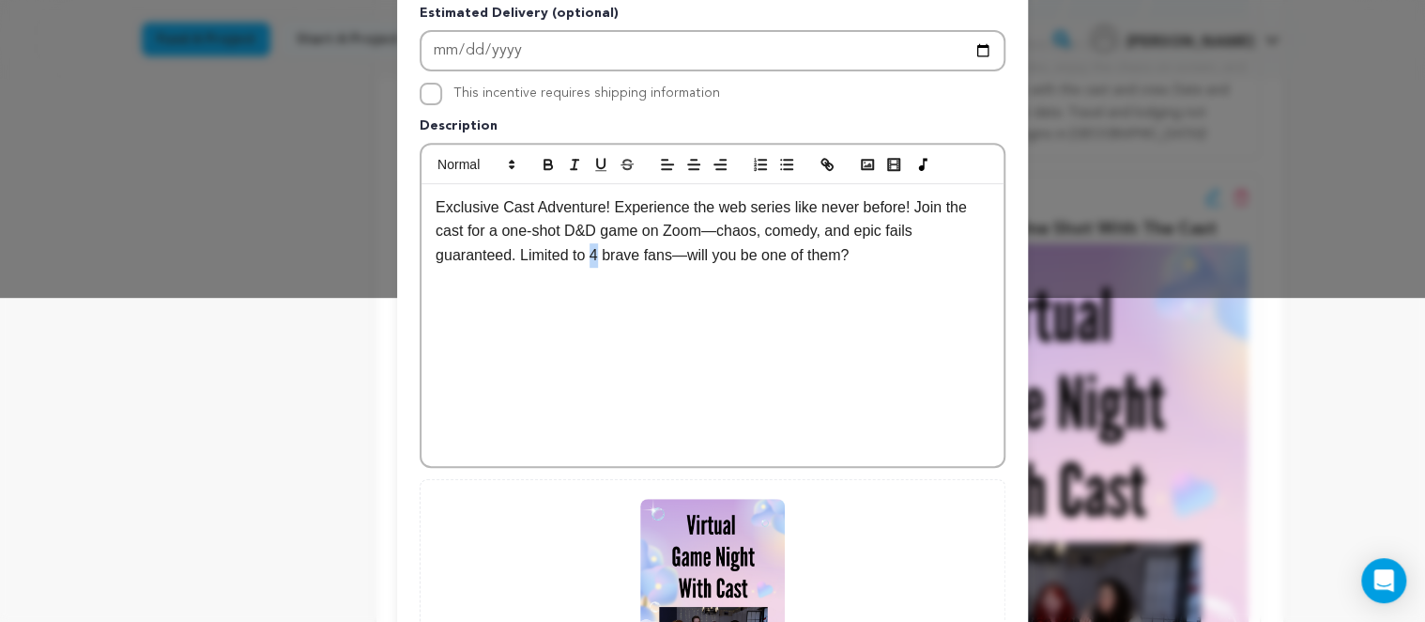
click at [513, 259] on p "Exclusive Cast Adventure! Experience the web series like never before! Join the…" at bounding box center [713, 231] width 554 height 72
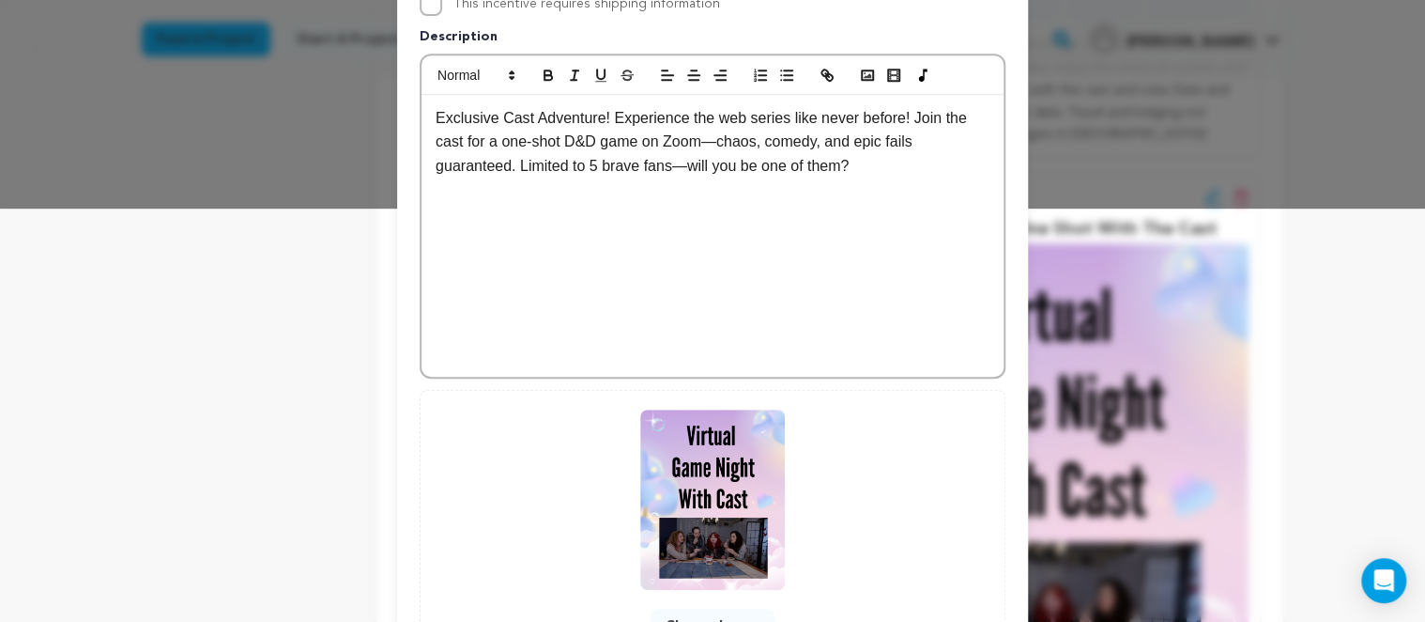
scroll to position [573, 0]
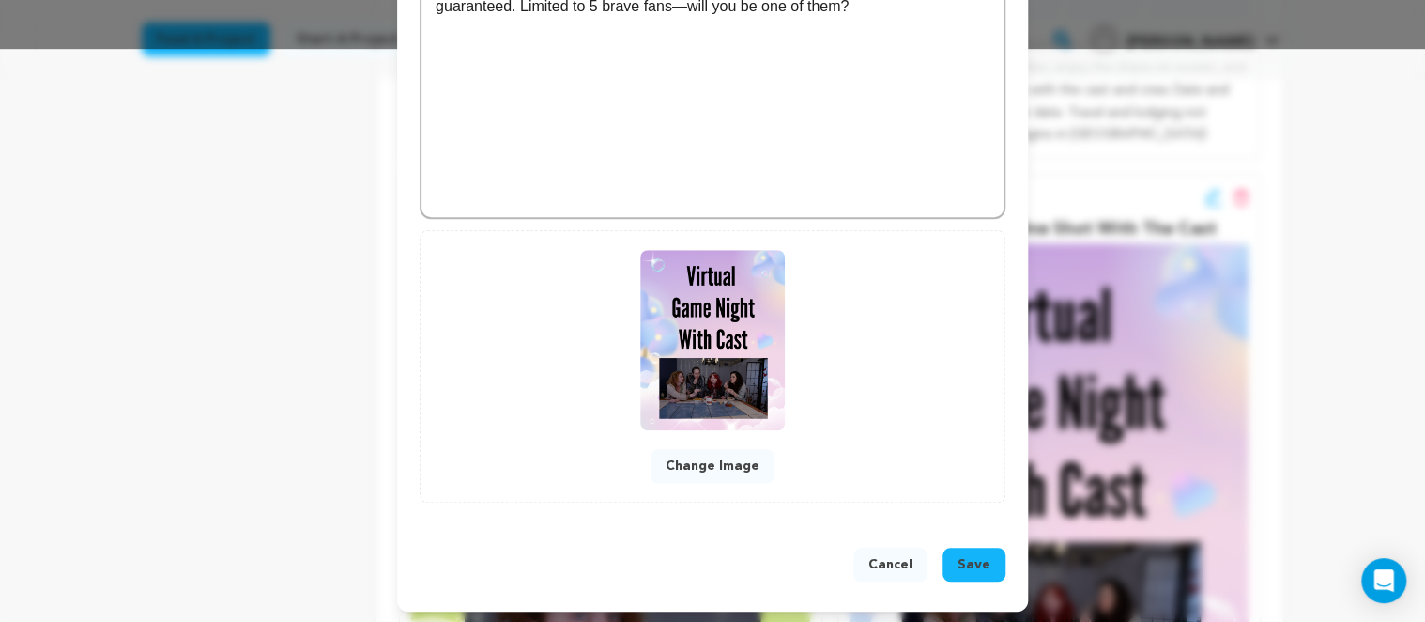
click at [975, 562] on span "Save" at bounding box center [974, 564] width 33 height 19
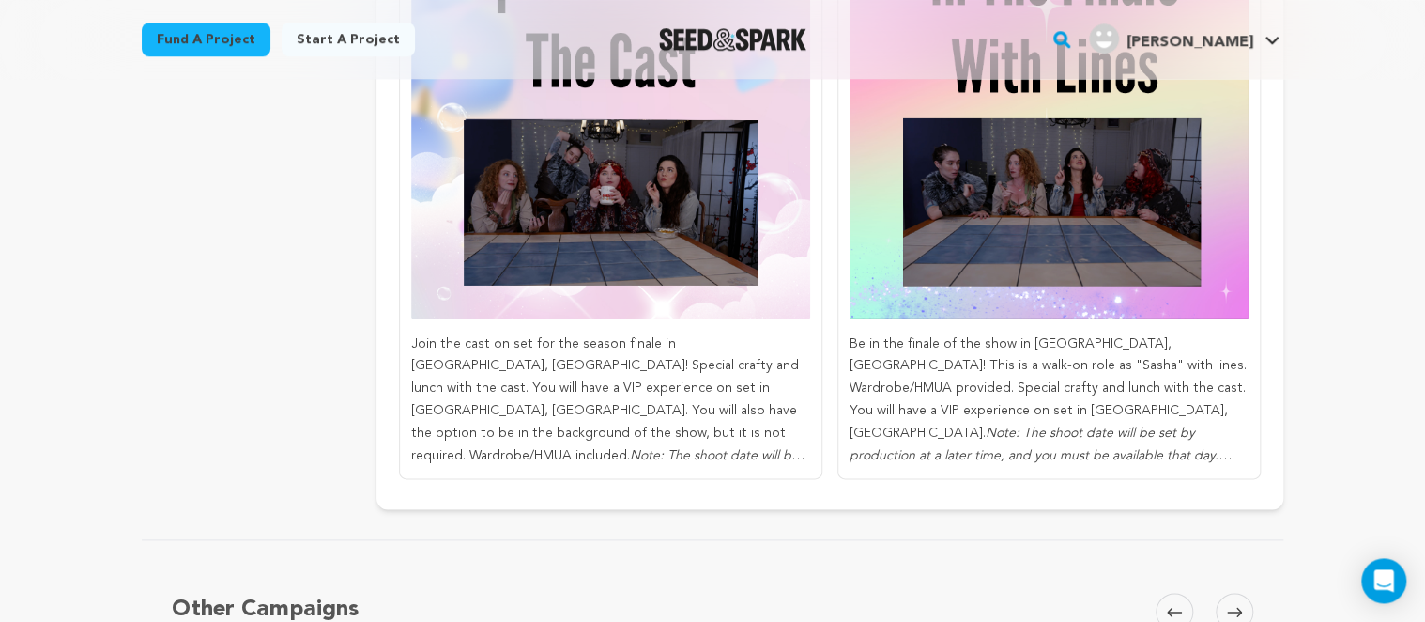
scroll to position [4263, 0]
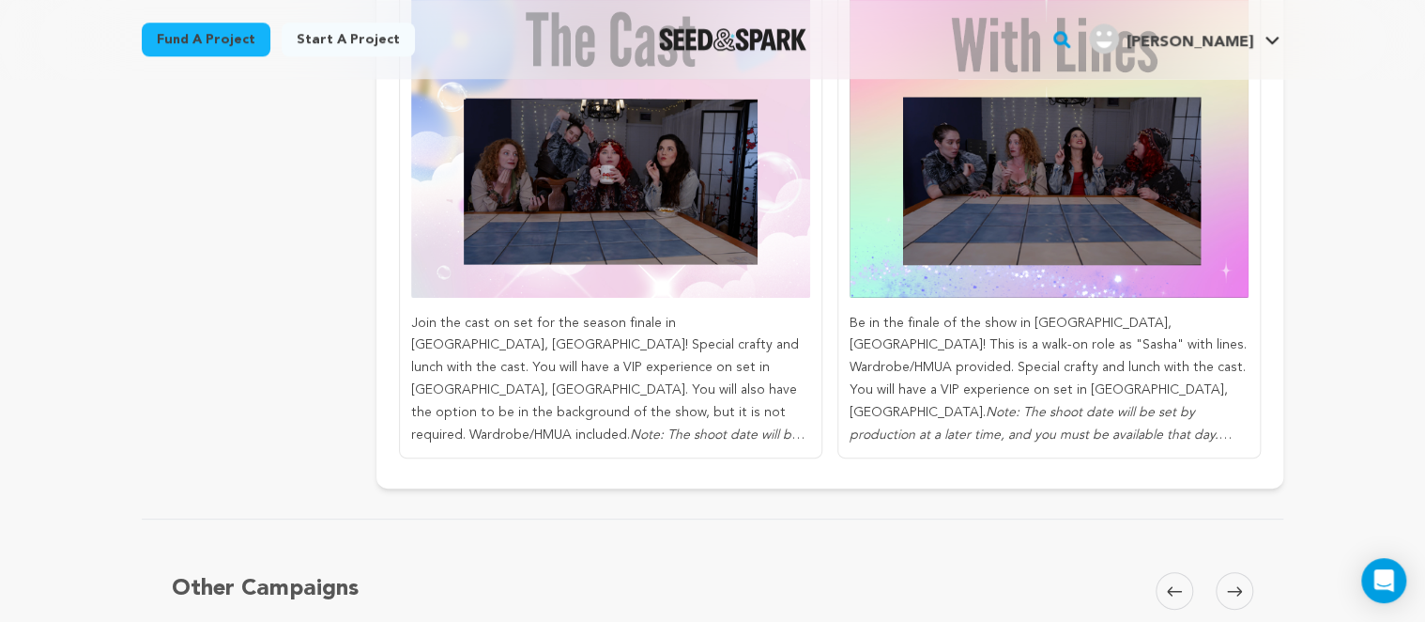
click at [743, 376] on p "Join the cast on set for the season finale in [GEOGRAPHIC_DATA], [GEOGRAPHIC_DA…" at bounding box center [610, 380] width 399 height 134
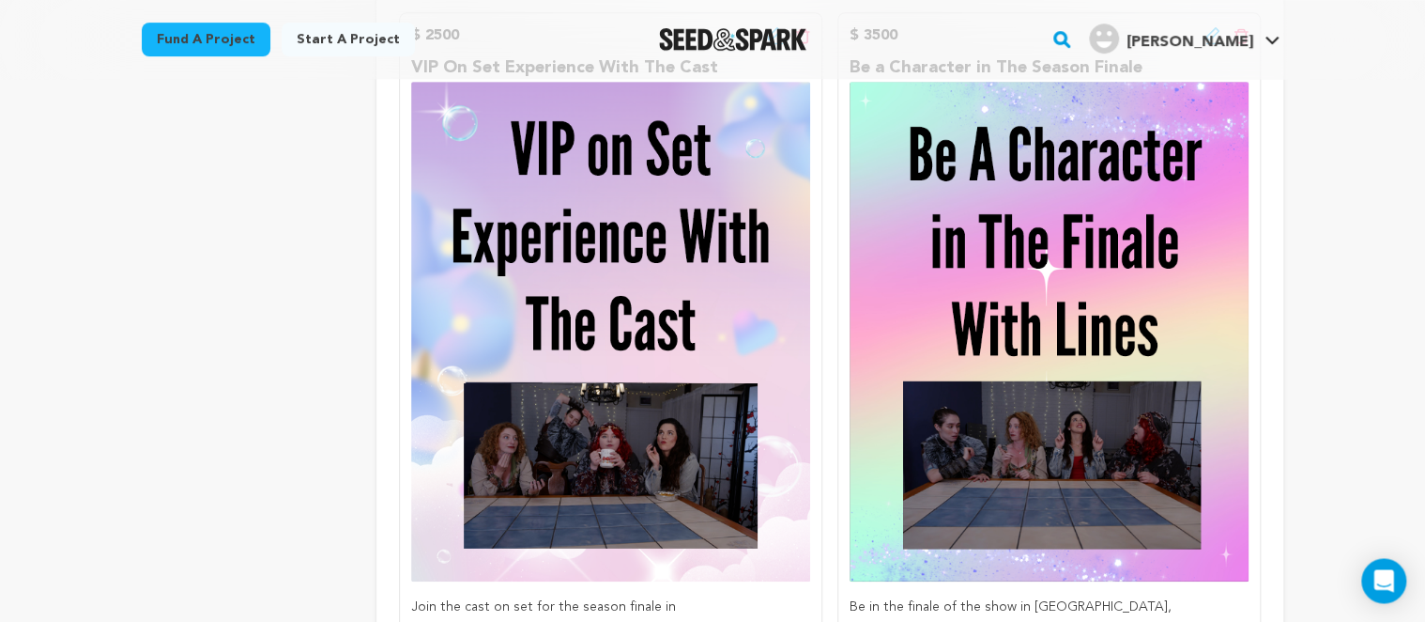
scroll to position [3867, 0]
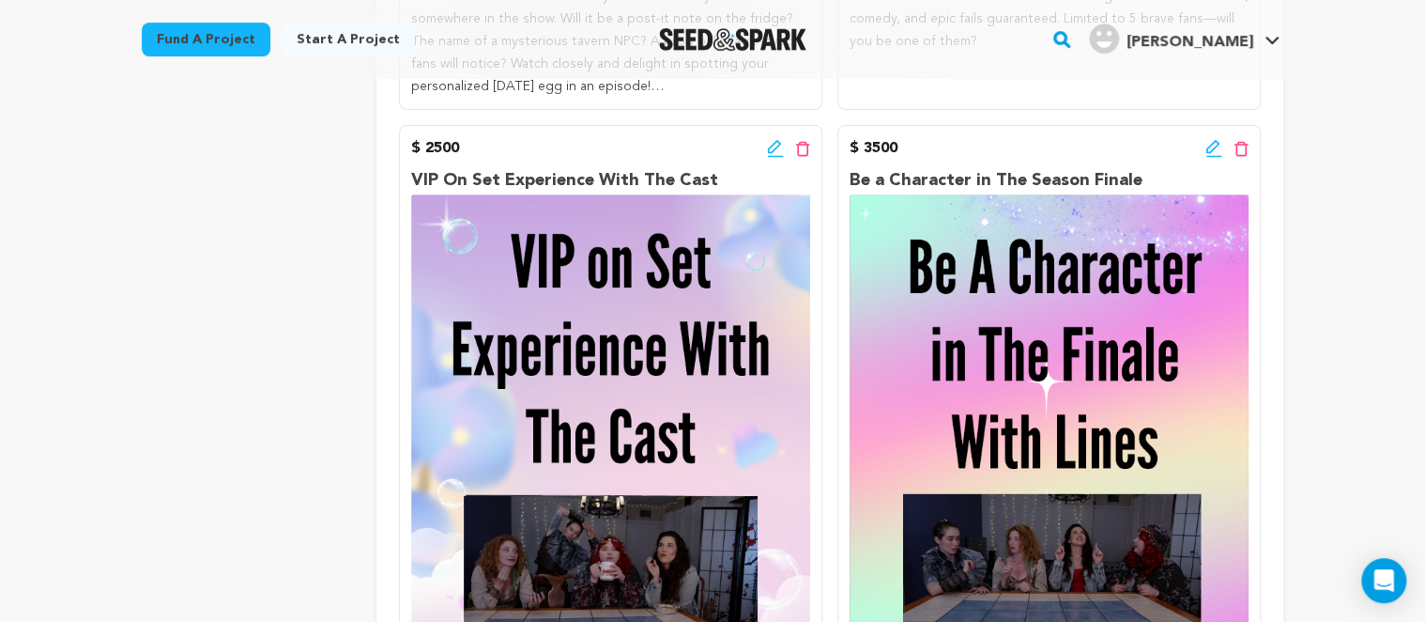
click at [772, 139] on icon at bounding box center [775, 148] width 17 height 19
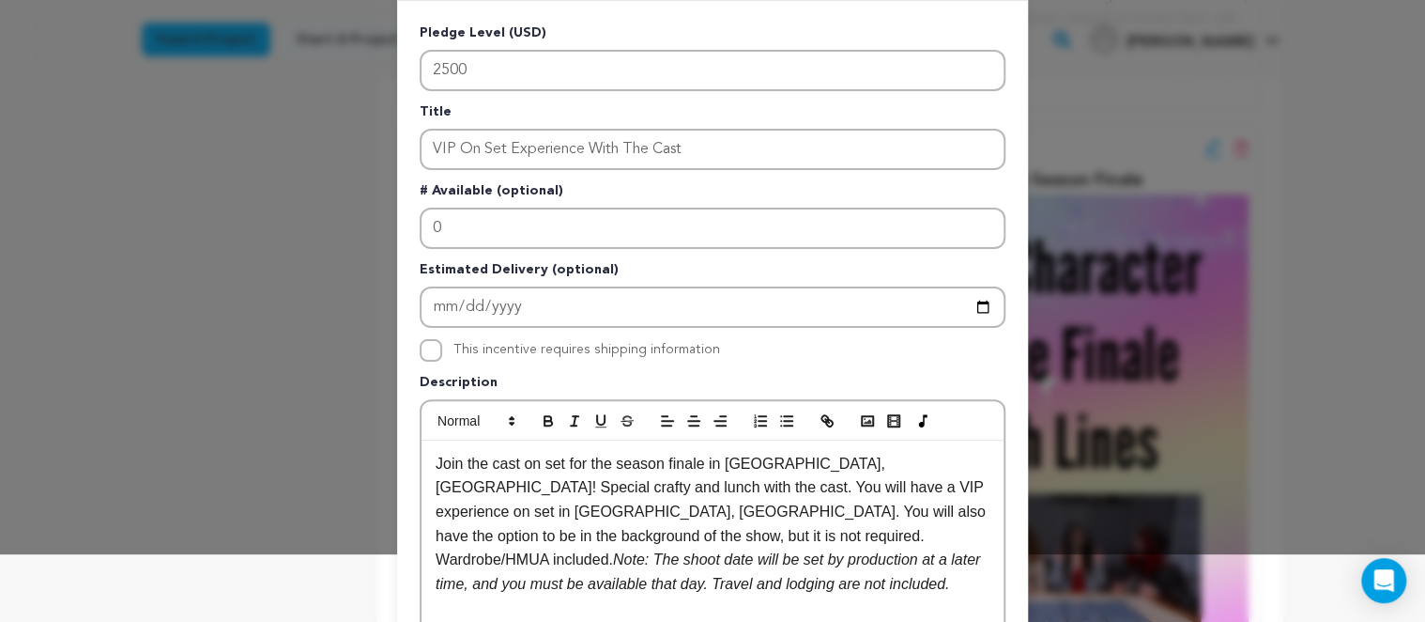
scroll to position [324, 0]
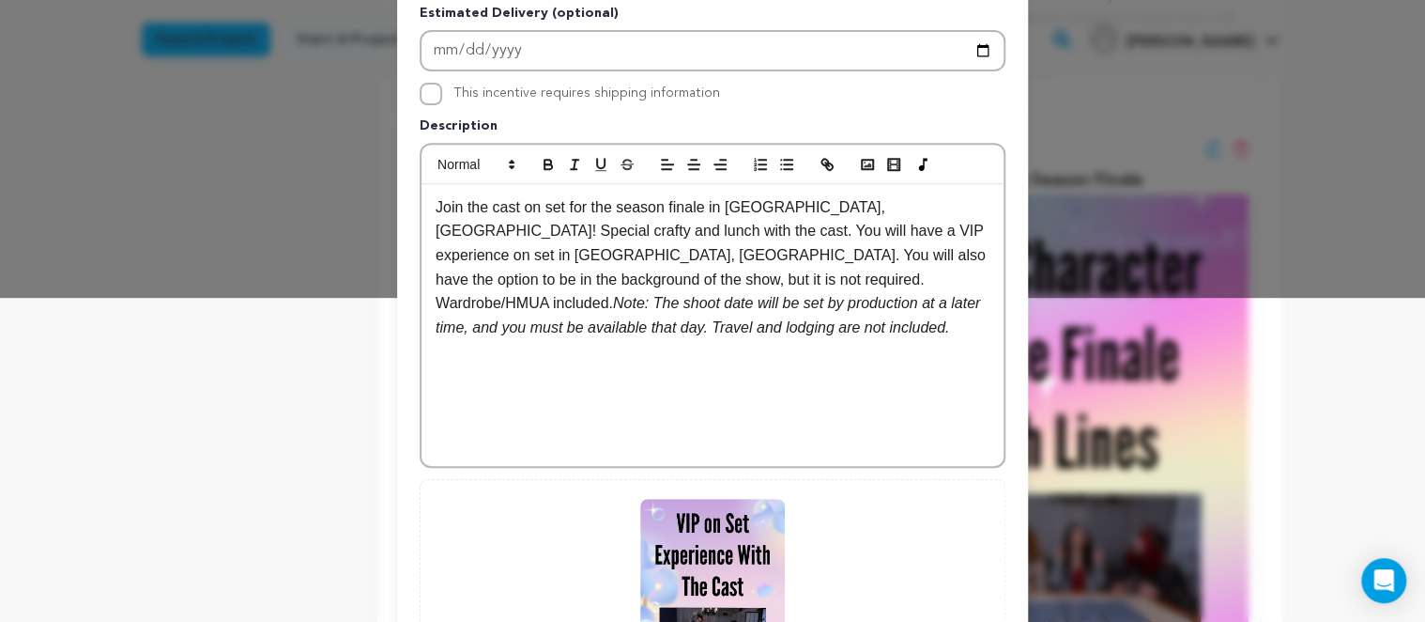
click at [790, 207] on p "Join the cast on set for the season finale in [GEOGRAPHIC_DATA], [GEOGRAPHIC_DA…" at bounding box center [713, 267] width 554 height 145
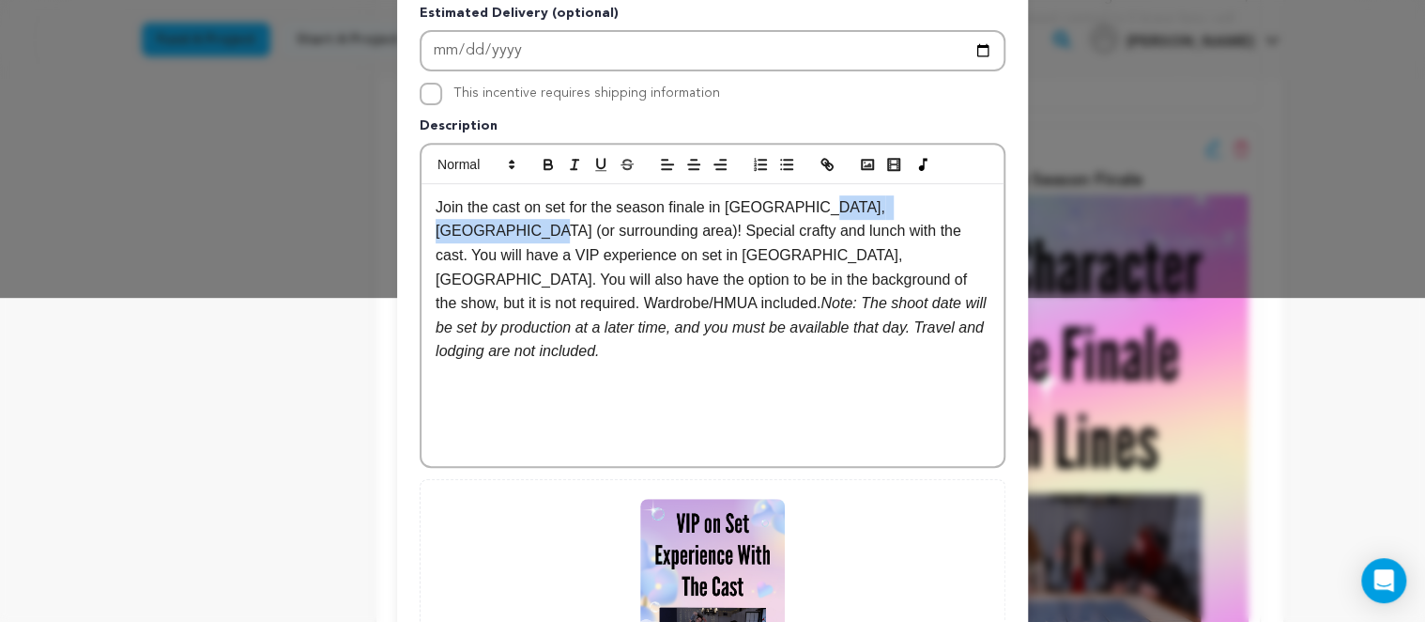
copy p "(or surrounding area)"
click at [812, 365] on div "Join the cast on set for the season finale in [GEOGRAPHIC_DATA], [GEOGRAPHIC_DA…" at bounding box center [713, 325] width 582 height 282
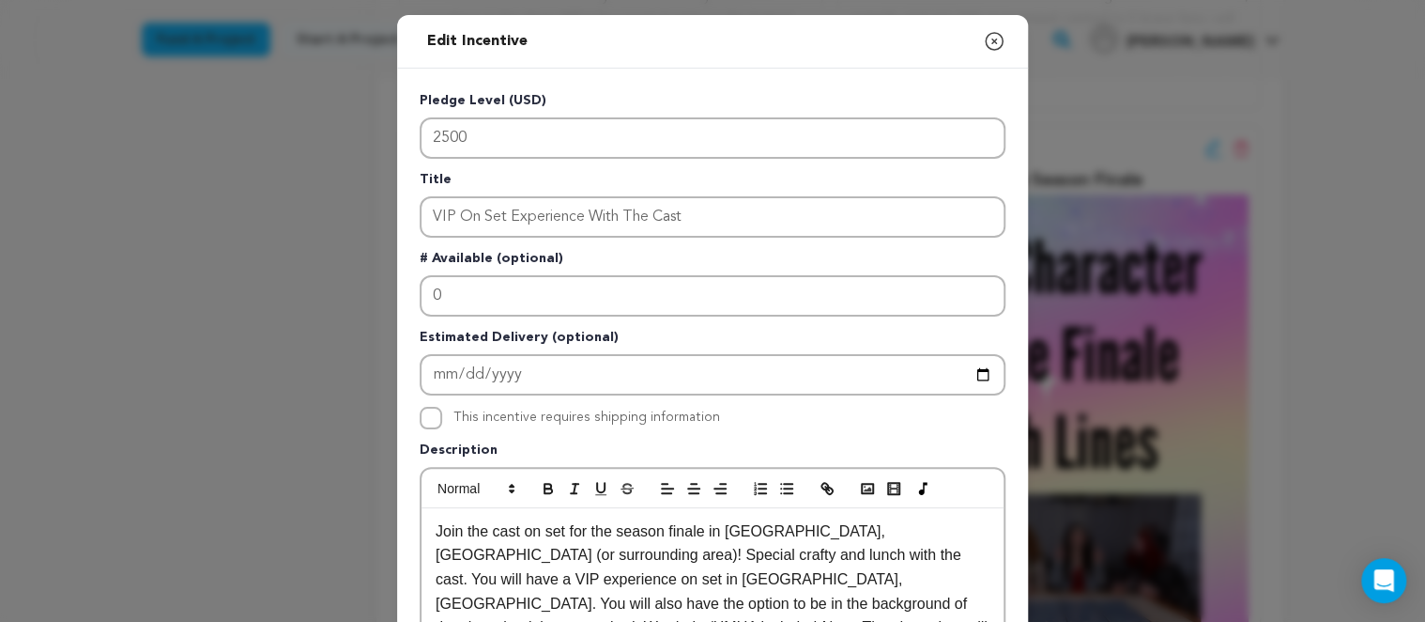
scroll to position [573, 0]
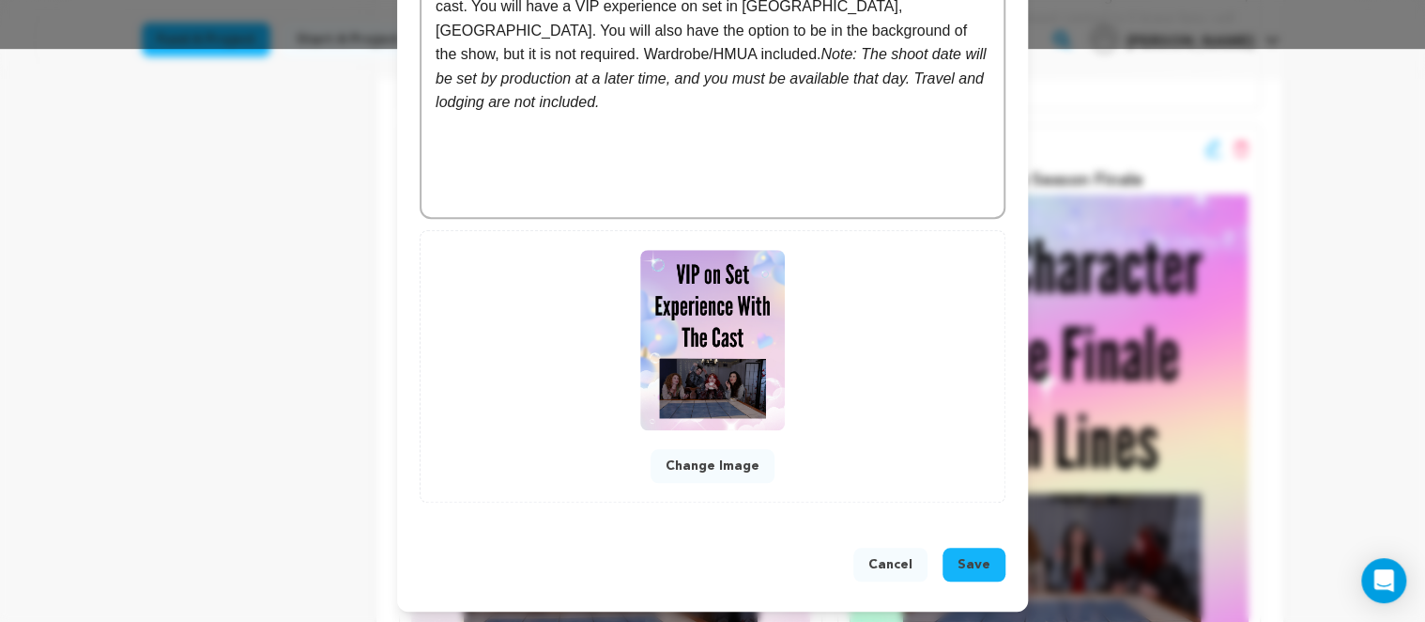
click at [963, 562] on span "Save" at bounding box center [974, 564] width 33 height 19
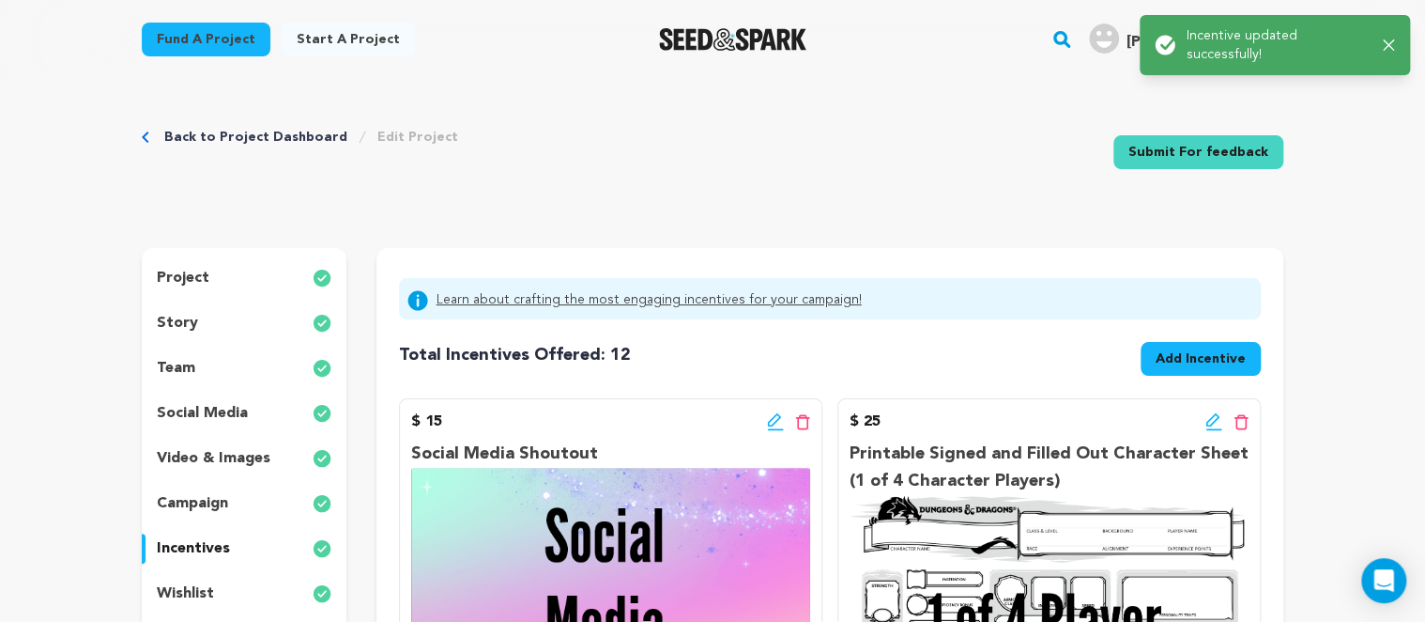
scroll to position [0, 0]
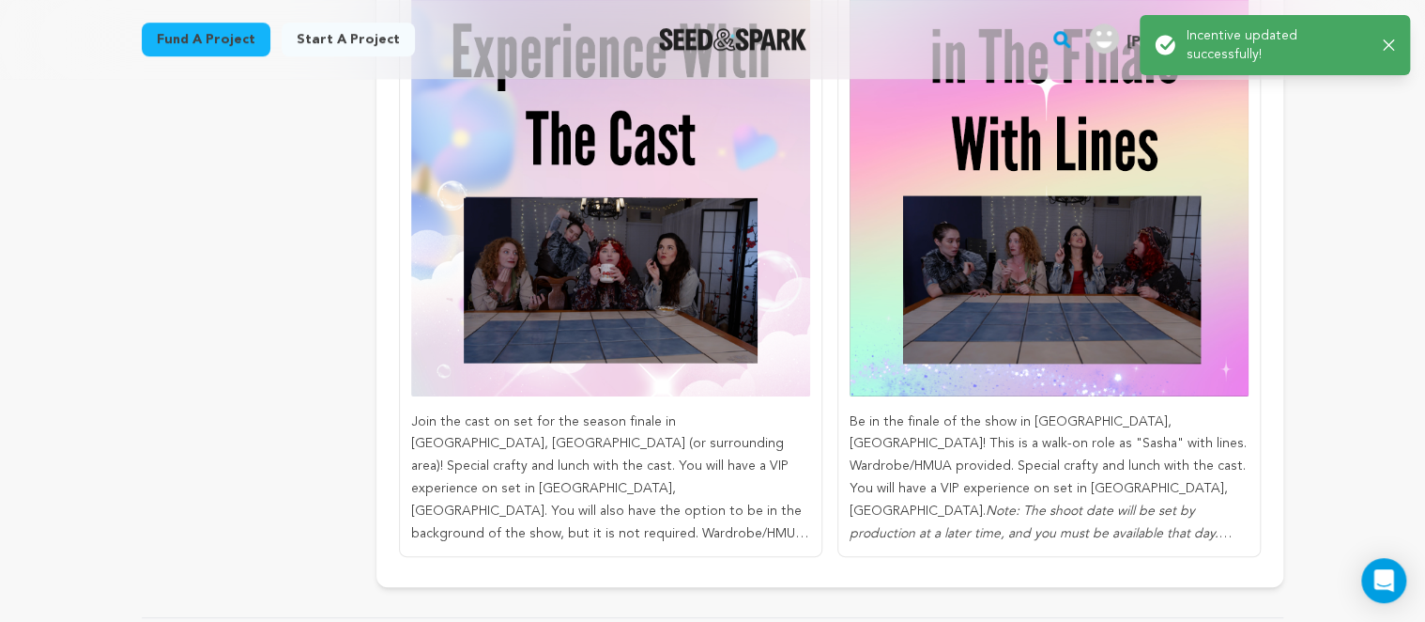
click at [1072, 425] on p "Be in the finale of the show in [GEOGRAPHIC_DATA], [GEOGRAPHIC_DATA]! This is a…" at bounding box center [1049, 478] width 399 height 134
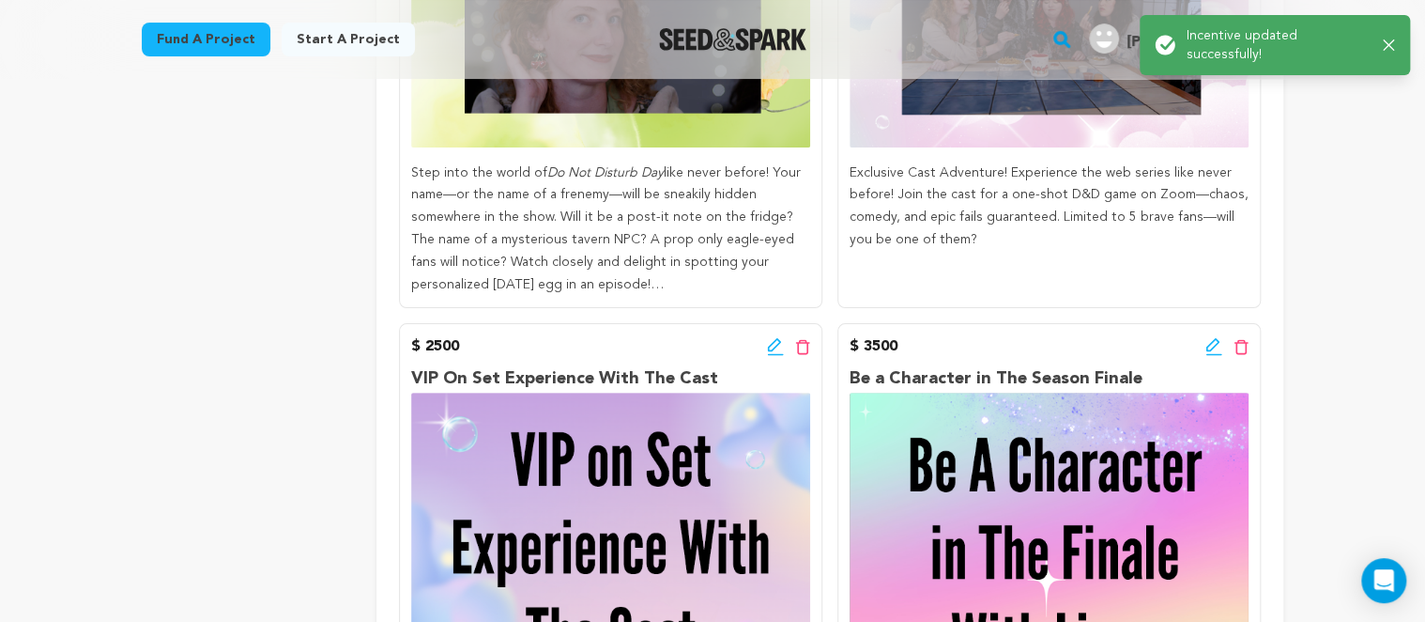
click at [1204, 335] on div "$ 3500 Edit incentive button Delete incentive button" at bounding box center [1049, 346] width 399 height 23
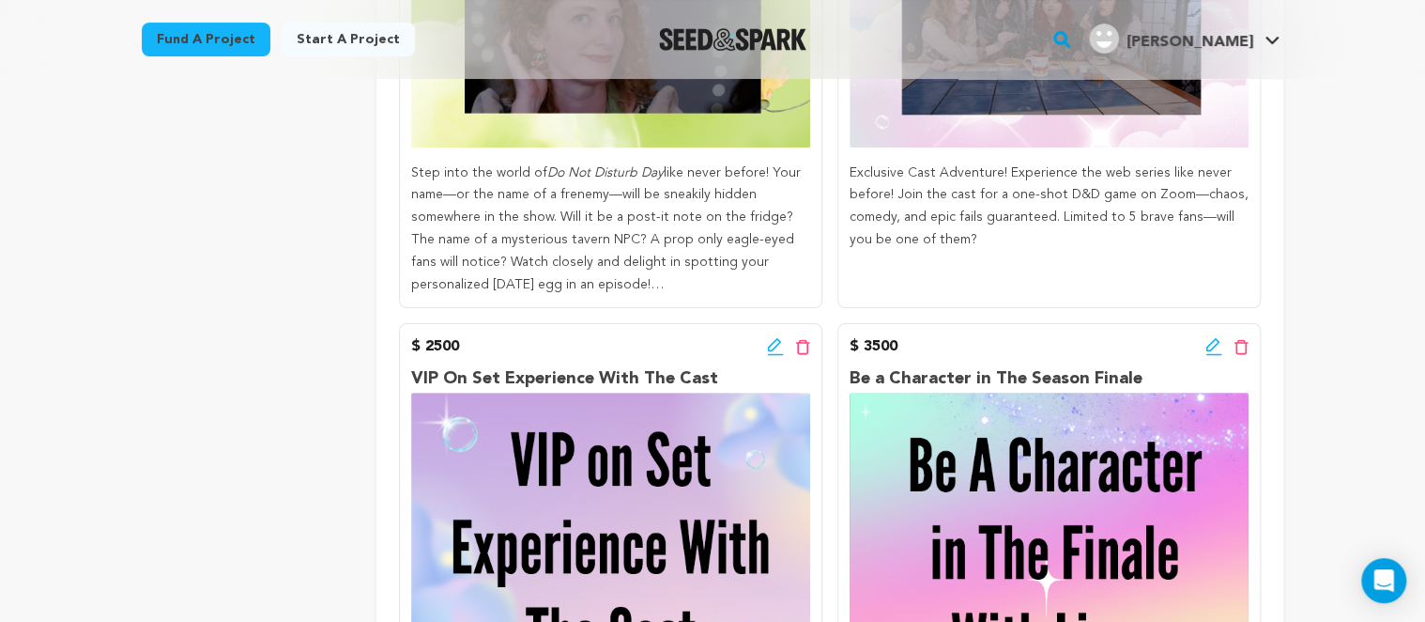
click at [1214, 337] on icon at bounding box center [1214, 346] width 17 height 19
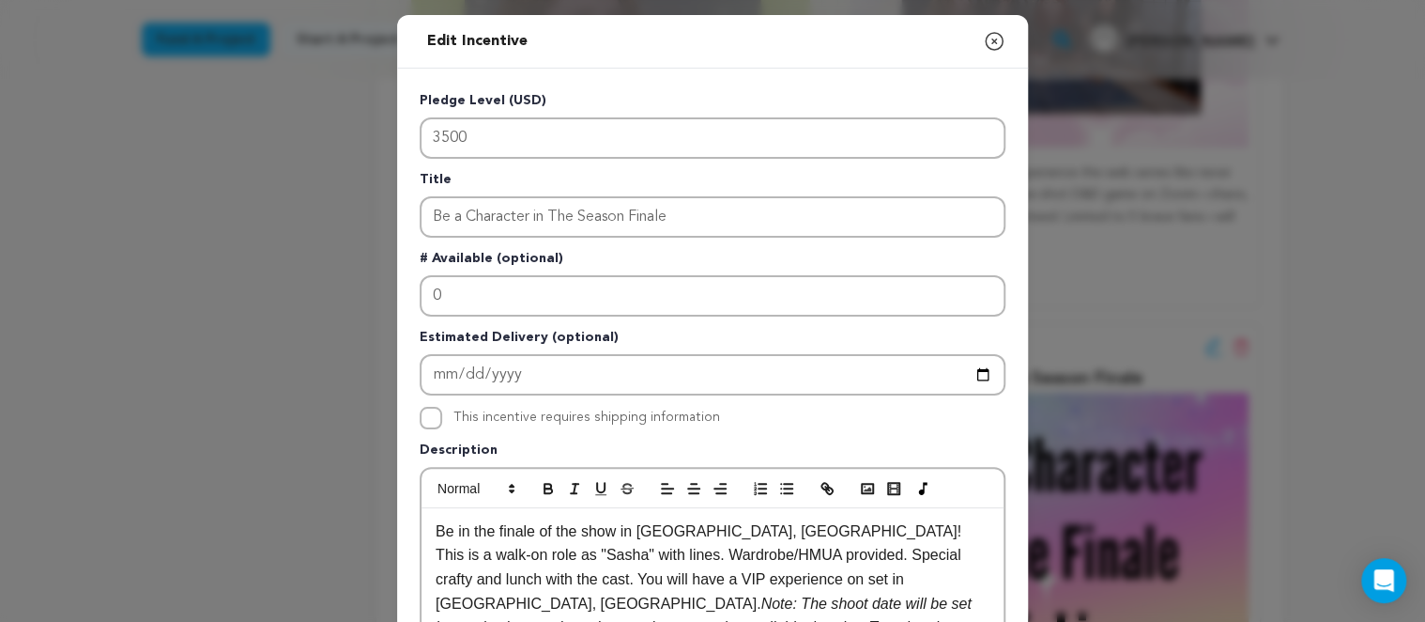
scroll to position [216, 0]
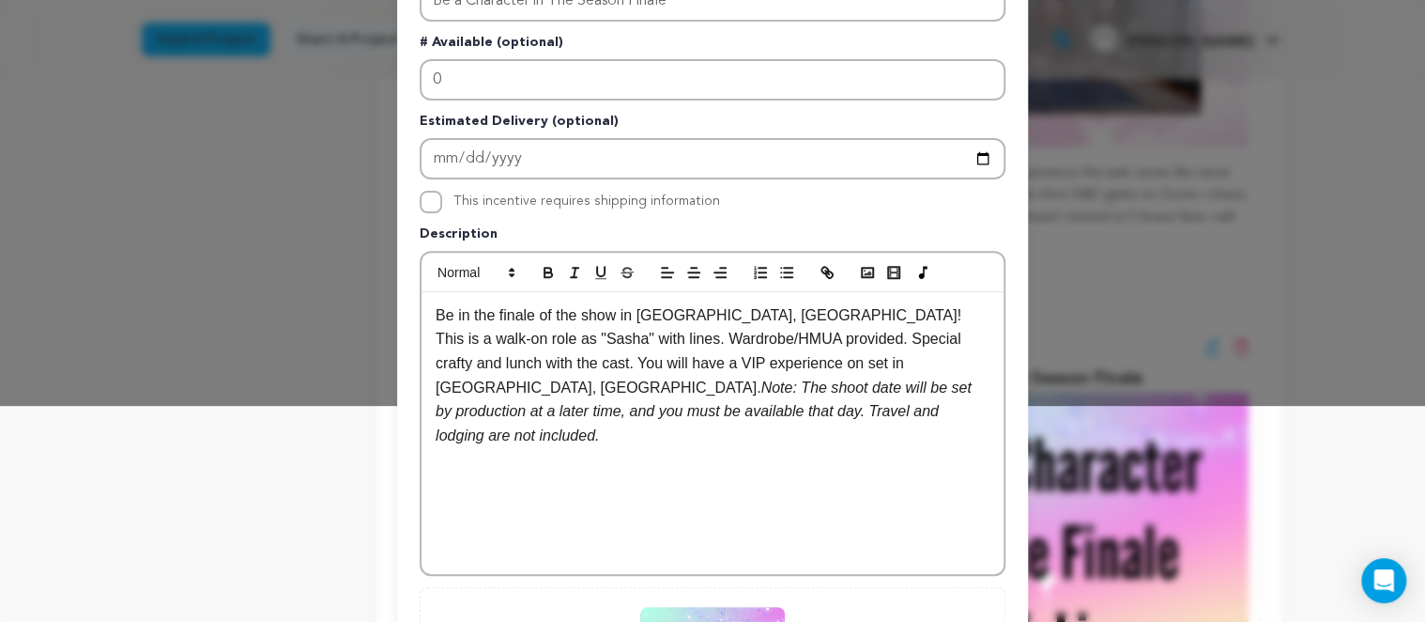
click at [710, 310] on p "Be in the finale of the show in [GEOGRAPHIC_DATA], [GEOGRAPHIC_DATA]! This is a…" at bounding box center [713, 375] width 554 height 145
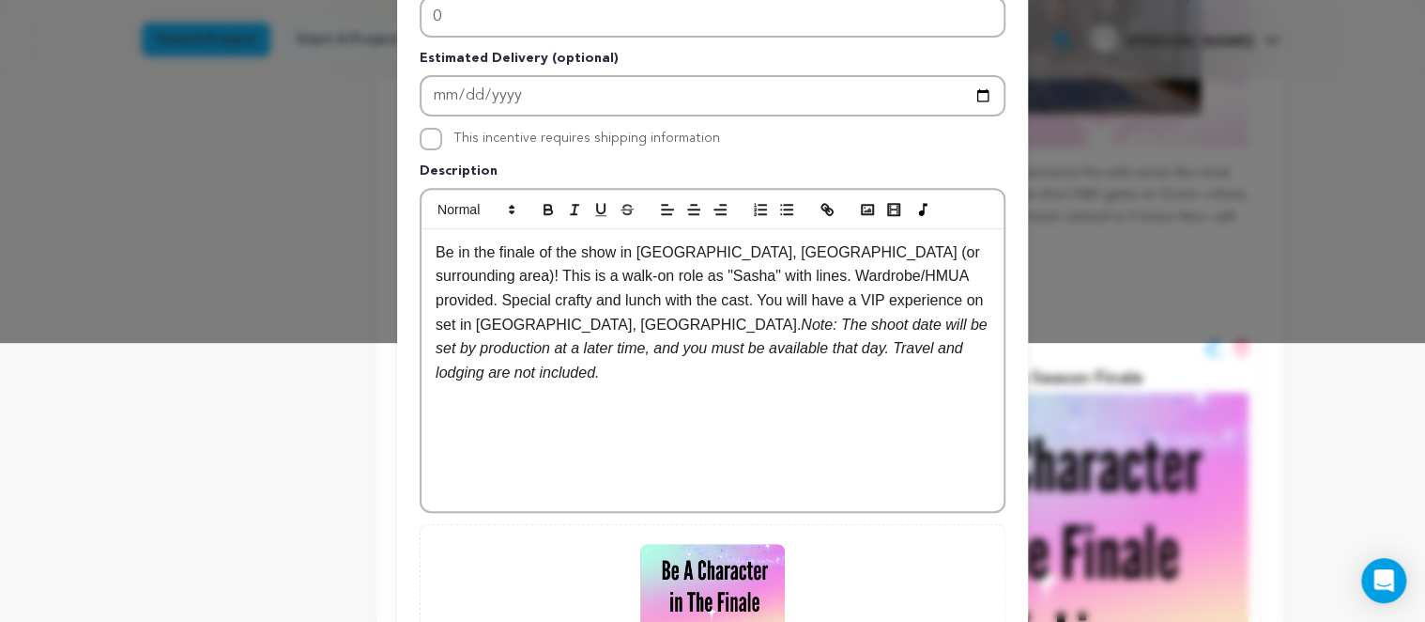
scroll to position [573, 0]
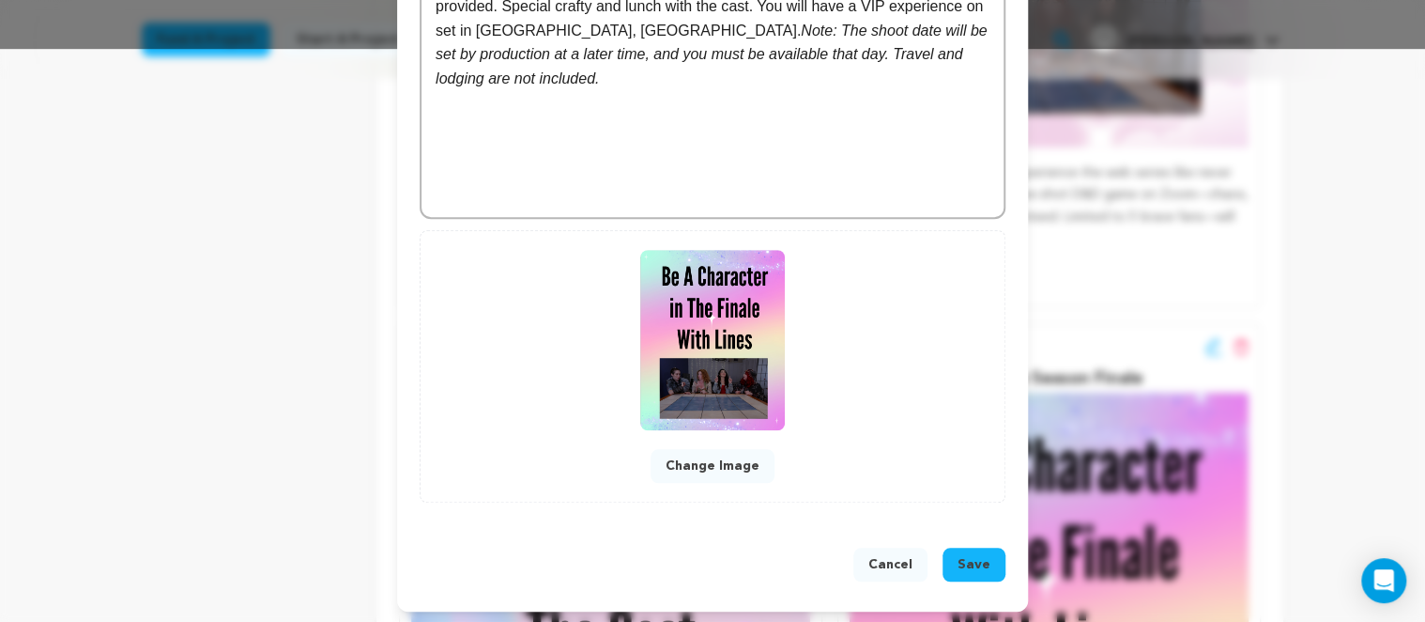
click at [982, 566] on span "Save" at bounding box center [974, 564] width 33 height 19
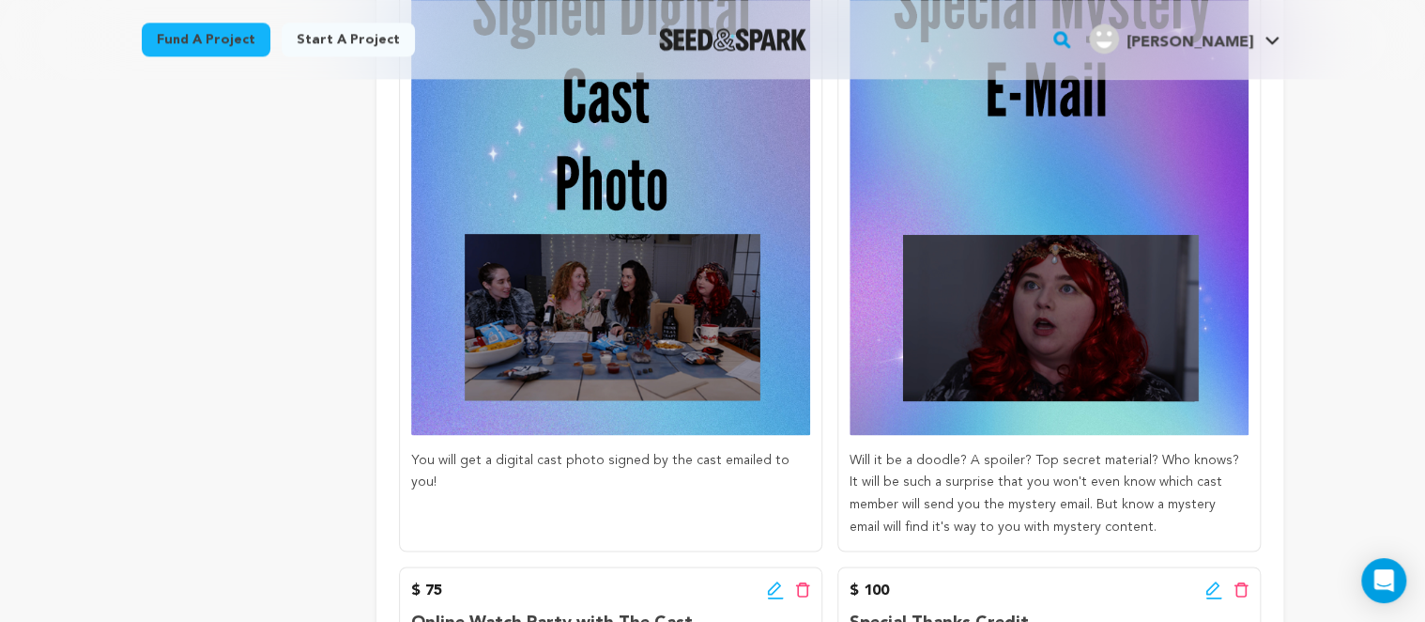
scroll to position [1190, 0]
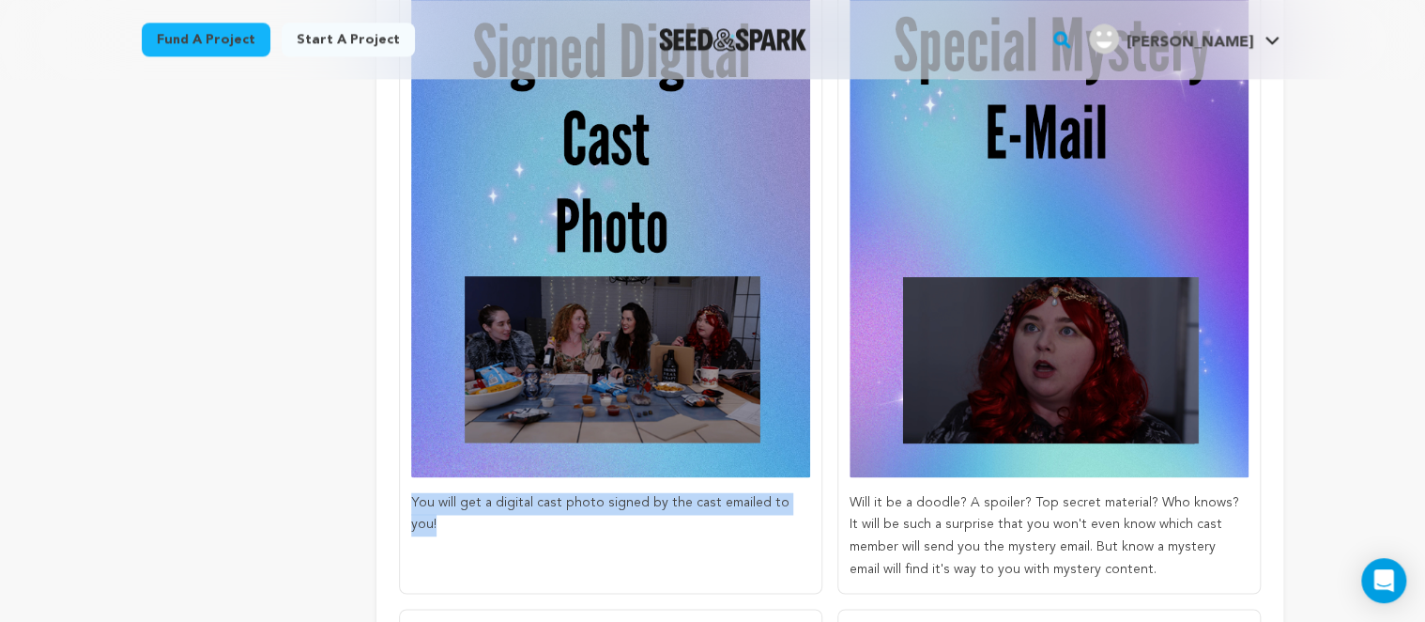
drag, startPoint x: 804, startPoint y: 502, endPoint x: 411, endPoint y: 509, distance: 392.6
click at [411, 509] on p "You will get a digital cast photo signed by the cast emailed to you!" at bounding box center [610, 514] width 399 height 45
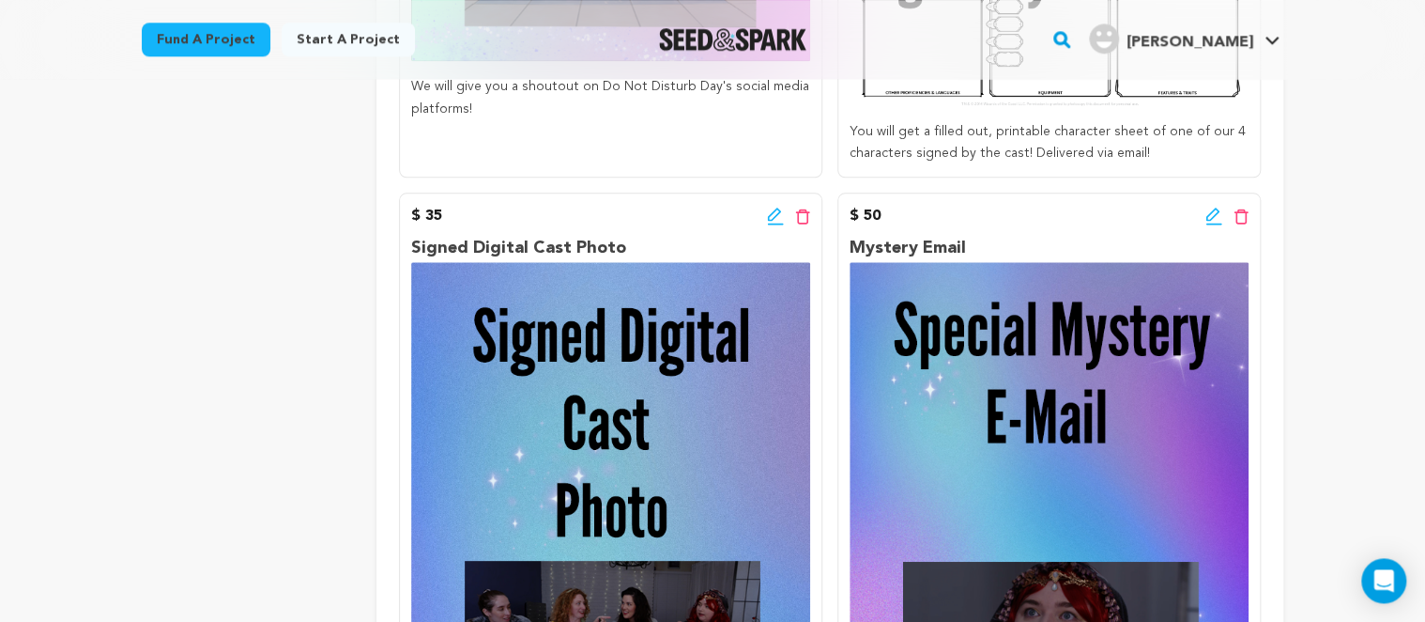
scroll to position [892, 0]
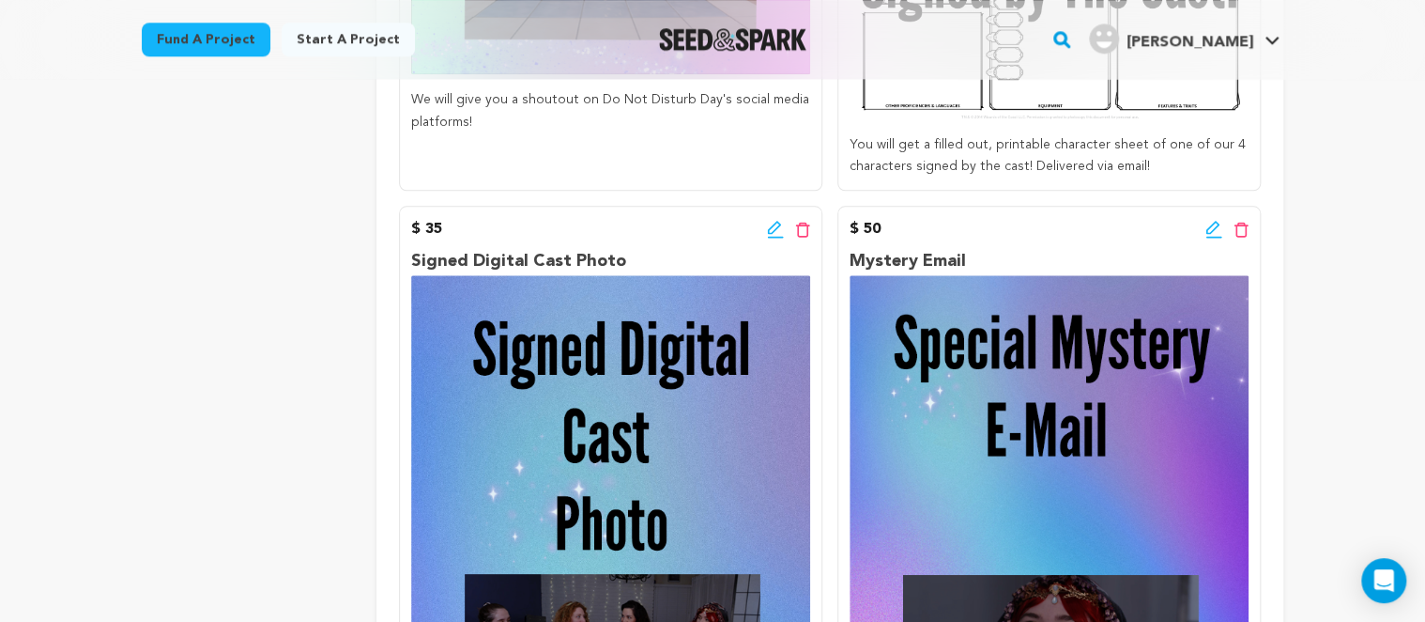
click at [777, 229] on icon at bounding box center [775, 229] width 17 height 19
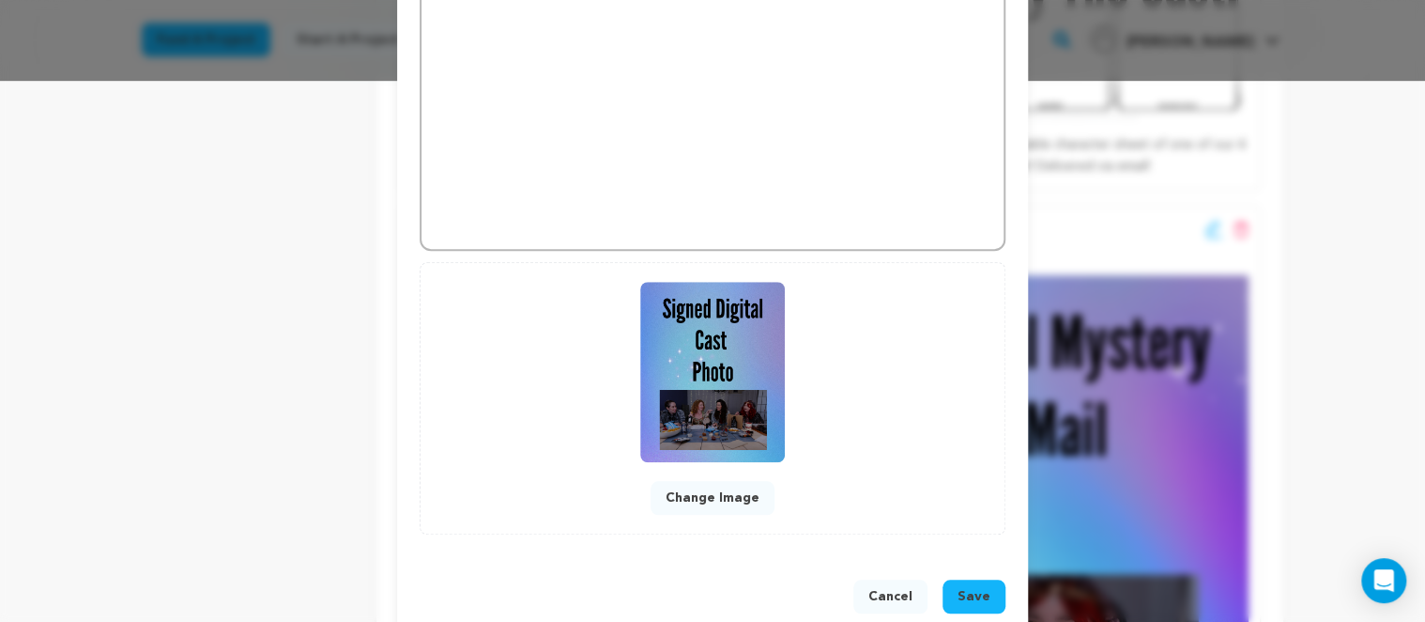
click at [650, 314] on img at bounding box center [712, 372] width 145 height 180
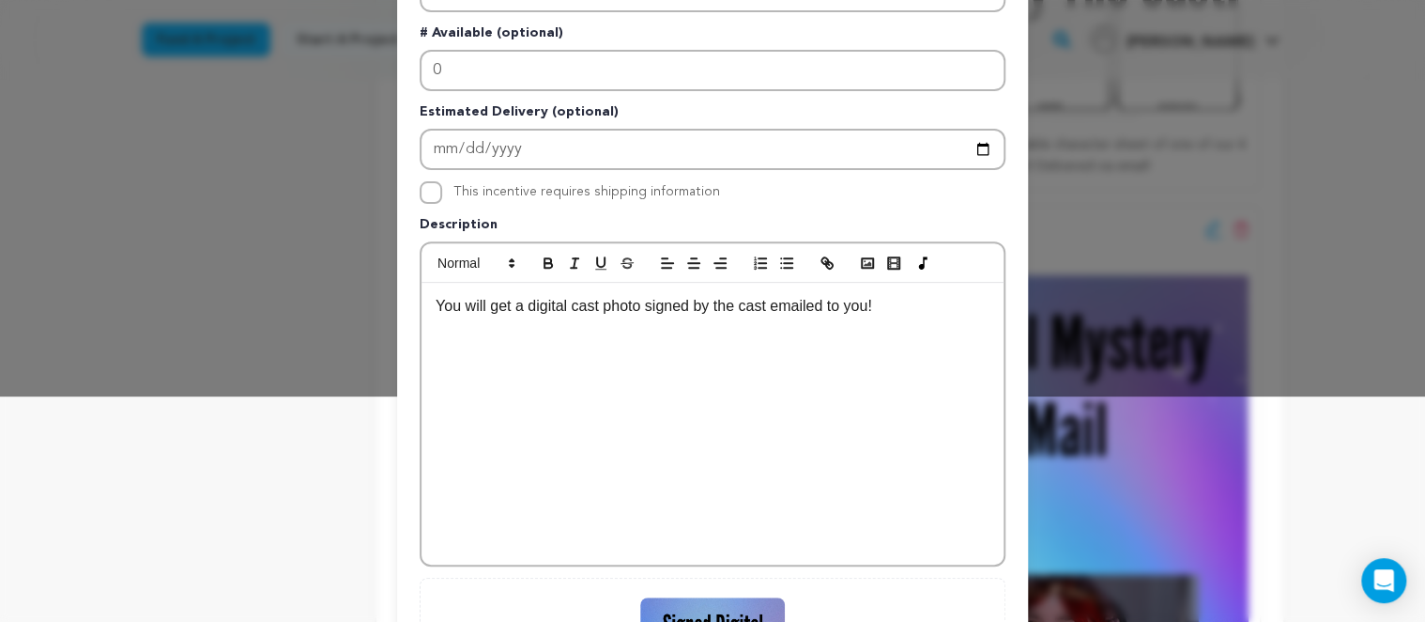
scroll to position [108, 0]
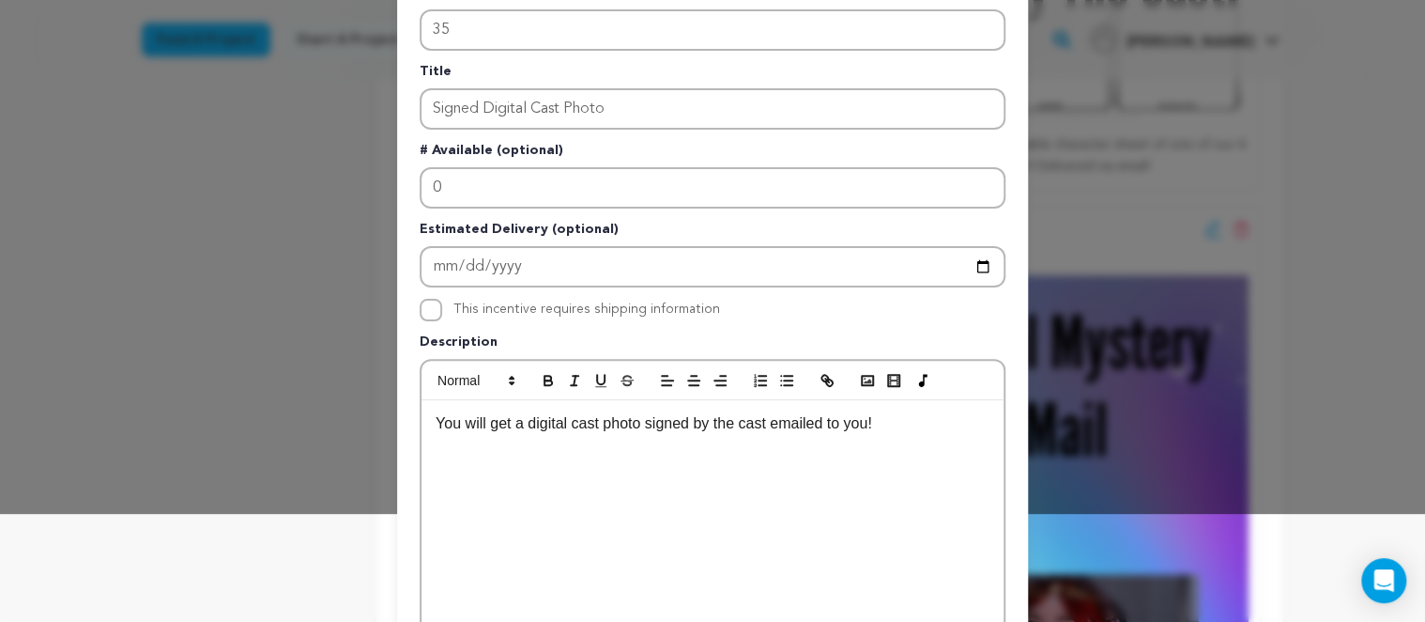
click at [592, 299] on div "This incentive requires shipping information" at bounding box center [587, 310] width 267 height 23
click at [579, 392] on button "button" at bounding box center [575, 380] width 26 height 23
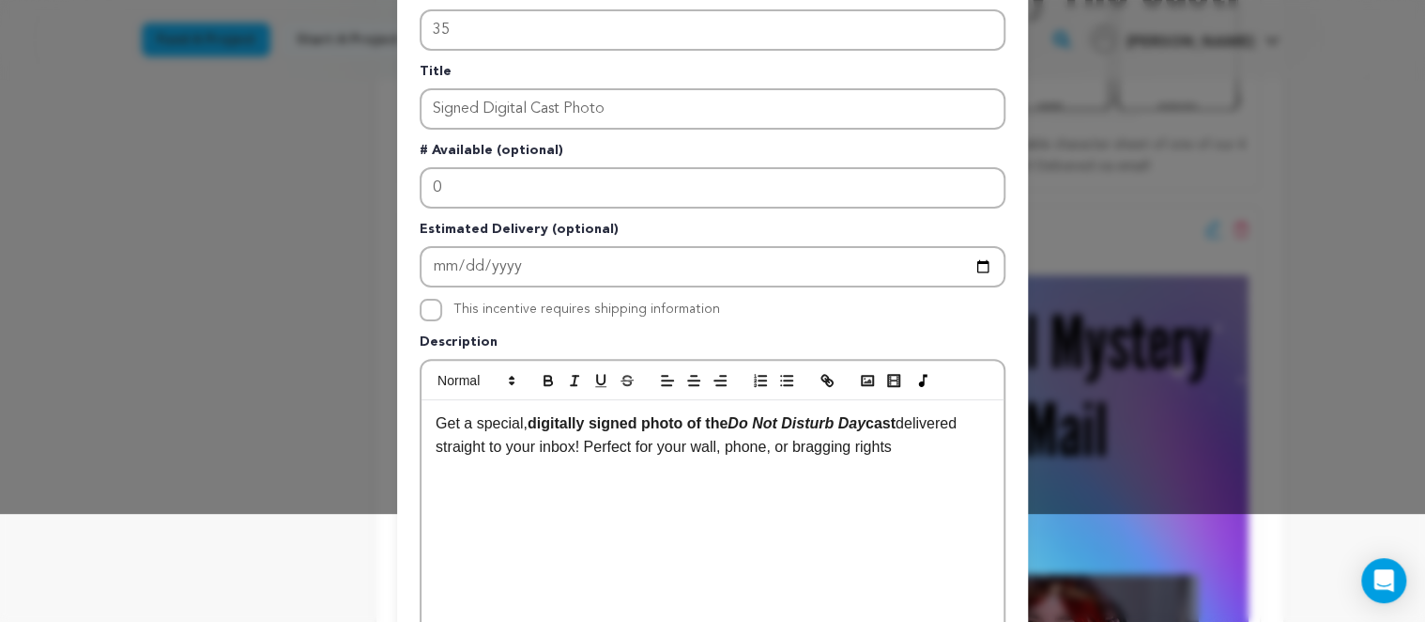
click at [492, 426] on p "Get a special, digitally signed photo of the Do Not Disturb Day cast delivered …" at bounding box center [713, 435] width 554 height 48
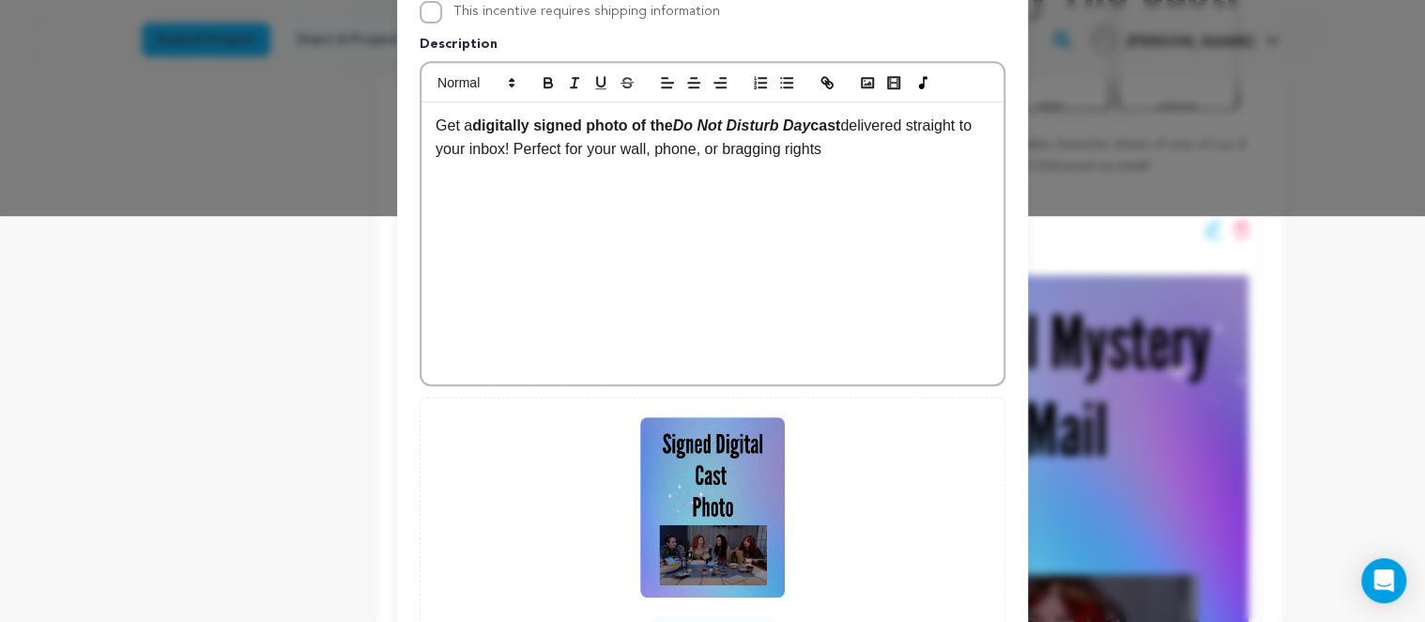
scroll to position [573, 0]
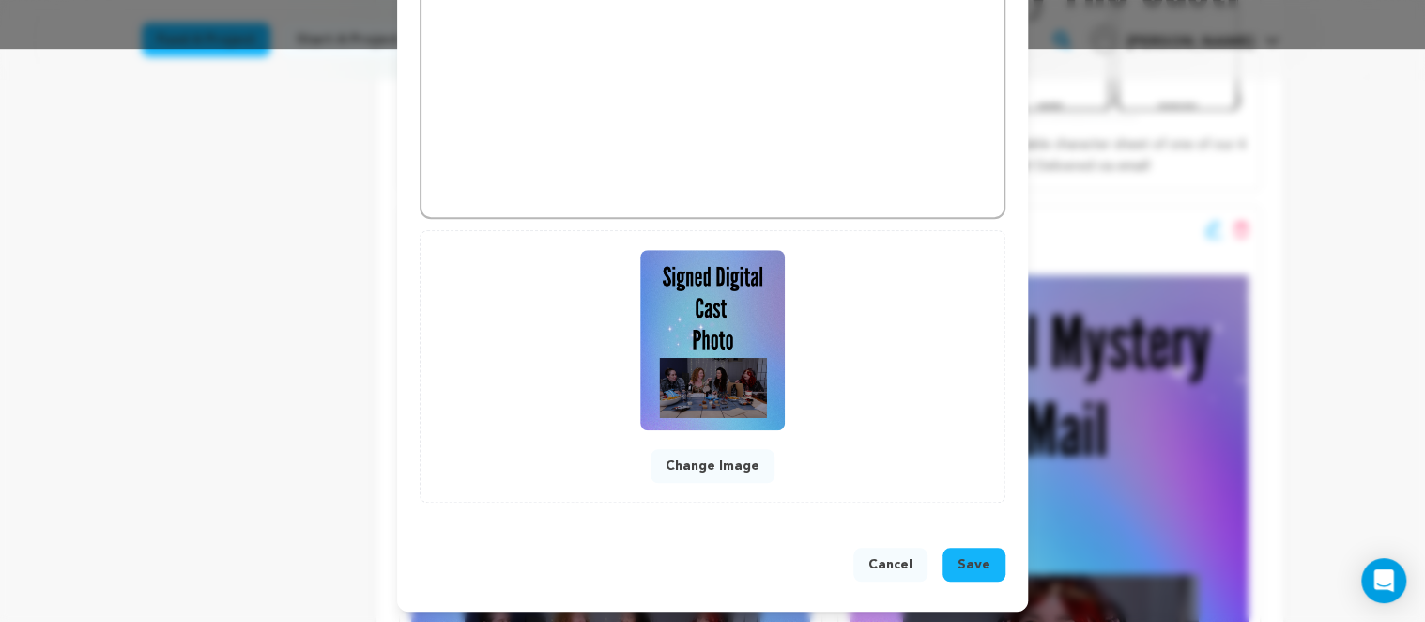
click at [977, 561] on span "Save" at bounding box center [974, 564] width 33 height 19
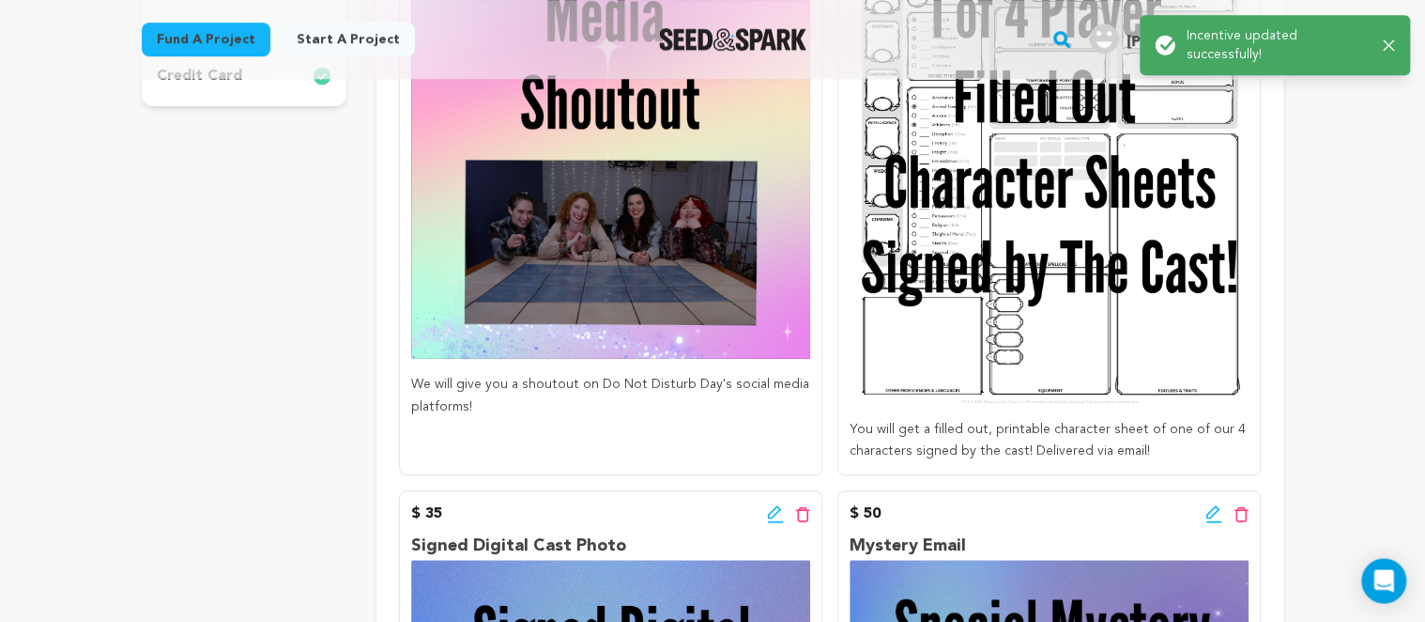
scroll to position [594, 0]
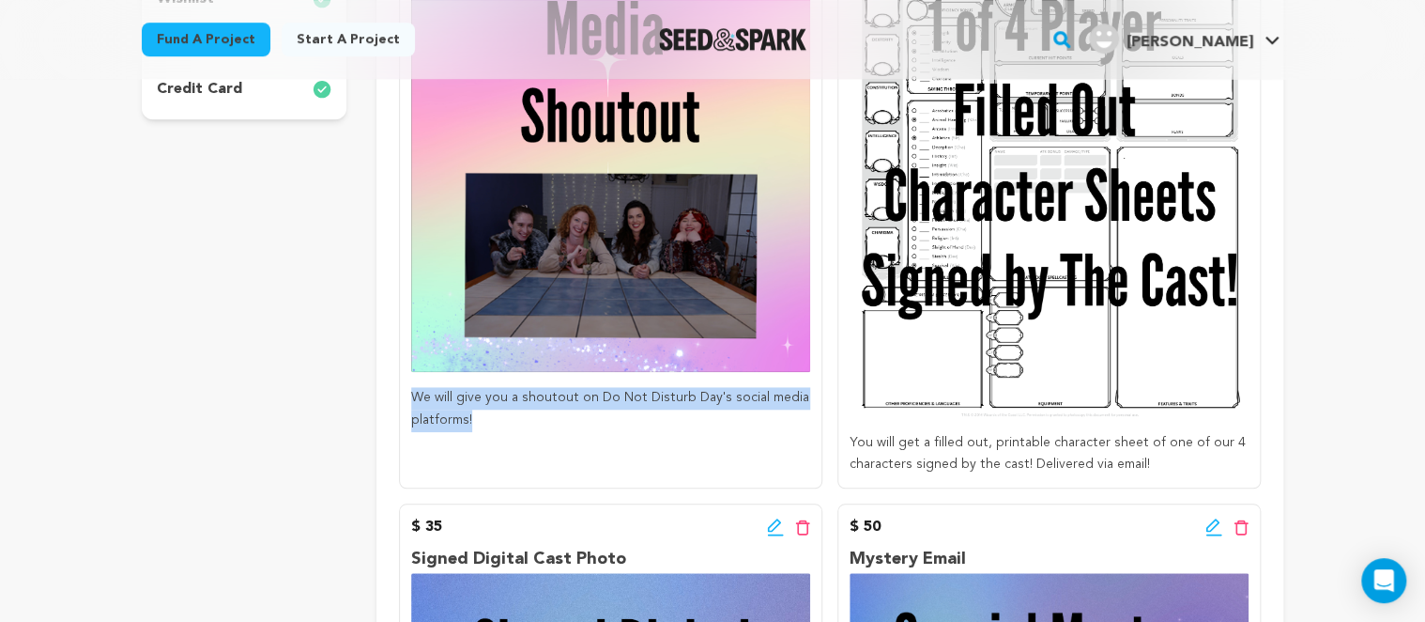
drag, startPoint x: 513, startPoint y: 413, endPoint x: 393, endPoint y: 404, distance: 119.6
click at [411, 404] on div "We will give you a shoutout on Do Not Disturb Day's social media platforms!" at bounding box center [610, 409] width 399 height 45
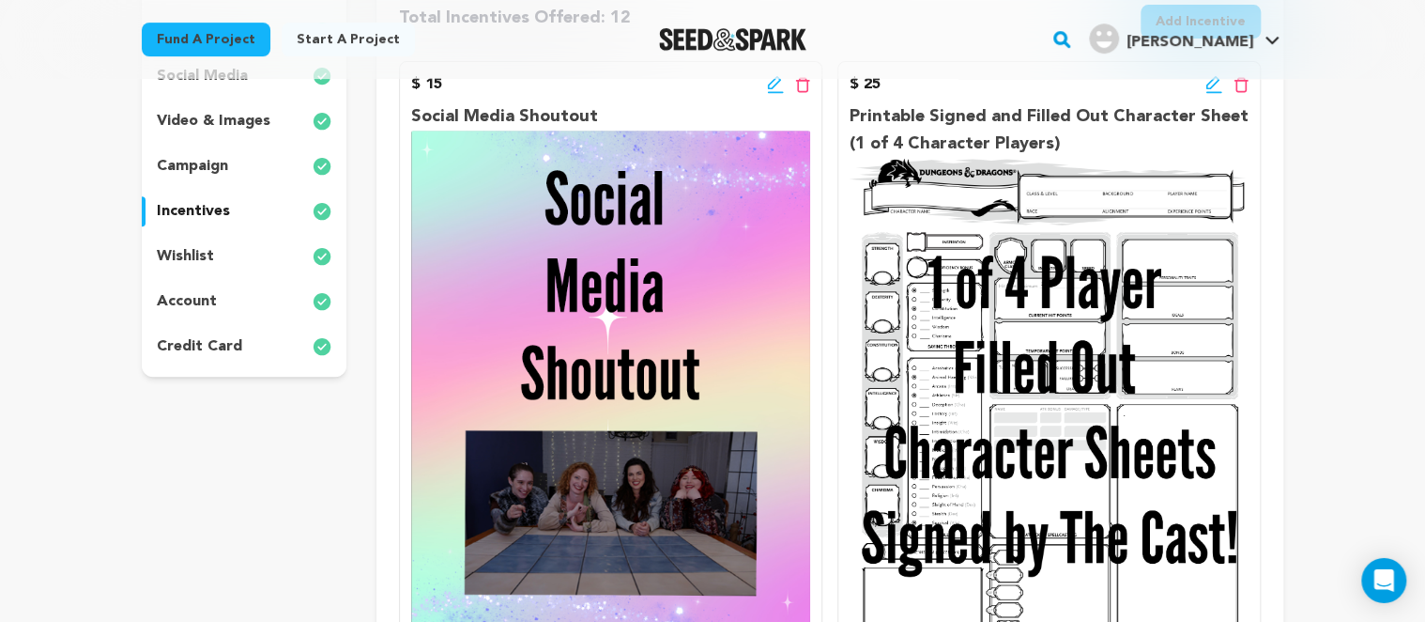
scroll to position [198, 0]
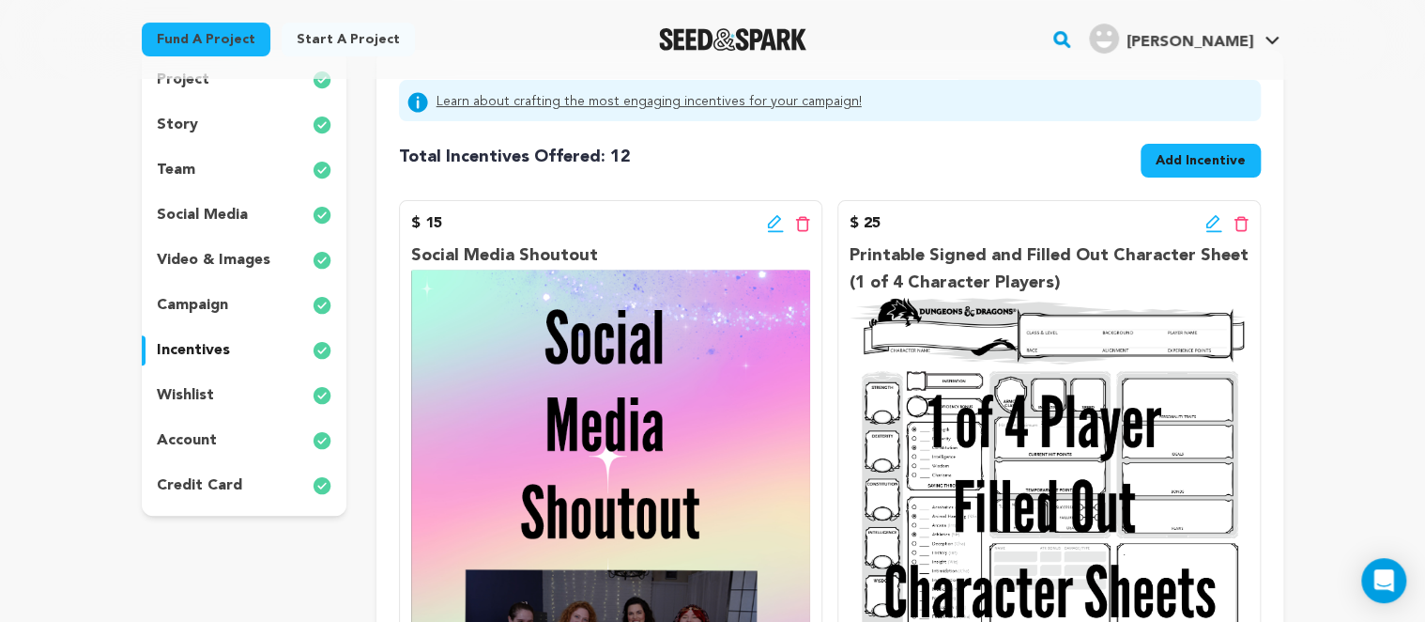
click at [778, 224] on icon at bounding box center [775, 223] width 17 height 19
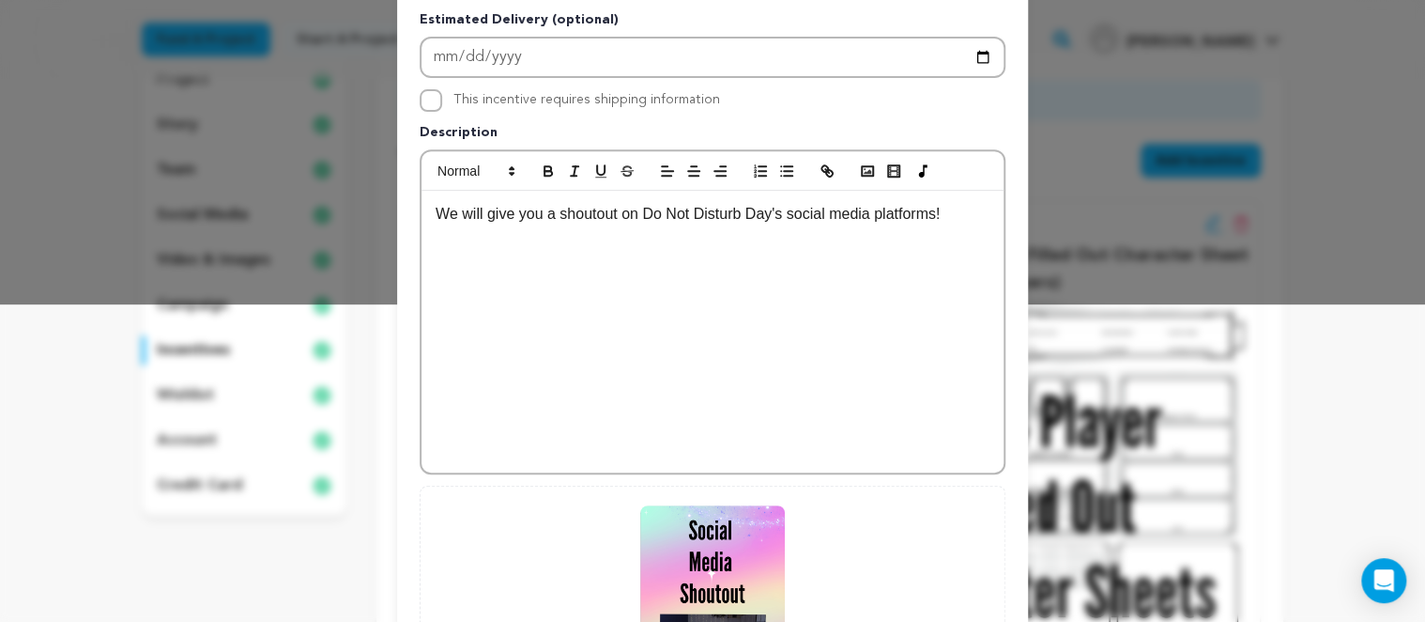
scroll to position [432, 0]
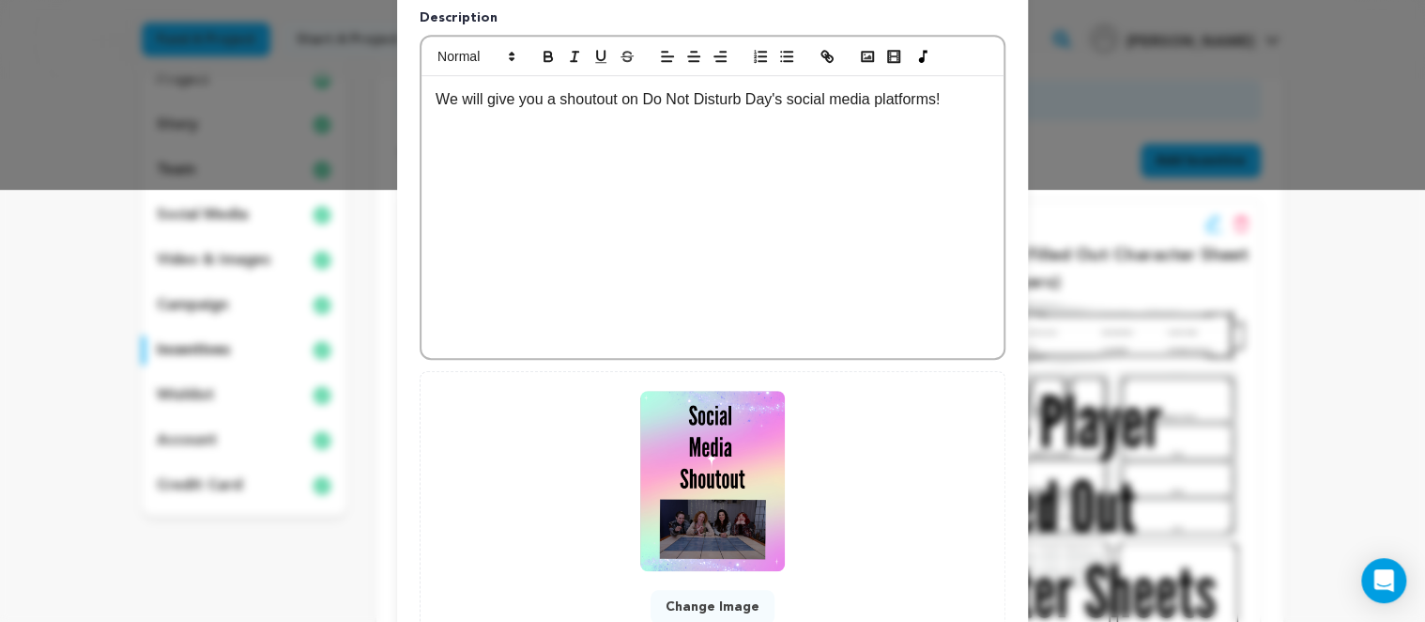
click at [667, 201] on div "We will give you a shoutout on Do Not Disturb Day's social media platforms!" at bounding box center [713, 217] width 582 height 282
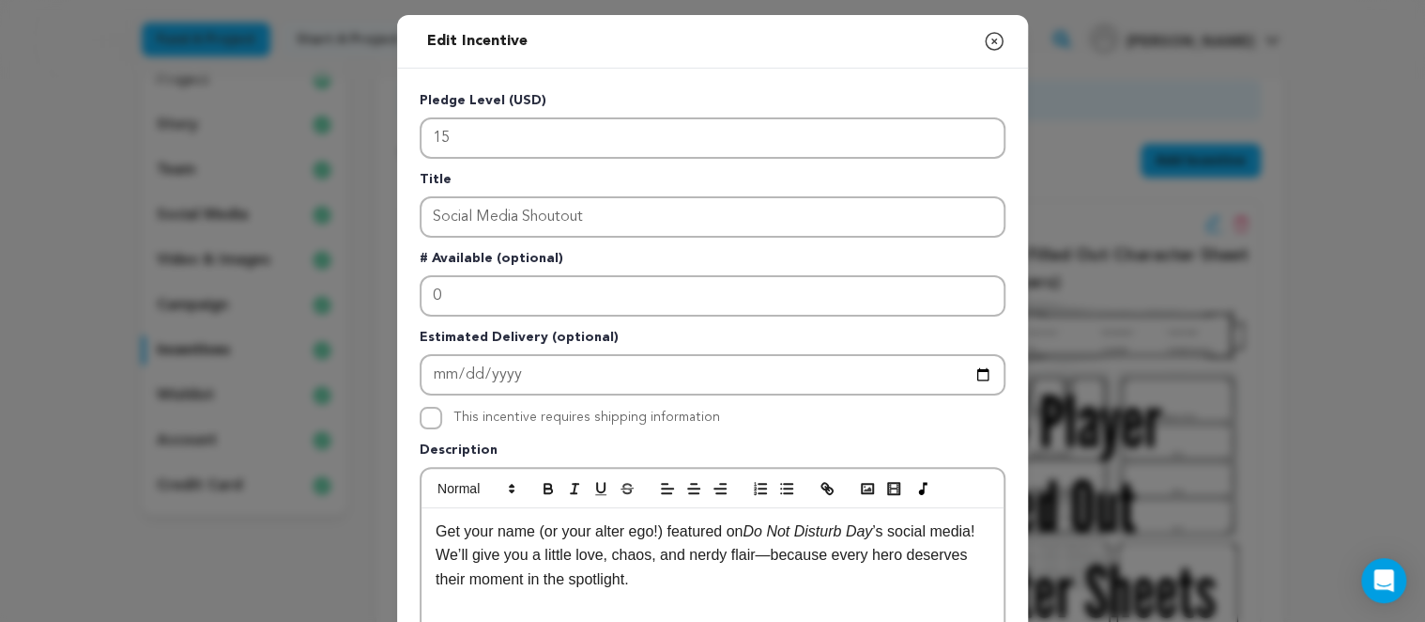
scroll to position [573, 0]
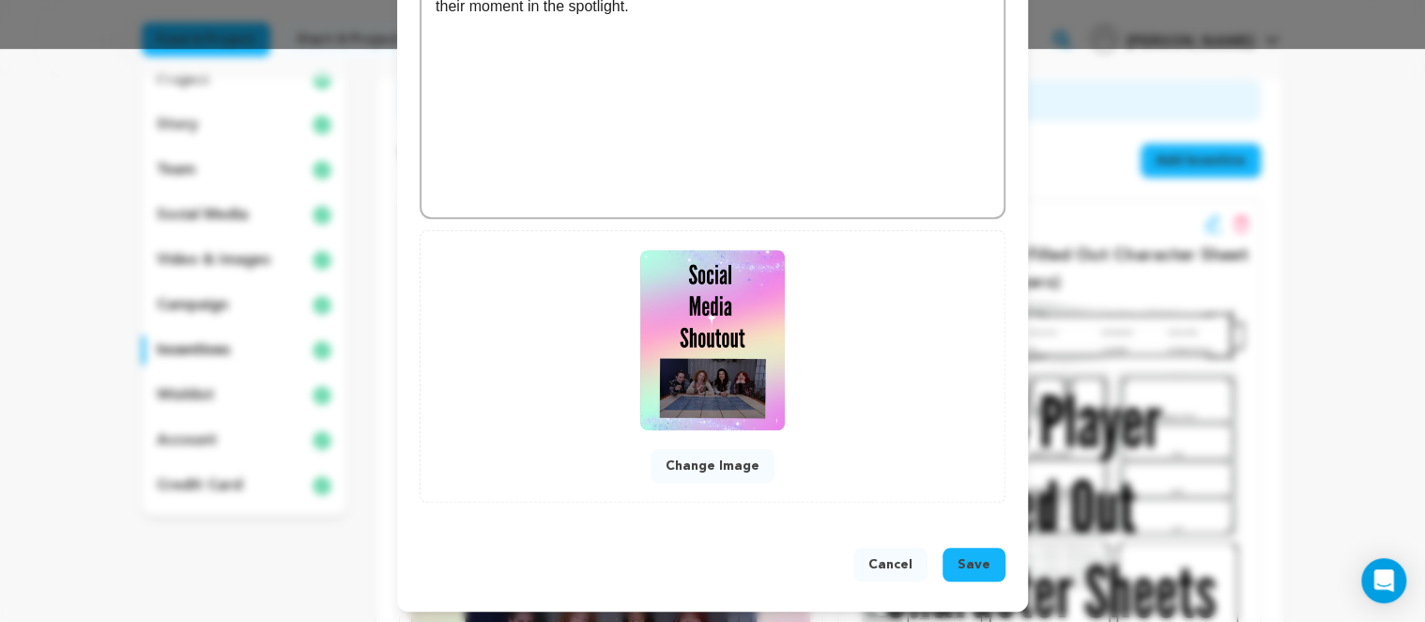
click at [984, 572] on button "Save" at bounding box center [974, 564] width 63 height 34
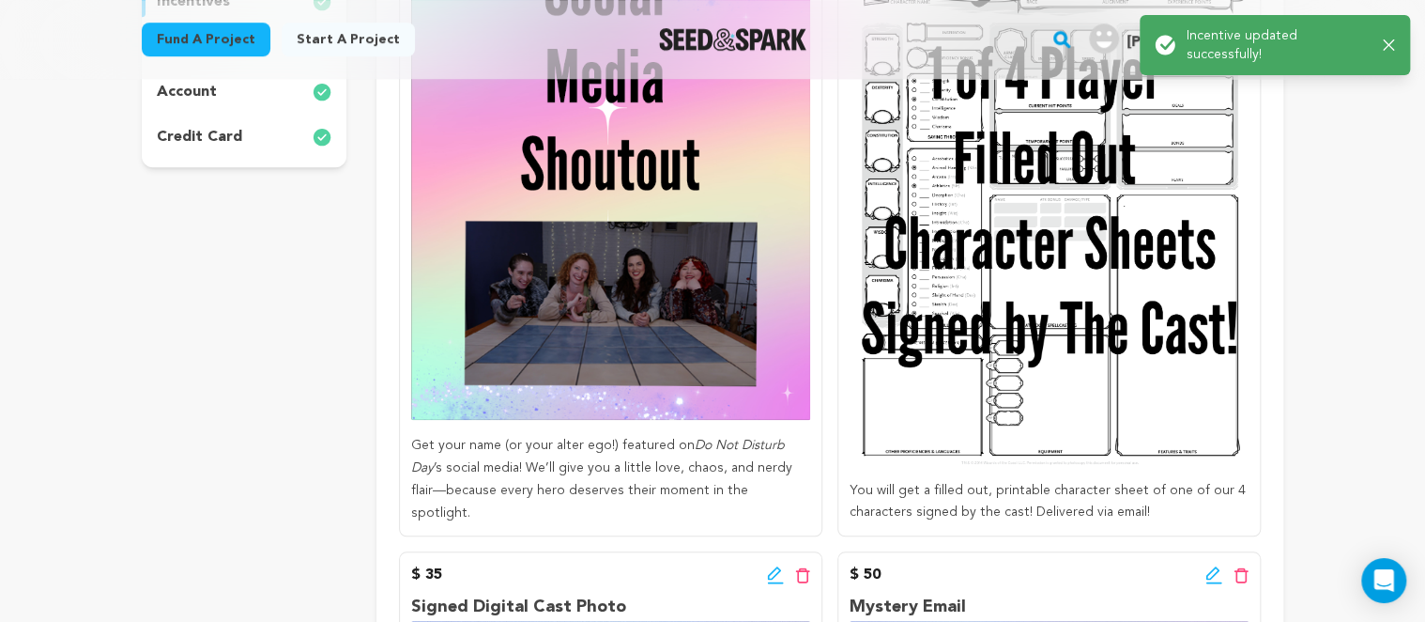
scroll to position [594, 0]
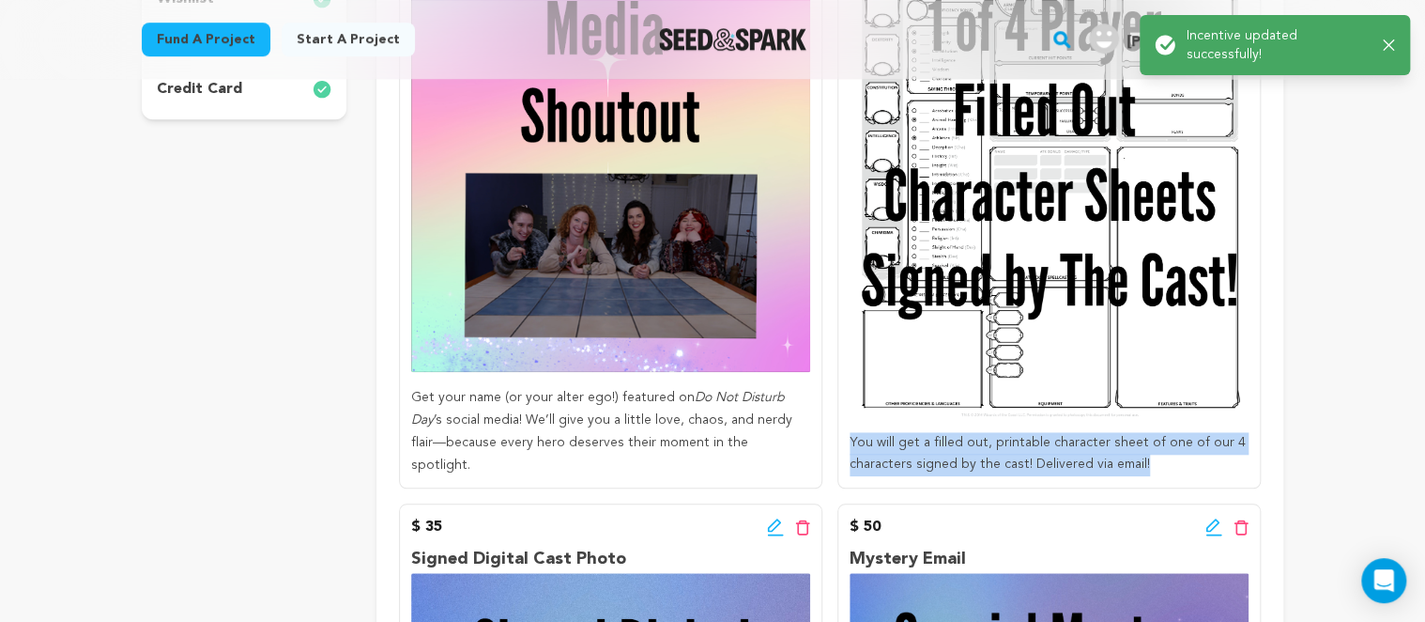
drag, startPoint x: 1151, startPoint y: 465, endPoint x: 839, endPoint y: 449, distance: 312.2
click at [850, 449] on div "You will get a filled out, printable character sheet of one of our 4 characters…" at bounding box center [1049, 454] width 399 height 45
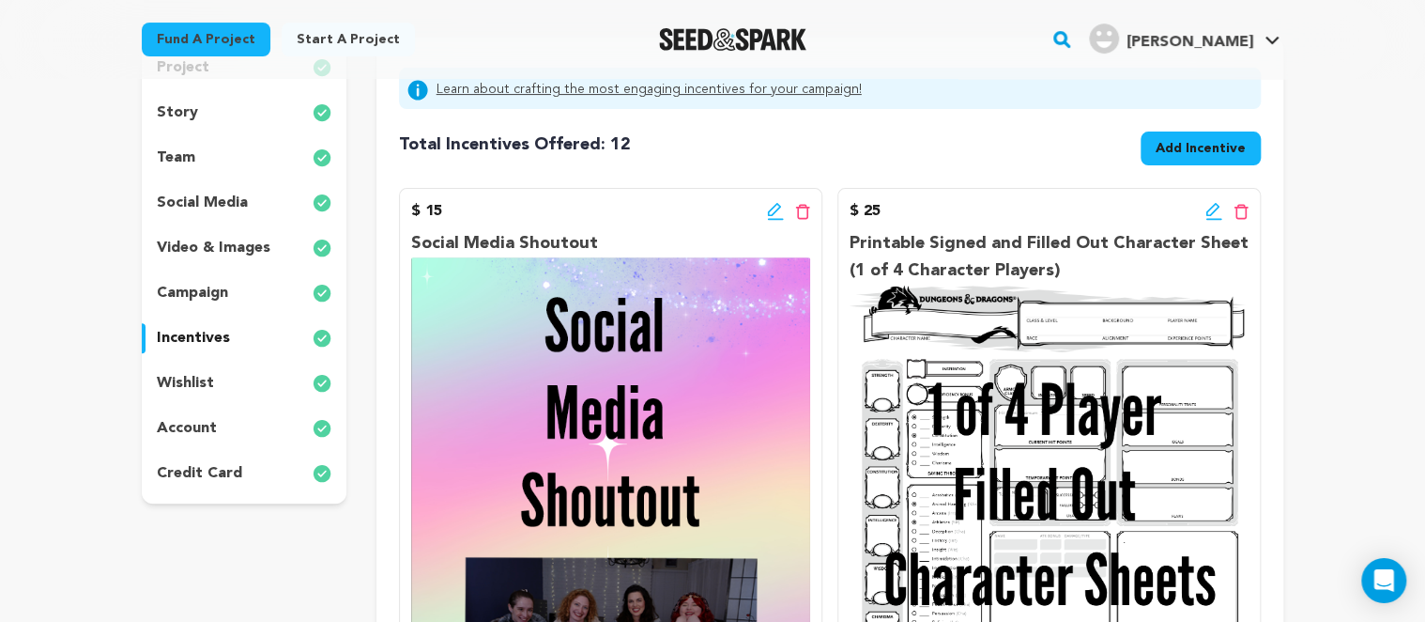
scroll to position [198, 0]
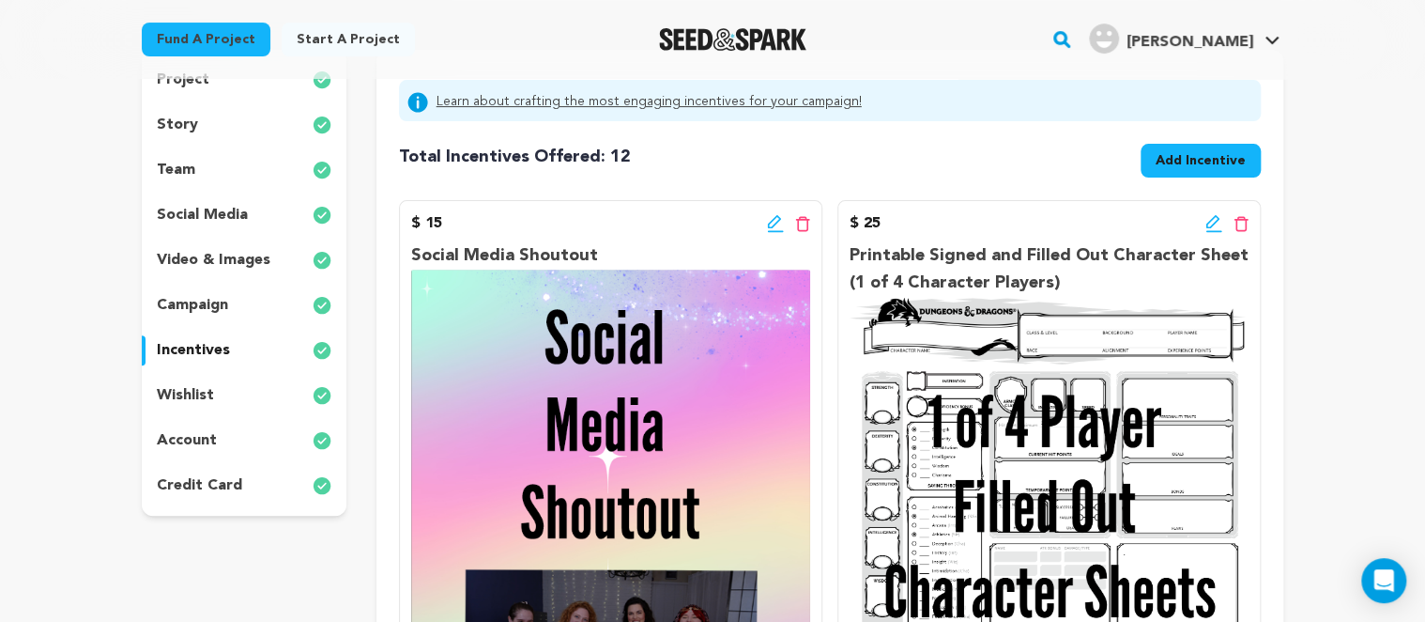
click at [1206, 217] on icon at bounding box center [1214, 223] width 17 height 19
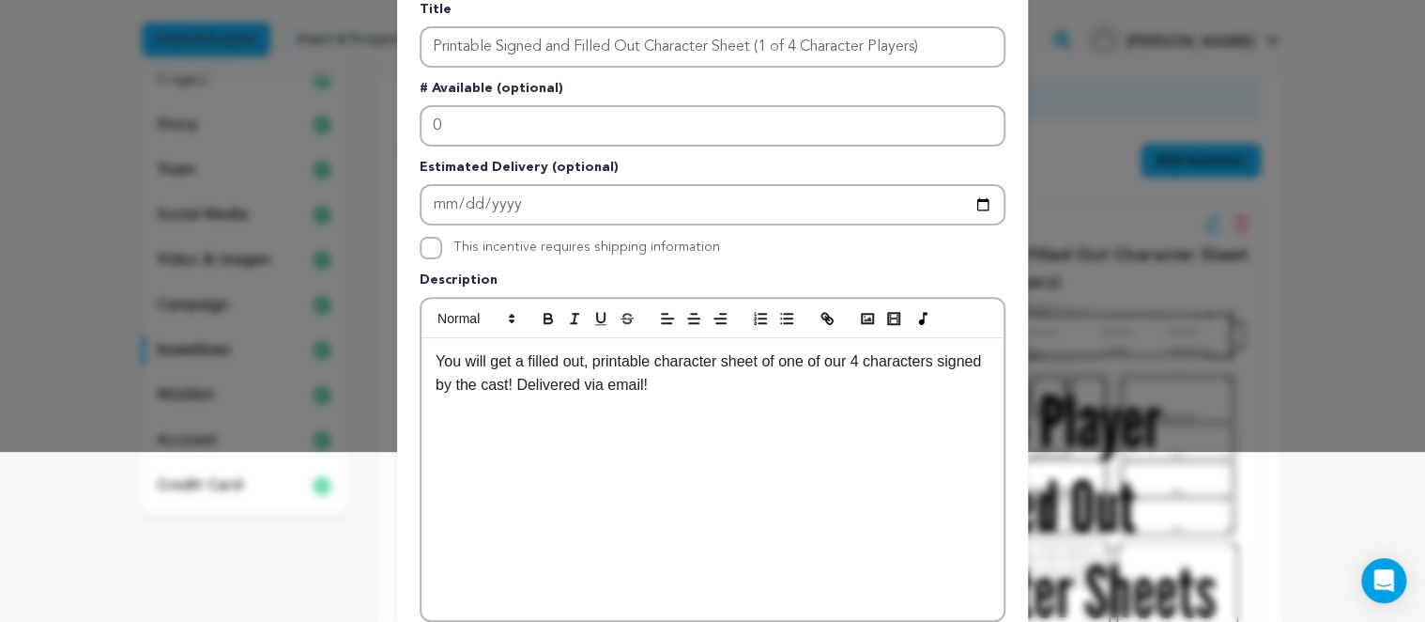
scroll to position [216, 0]
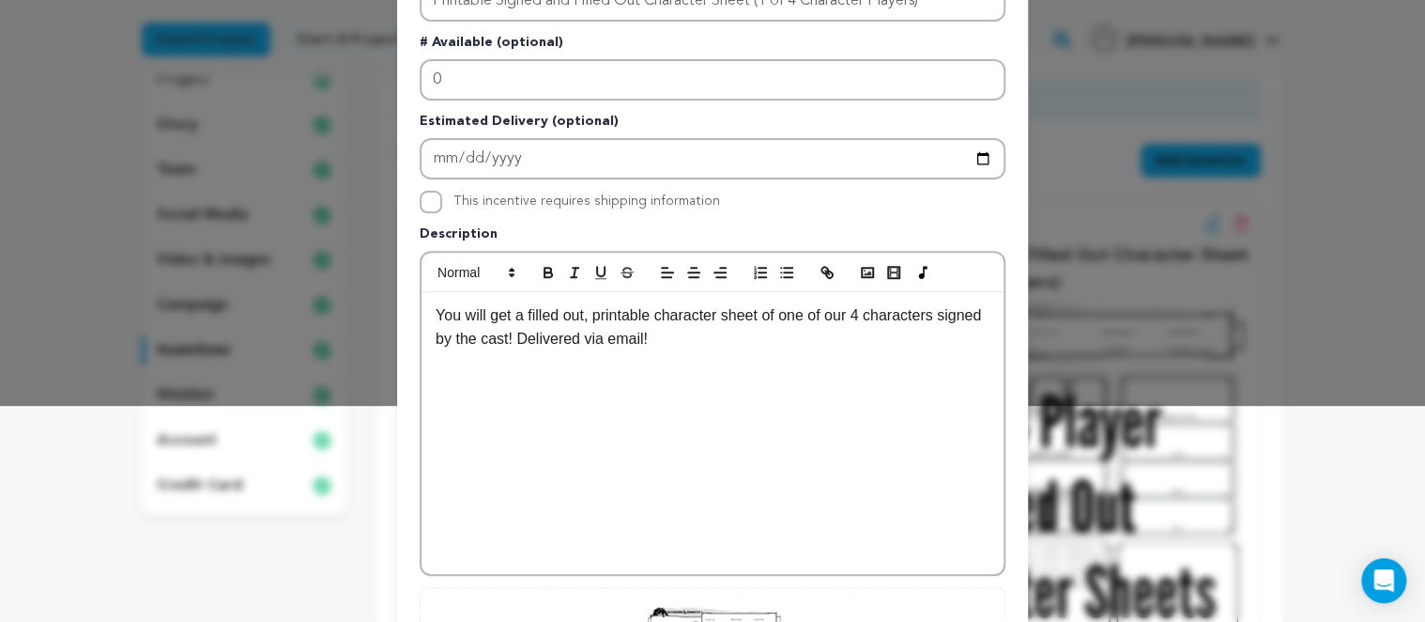
click at [685, 347] on div "You will get a filled out, printable character sheet of one of our 4 characters…" at bounding box center [713, 433] width 582 height 282
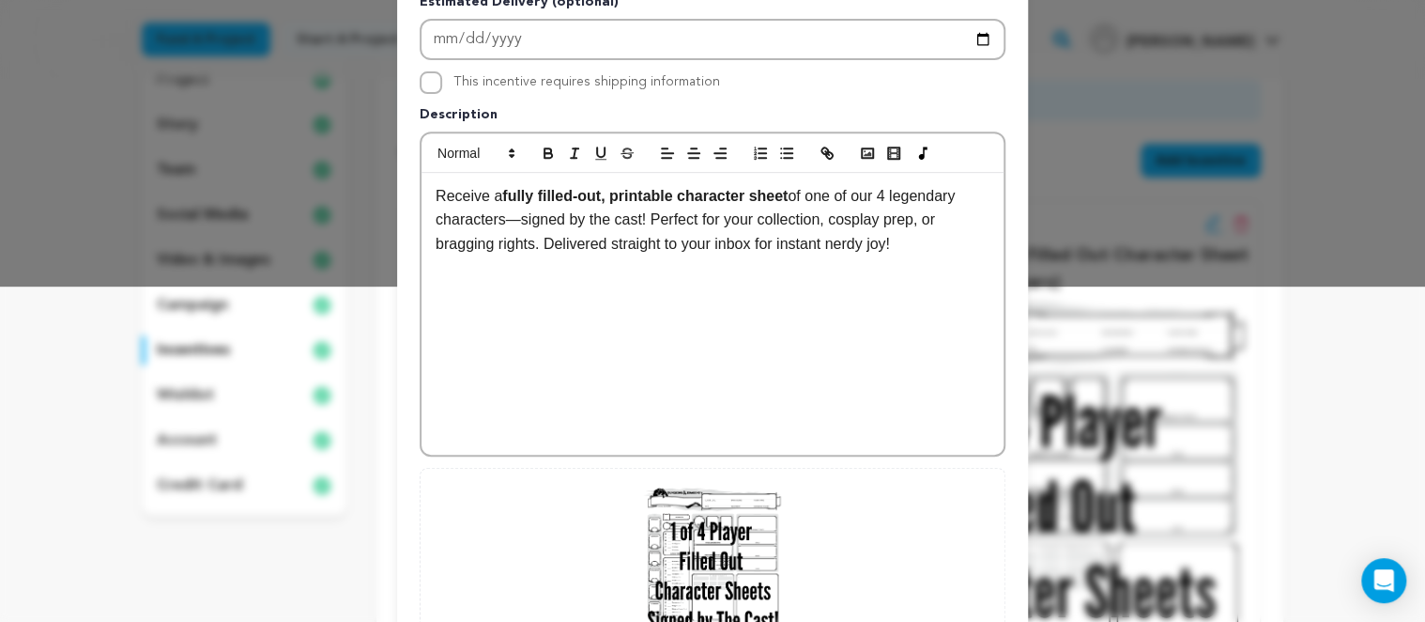
scroll to position [573, 0]
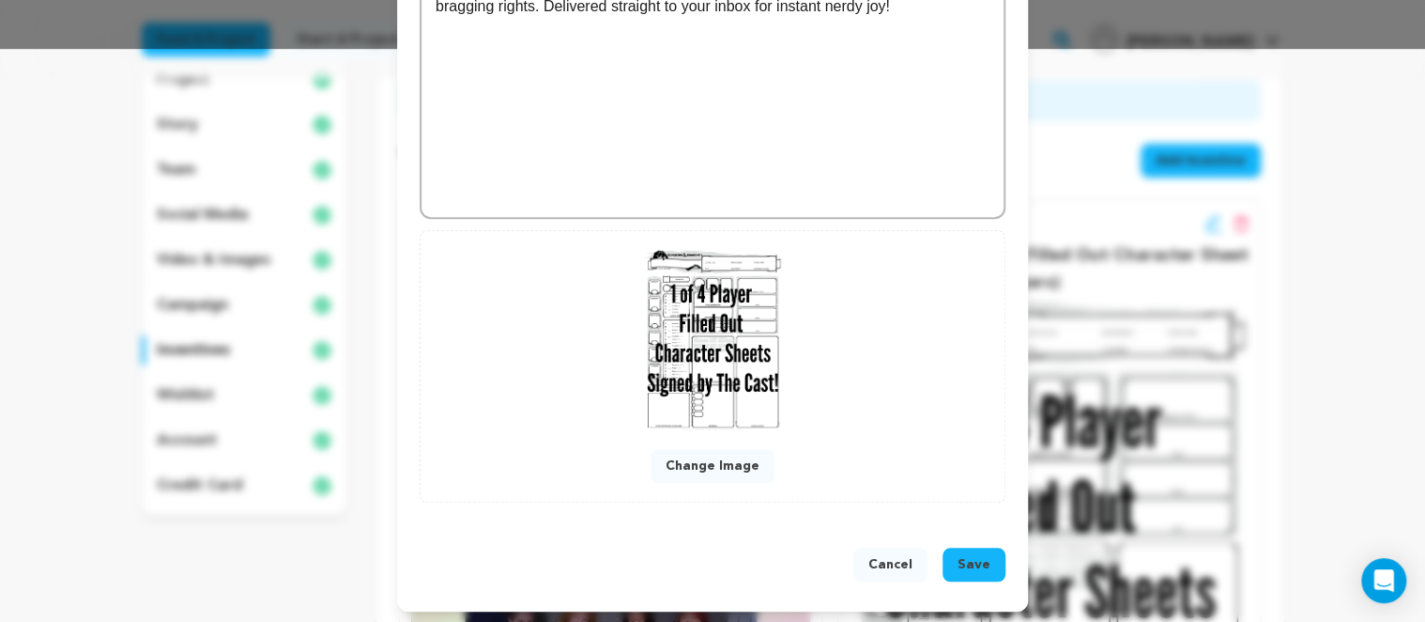
click at [982, 557] on span "Save" at bounding box center [974, 564] width 33 height 19
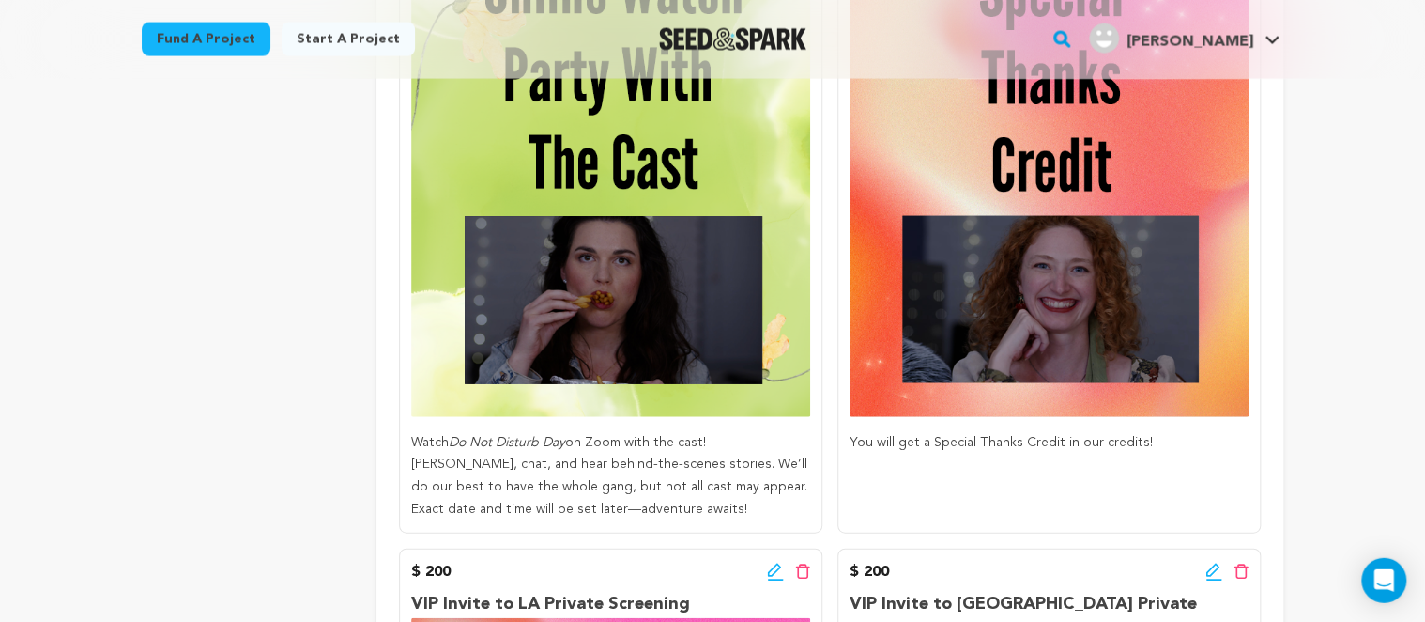
scroll to position [1983, 0]
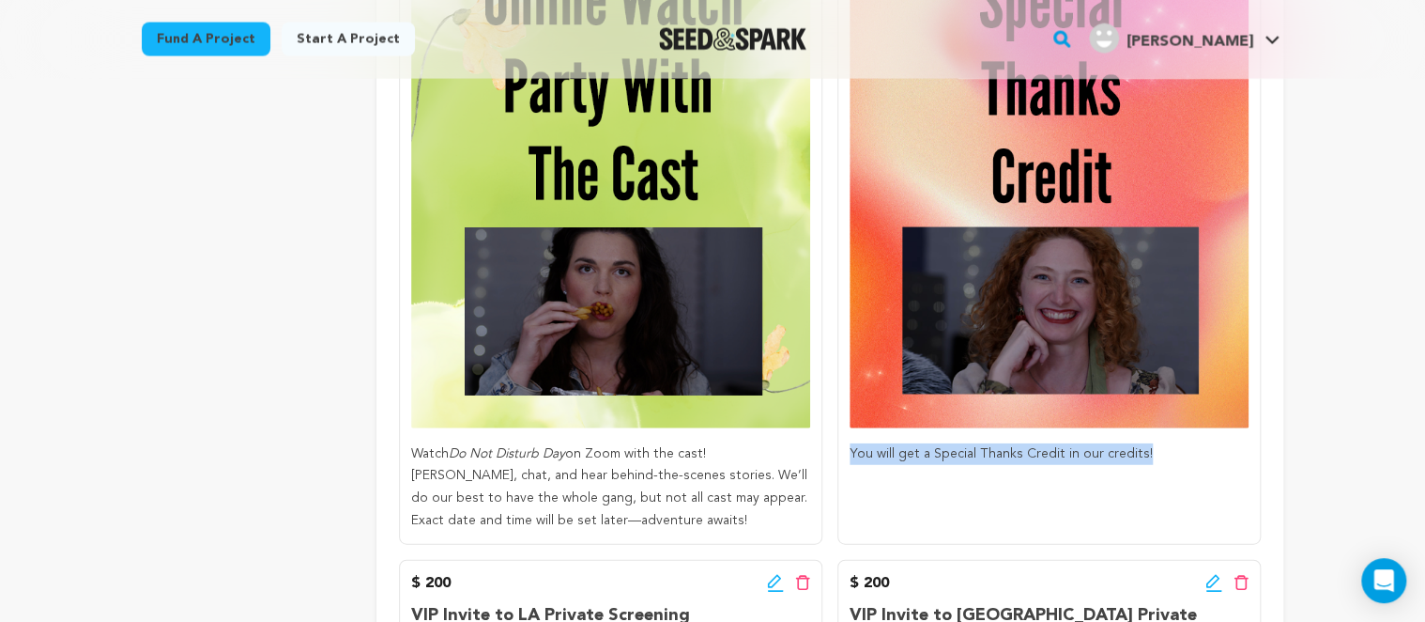
drag, startPoint x: 1168, startPoint y: 447, endPoint x: 839, endPoint y: 449, distance: 328.7
click at [850, 449] on div "You will get a Special Thanks Credit in our credits!" at bounding box center [1049, 454] width 399 height 23
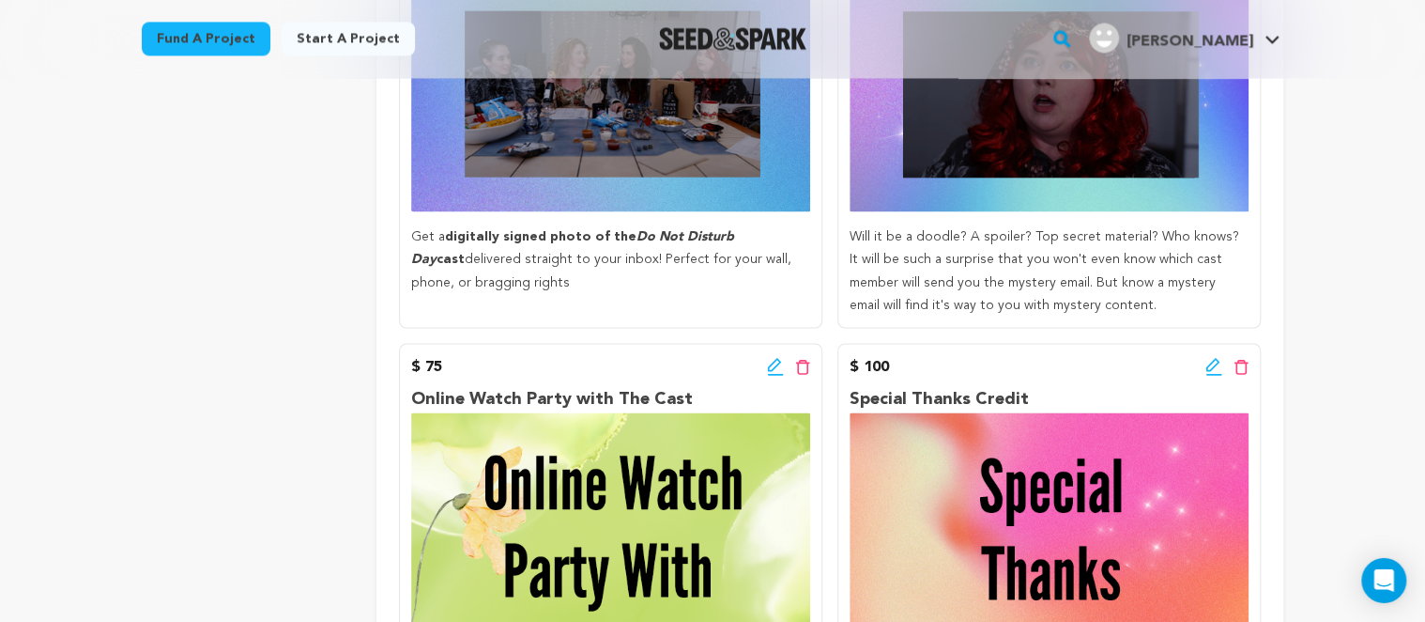
scroll to position [1487, 0]
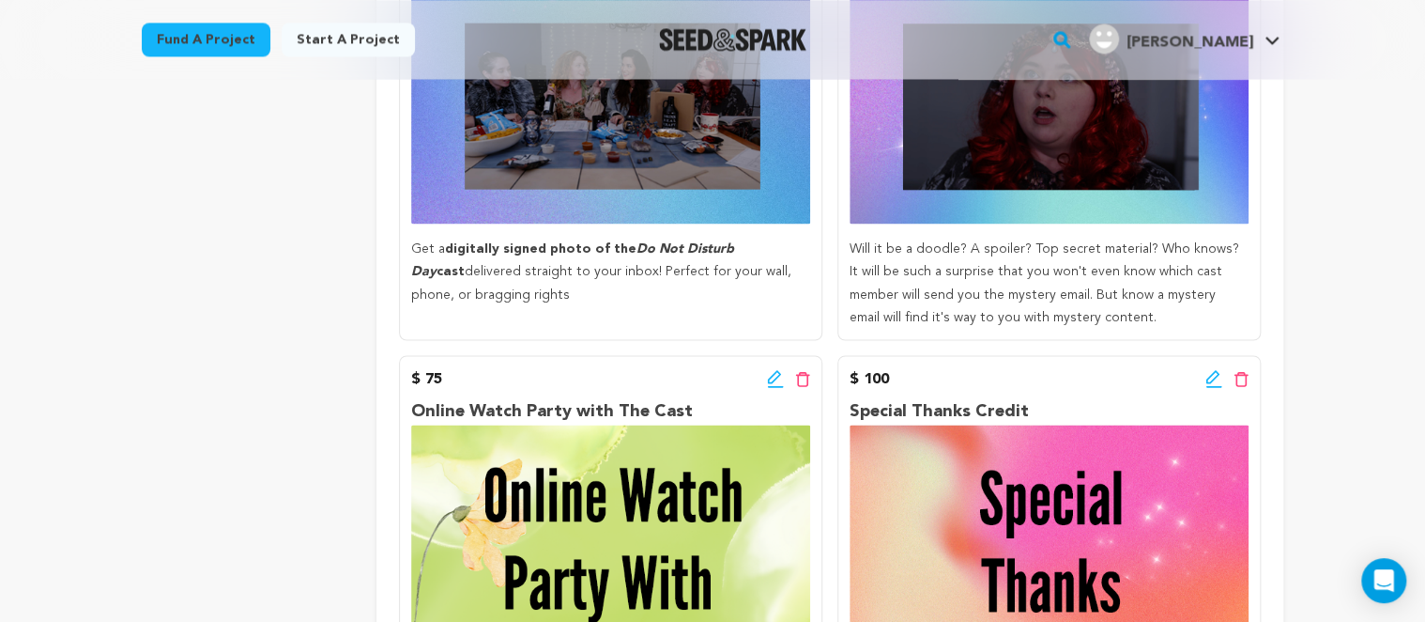
click at [1211, 388] on icon at bounding box center [1214, 378] width 17 height 19
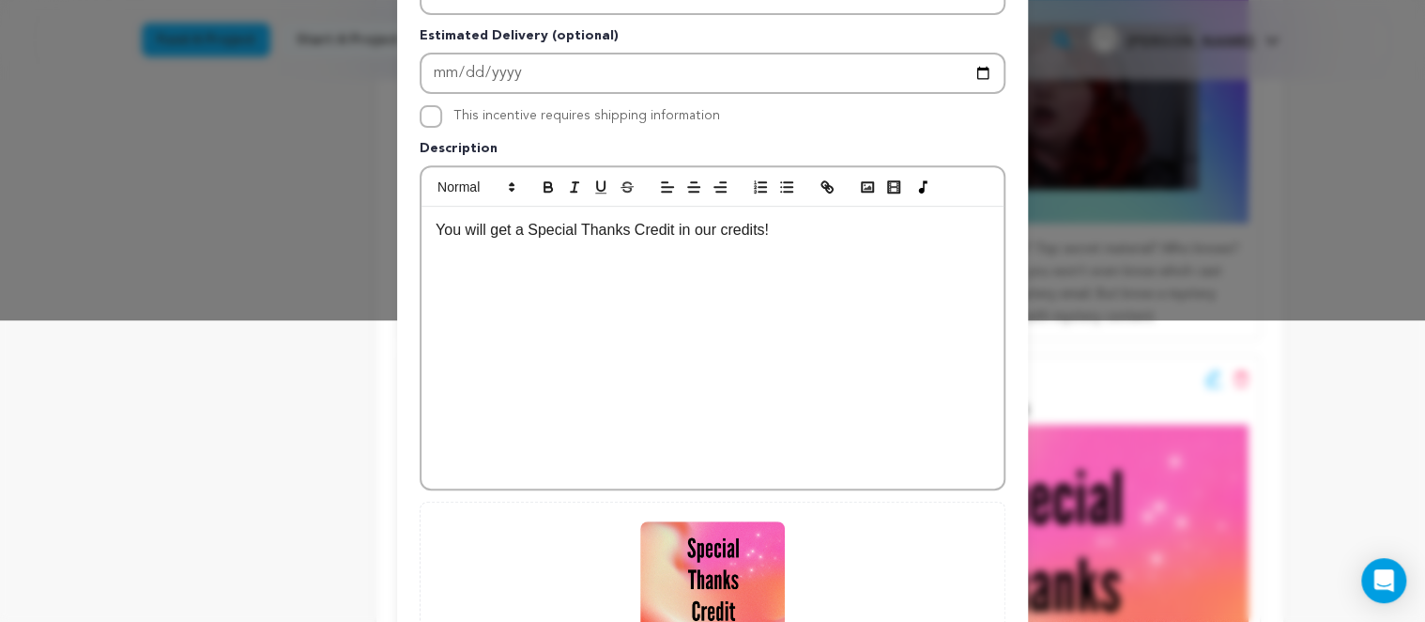
scroll to position [324, 0]
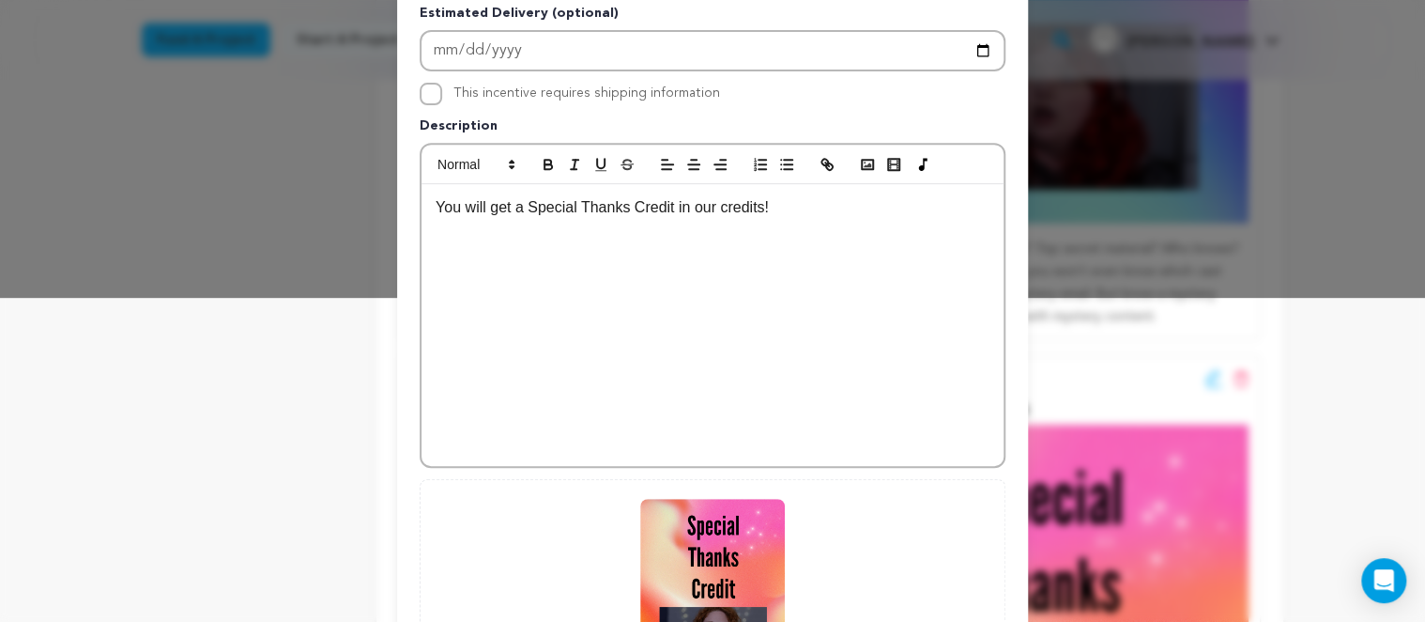
click at [674, 241] on div "You will get a Special Thanks Credit in our credits!" at bounding box center [713, 325] width 582 height 282
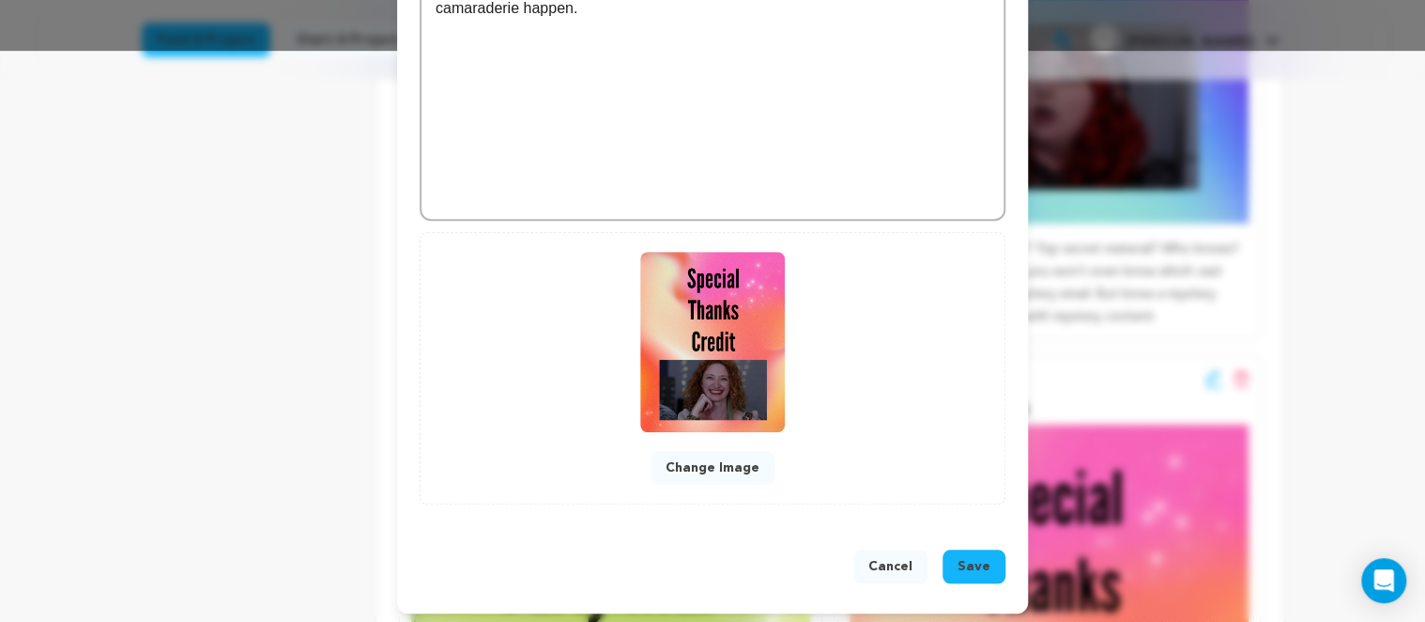
scroll to position [573, 0]
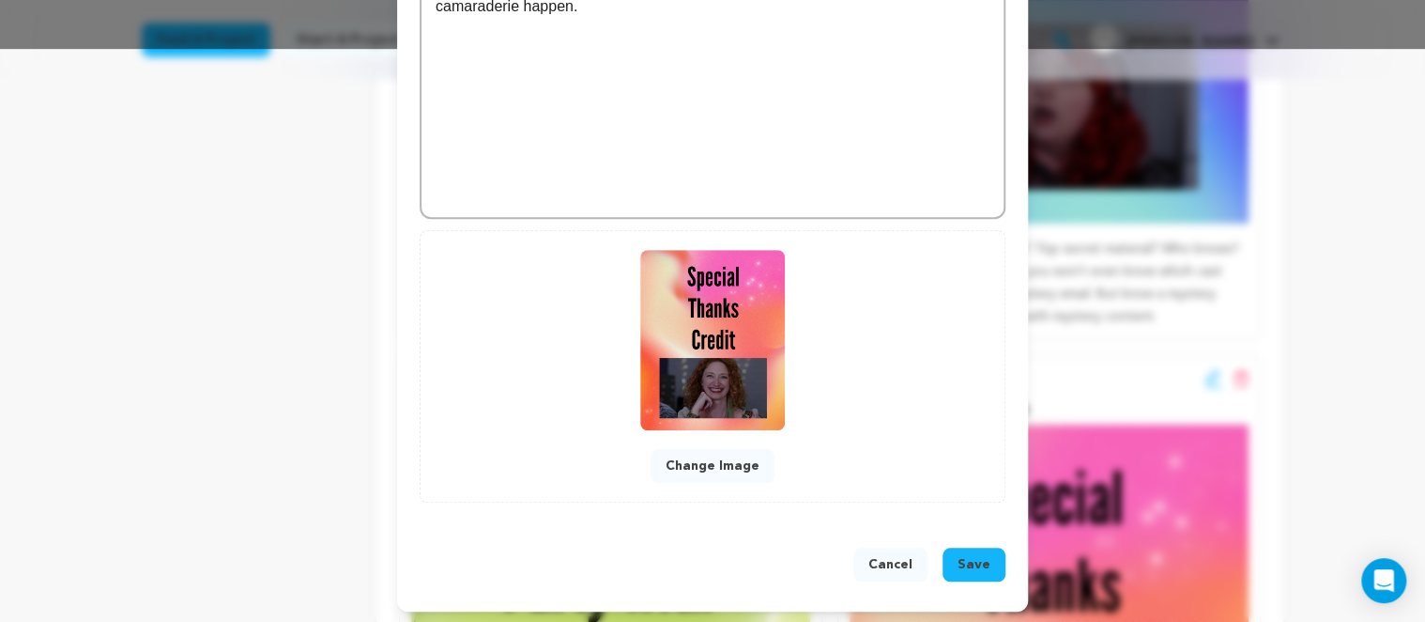
click at [966, 563] on span "Save" at bounding box center [974, 564] width 33 height 19
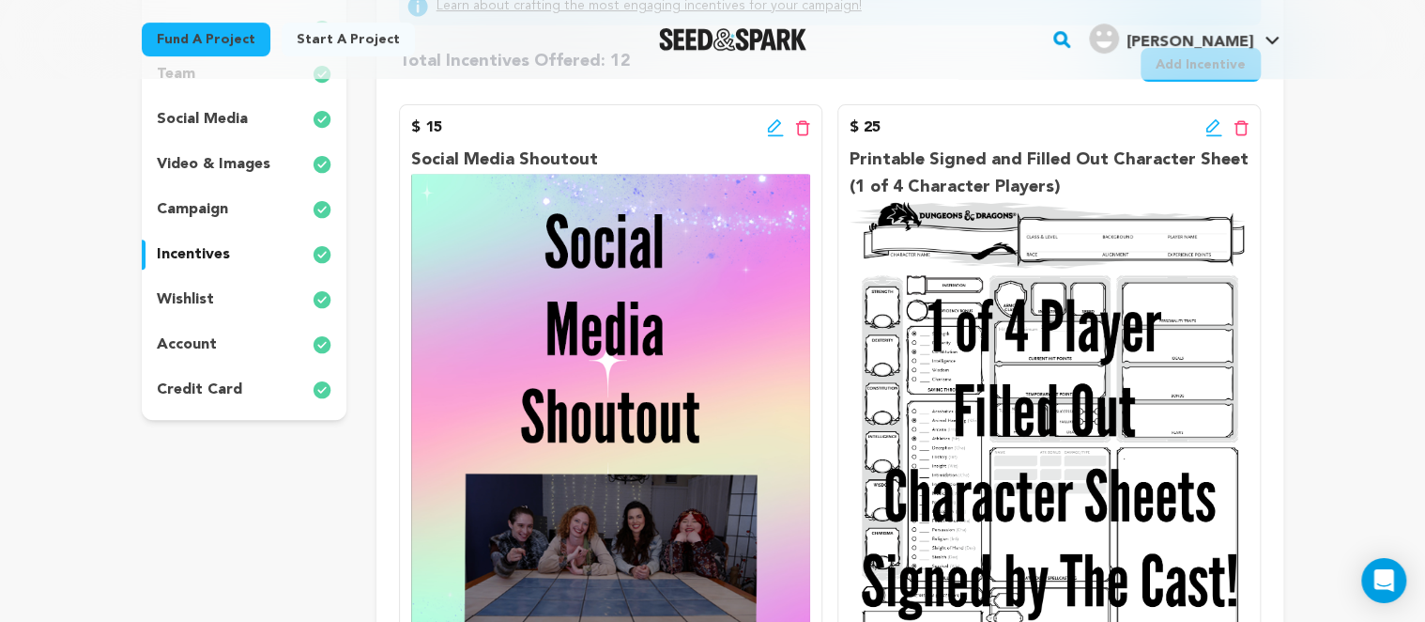
scroll to position [297, 0]
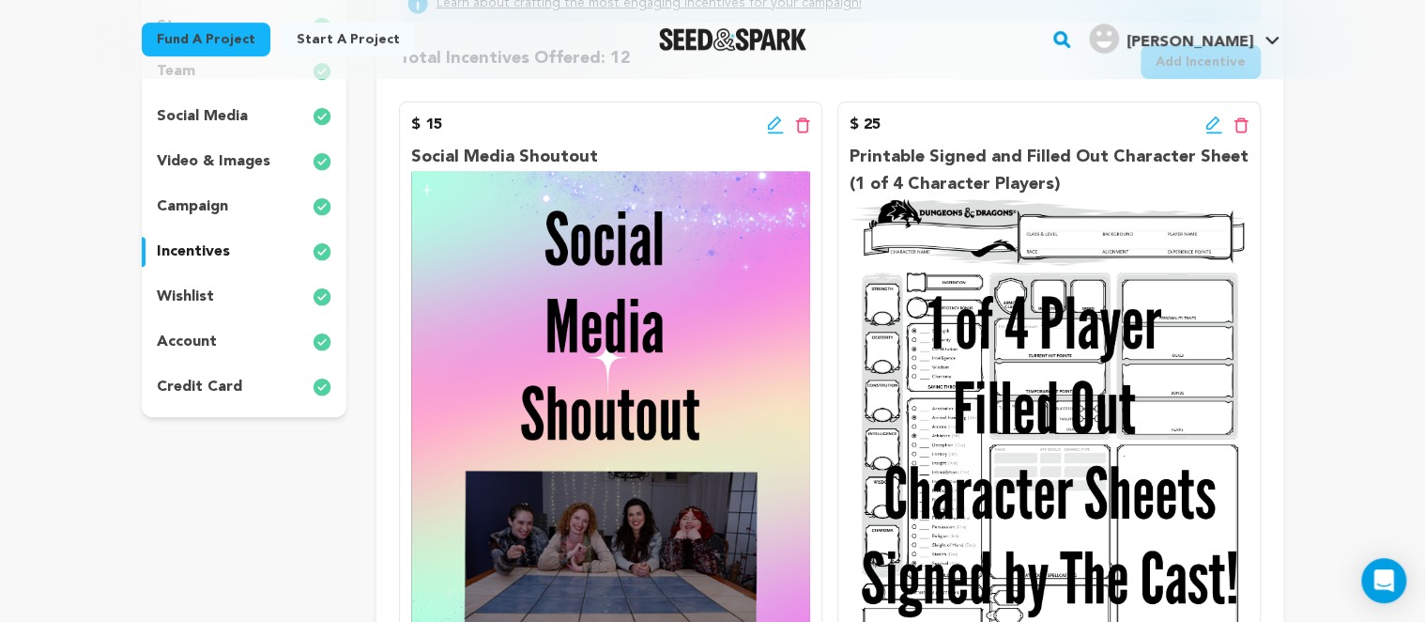
click at [320, 295] on img at bounding box center [322, 296] width 19 height 23
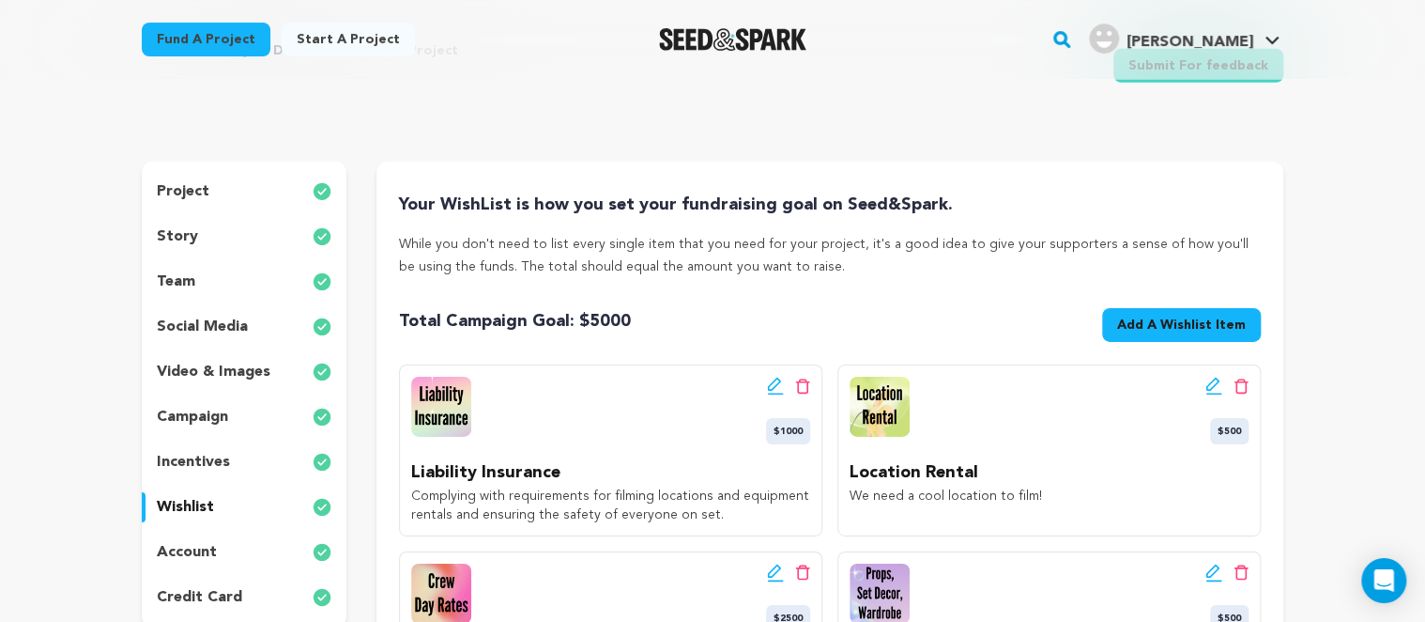
scroll to position [99, 0]
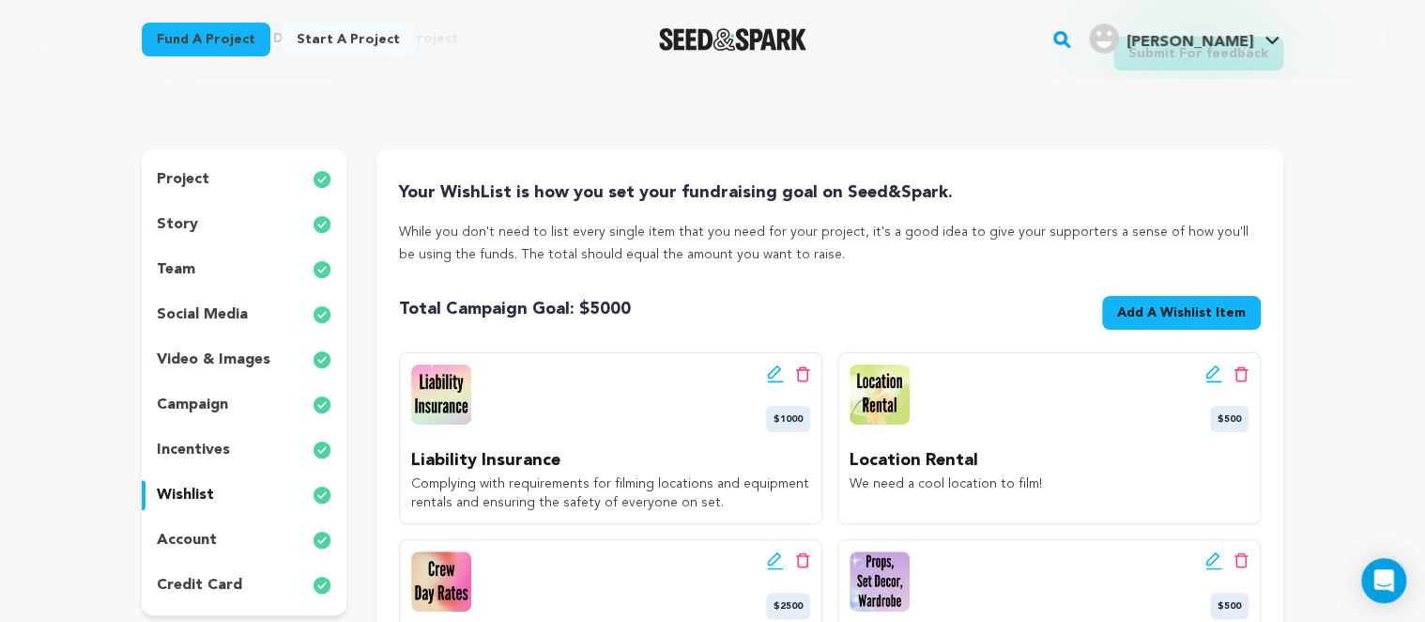
click at [307, 449] on div "incentives" at bounding box center [244, 450] width 205 height 30
